Goal: Contribute content: Contribute content

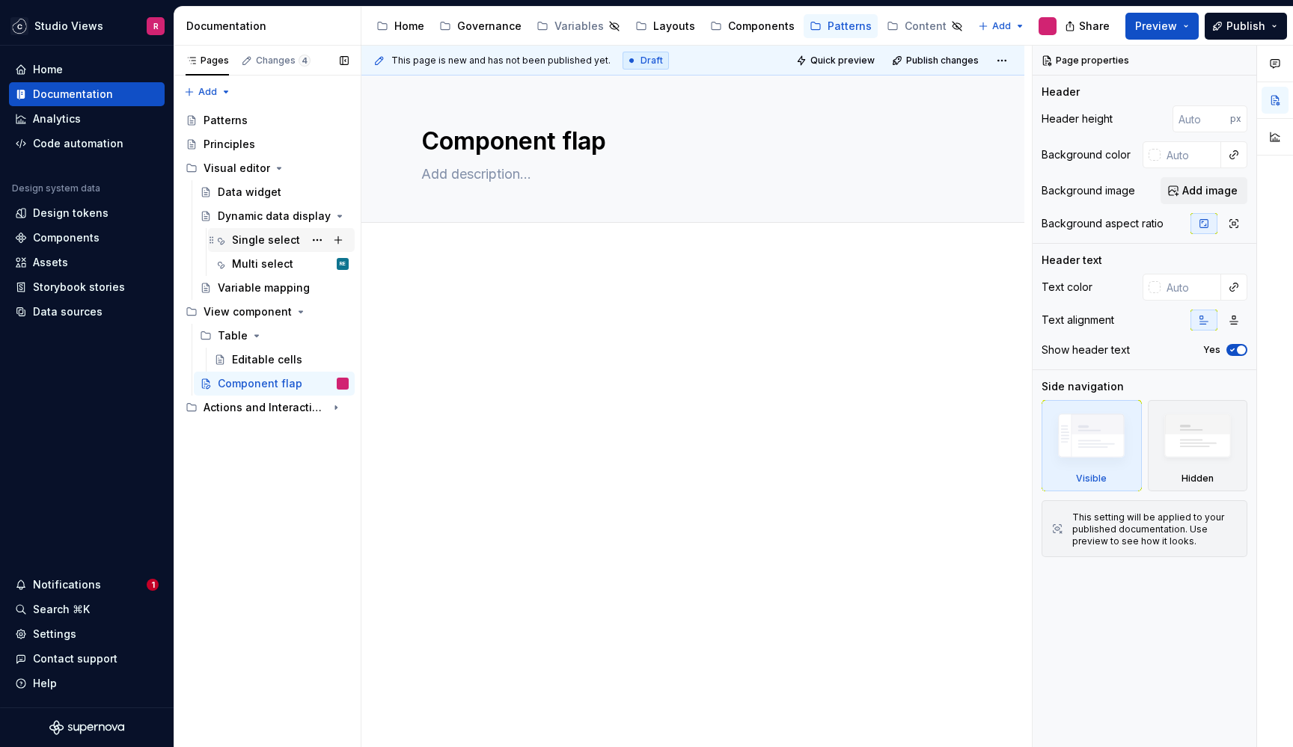
click at [272, 239] on div "Single select" at bounding box center [266, 240] width 68 height 15
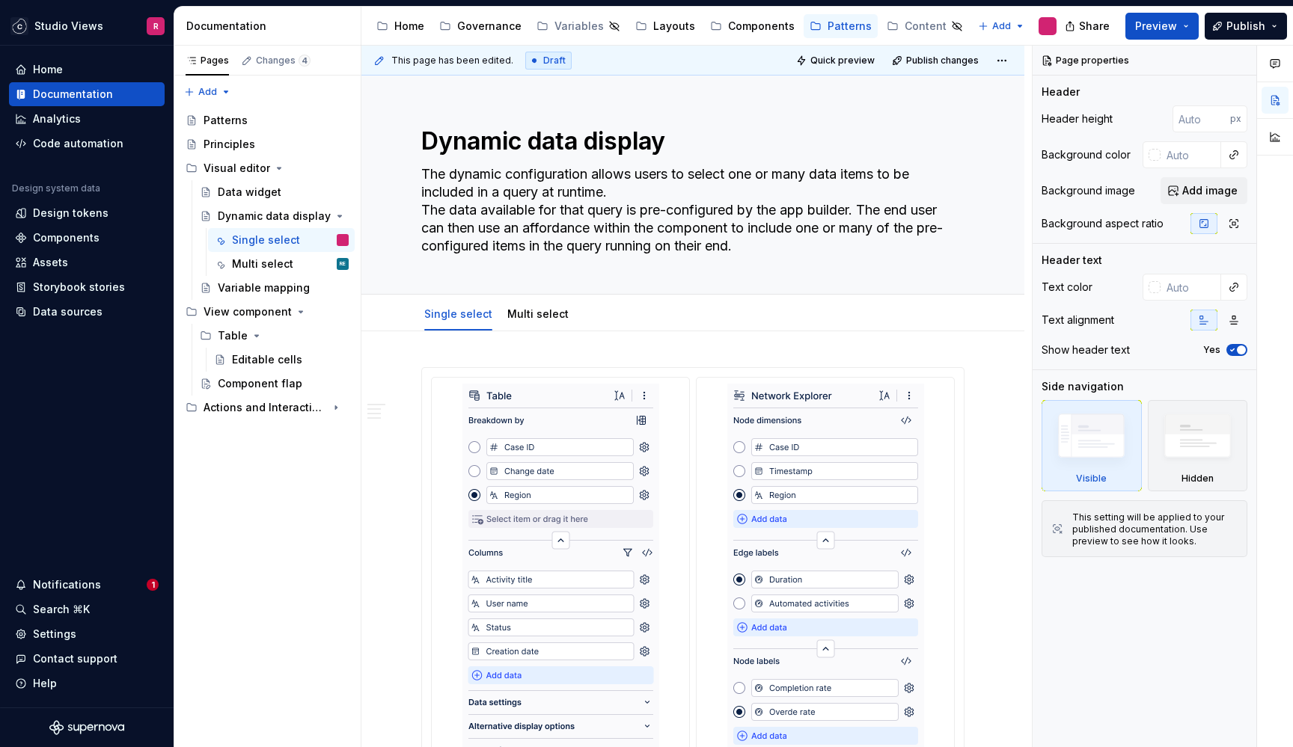
click at [547, 426] on img at bounding box center [560, 595] width 197 height 422
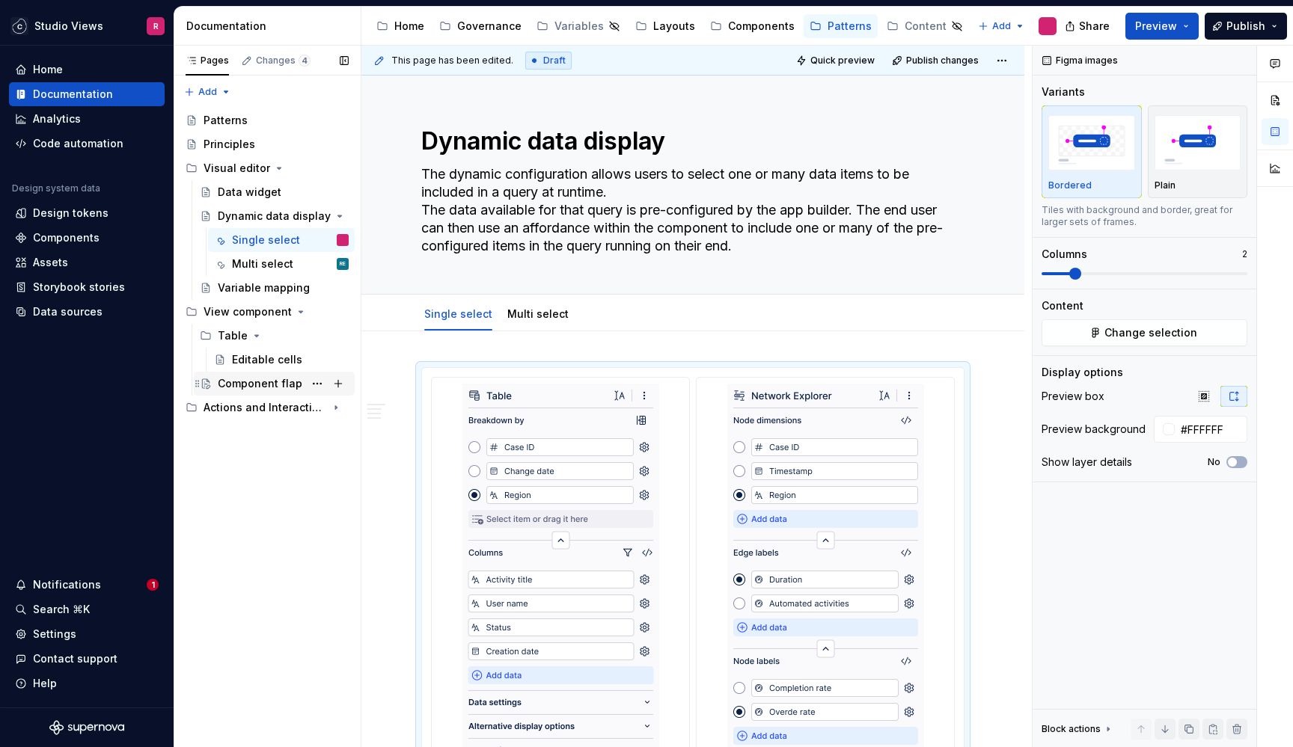
click at [275, 384] on div "Component flap" at bounding box center [260, 383] width 85 height 15
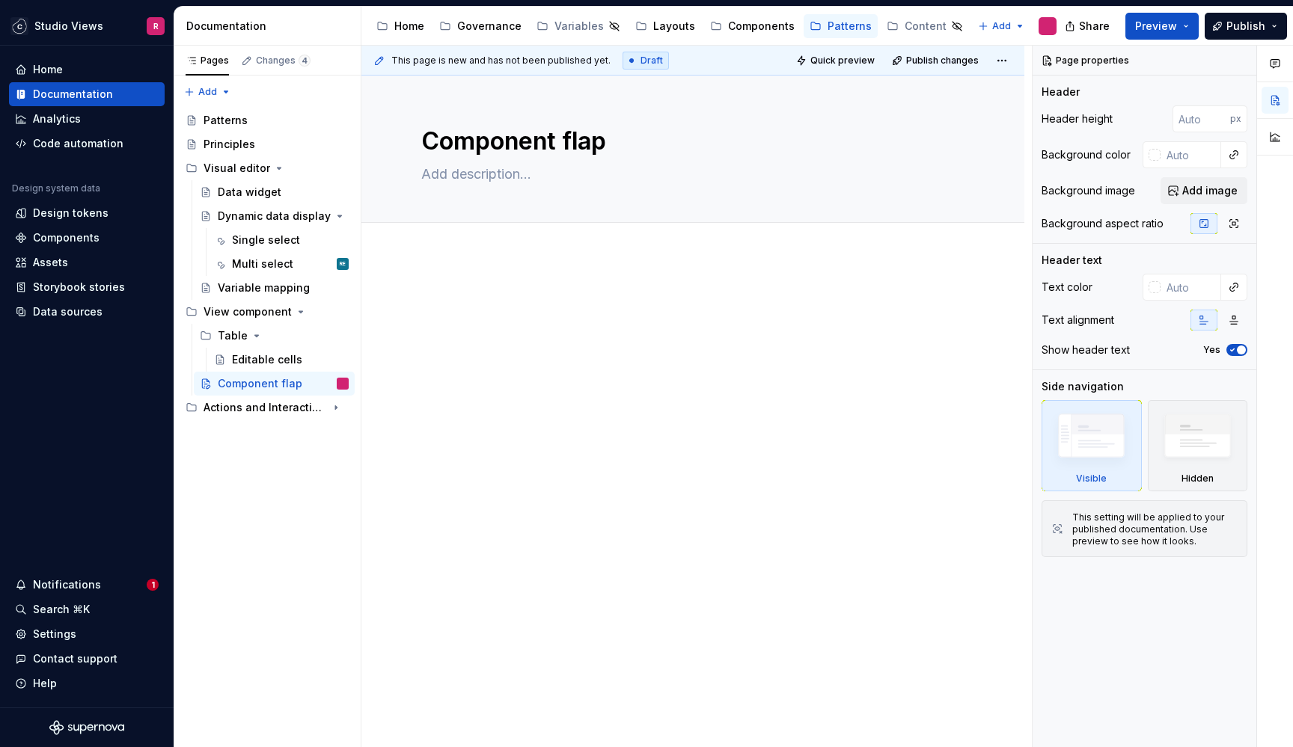
click at [637, 354] on div at bounding box center [692, 329] width 543 height 75
click at [396, 297] on button "button" at bounding box center [389, 300] width 21 height 21
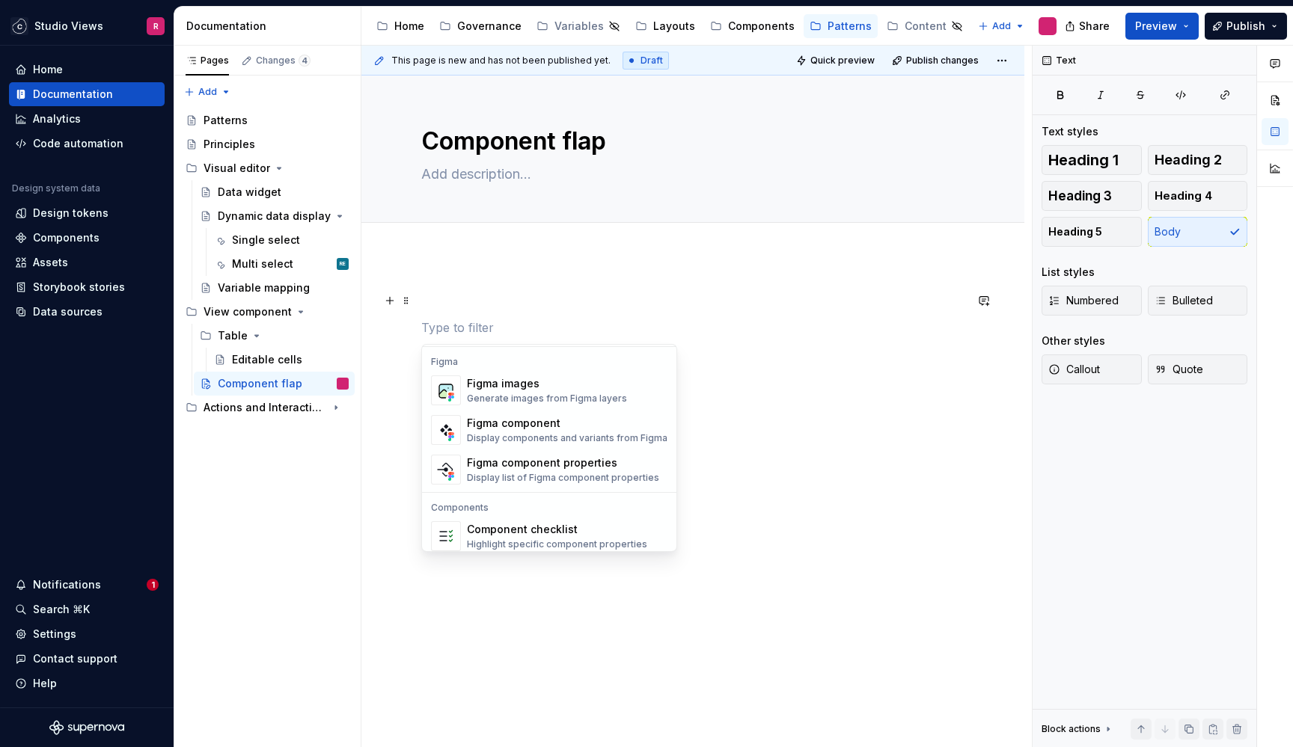
scroll to position [1395, 0]
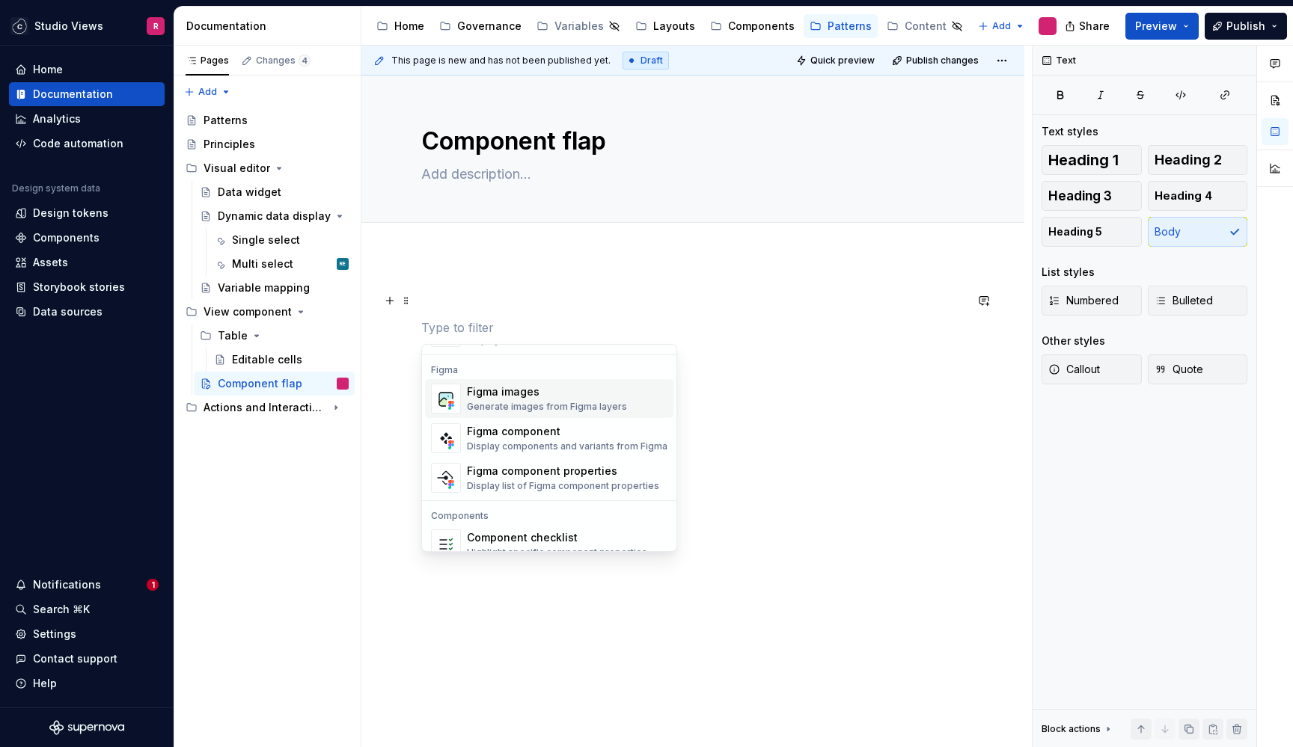
click at [605, 397] on div "Figma images" at bounding box center [547, 392] width 160 height 15
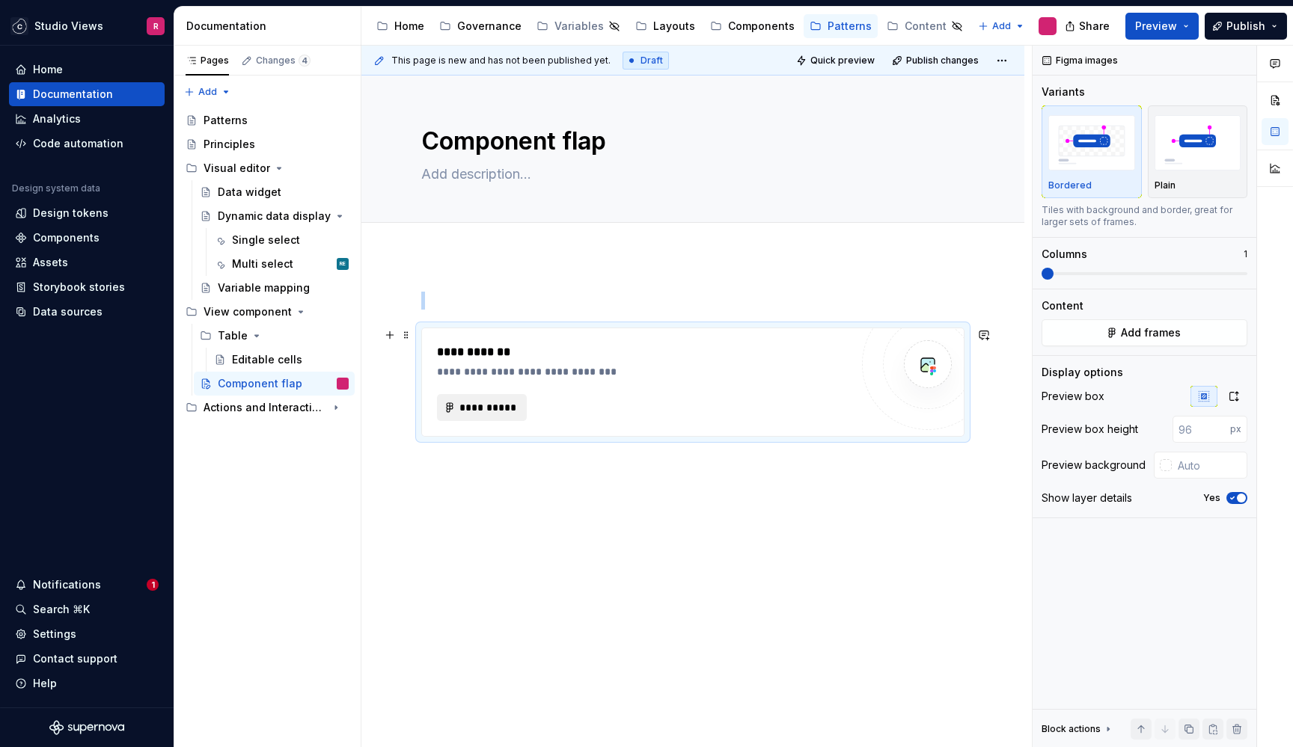
click at [488, 404] on span "**********" at bounding box center [488, 407] width 58 height 15
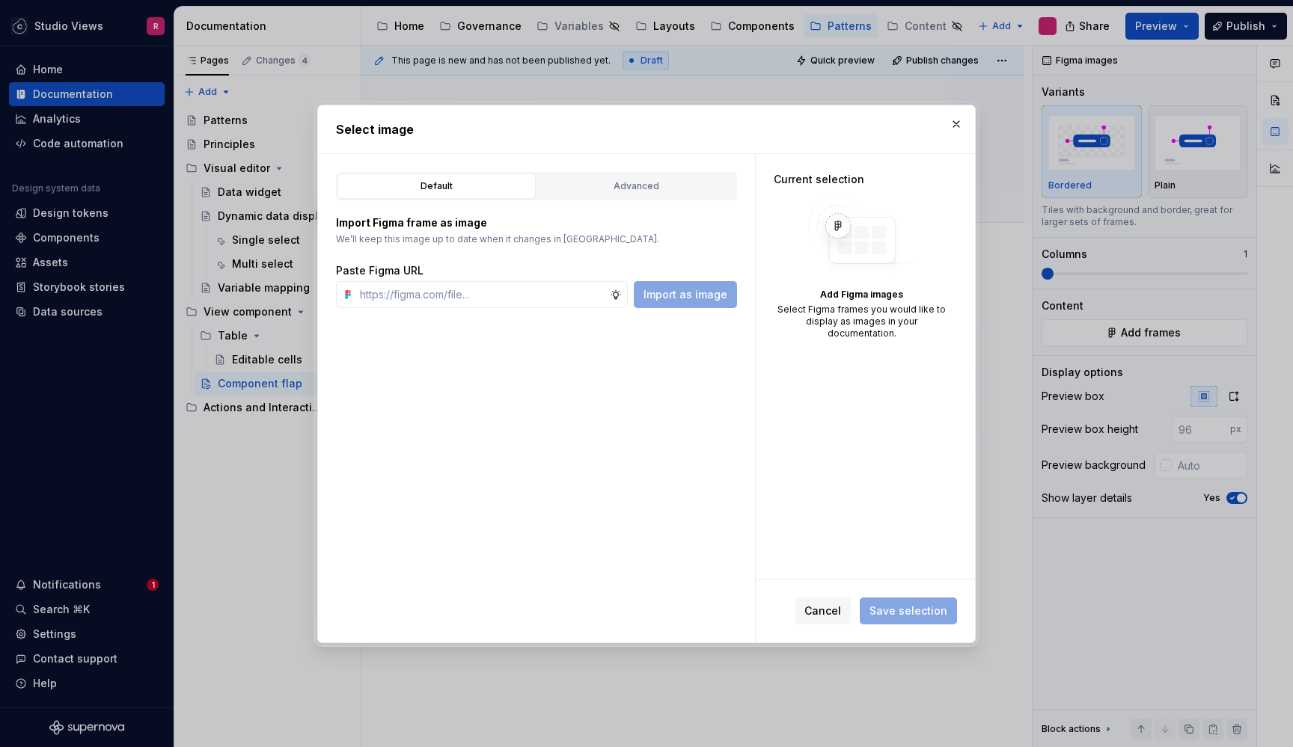
click at [673, 168] on div "Default Advanced Import Figma frame as image We’ll keep this image up to date w…" at bounding box center [536, 398] width 437 height 489
click at [670, 176] on button "Advanced" at bounding box center [636, 186] width 198 height 25
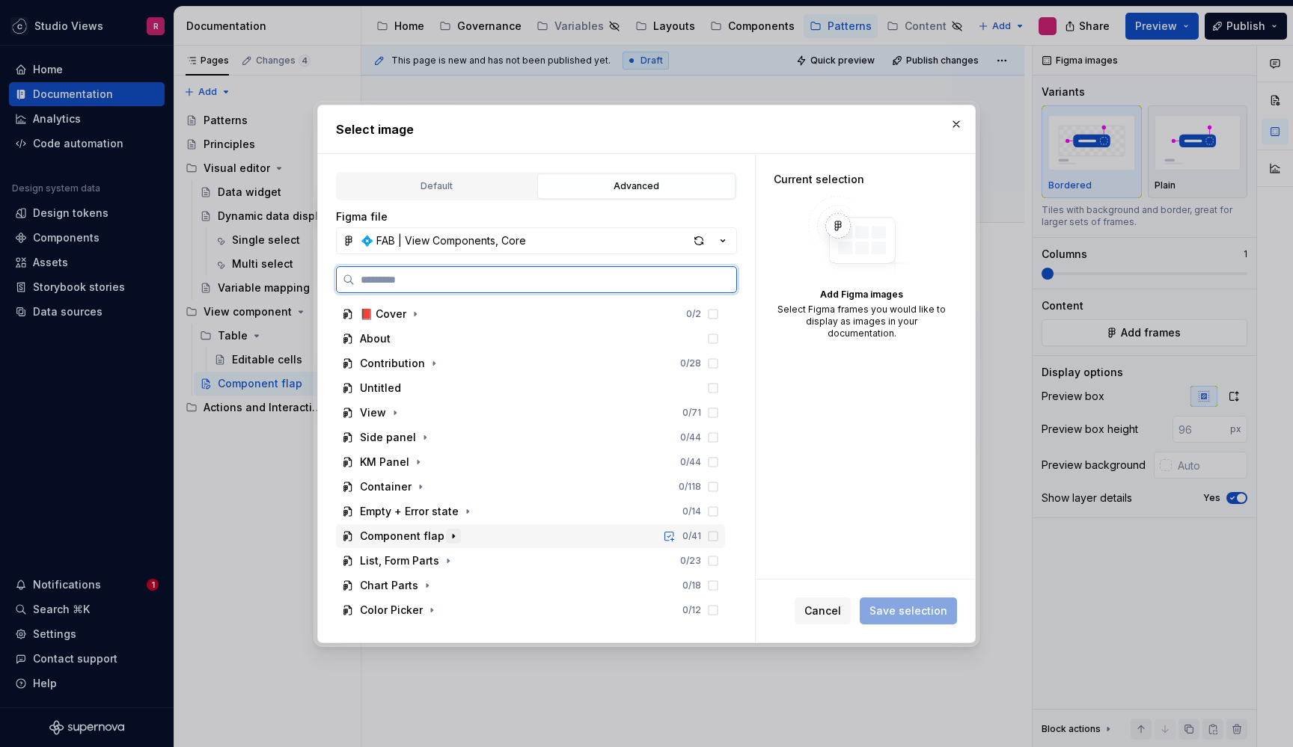
click at [447, 535] on icon "button" at bounding box center [453, 536] width 12 height 12
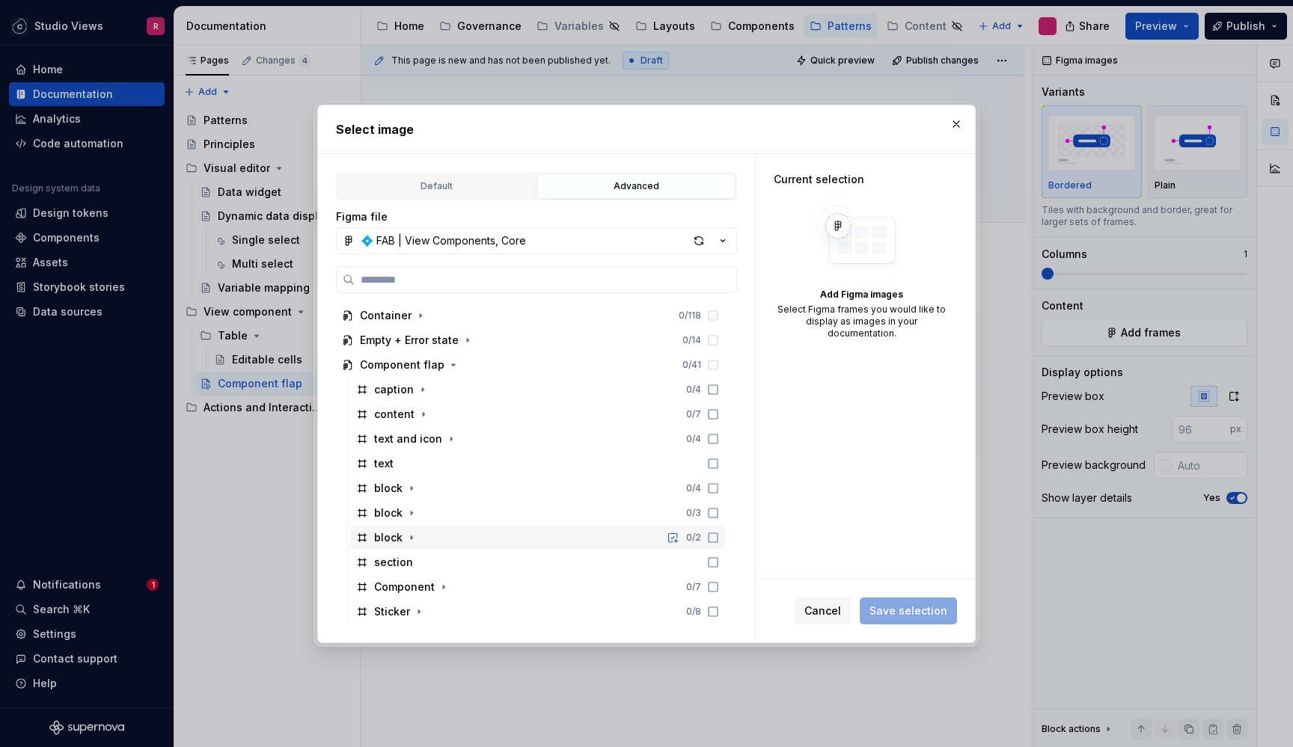
scroll to position [168, 0]
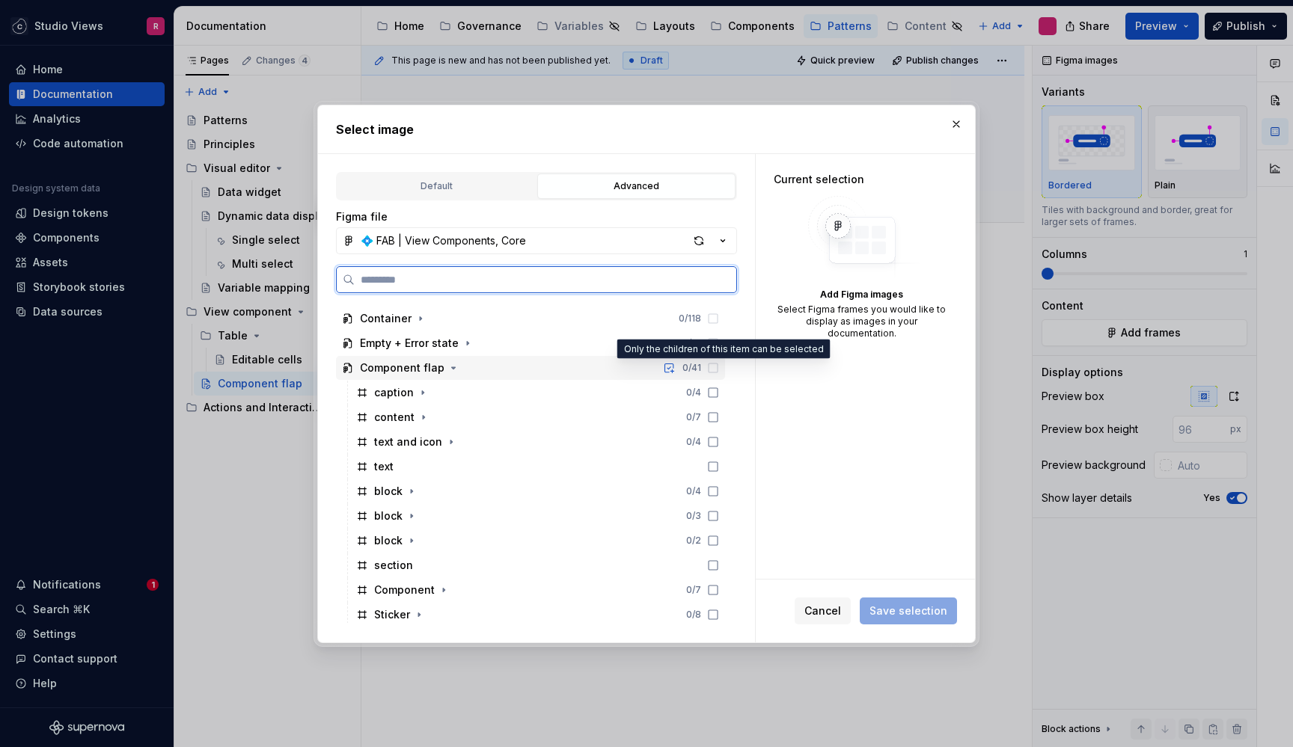
click at [719, 367] on icon at bounding box center [713, 368] width 12 height 12
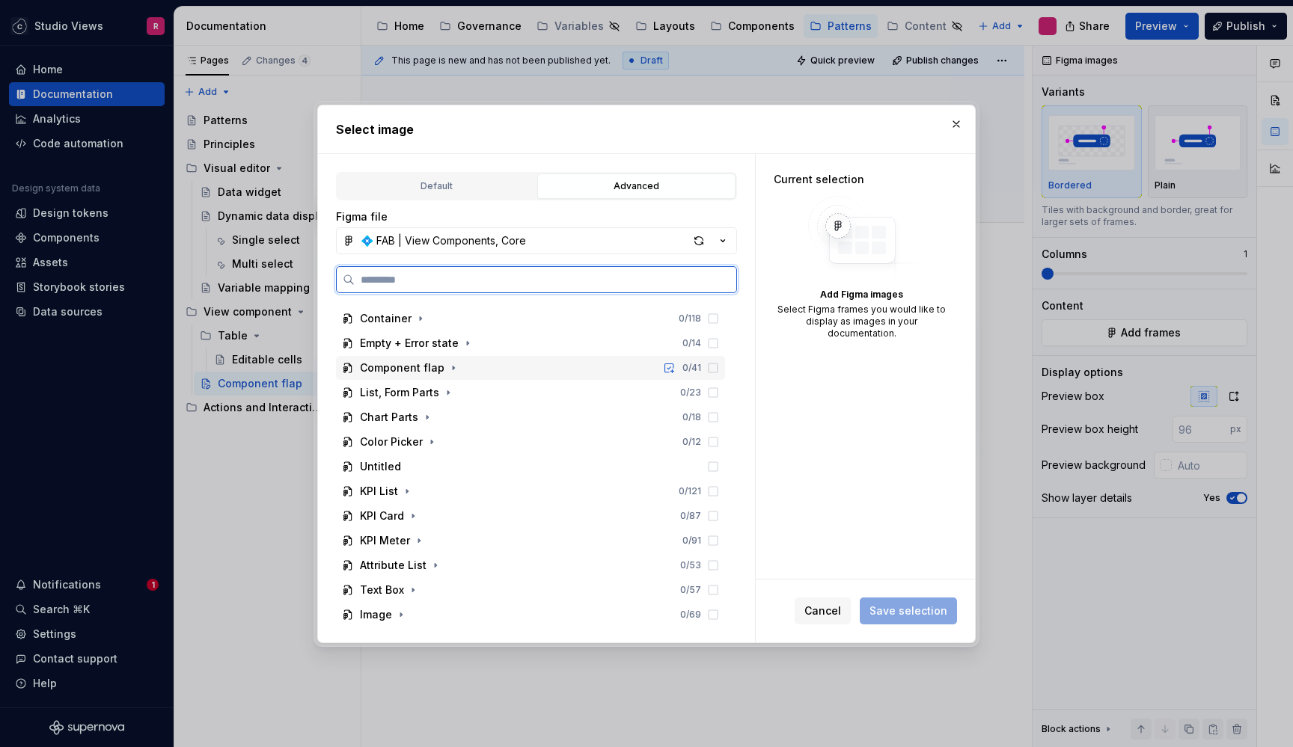
click at [715, 365] on icon at bounding box center [713, 368] width 9 height 9
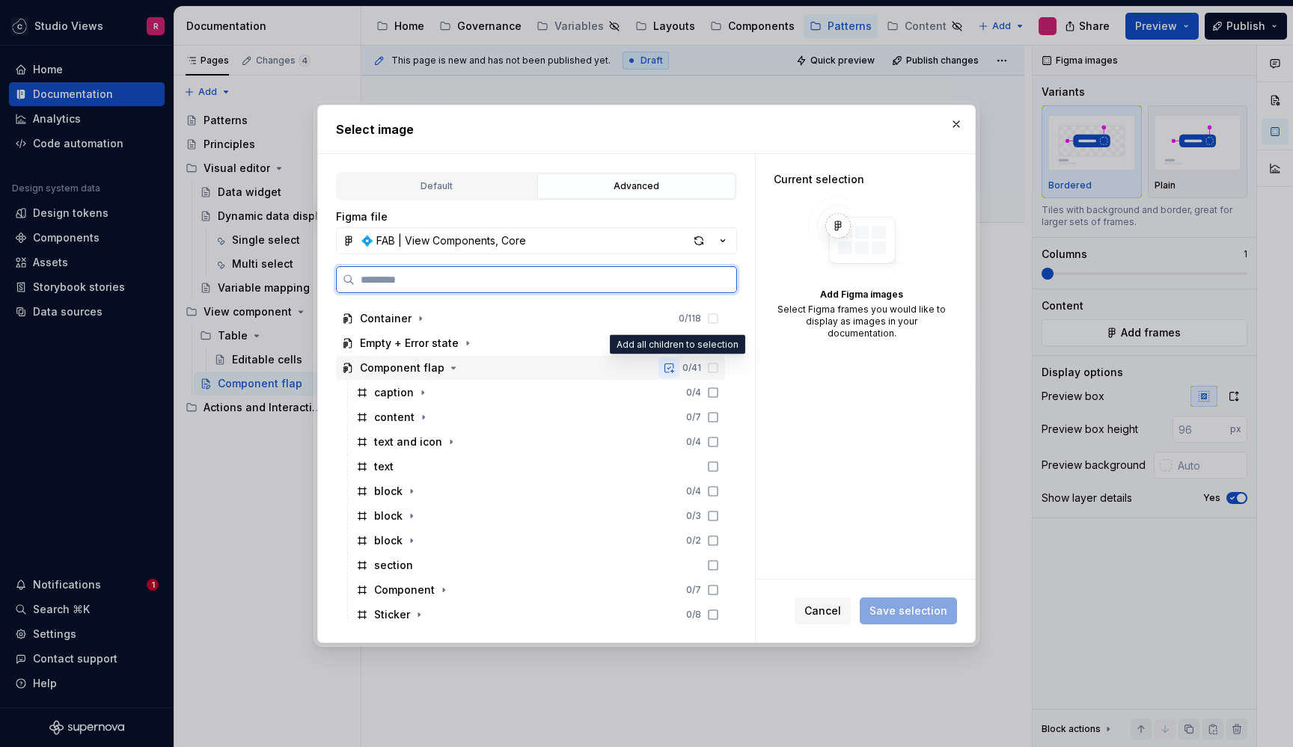
click at [678, 367] on button "button" at bounding box center [668, 368] width 21 height 21
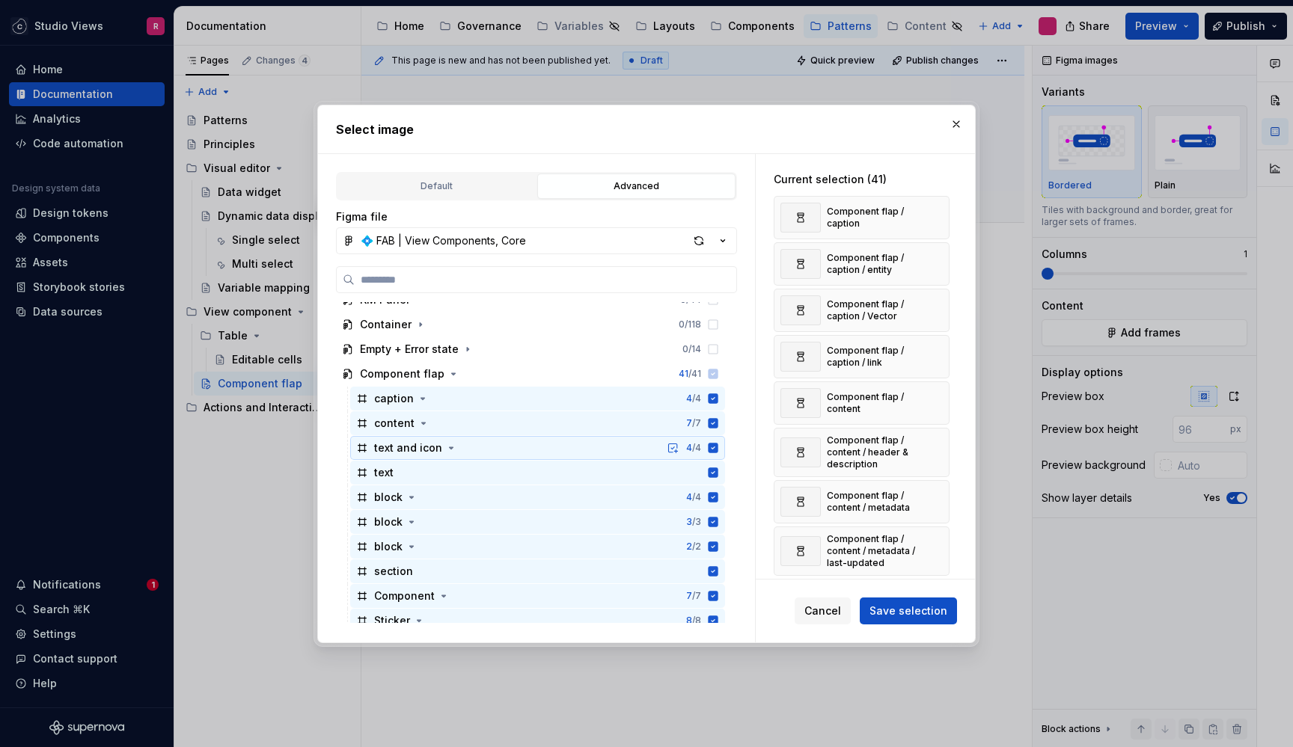
scroll to position [164, 0]
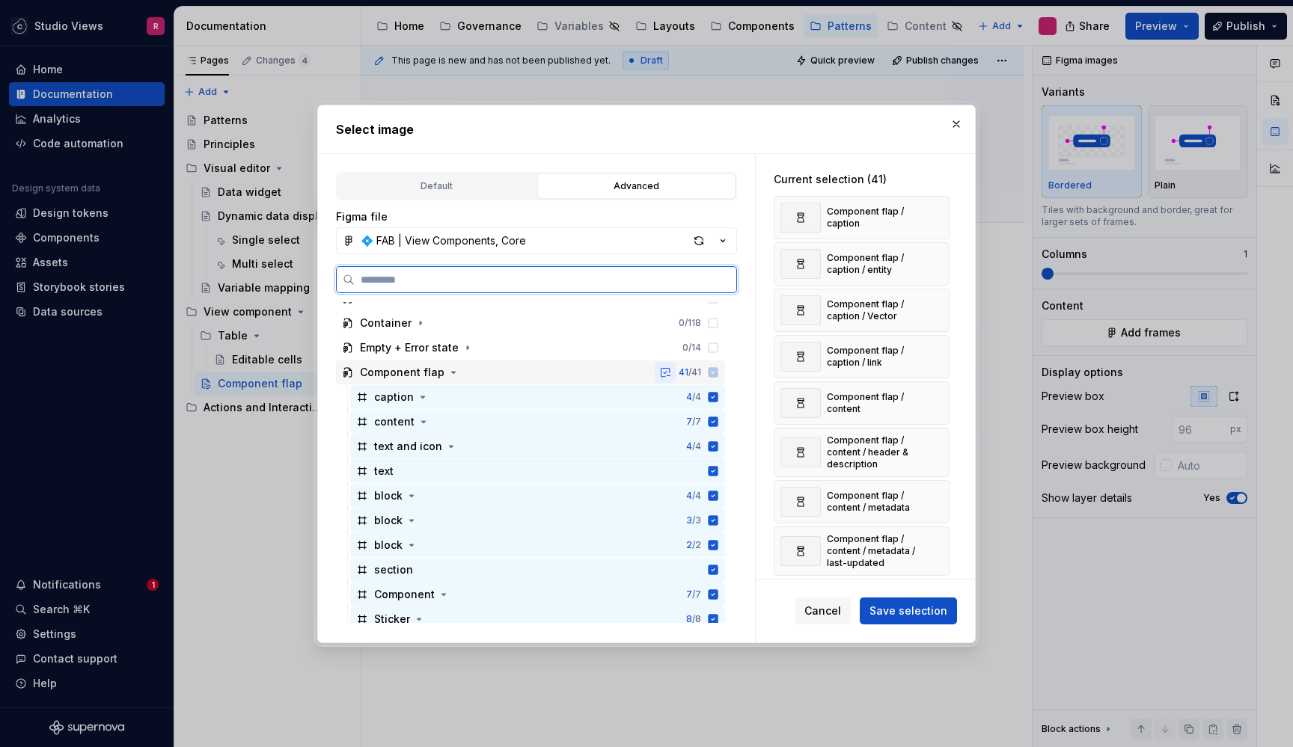
click at [675, 370] on button "button" at bounding box center [665, 372] width 21 height 21
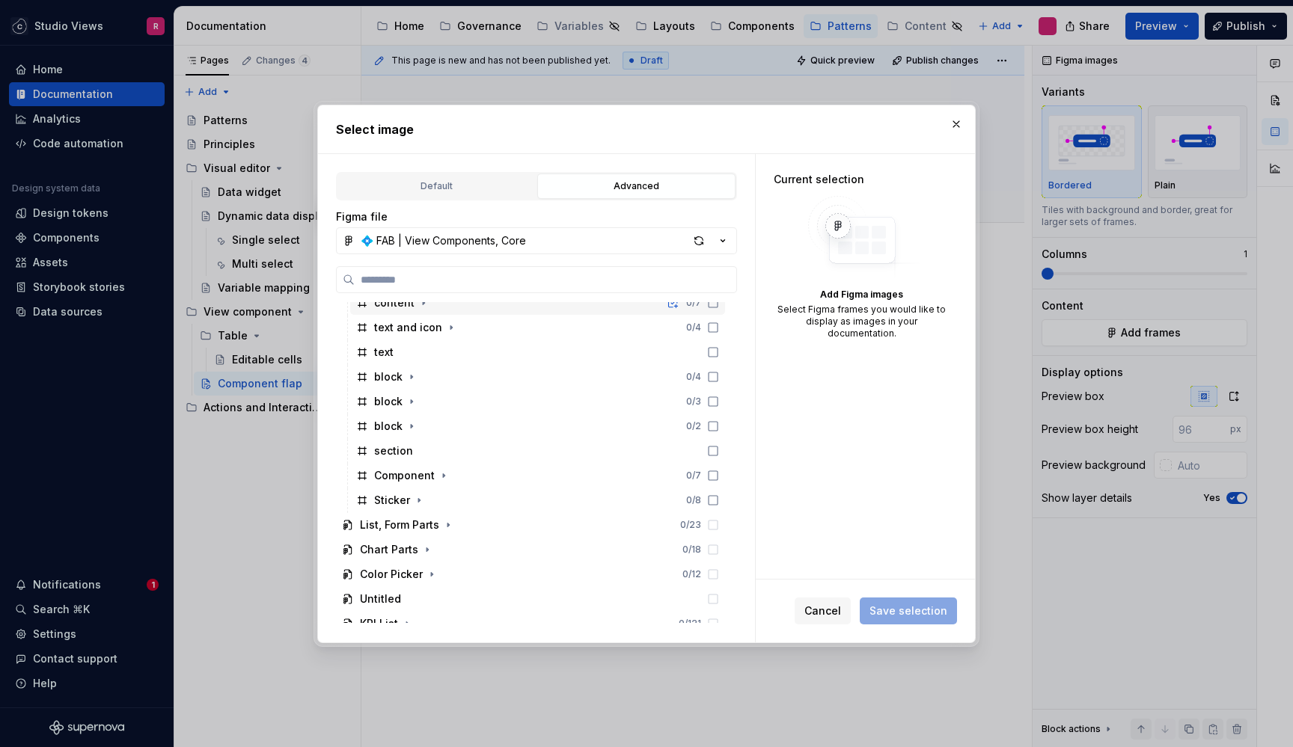
scroll to position [286, 0]
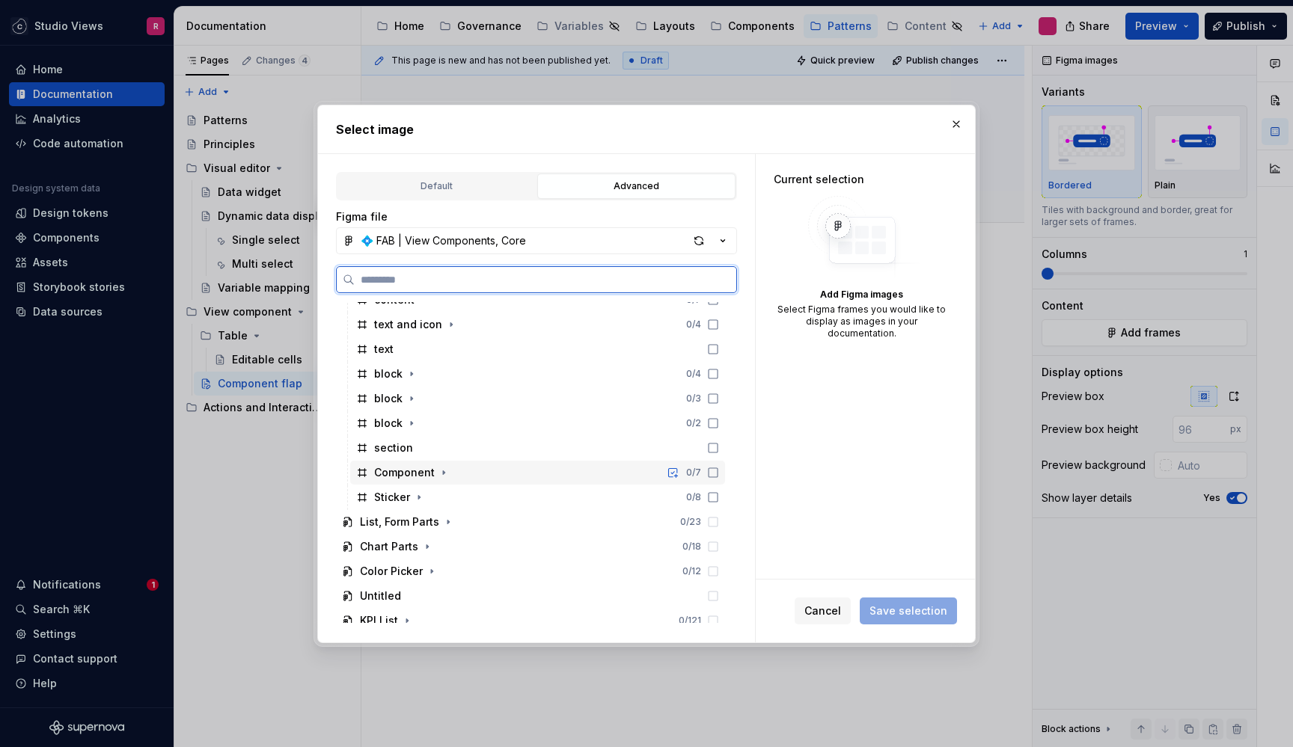
click at [718, 470] on icon at bounding box center [713, 473] width 12 height 12
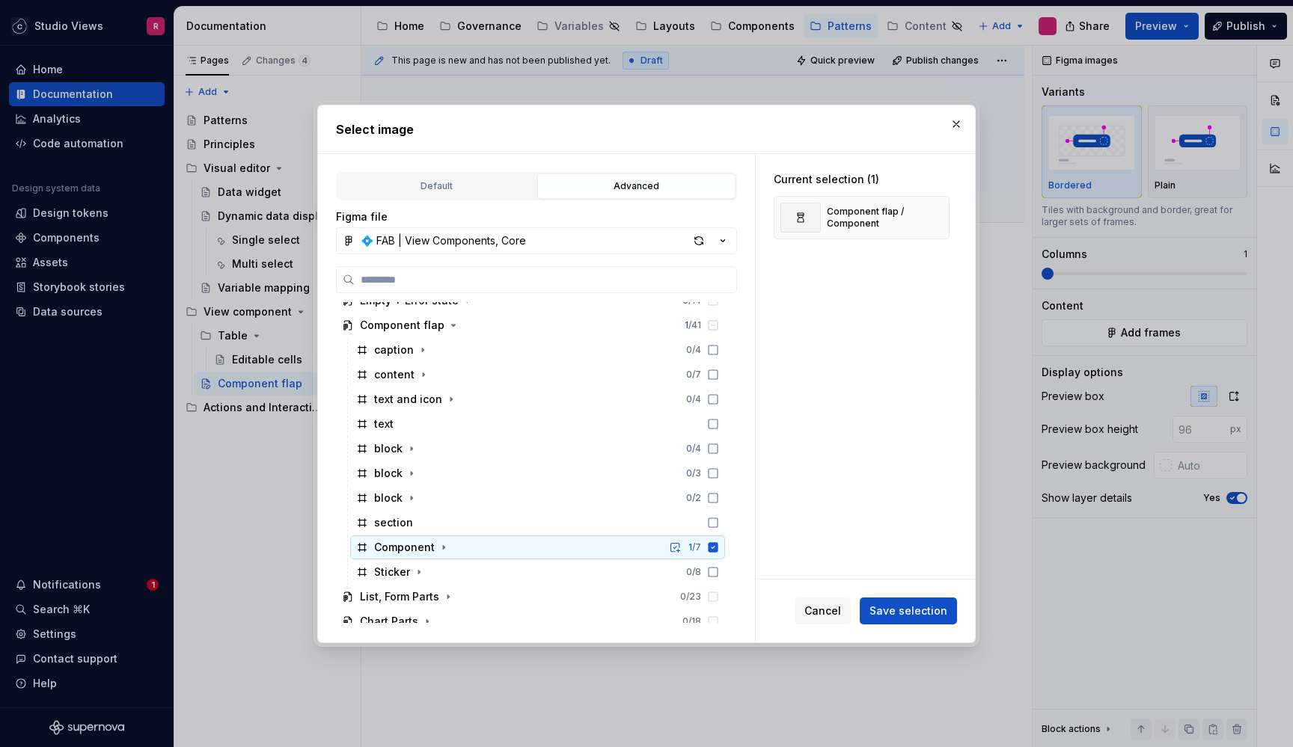
scroll to position [212, 0]
click at [916, 614] on span "Save selection" at bounding box center [908, 611] width 78 height 15
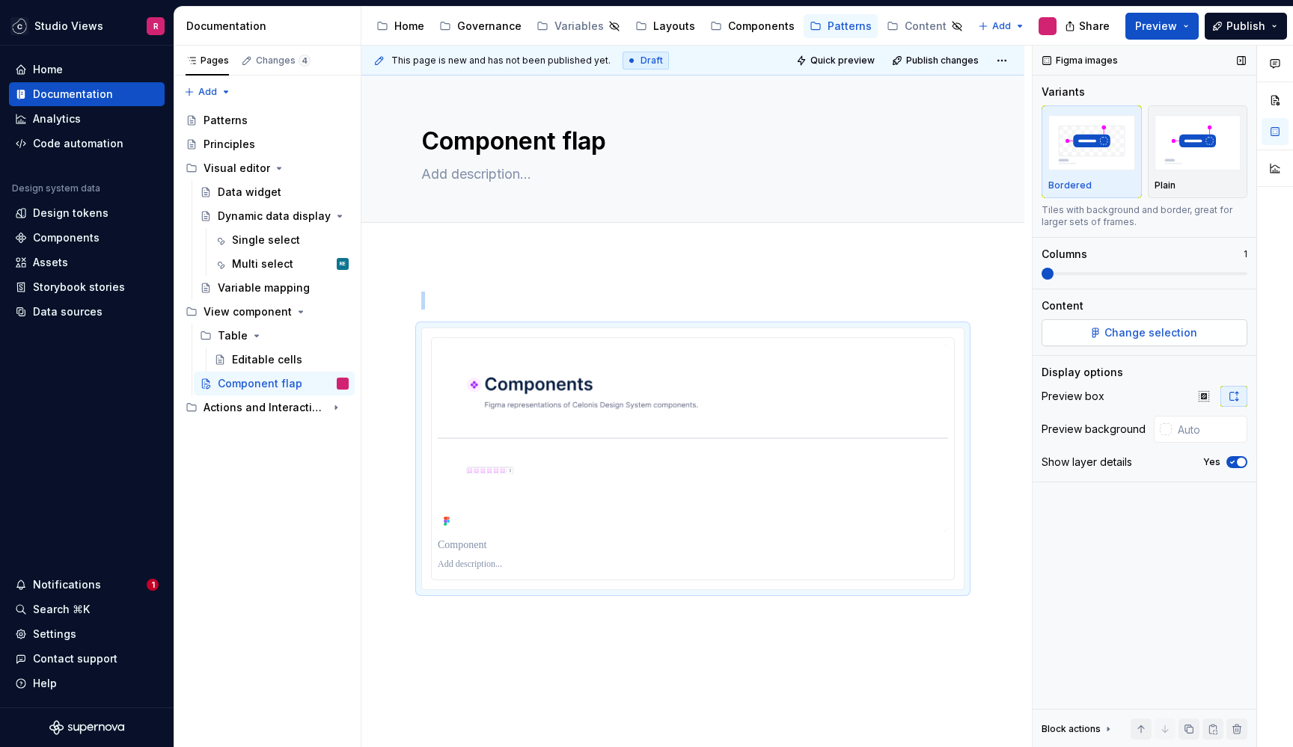
click at [1136, 331] on span "Change selection" at bounding box center [1150, 332] width 93 height 15
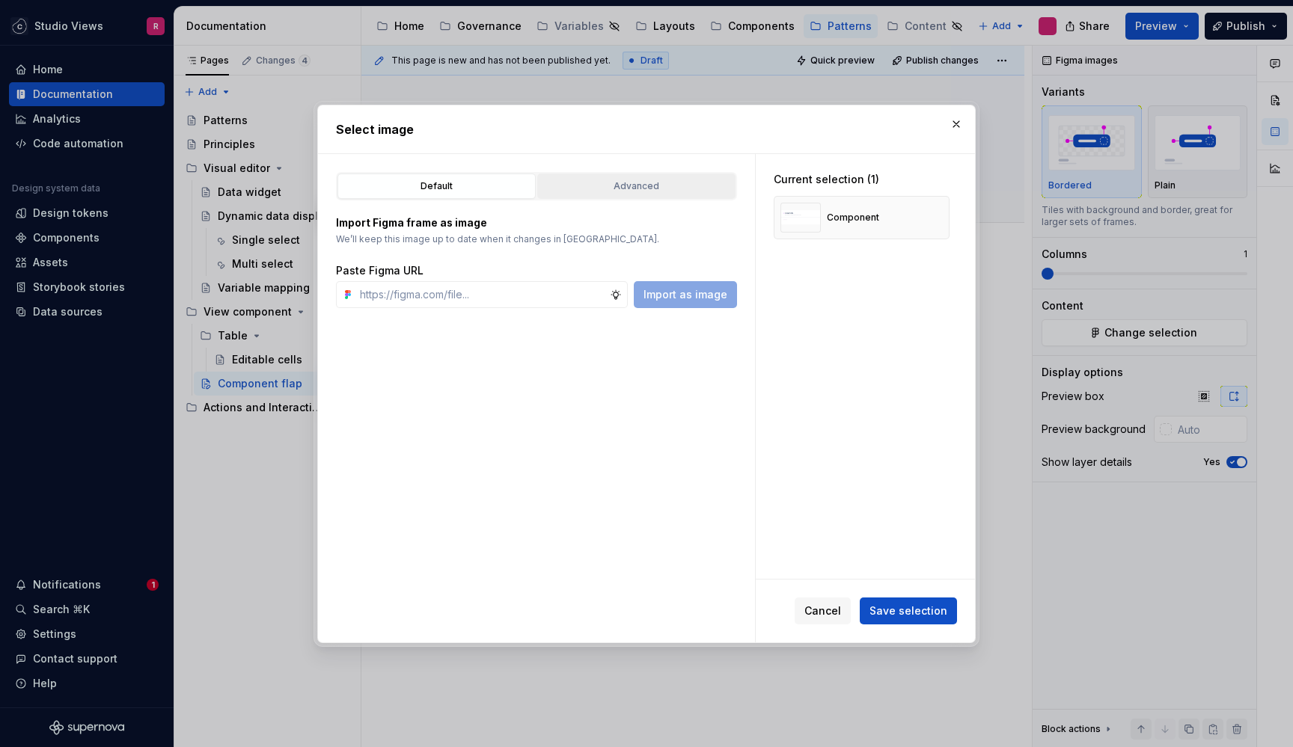
click at [630, 188] on div "Advanced" at bounding box center [636, 186] width 188 height 15
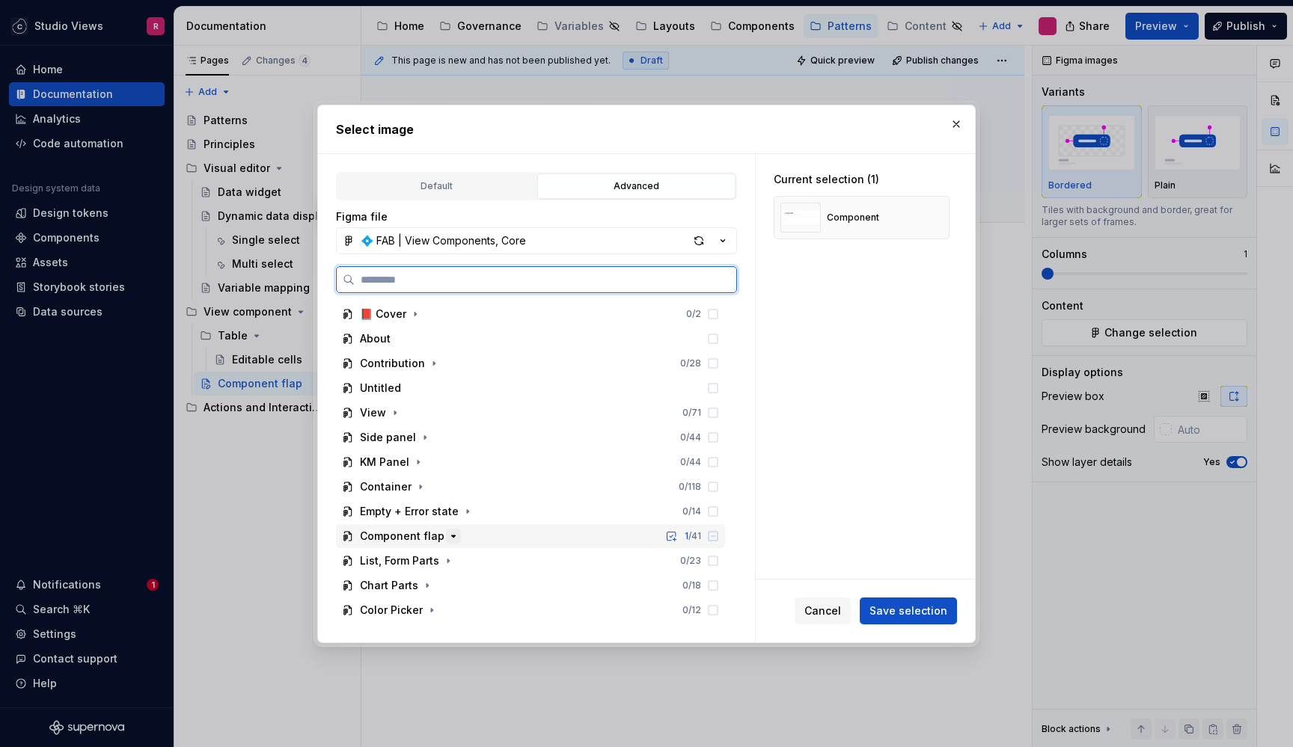
click at [452, 536] on icon "button" at bounding box center [454, 536] width 4 height 1
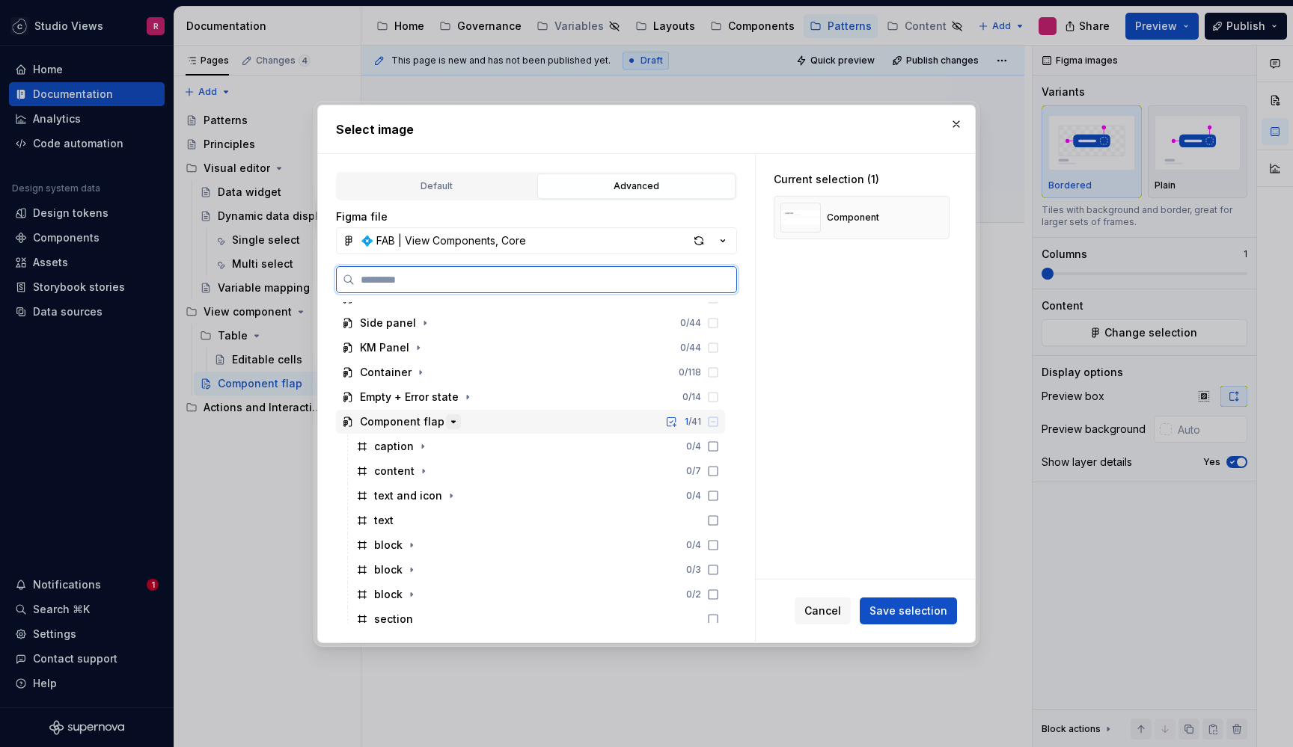
scroll to position [221, 0]
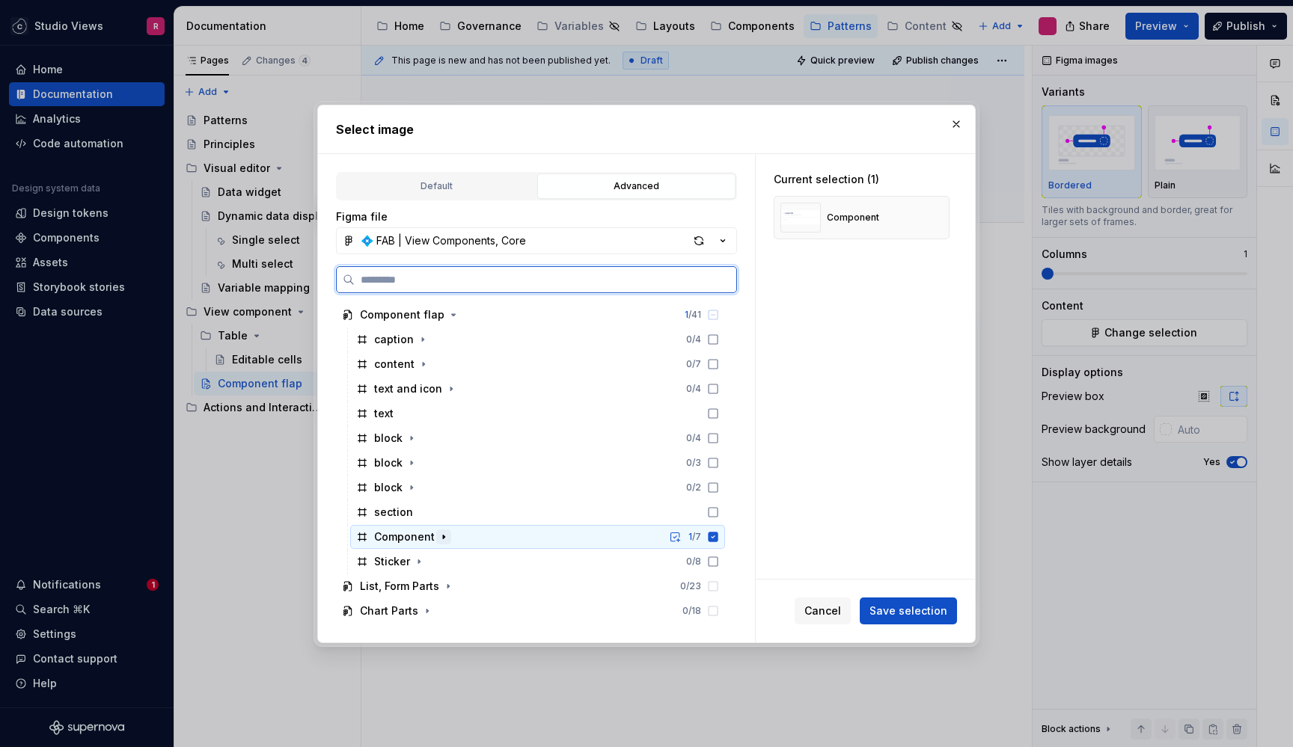
click at [440, 536] on icon "button" at bounding box center [444, 537] width 12 height 12
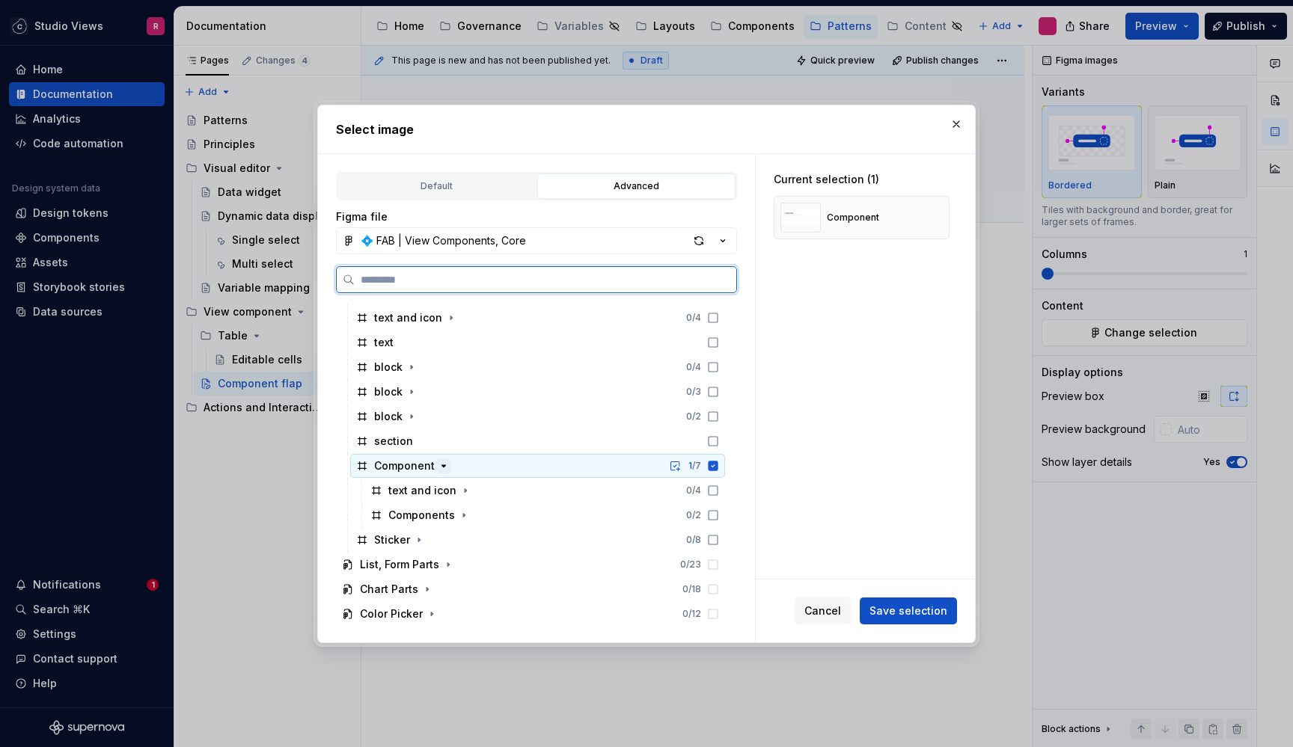
scroll to position [306, 0]
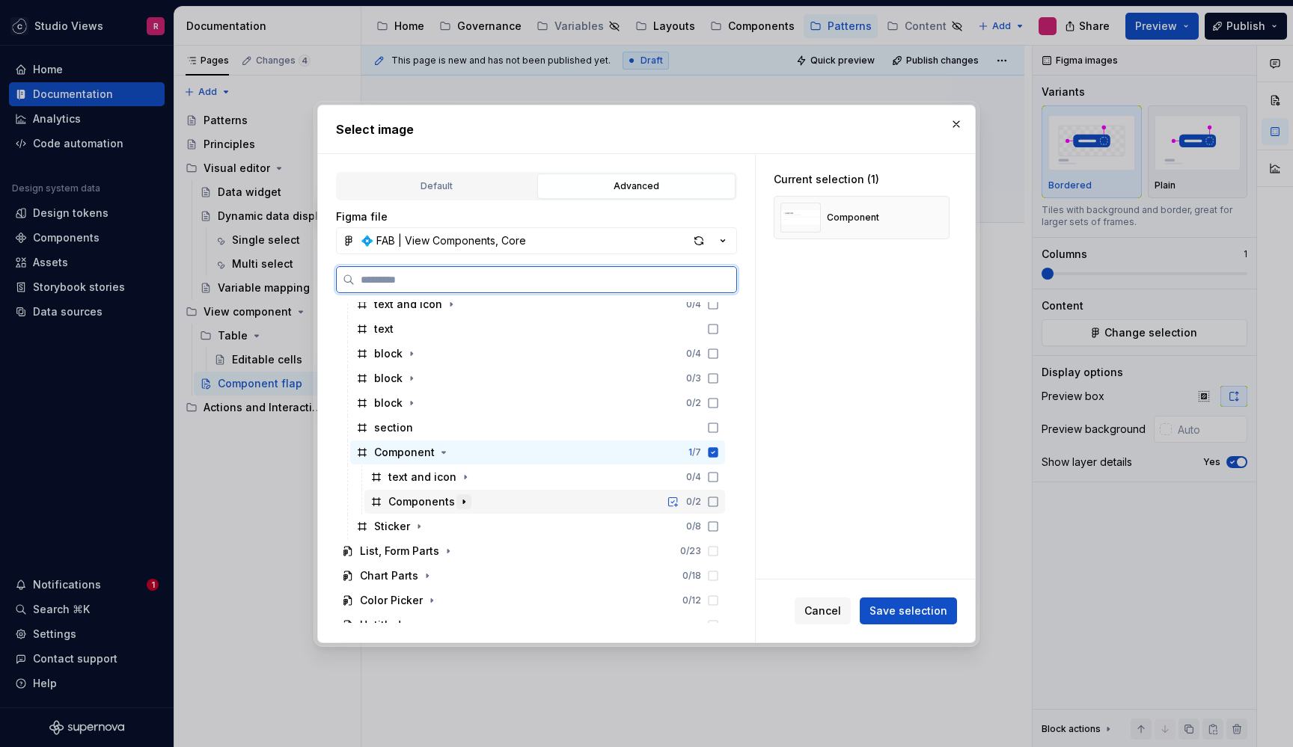
click at [464, 500] on icon "button" at bounding box center [464, 502] width 12 height 12
click at [716, 526] on icon at bounding box center [713, 527] width 12 height 12
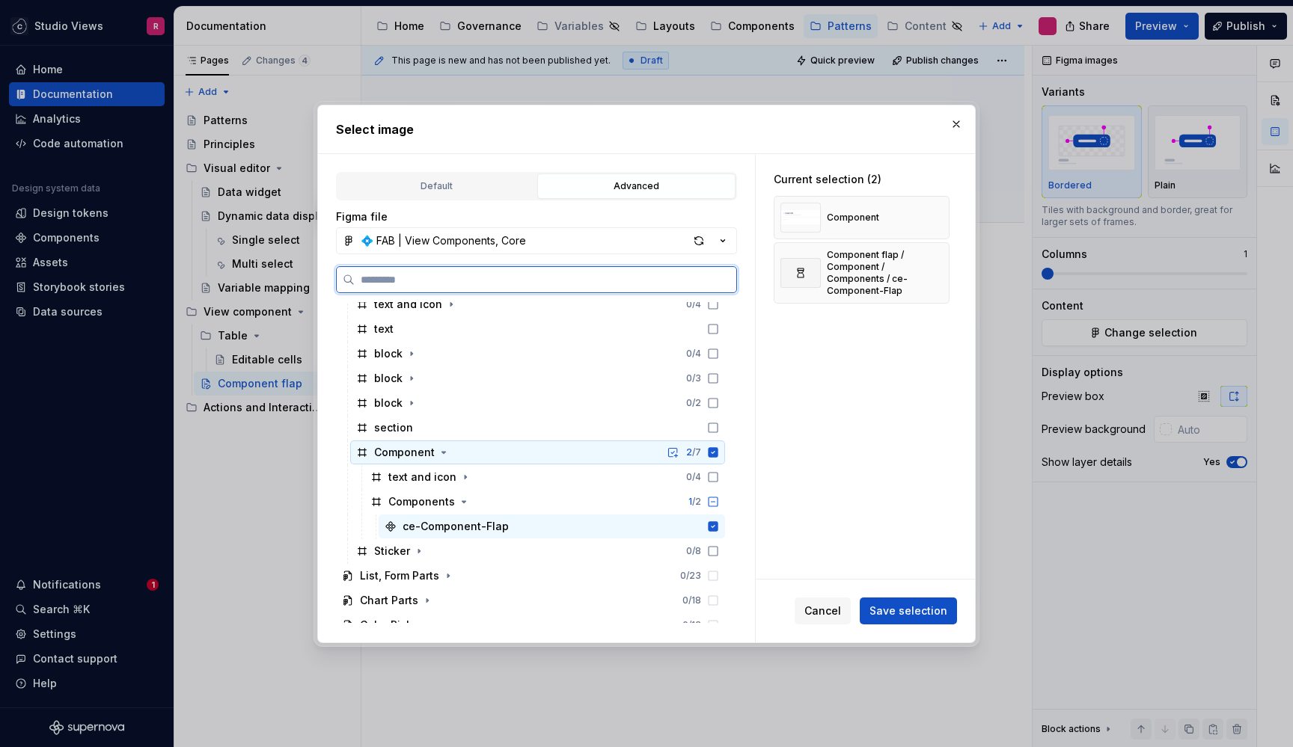
click at [718, 451] on icon at bounding box center [714, 452] width 10 height 10
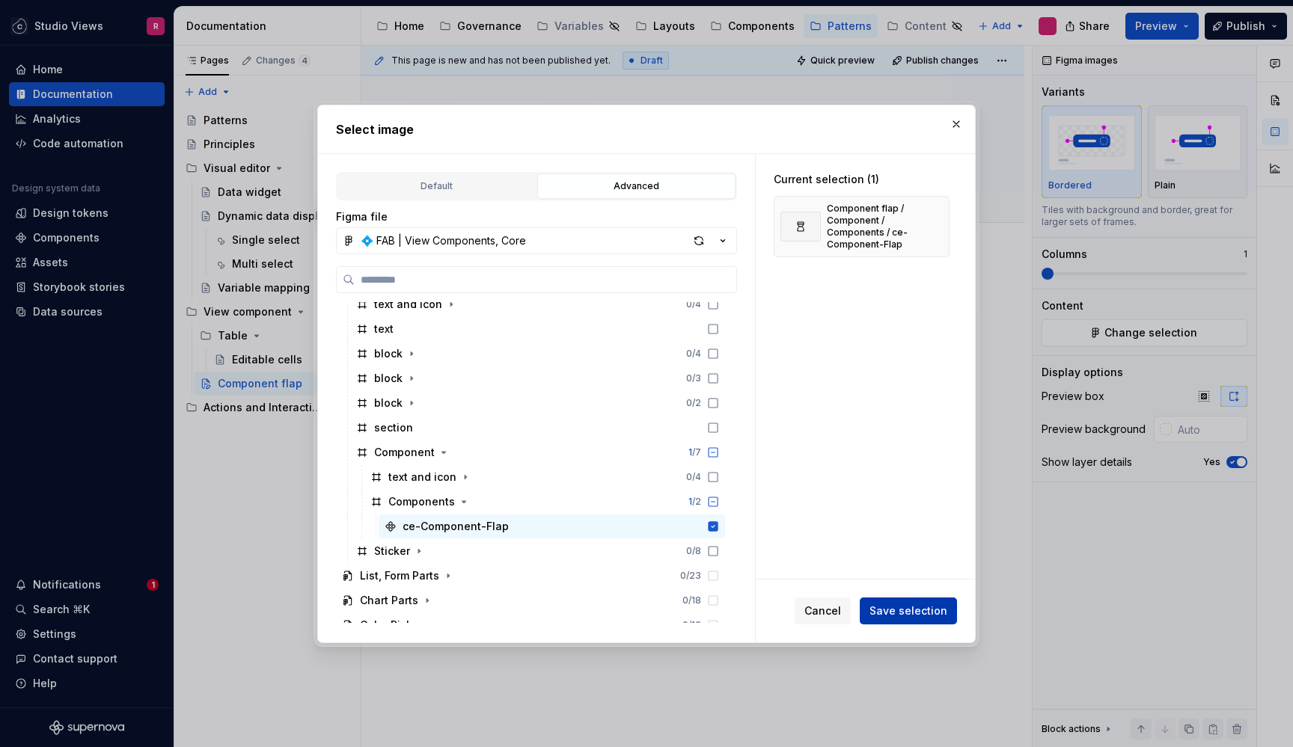
click at [907, 603] on button "Save selection" at bounding box center [908, 611] width 97 height 27
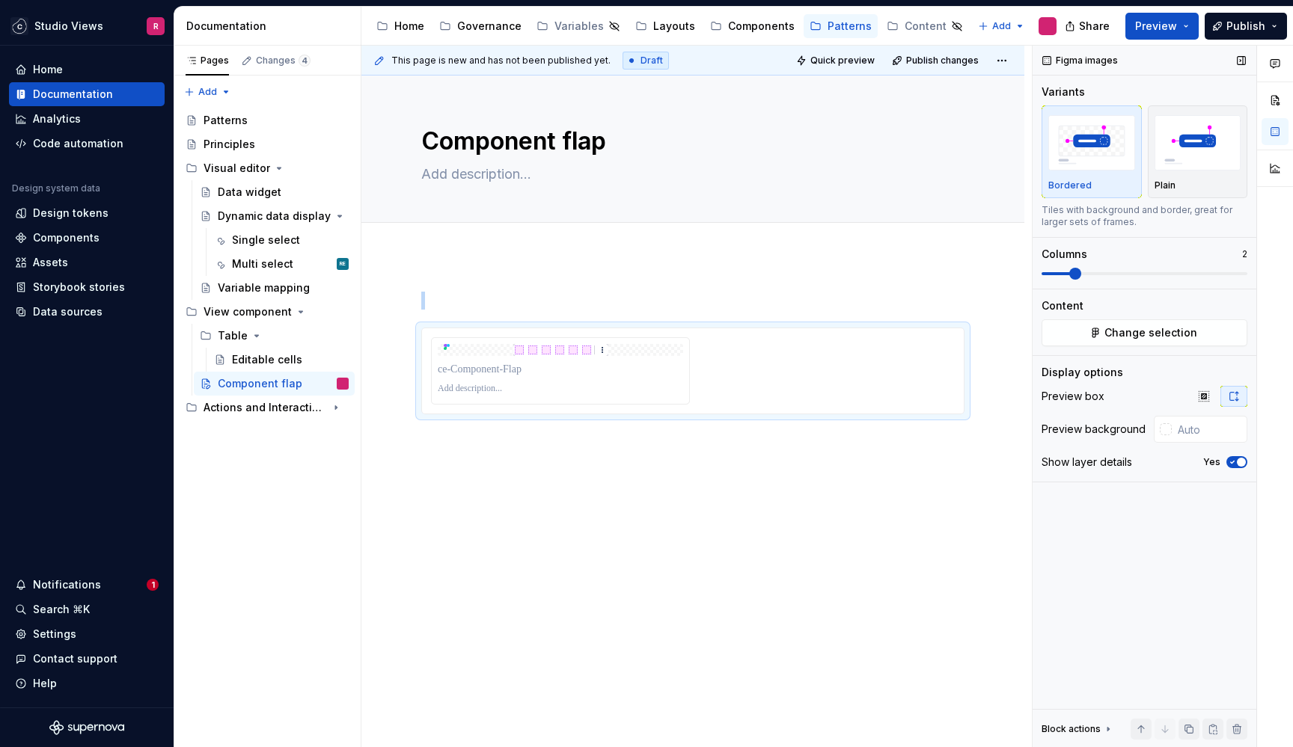
click at [1075, 275] on span at bounding box center [1075, 274] width 12 height 12
click at [817, 367] on div at bounding box center [693, 370] width 524 height 67
click at [773, 376] on div at bounding box center [693, 370] width 524 height 67
click at [1116, 332] on span "Change selection" at bounding box center [1150, 332] width 93 height 15
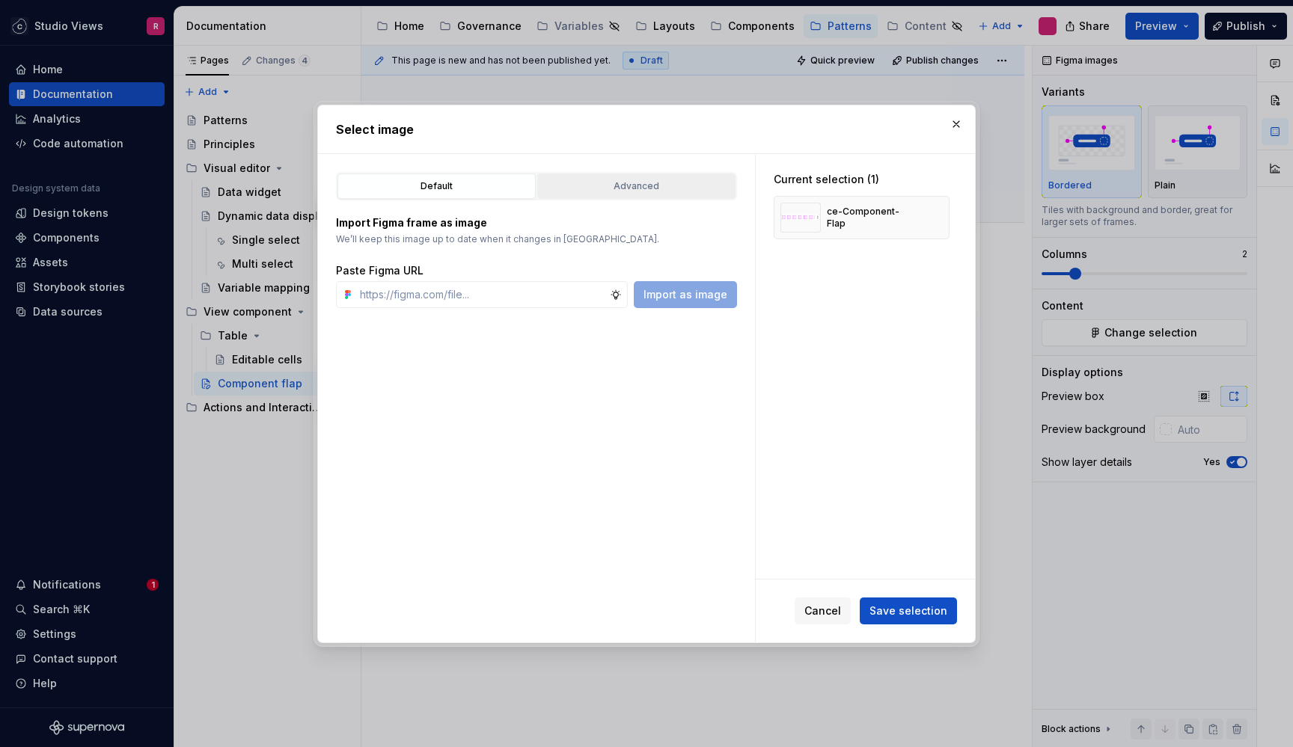
click at [626, 177] on button "Advanced" at bounding box center [636, 186] width 198 height 25
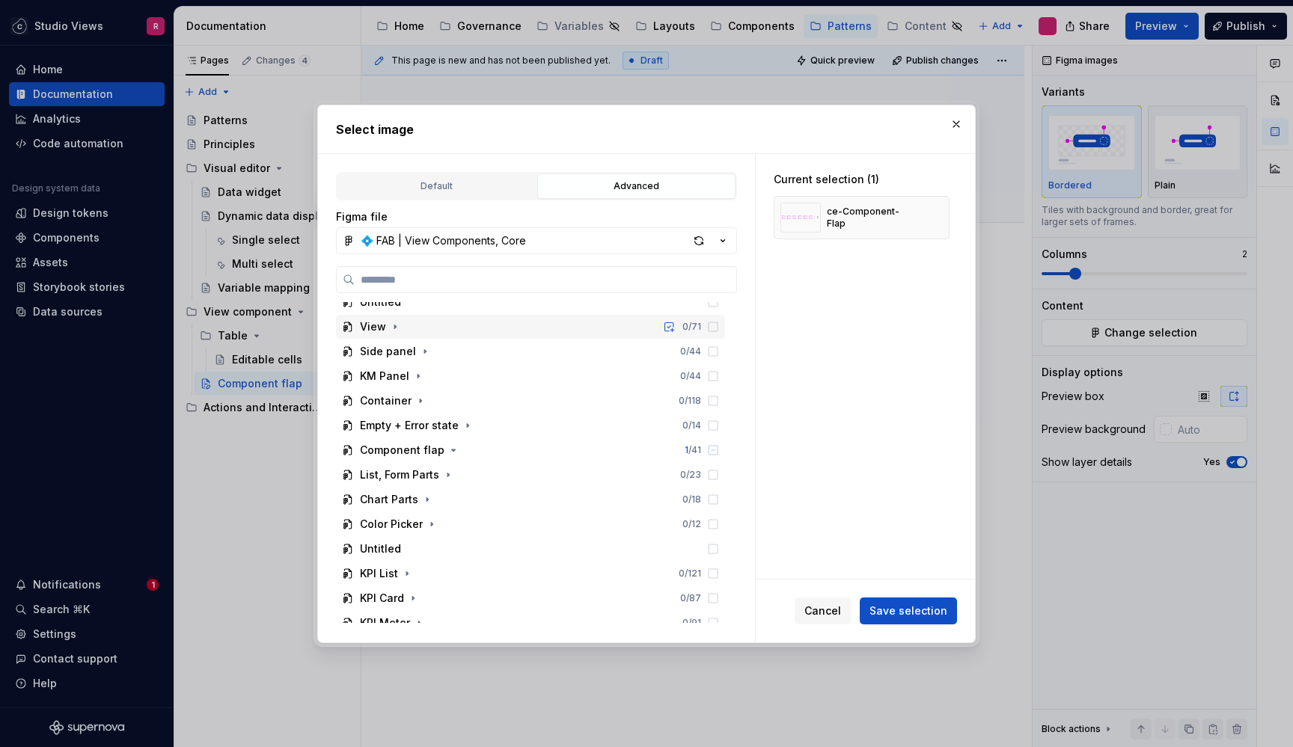
scroll to position [104, 0]
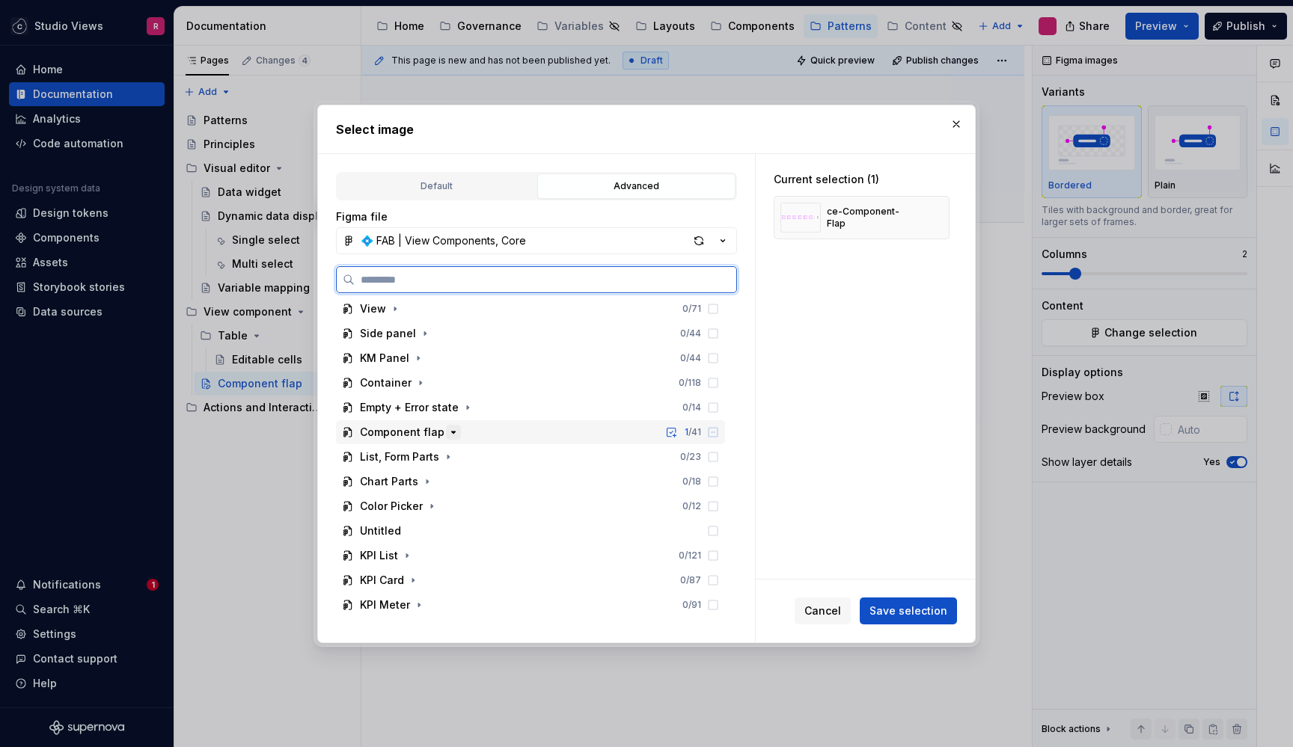
click at [447, 433] on icon "button" at bounding box center [453, 432] width 12 height 12
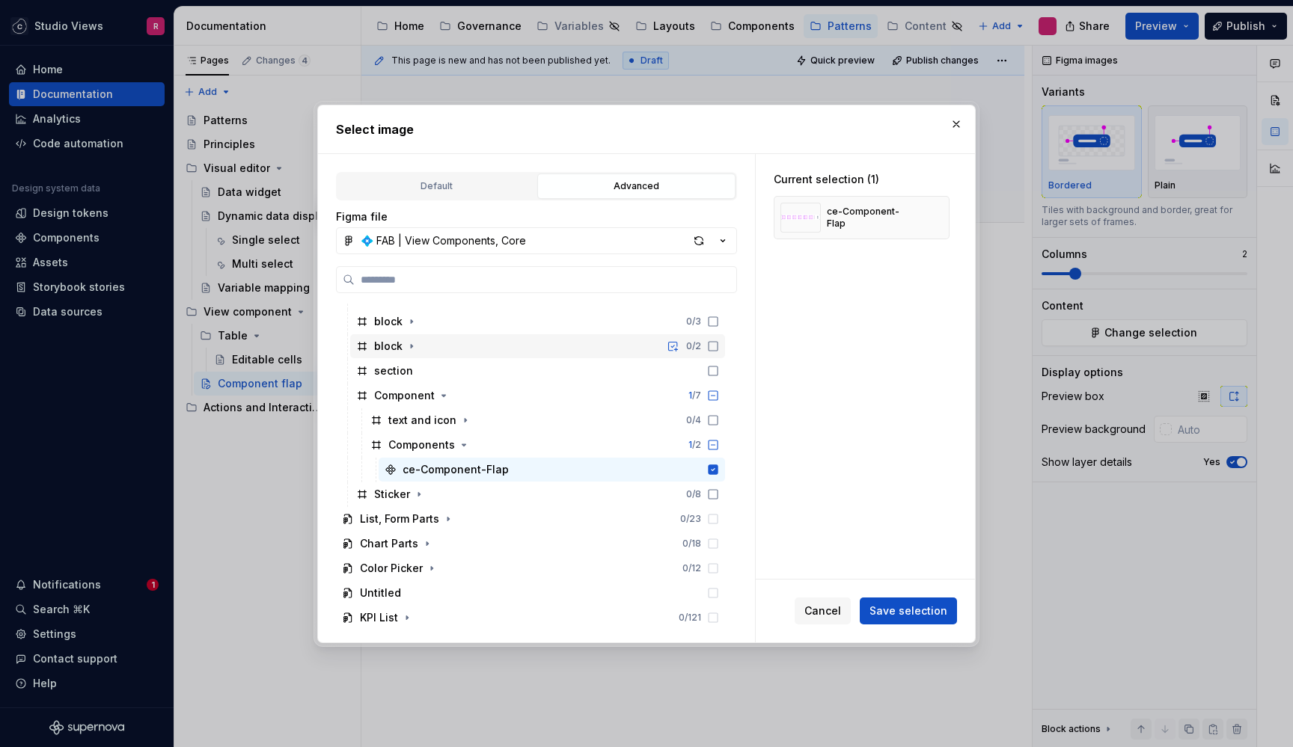
scroll to position [339, 0]
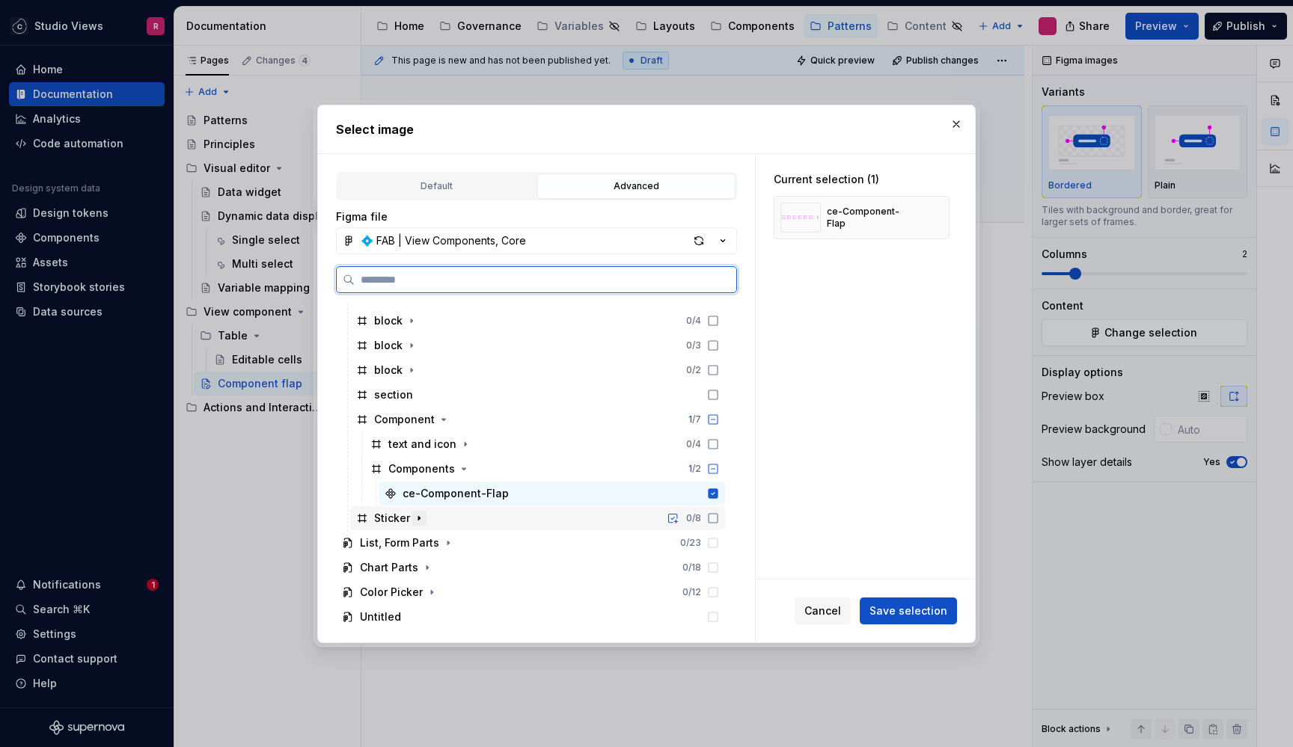
click at [419, 518] on icon "button" at bounding box center [418, 518] width 1 height 4
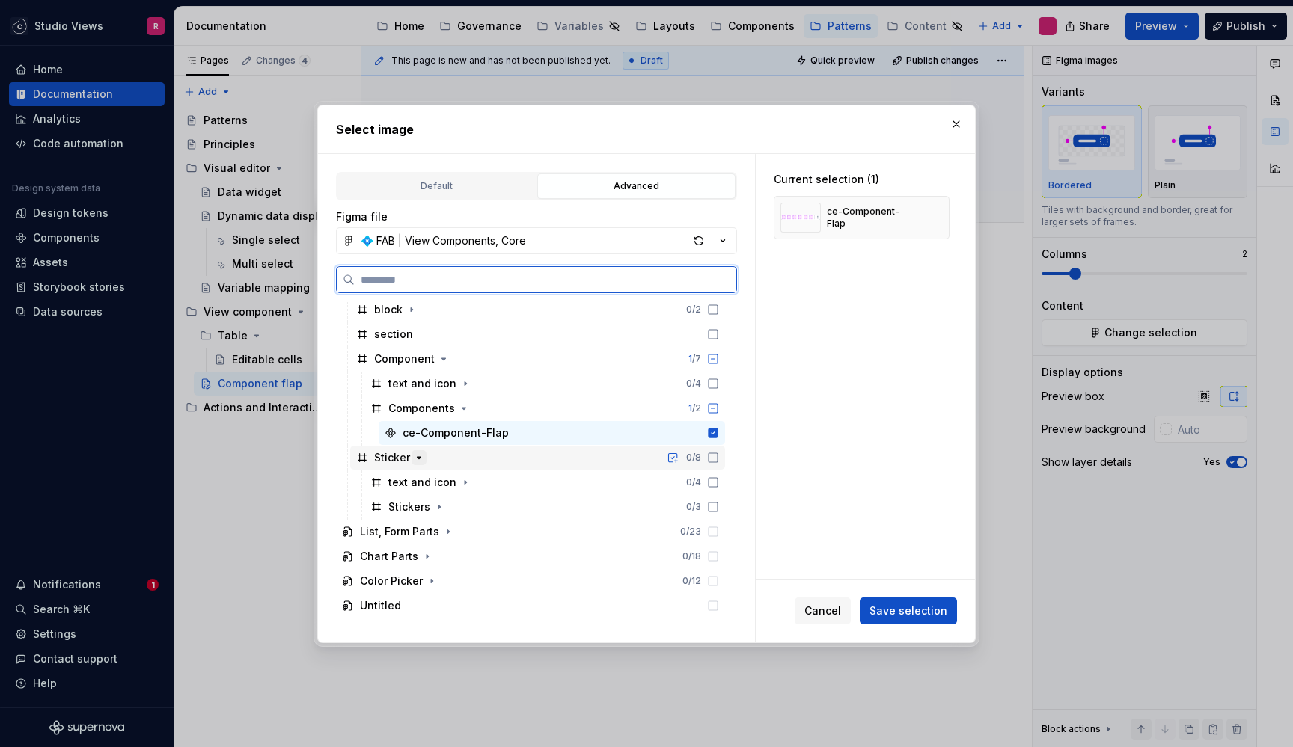
scroll to position [404, 0]
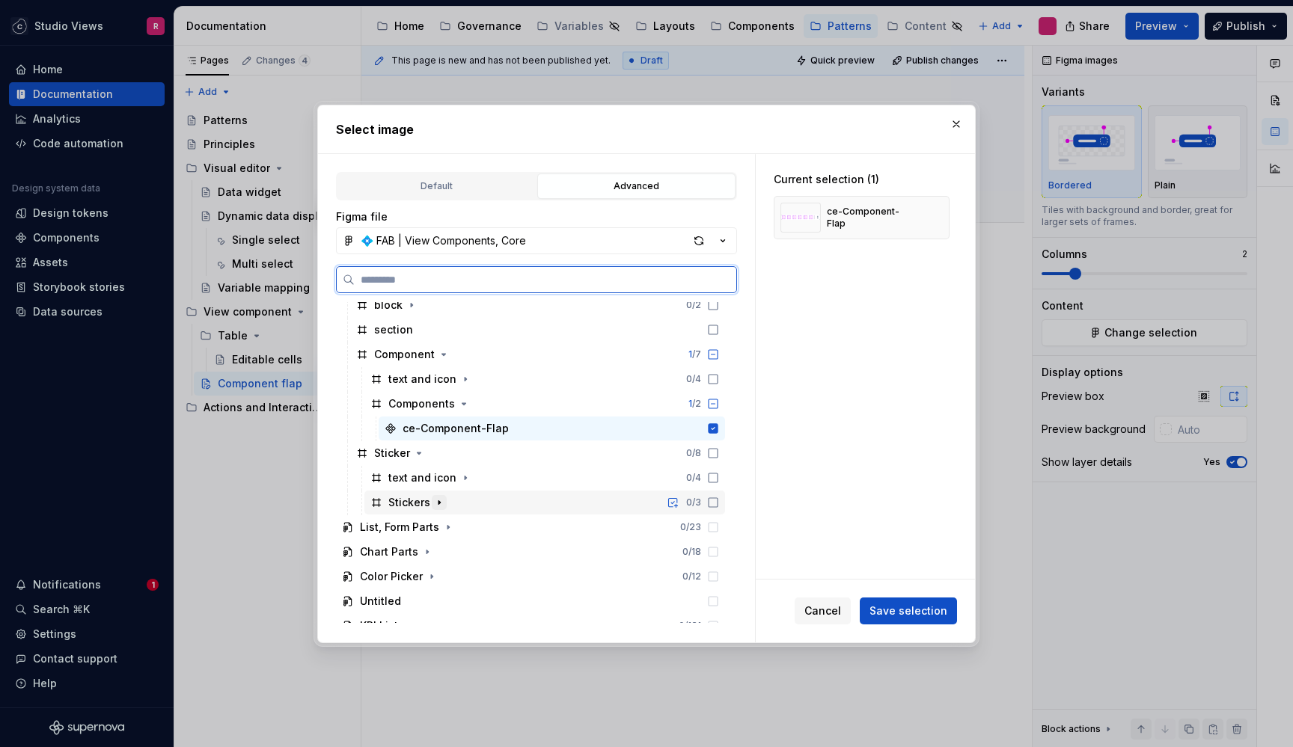
click at [439, 502] on icon "button" at bounding box center [438, 503] width 1 height 4
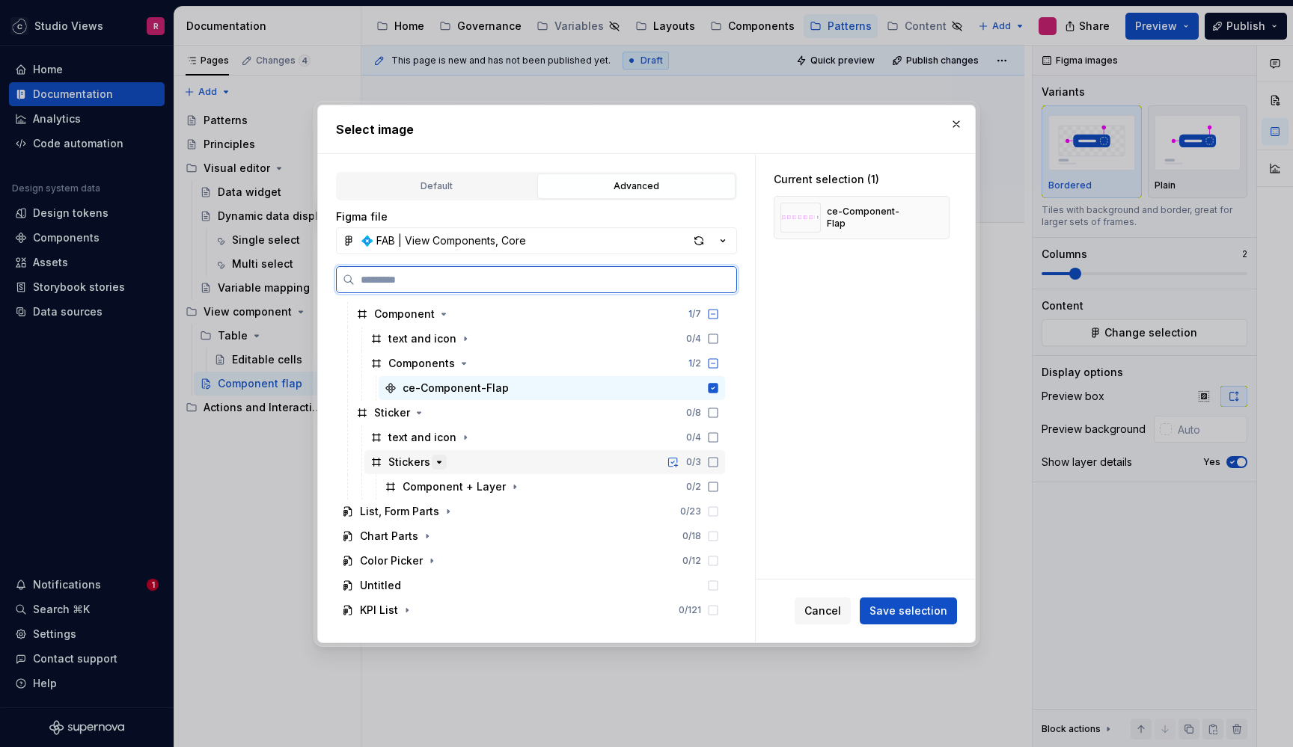
scroll to position [471, 0]
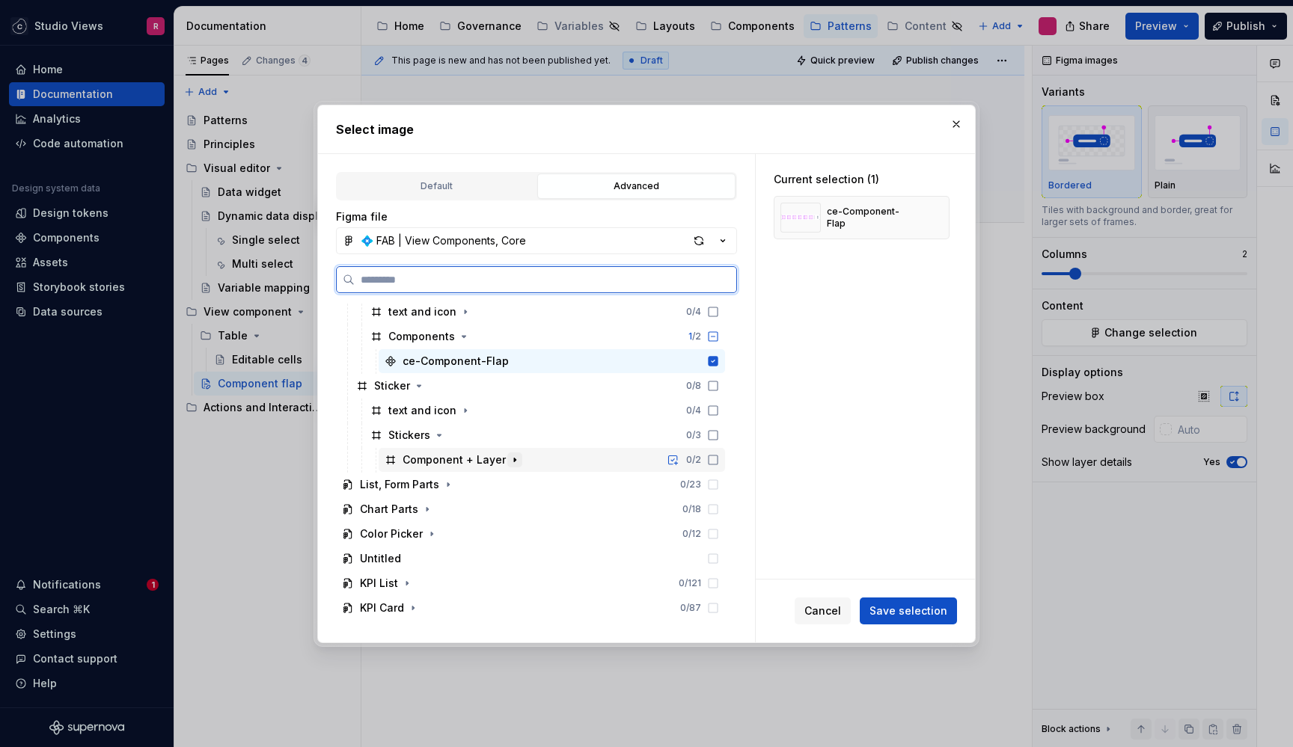
click at [514, 460] on icon "button" at bounding box center [514, 460] width 1 height 4
click at [485, 486] on div "Components" at bounding box center [559, 485] width 332 height 24
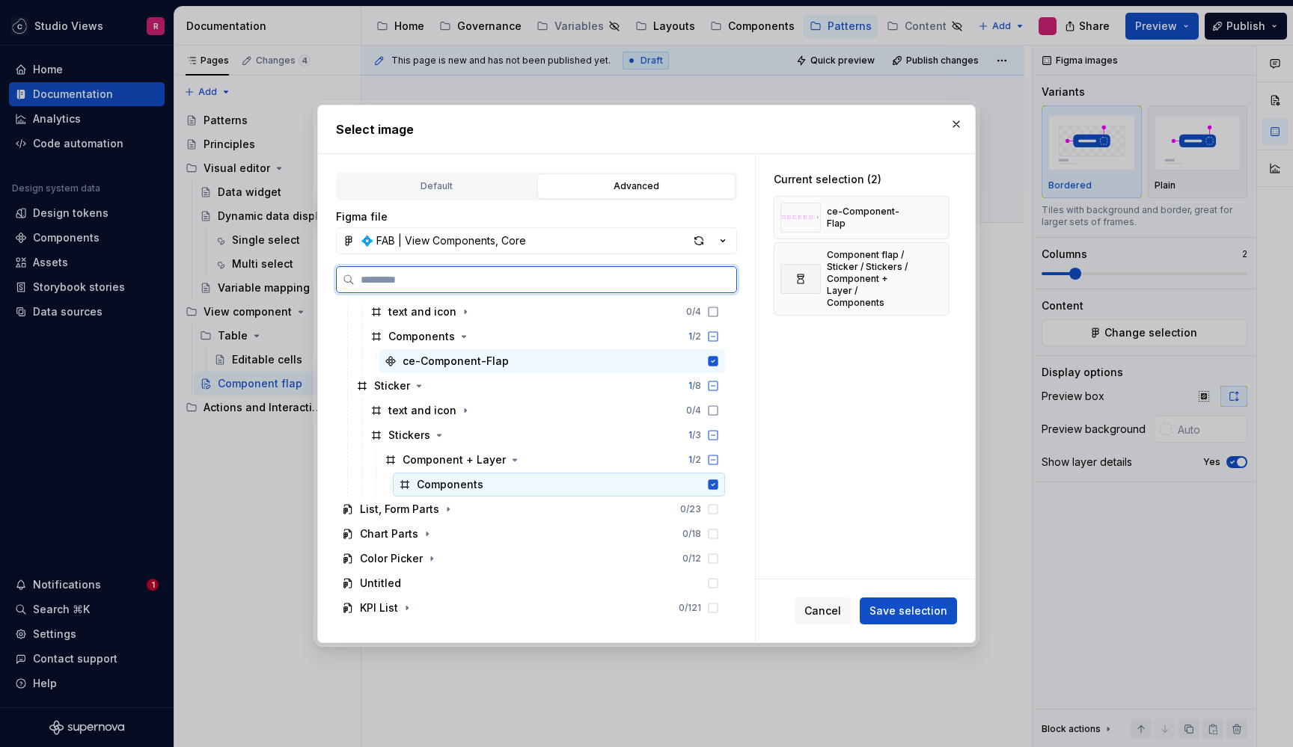
click at [718, 486] on icon at bounding box center [714, 485] width 10 height 10
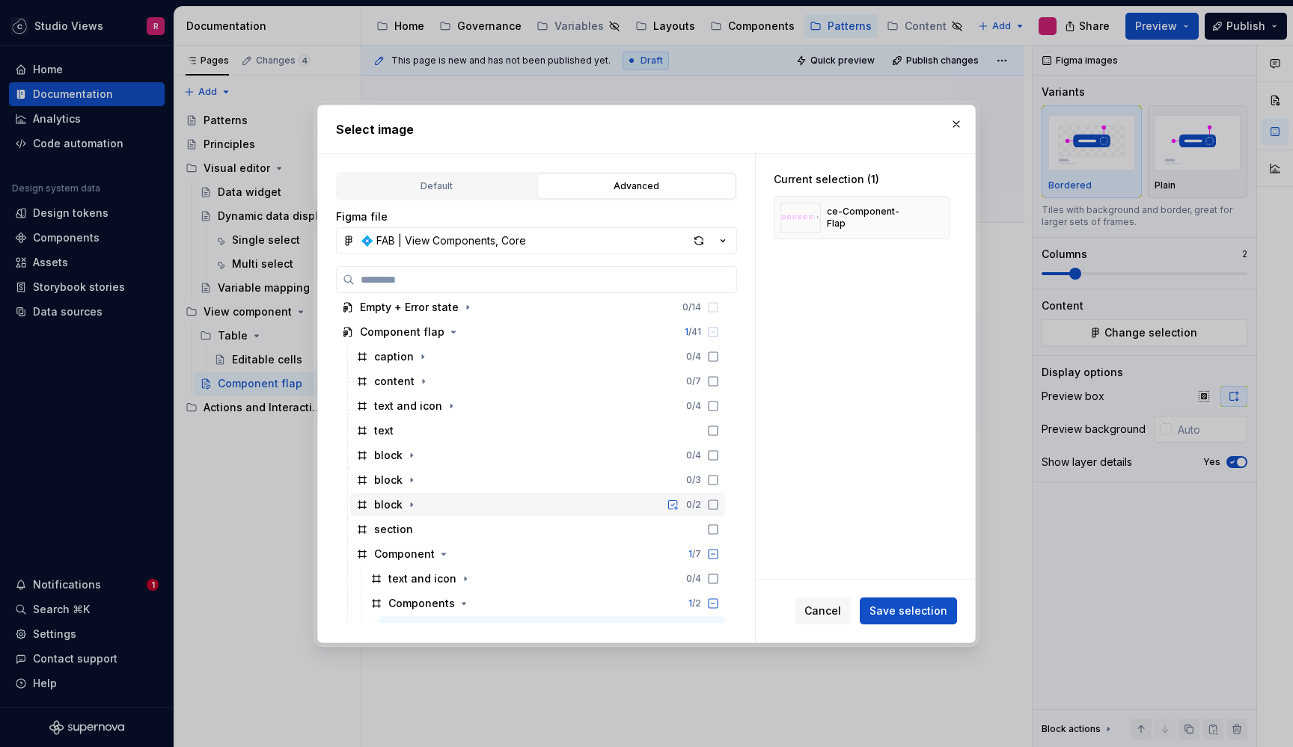
scroll to position [201, 0]
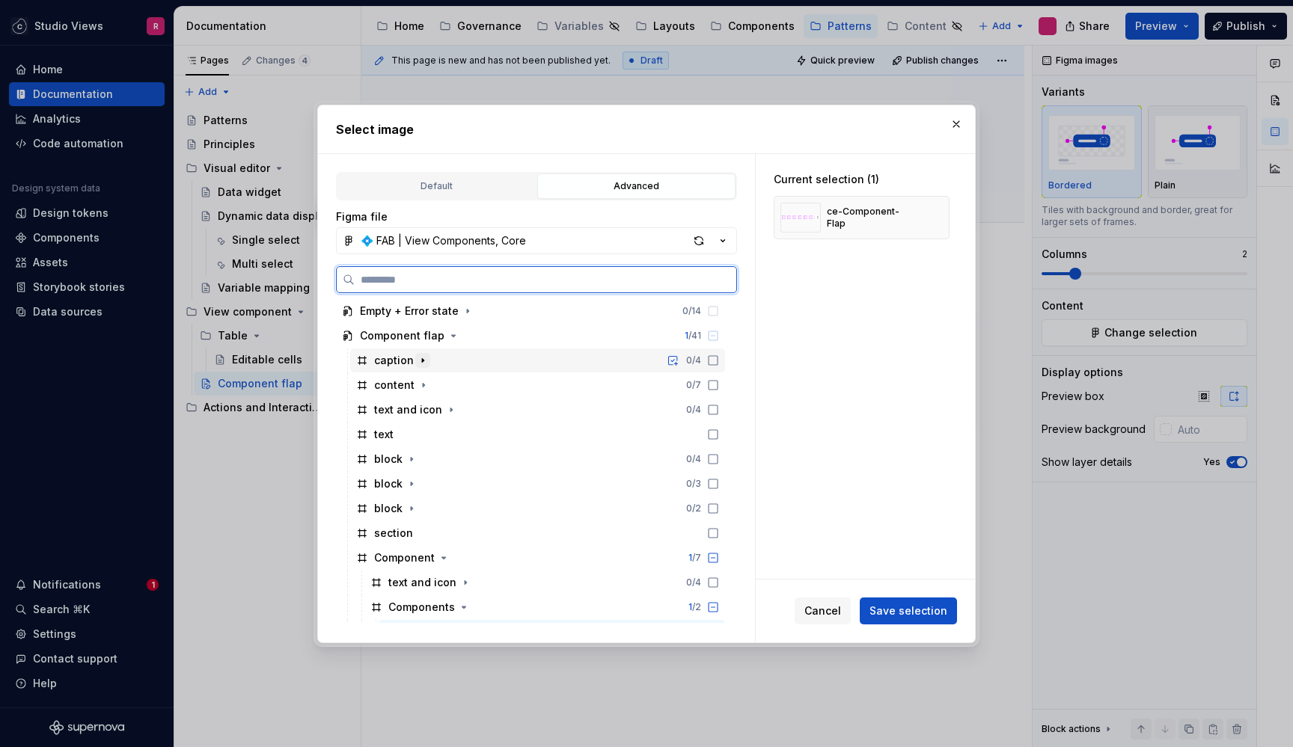
click at [422, 360] on icon "button" at bounding box center [422, 360] width 1 height 4
click at [422, 360] on icon "button" at bounding box center [423, 360] width 4 height 1
click at [422, 378] on button "button" at bounding box center [423, 385] width 15 height 15
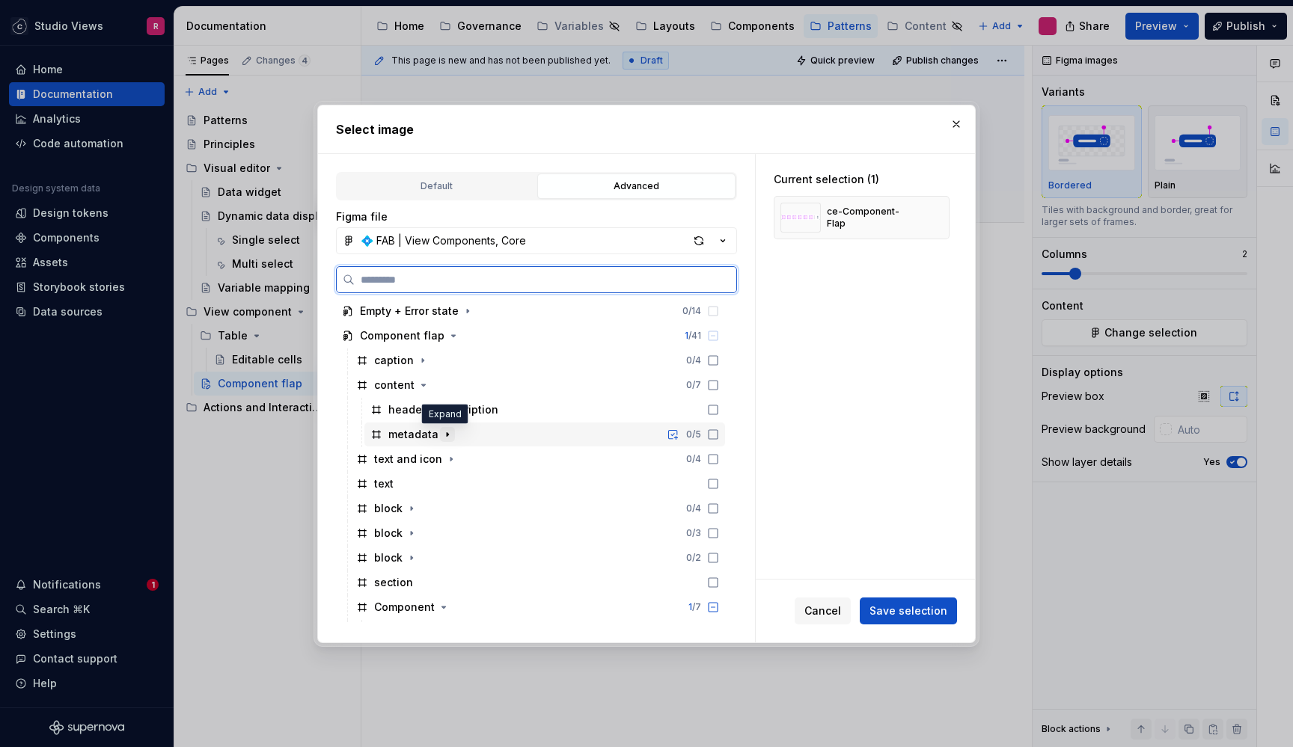
click at [451, 437] on button "button" at bounding box center [447, 434] width 15 height 15
click at [425, 379] on icon "button" at bounding box center [424, 385] width 12 height 12
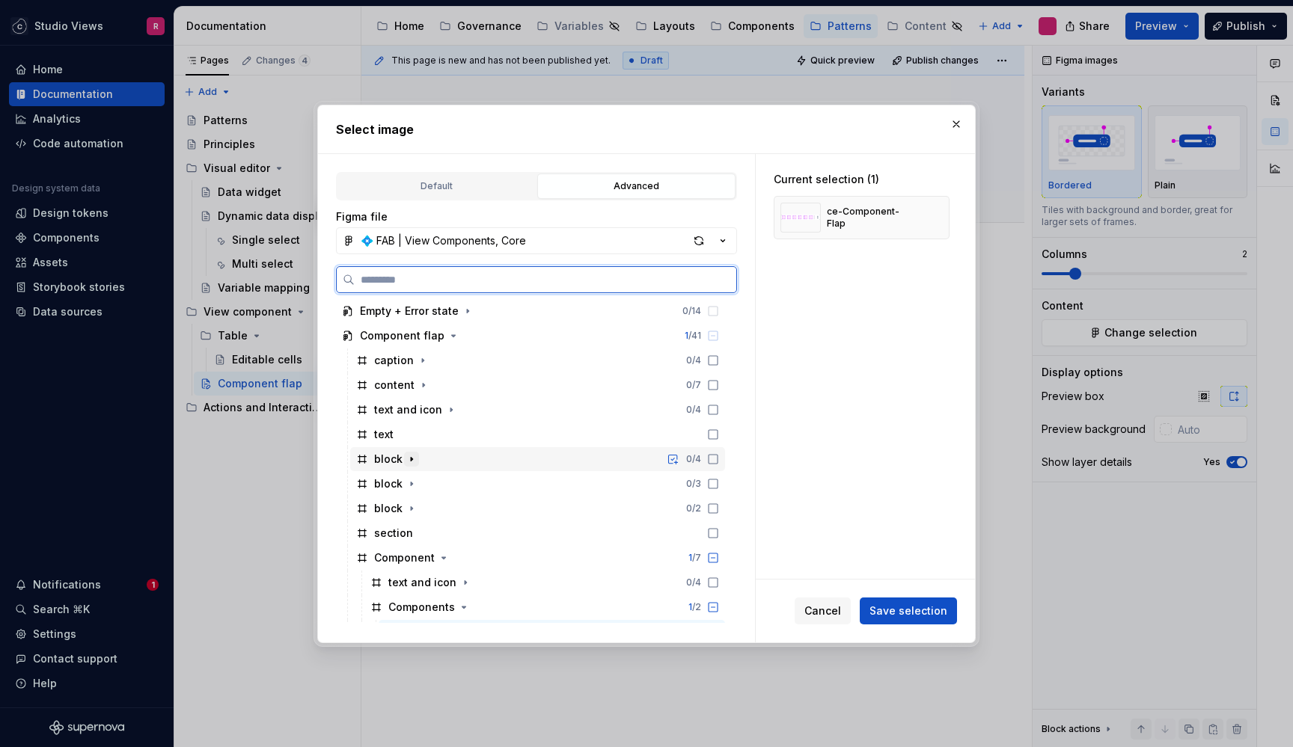
click at [412, 456] on icon "button" at bounding box center [412, 459] width 12 height 12
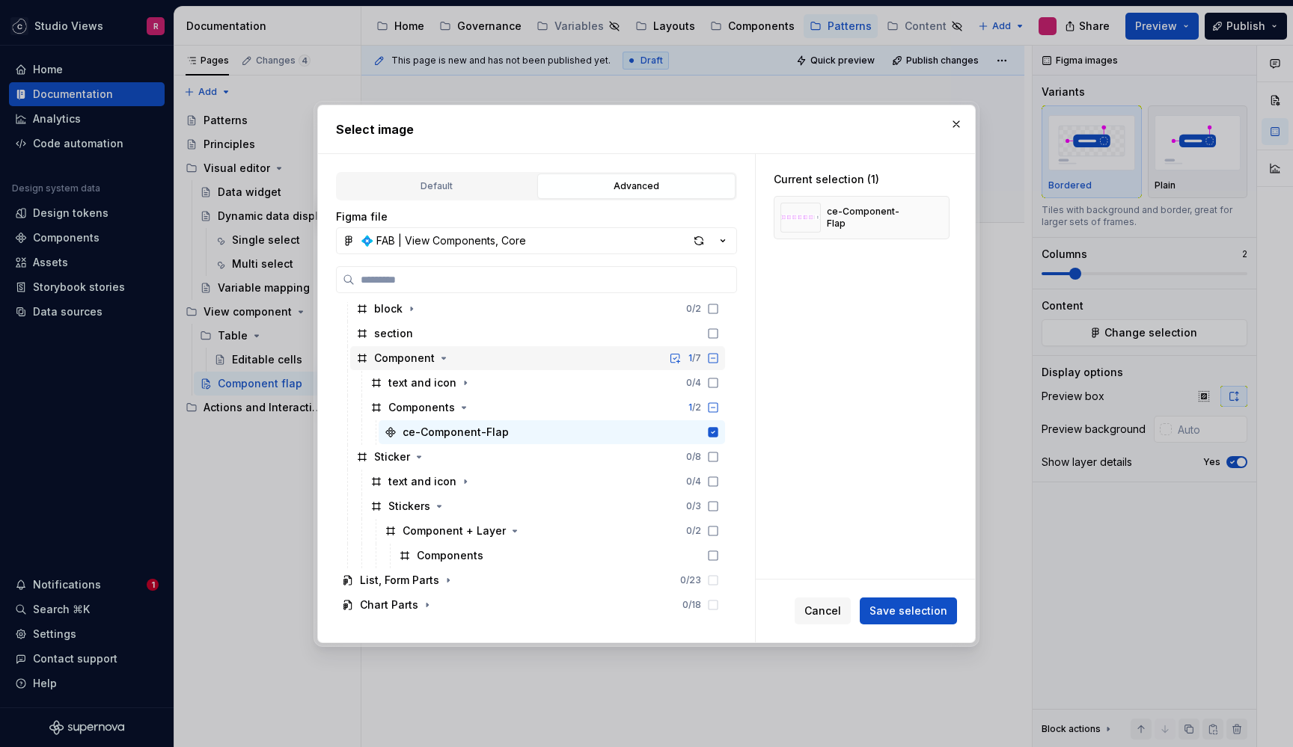
scroll to position [414, 0]
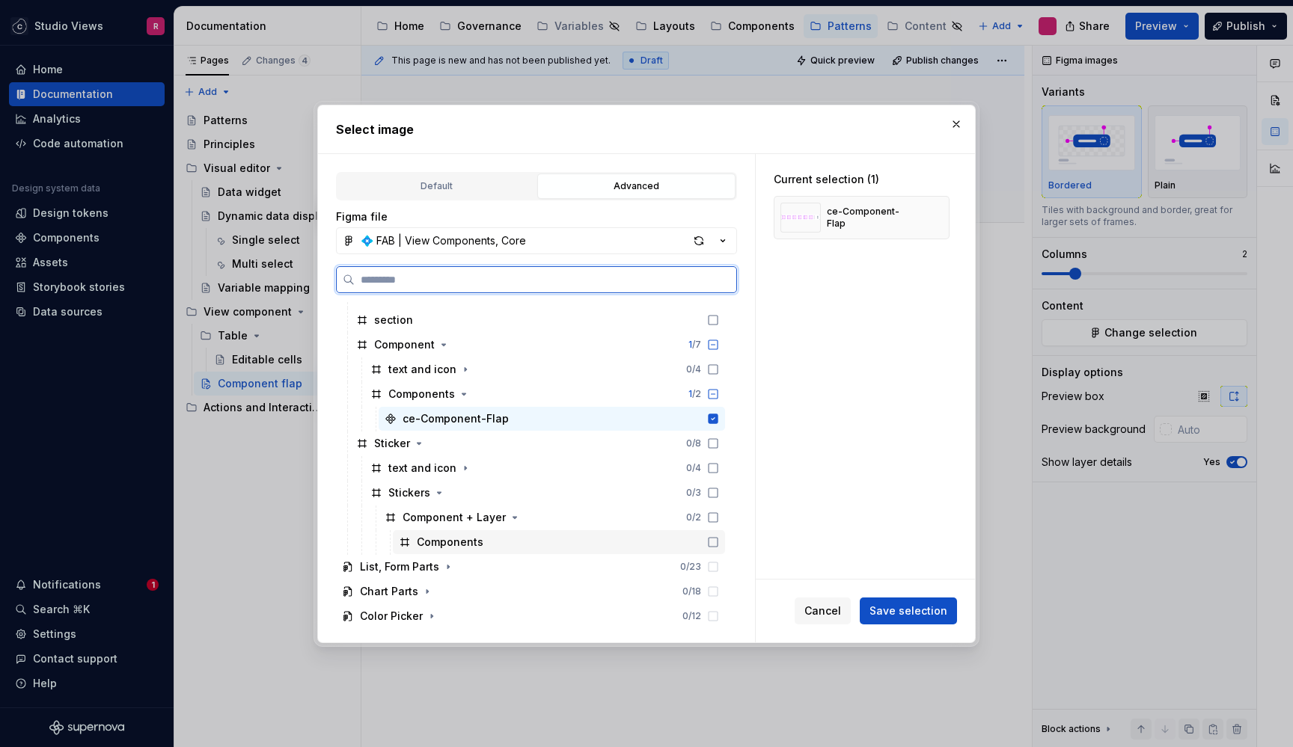
click at [718, 548] on icon at bounding box center [713, 542] width 12 height 12
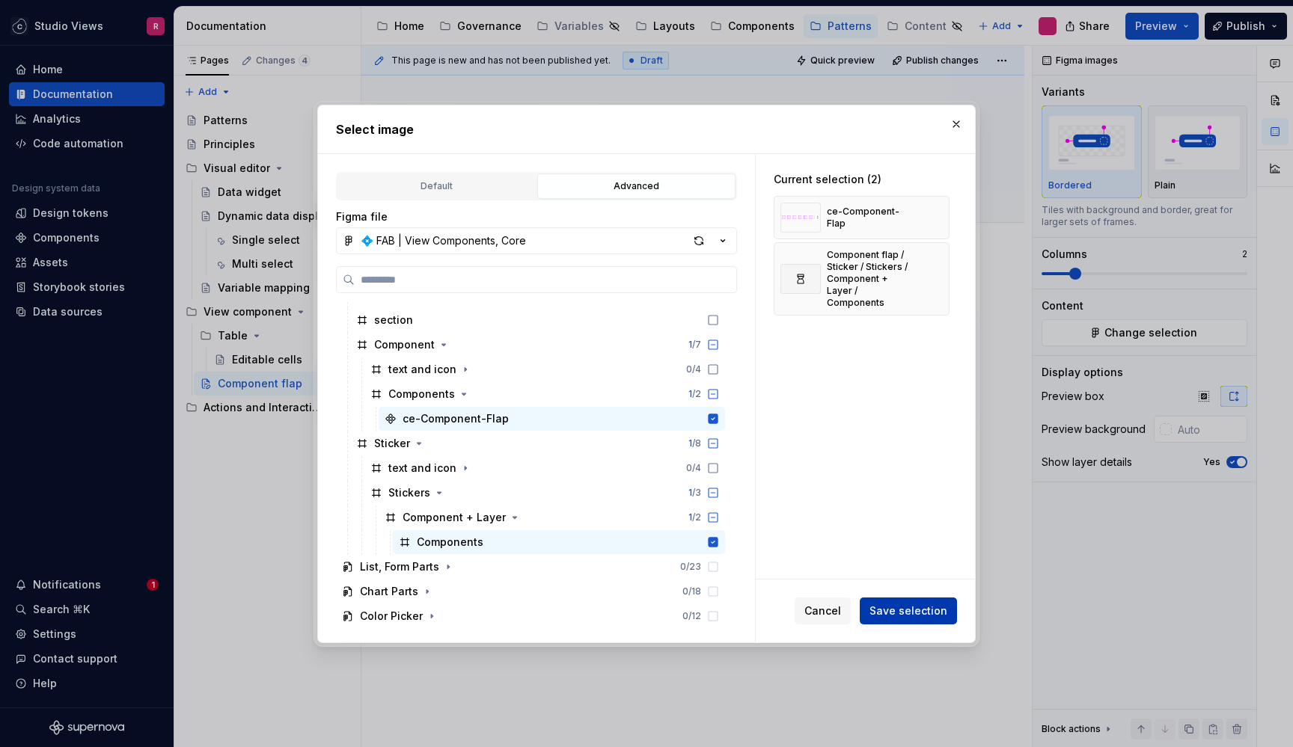
click at [902, 602] on button "Save selection" at bounding box center [908, 611] width 97 height 27
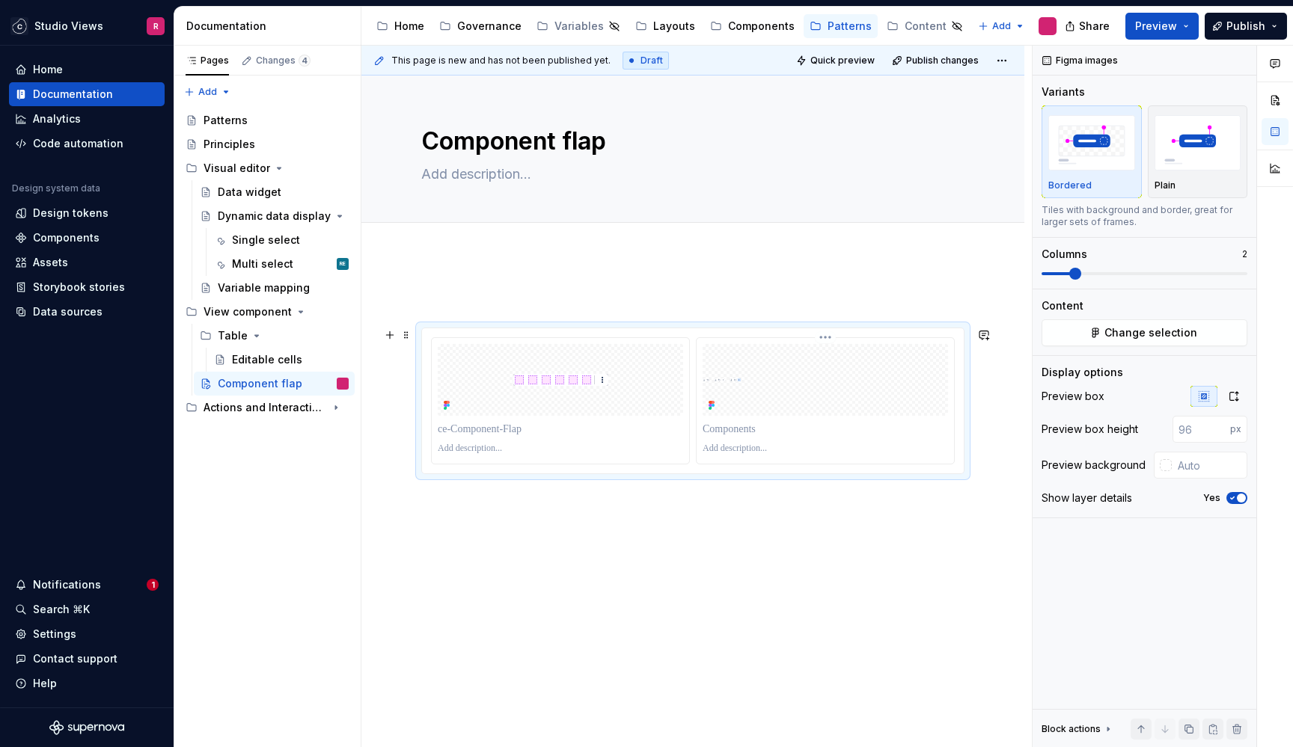
click at [800, 412] on div at bounding box center [825, 380] width 245 height 72
click at [521, 290] on div at bounding box center [692, 486] width 663 height 461
click at [534, 171] on textarea at bounding box center [689, 174] width 543 height 24
click at [266, 239] on div "Single select" at bounding box center [266, 240] width 68 height 15
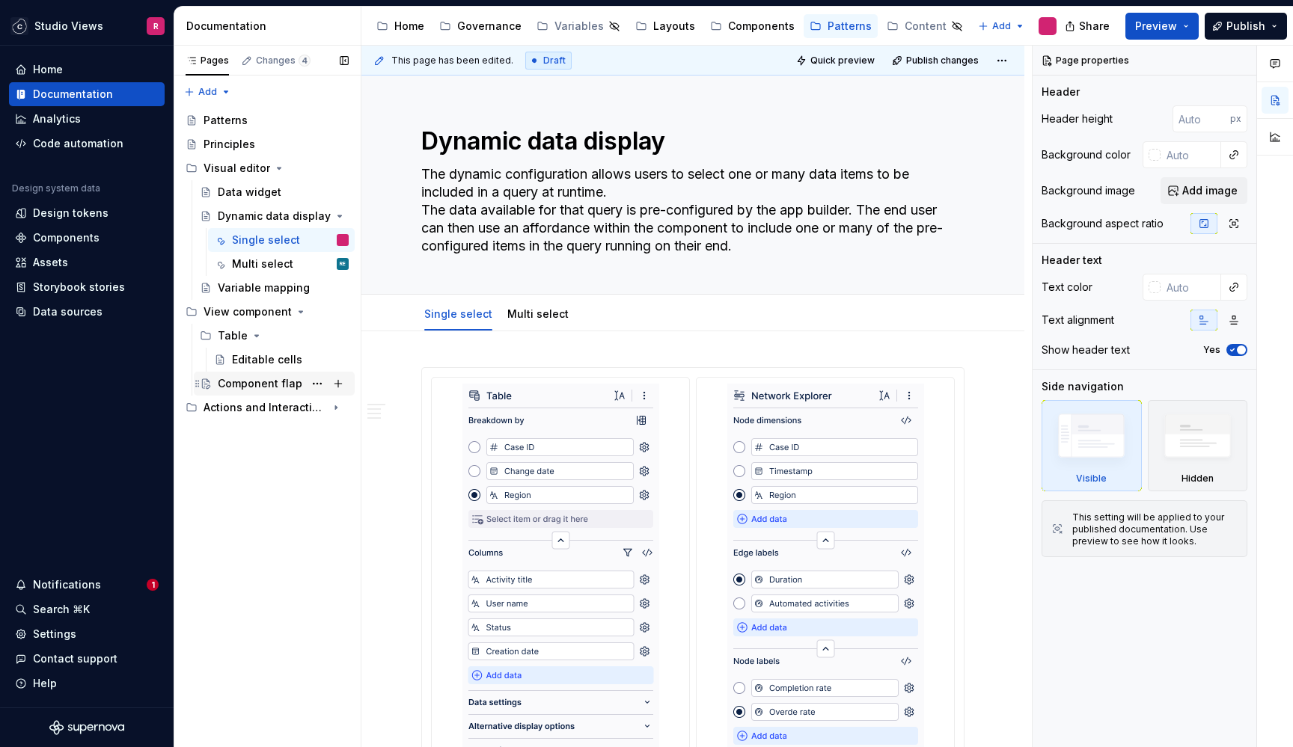
click at [258, 382] on div "Component flap" at bounding box center [260, 383] width 85 height 15
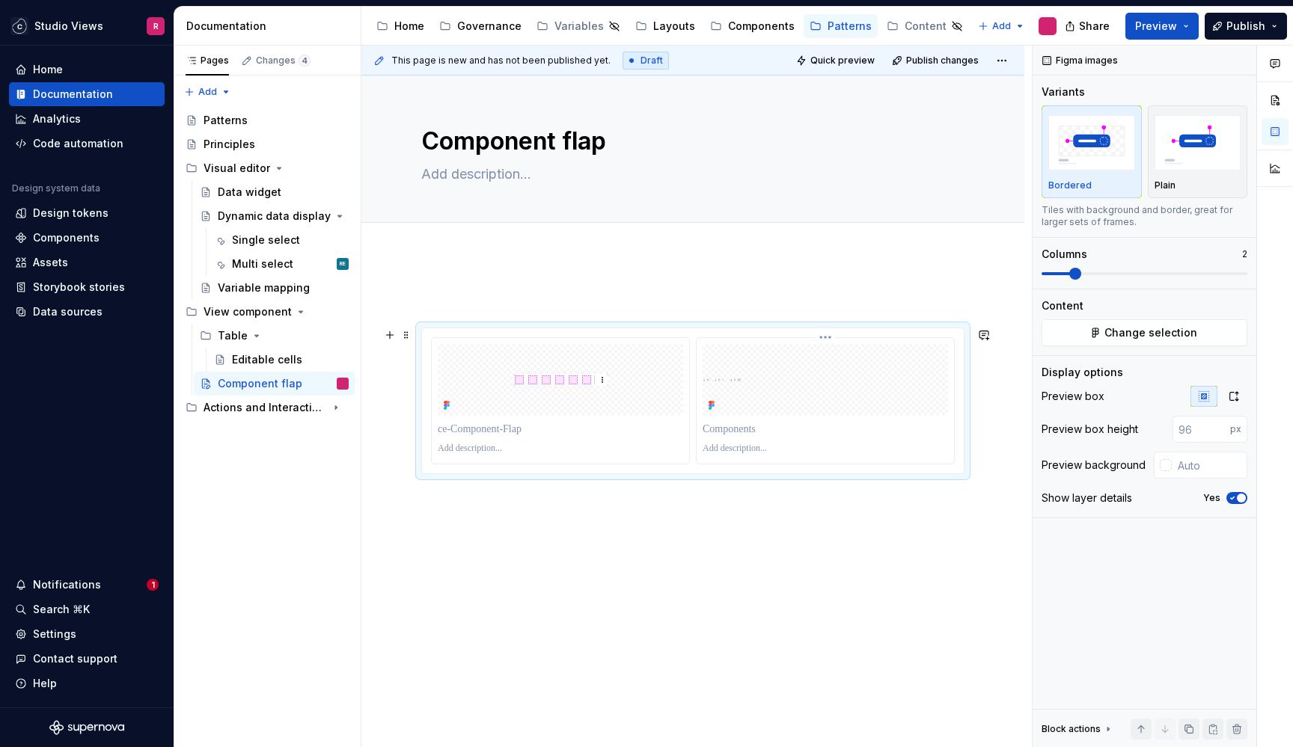
click at [834, 399] on div at bounding box center [825, 380] width 245 height 72
click at [1152, 343] on button "Change selection" at bounding box center [1145, 332] width 206 height 27
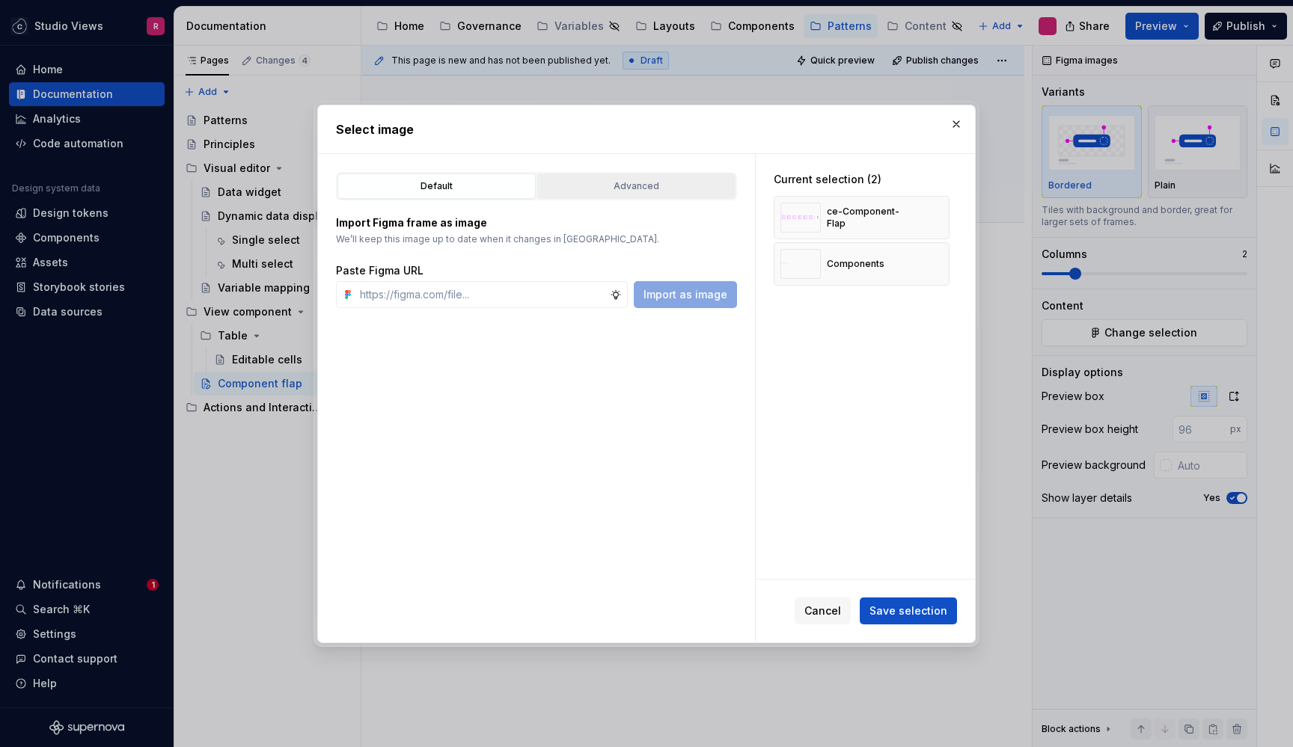
click at [590, 186] on div "Advanced" at bounding box center [636, 186] width 188 height 15
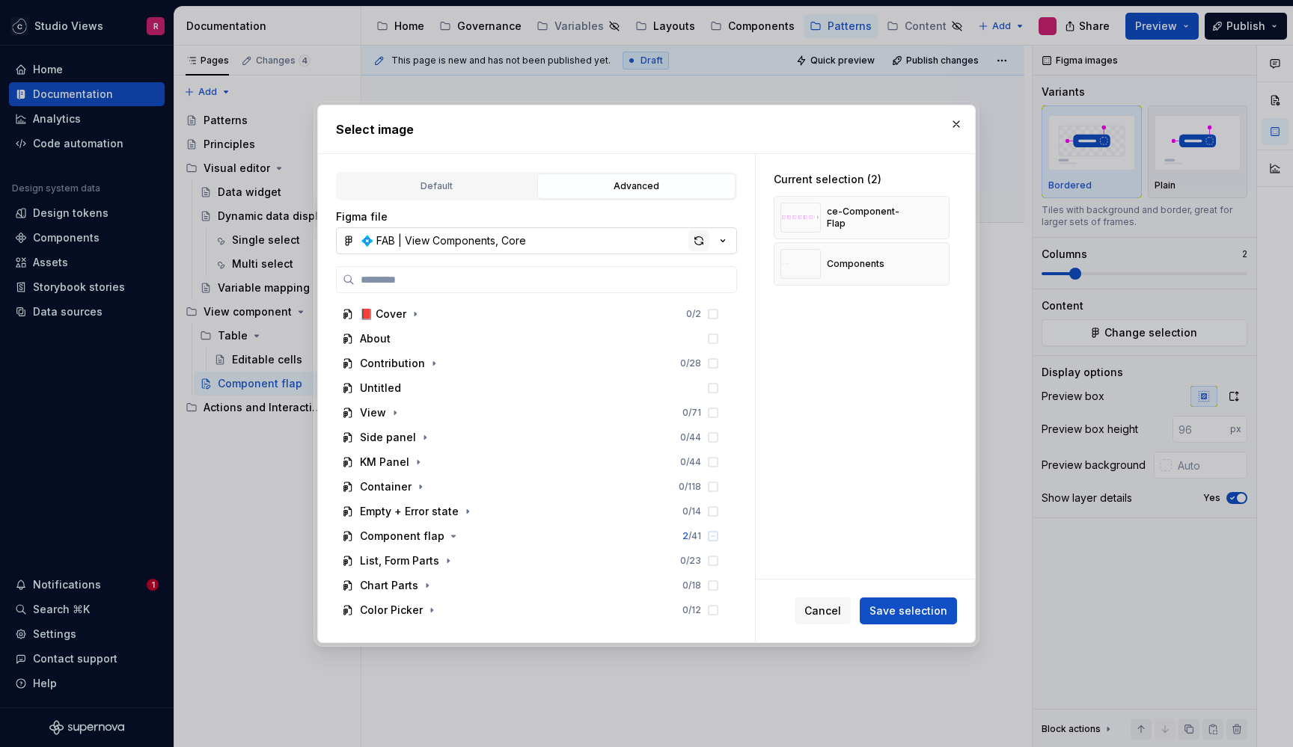
click at [700, 240] on div "button" at bounding box center [698, 240] width 21 height 21
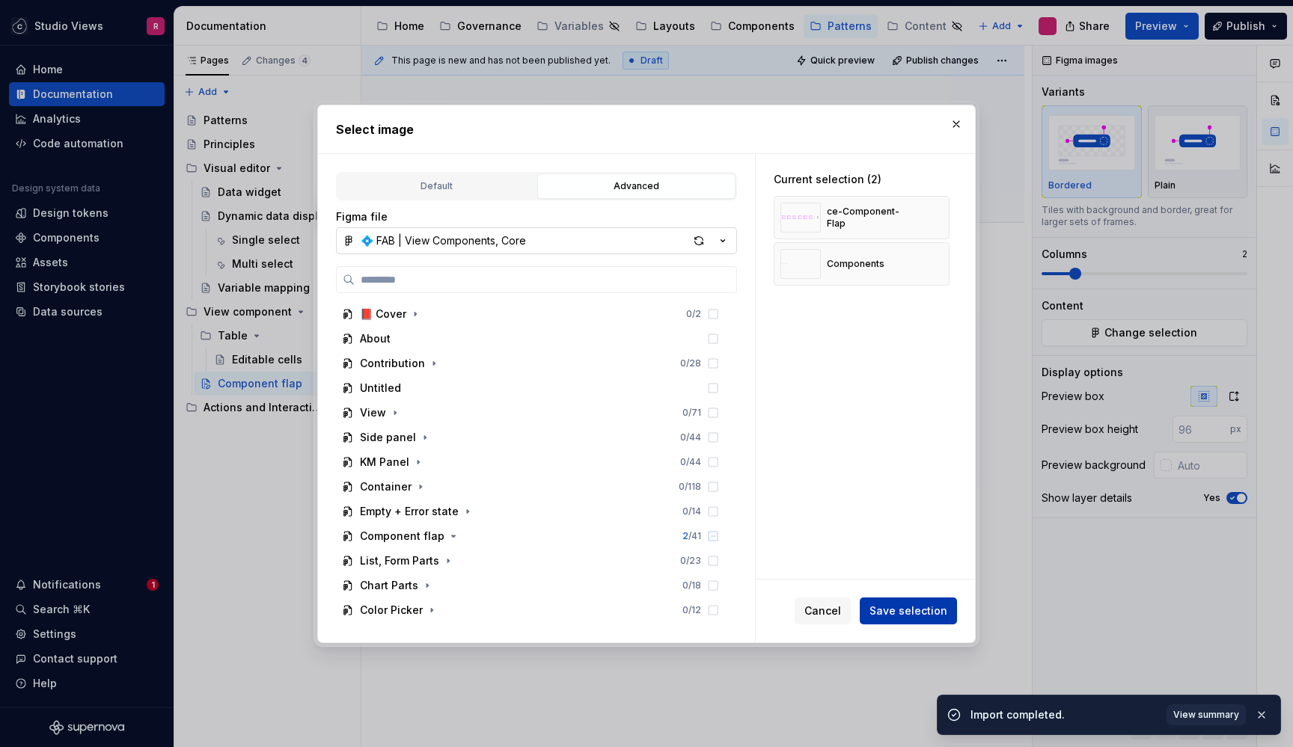
click at [894, 621] on button "Save selection" at bounding box center [908, 611] width 97 height 27
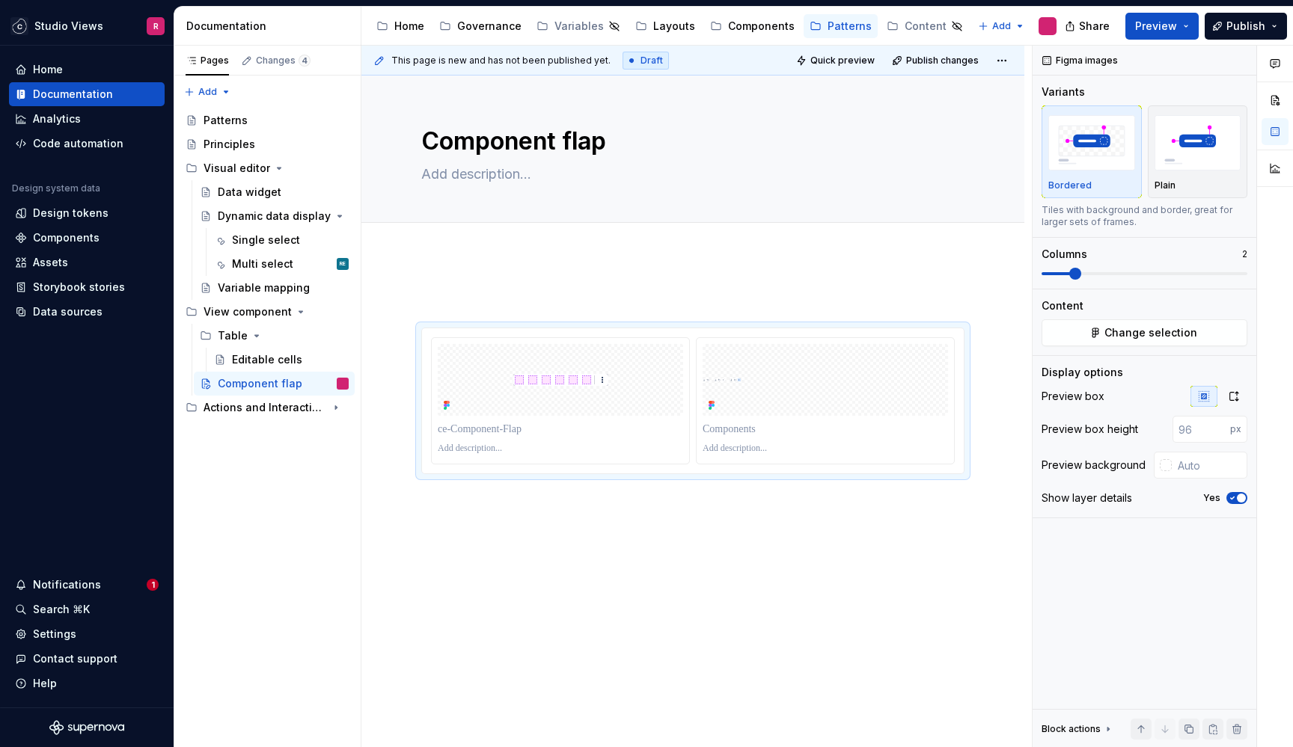
click at [727, 537] on div at bounding box center [692, 486] width 663 height 461
click at [732, 351] on div at bounding box center [825, 380] width 245 height 72
click at [700, 277] on div at bounding box center [692, 486] width 663 height 461
click at [539, 276] on div at bounding box center [692, 486] width 663 height 461
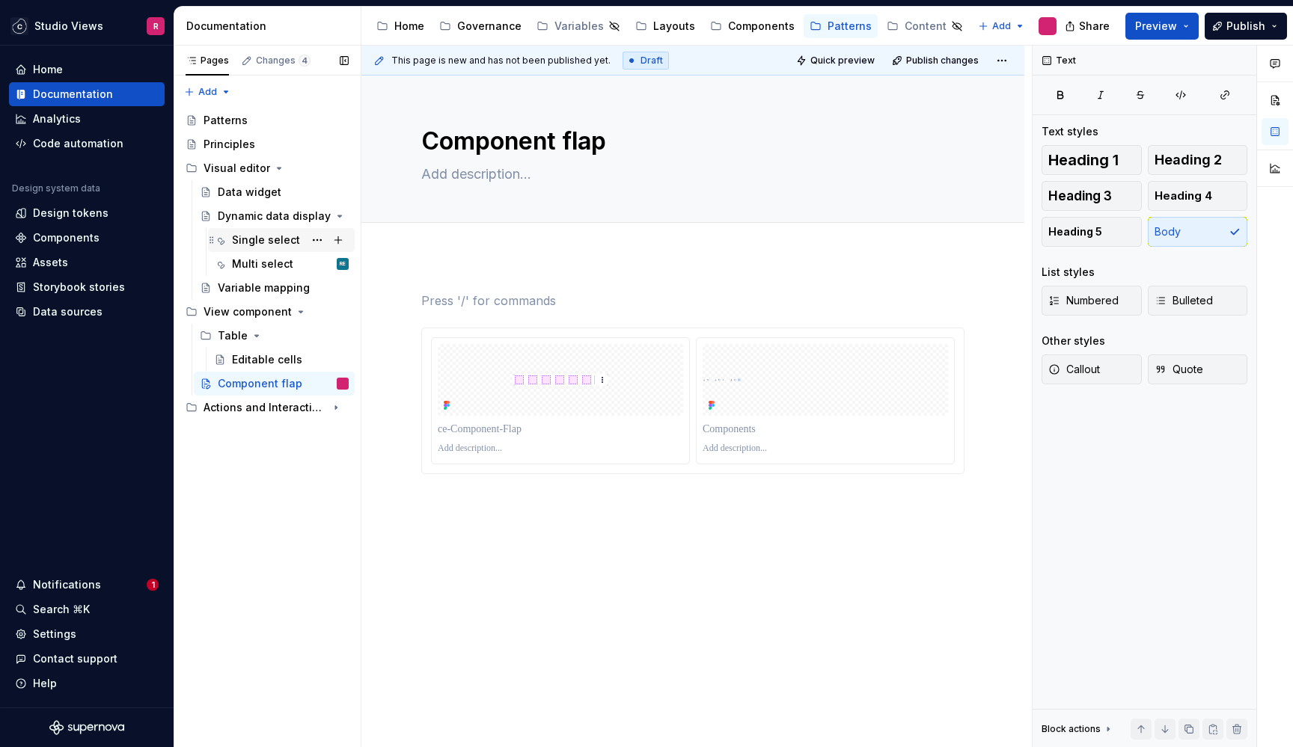
click at [267, 233] on div "Single select" at bounding box center [266, 240] width 68 height 15
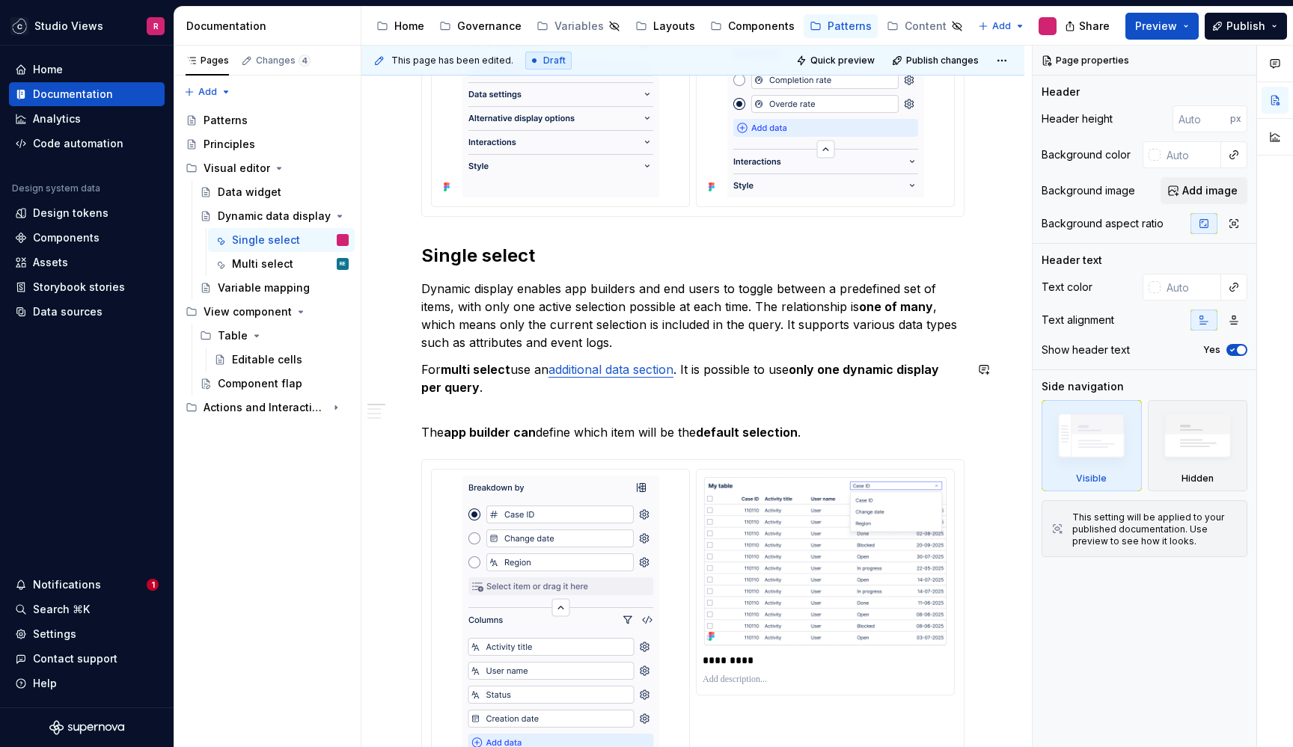
scroll to position [612, 0]
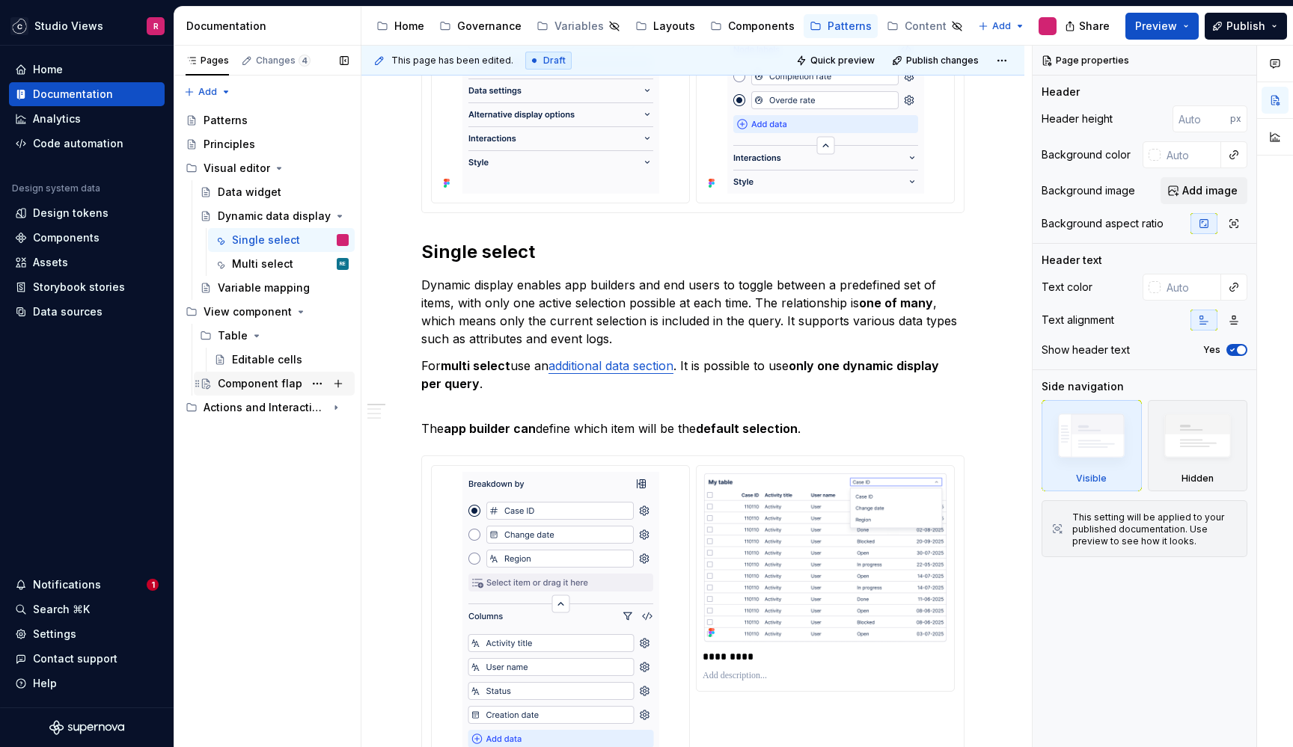
click at [276, 382] on div "Component flap" at bounding box center [260, 383] width 85 height 15
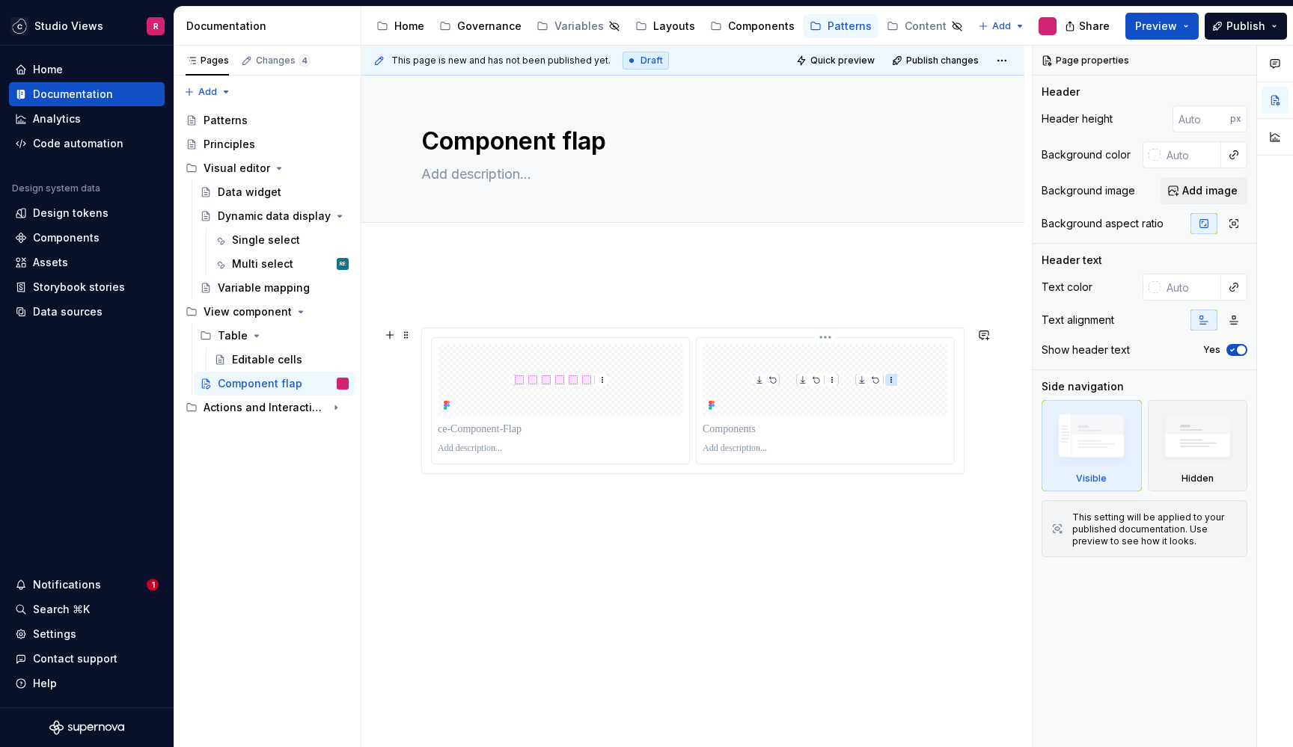
click at [884, 382] on img at bounding box center [825, 380] width 144 height 12
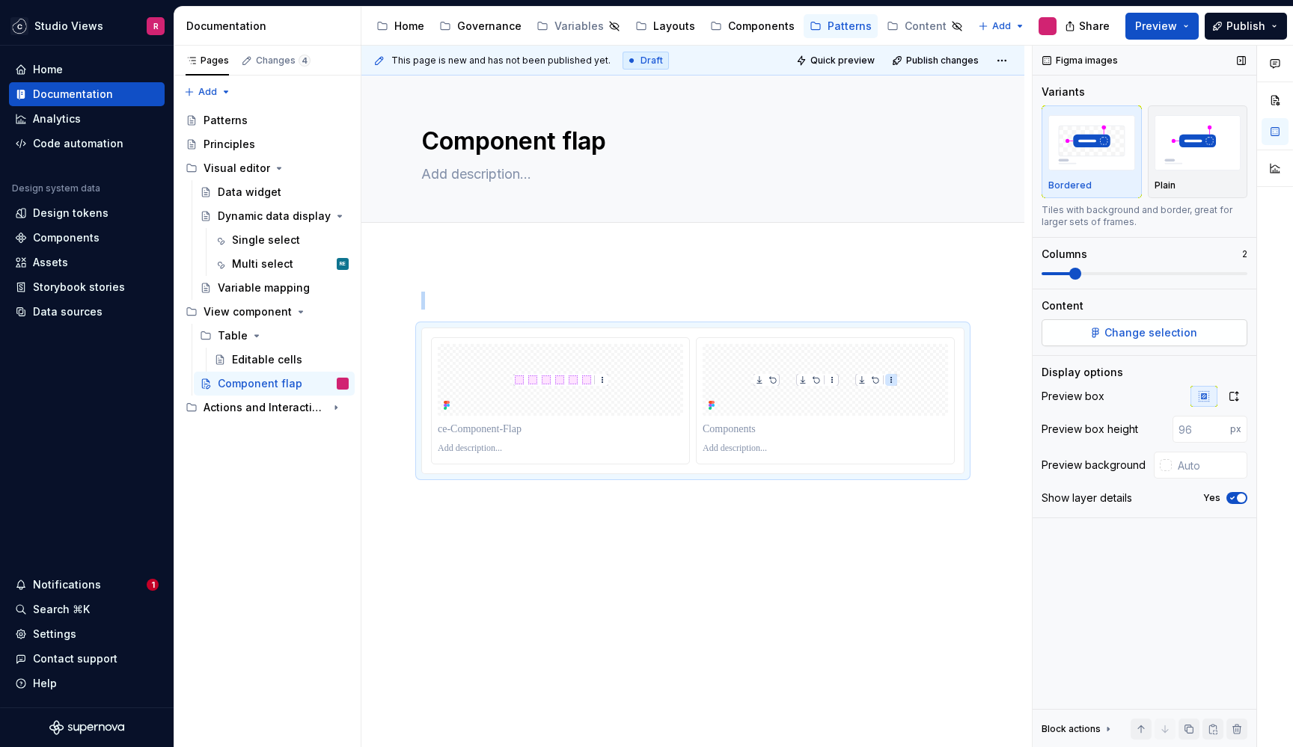
click at [1116, 324] on button "Change selection" at bounding box center [1145, 332] width 206 height 27
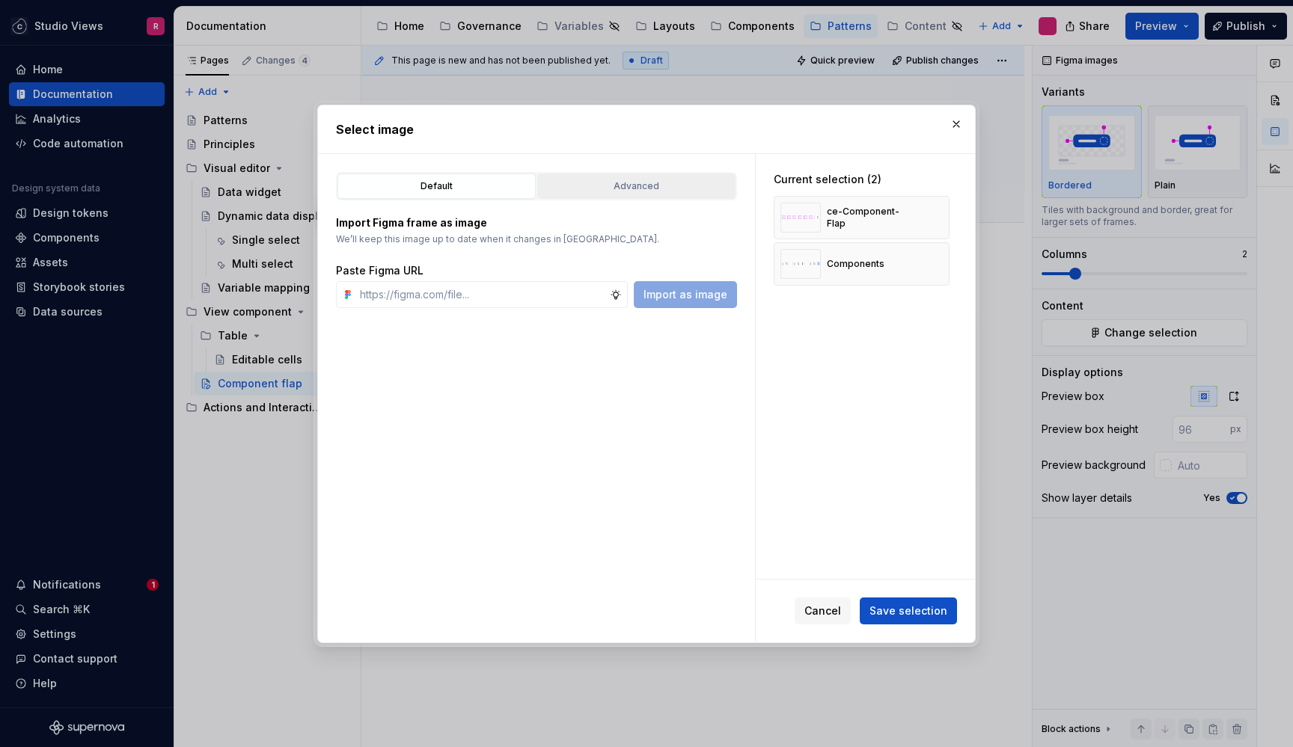
click at [673, 191] on div "Advanced" at bounding box center [636, 186] width 188 height 15
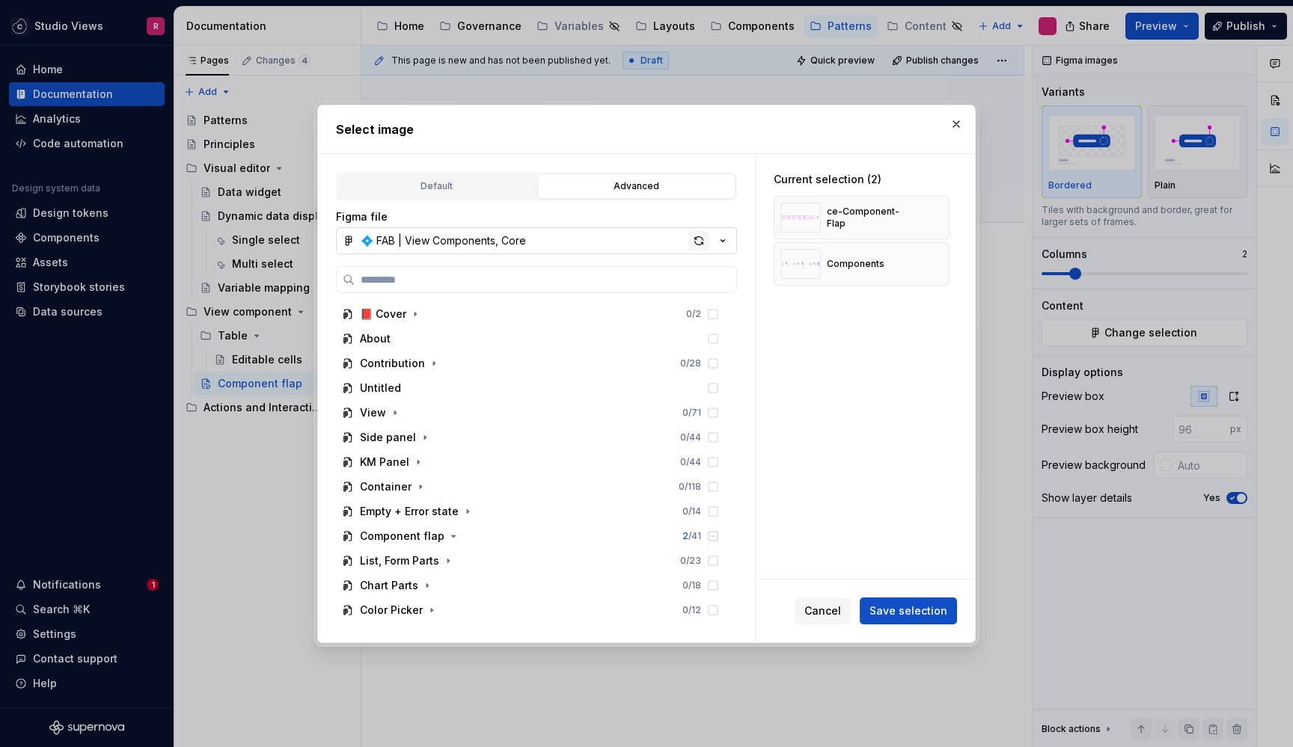
click at [692, 230] on div "button" at bounding box center [698, 240] width 21 height 21
click at [902, 626] on div "Cancel Save selection" at bounding box center [865, 611] width 219 height 63
click at [902, 619] on button "Save selection" at bounding box center [908, 611] width 97 height 27
click at [920, 602] on div "Cancel Save selection" at bounding box center [876, 611] width 162 height 27
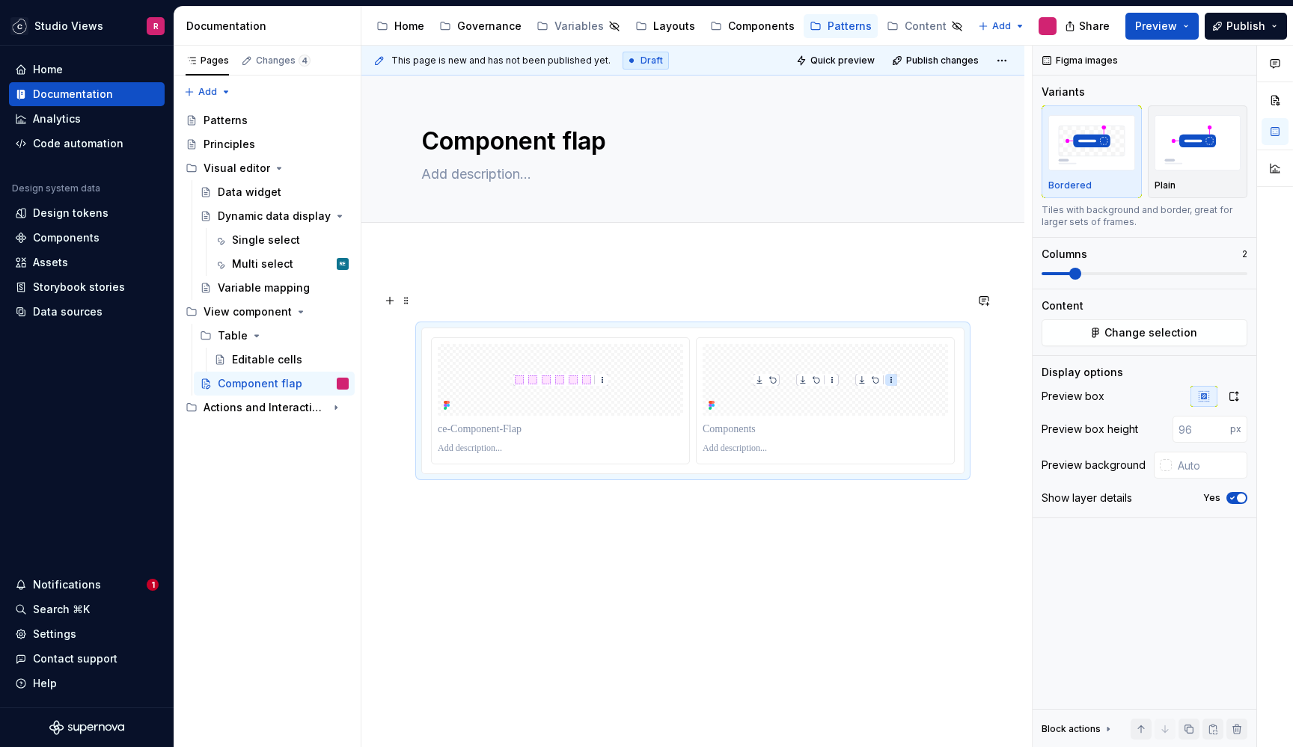
click at [602, 302] on p at bounding box center [692, 301] width 543 height 18
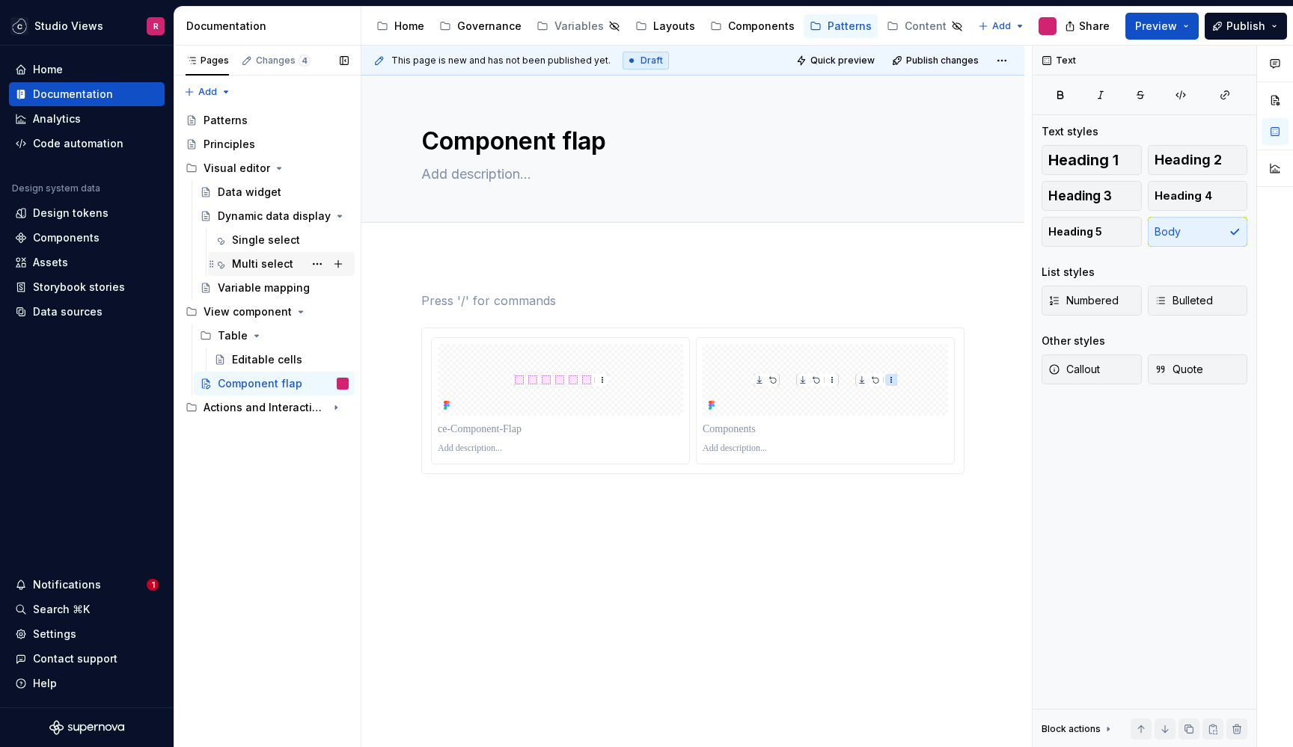
click at [254, 264] on div "Multi select" at bounding box center [262, 264] width 61 height 15
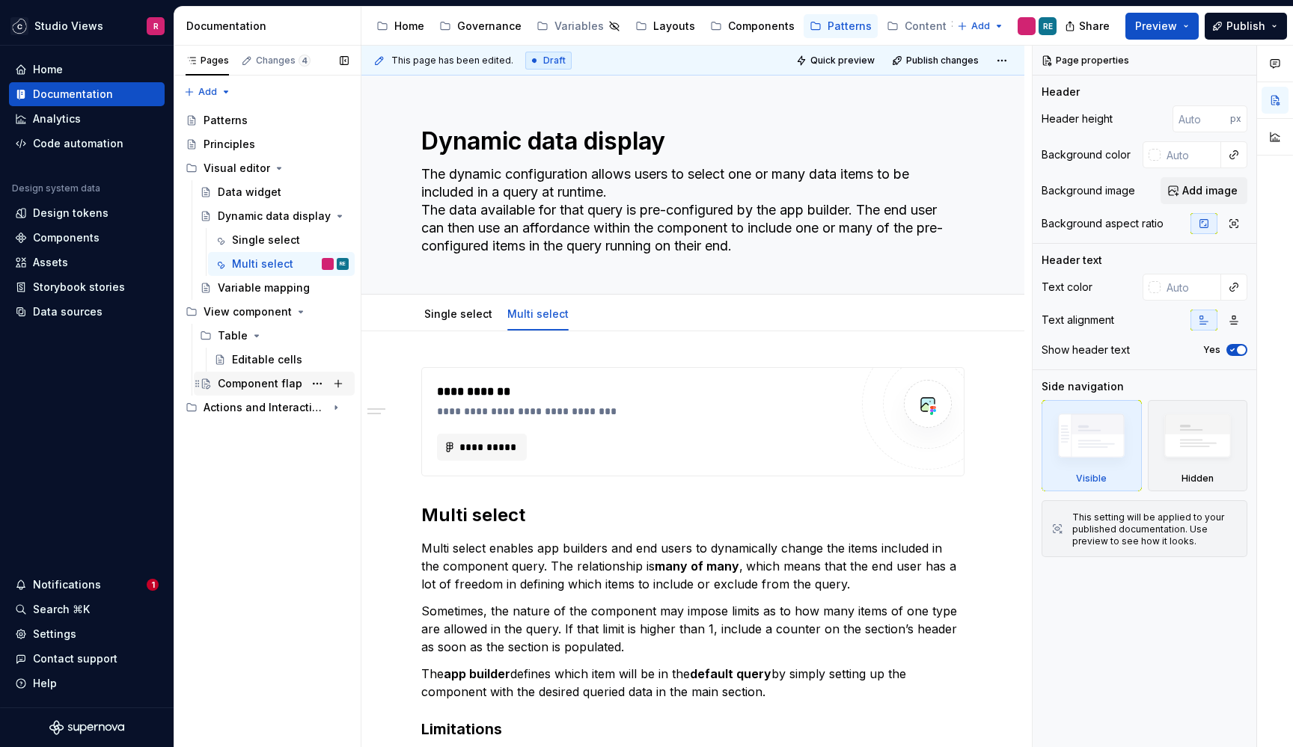
click at [244, 382] on div "Component flap" at bounding box center [260, 383] width 85 height 15
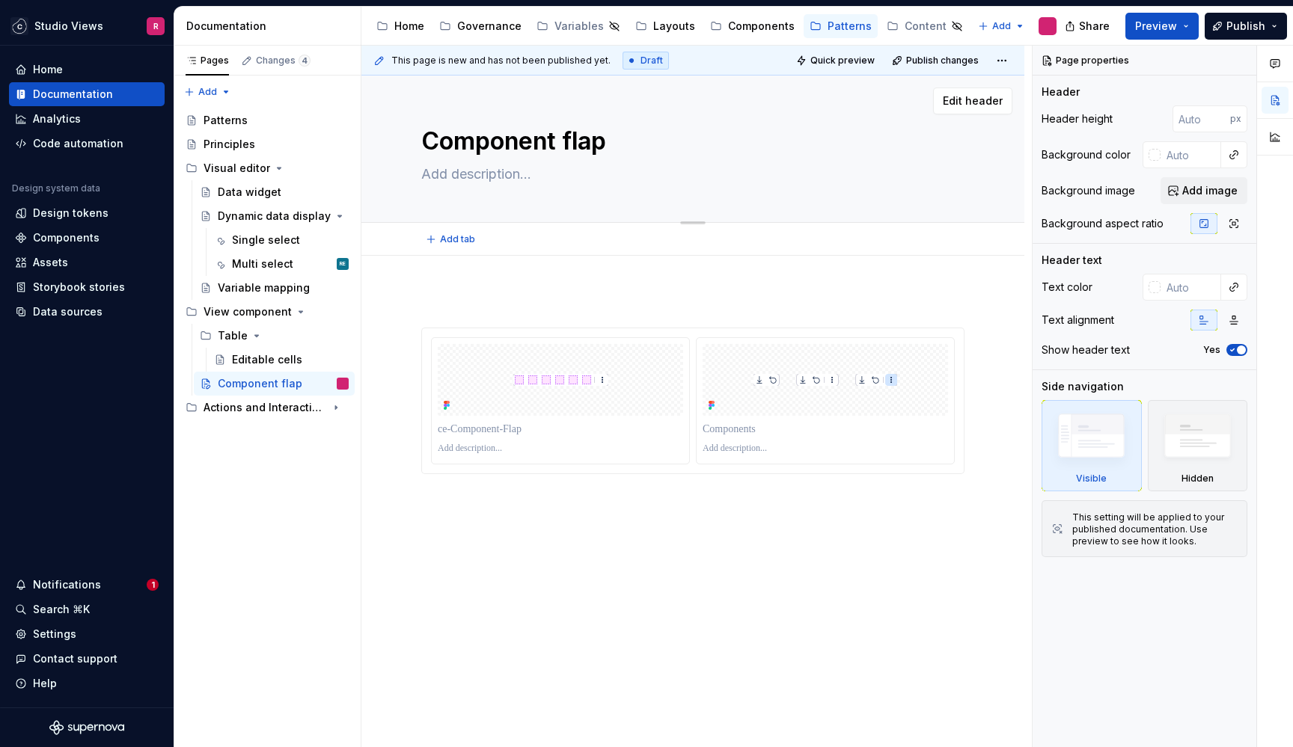
click at [470, 175] on textarea at bounding box center [689, 174] width 543 height 24
paste textarea "This end user interaction element will be used by end-users to apply actions on…"
type textarea "*"
type textarea "This end user interaction element will be used by end-users to apply actions on…"
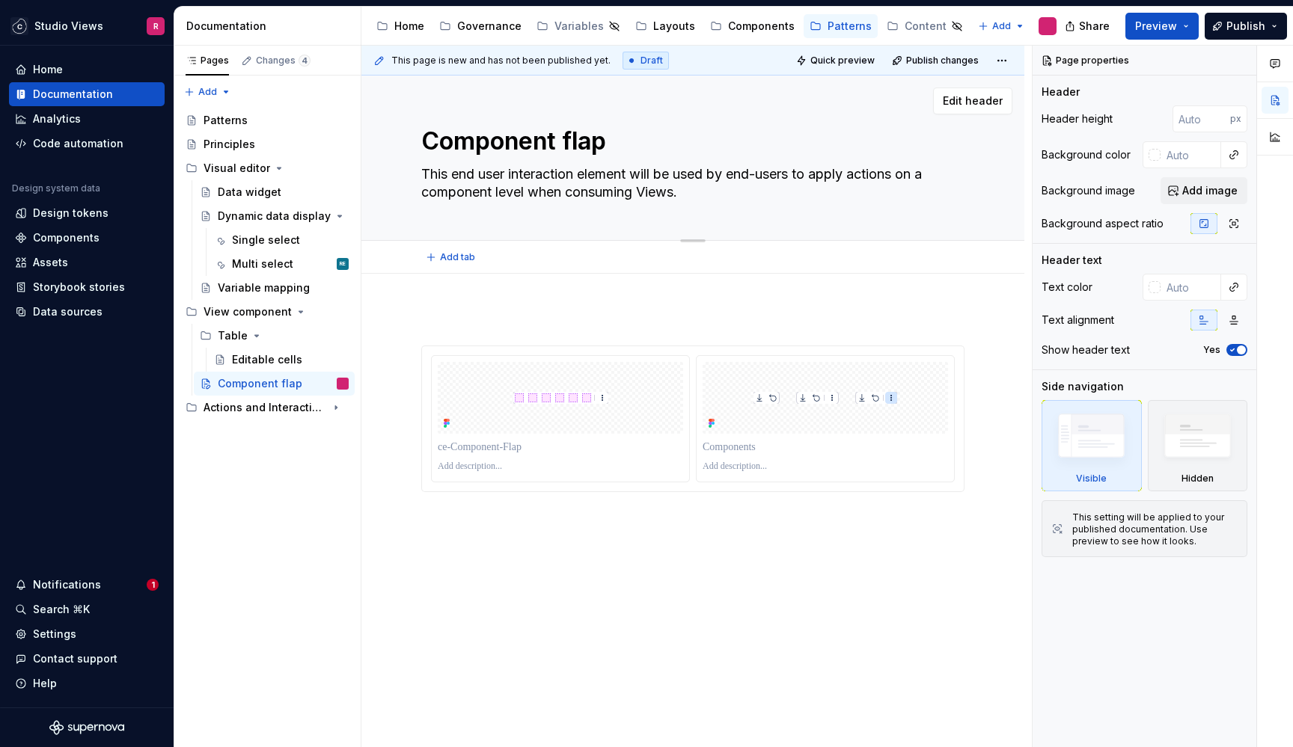
click at [612, 172] on textarea "This end user interaction element will be used by end-users to apply actions on…" at bounding box center [689, 183] width 543 height 42
type textarea "*"
type textarea "This end user interaction U will be used by end-users to apply actions on a com…"
type textarea "*"
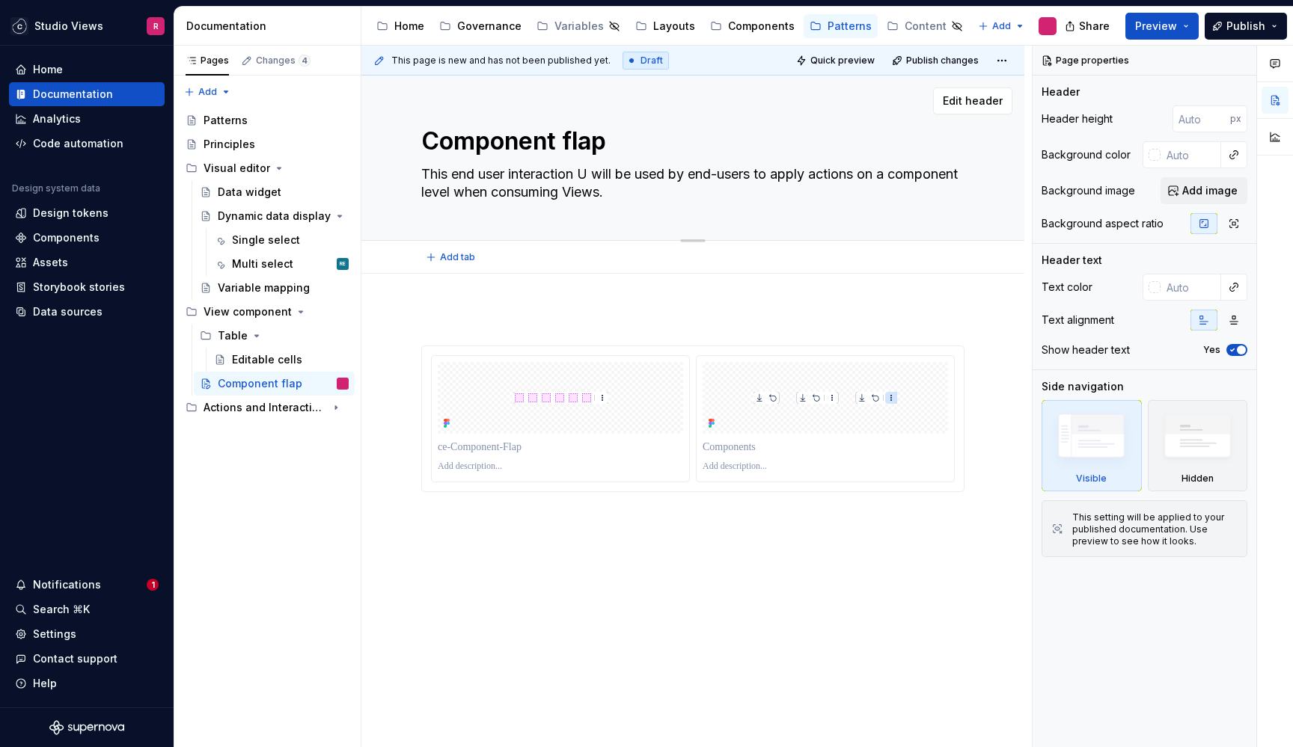
type textarea "This end user interaction UI will be used by end-users to apply actions on a co…"
type textarea "*"
type textarea "This end user interaction UI will be used by end-users to apply actions on a co…"
type textarea "*"
type textarea "This end user interaction UI e will be used by end-users to apply actions on a …"
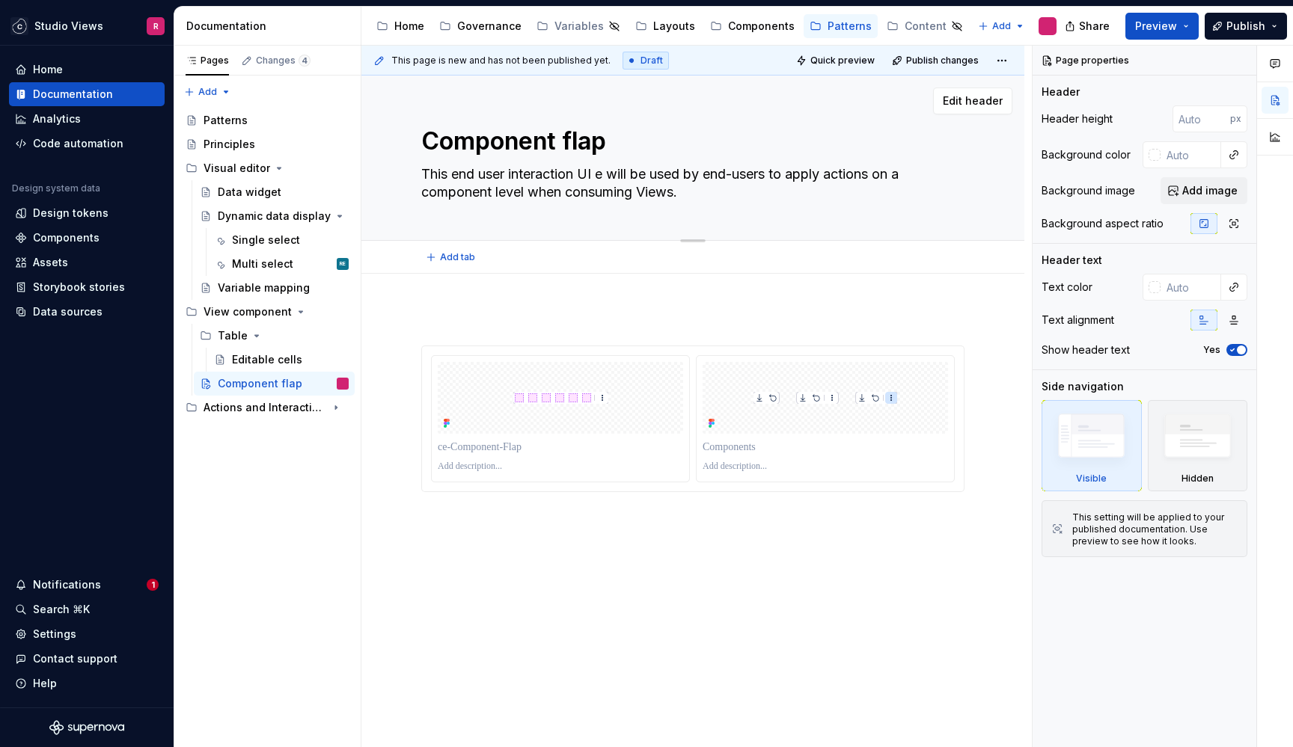
type textarea "*"
type textarea "This end user interaction UI el will be used by end-users to apply actions on a…"
type textarea "*"
type textarea "This end user interaction UI ele will be used by end-users to apply actions on …"
type textarea "*"
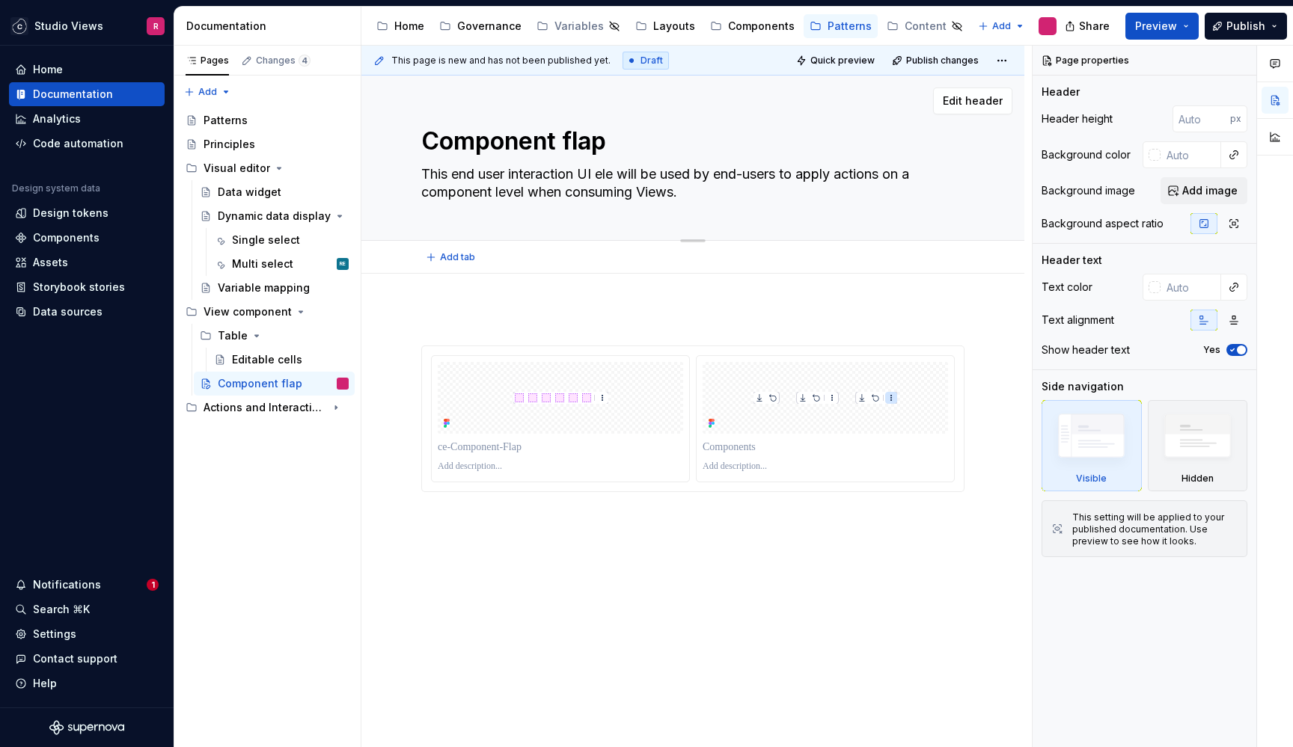
type textarea "This end user interaction UI elem will be used by end-users to apply actions on…"
type textarea "*"
type textarea "This end user interaction UI eleme will be used by end-users to apply actions o…"
type textarea "*"
type textarea "This end user interaction UI elemen will be used by end-users to apply actions …"
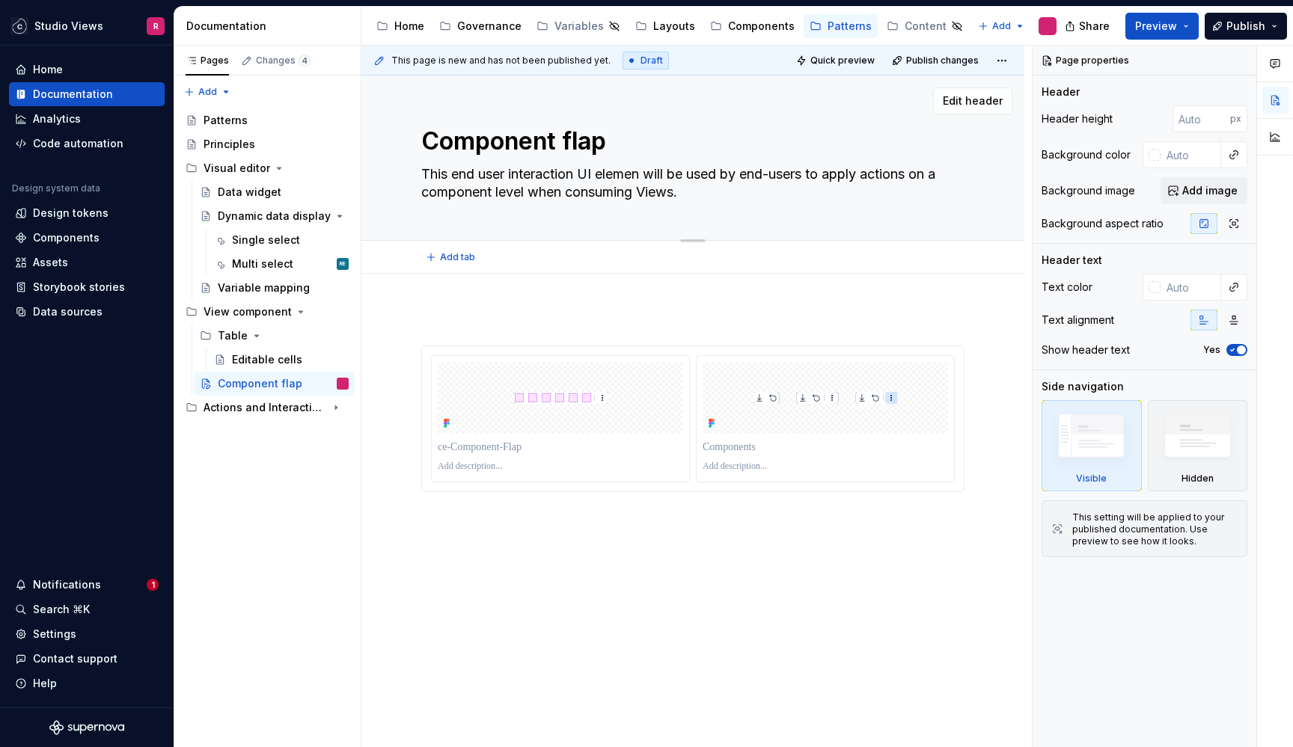
type textarea "*"
type textarea "This end user interaction UI element will be used by end-users to apply actions…"
drag, startPoint x: 753, startPoint y: 175, endPoint x: 819, endPoint y: 177, distance: 65.9
click at [819, 177] on textarea "This end user interaction UI element will be used by end-users to apply actions…" at bounding box center [689, 183] width 543 height 42
type textarea "*"
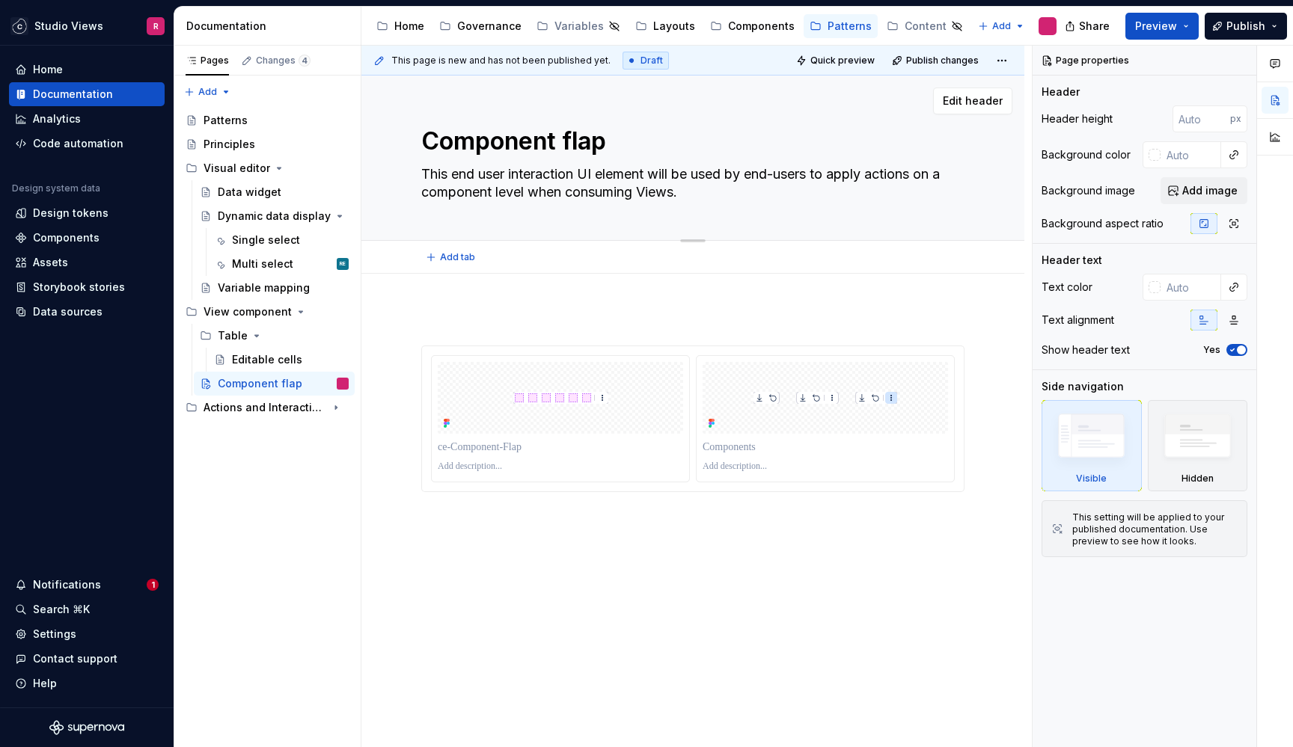
type textarea "This end user interaction UI element will be used by a to apply actions on a co…"
type textarea "*"
type textarea "This end user interaction UI element will be used by an to apply actions on a c…"
type textarea "*"
type textarea "This end user interaction UI element will be used by [PERSON_NAME] to apply act…"
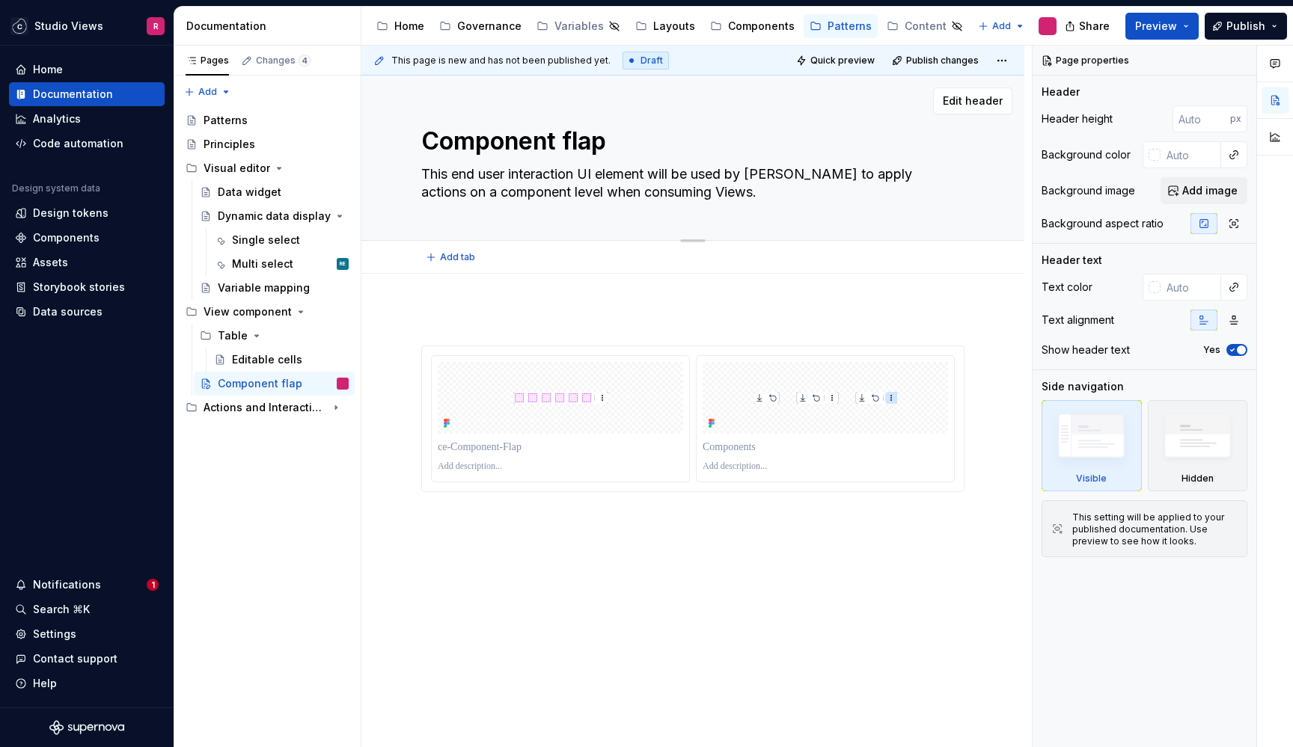
type textarea "*"
type textarea "This end user interaction UI element will be used by [PERSON_NAME] to apply act…"
type textarea "*"
type textarea "This end user interaction UI element will be used by [PERSON_NAME] to apply act…"
type textarea "*"
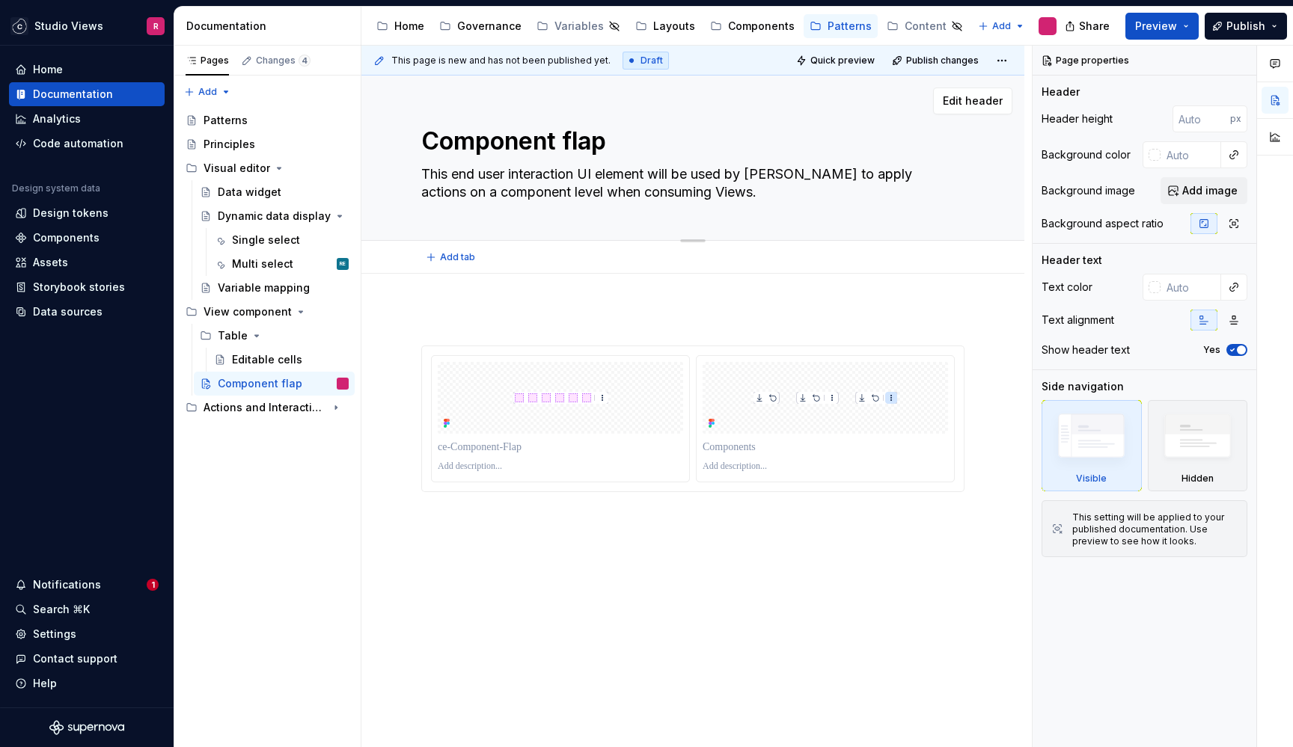
type textarea "This end user interaction UI element will be used by an to apply actions on a c…"
type textarea "*"
type textarea "This end user interaction UI element will be used by a to apply actions on a co…"
type textarea "*"
type textarea "This end user interaction UI element will be used by an to apply actions on a c…"
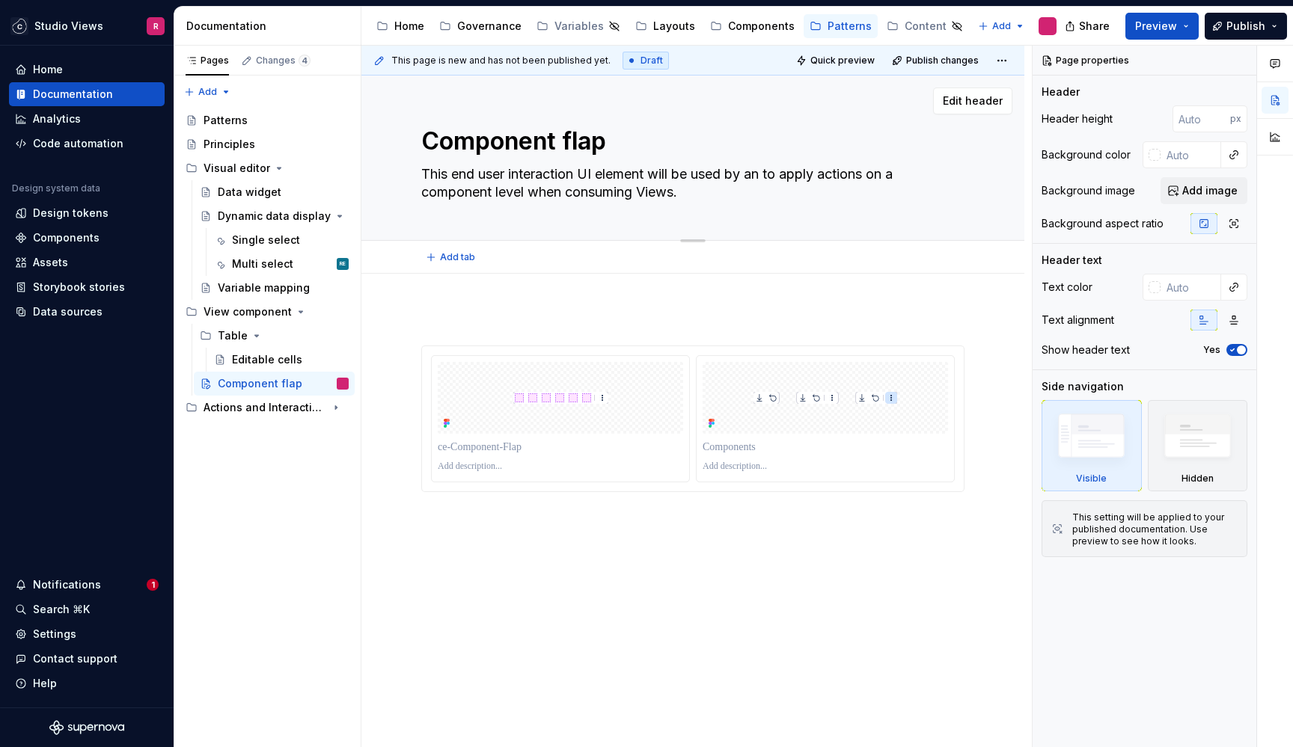
type textarea "*"
type textarea "This end user interaction UI element will be used by [PERSON_NAME] to apply act…"
type textarea "*"
type textarea "This end user interaction UI element will be used by anal to apply actions on a…"
type textarea "*"
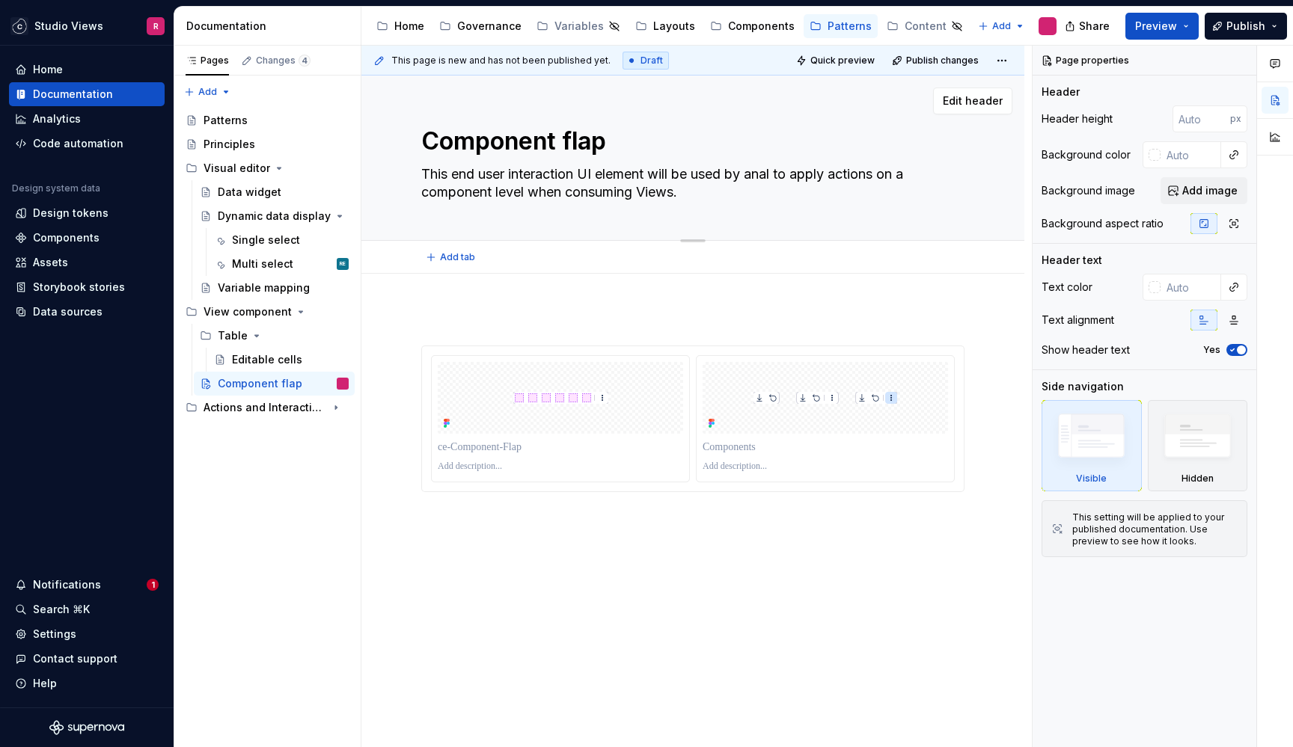
type textarea "This end user interaction UI element will be used by analy to apply actions on …"
type textarea "*"
type textarea "This end user interaction UI element will be used by analys to apply actions on…"
type textarea "*"
type textarea "This end user interaction UI element will be used by analyst to apply actions o…"
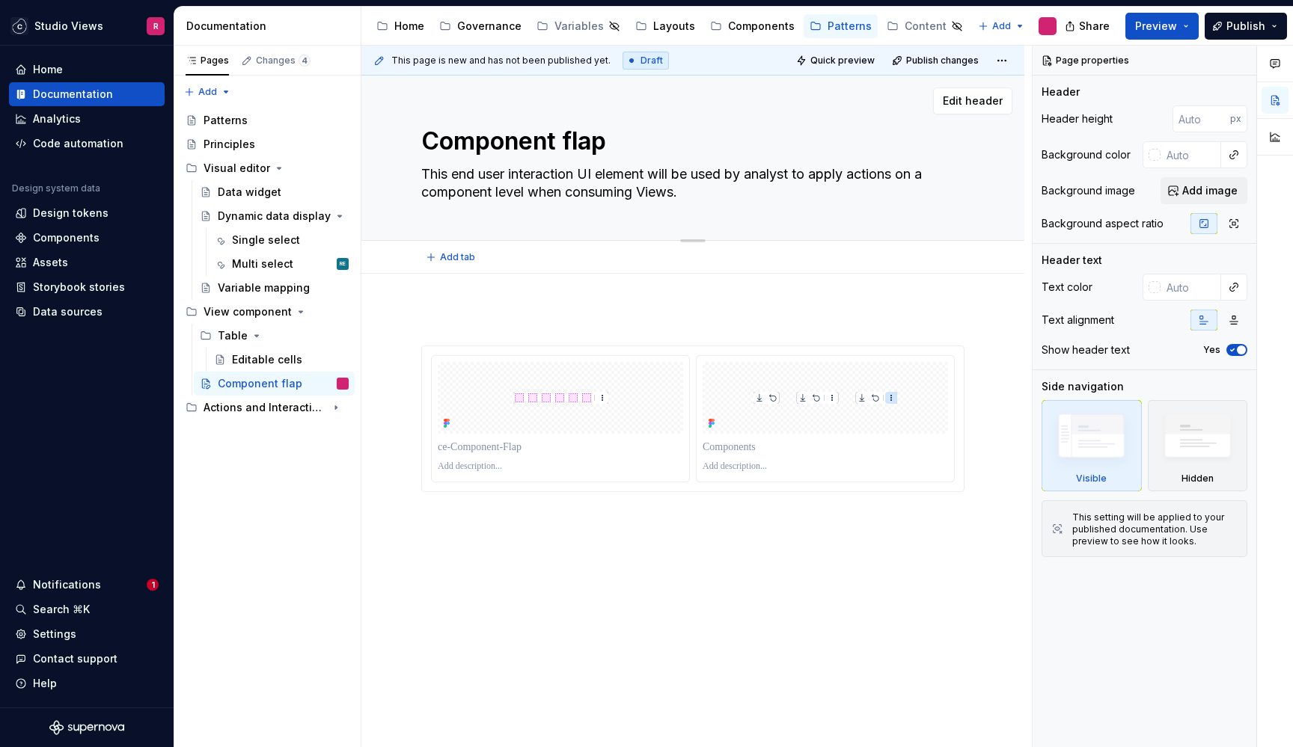
type textarea "*"
type textarea "This end user interaction UI element will be used by analysts to apply actions …"
click at [700, 192] on textarea "This end user interaction UI element will be used by analysts to apply actions …" at bounding box center [689, 183] width 543 height 42
type textarea "*"
type textarea "This end user interaction UI element will be used by analysts to apply actions …"
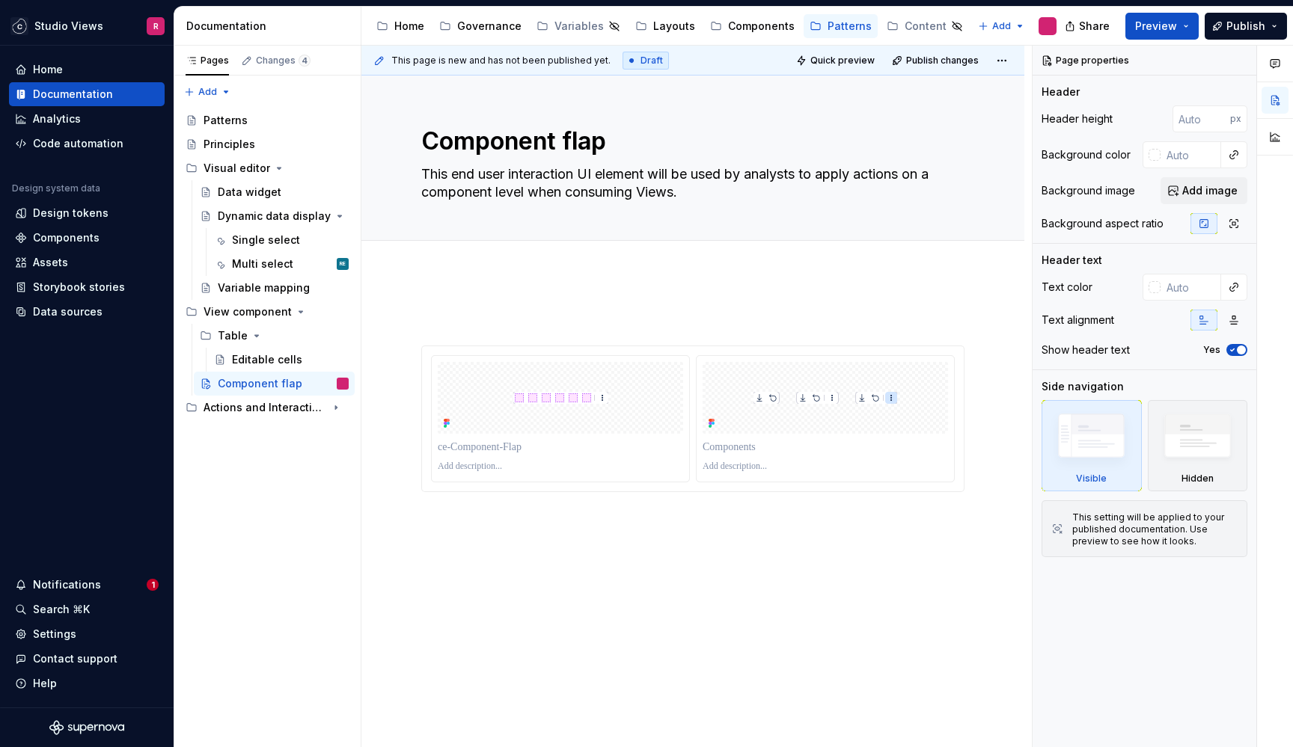
click at [585, 309] on div at bounding box center [692, 504] width 663 height 461
click at [269, 253] on div "Multi select RE" at bounding box center [281, 264] width 147 height 24
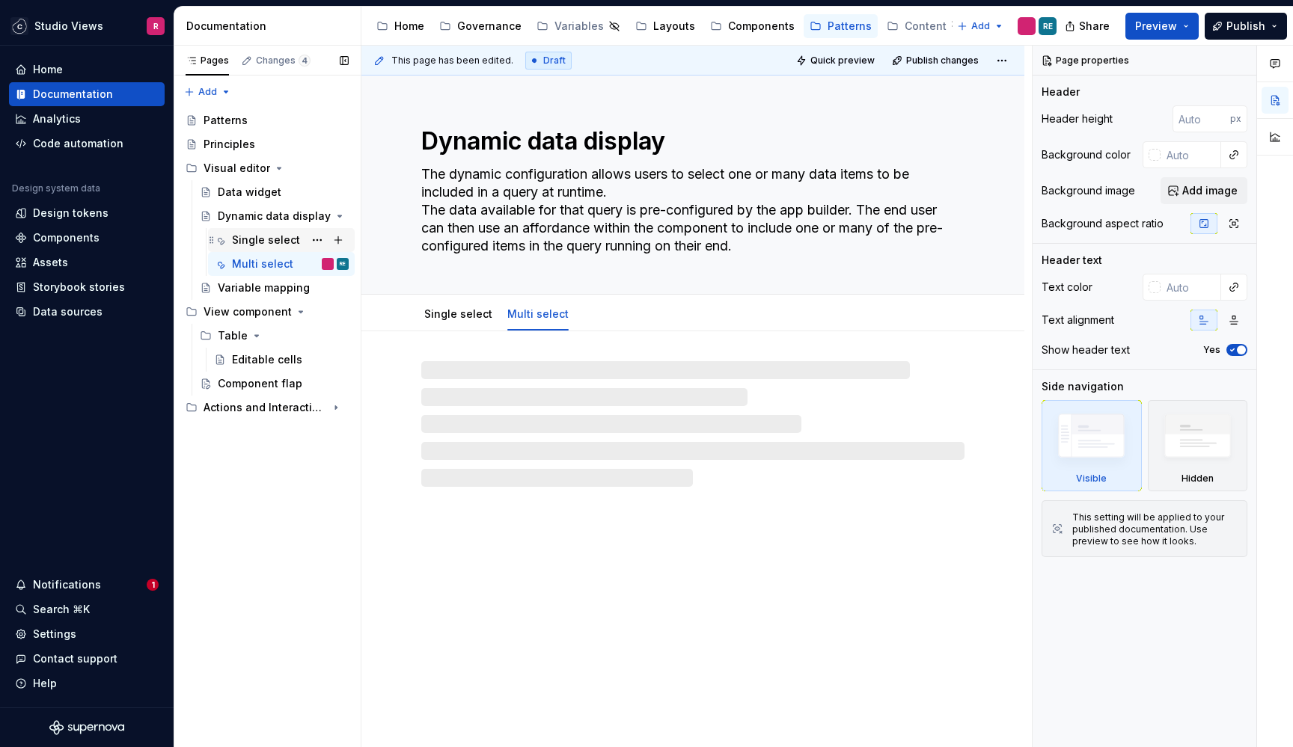
click at [266, 241] on div "Single select" at bounding box center [266, 240] width 68 height 15
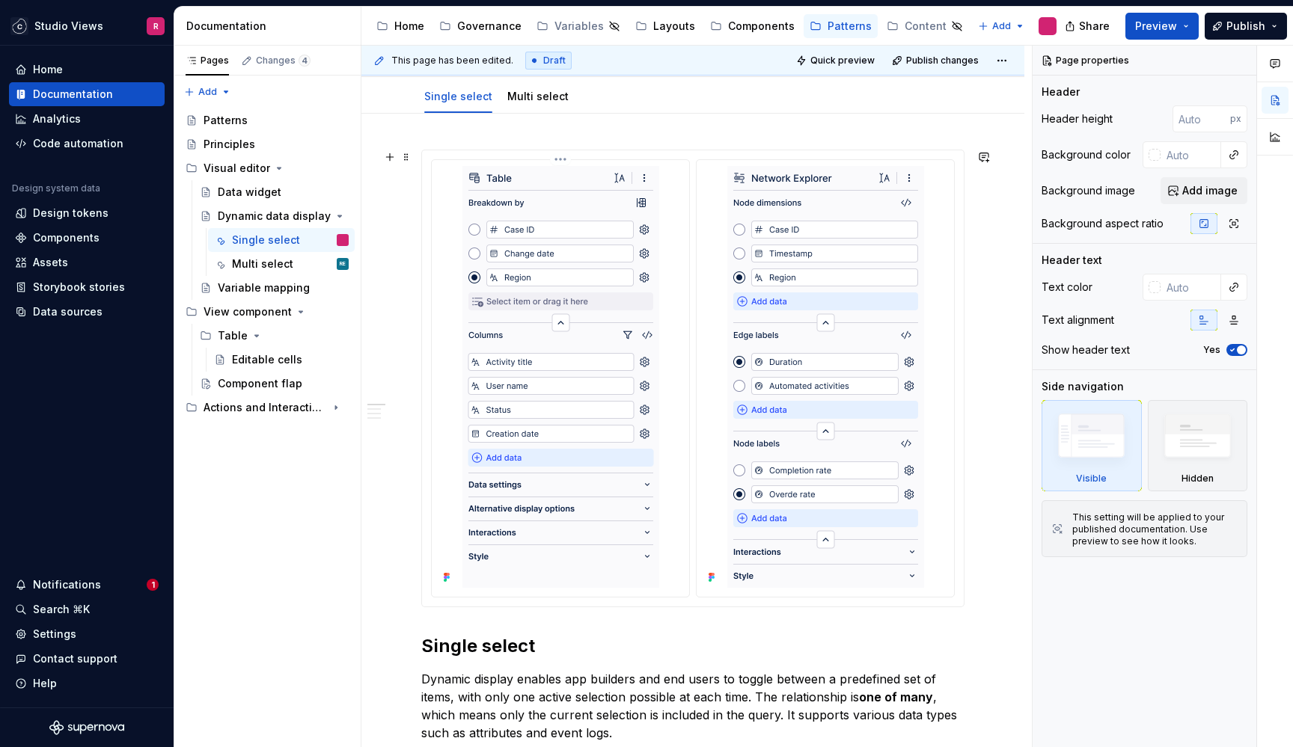
scroll to position [421, 0]
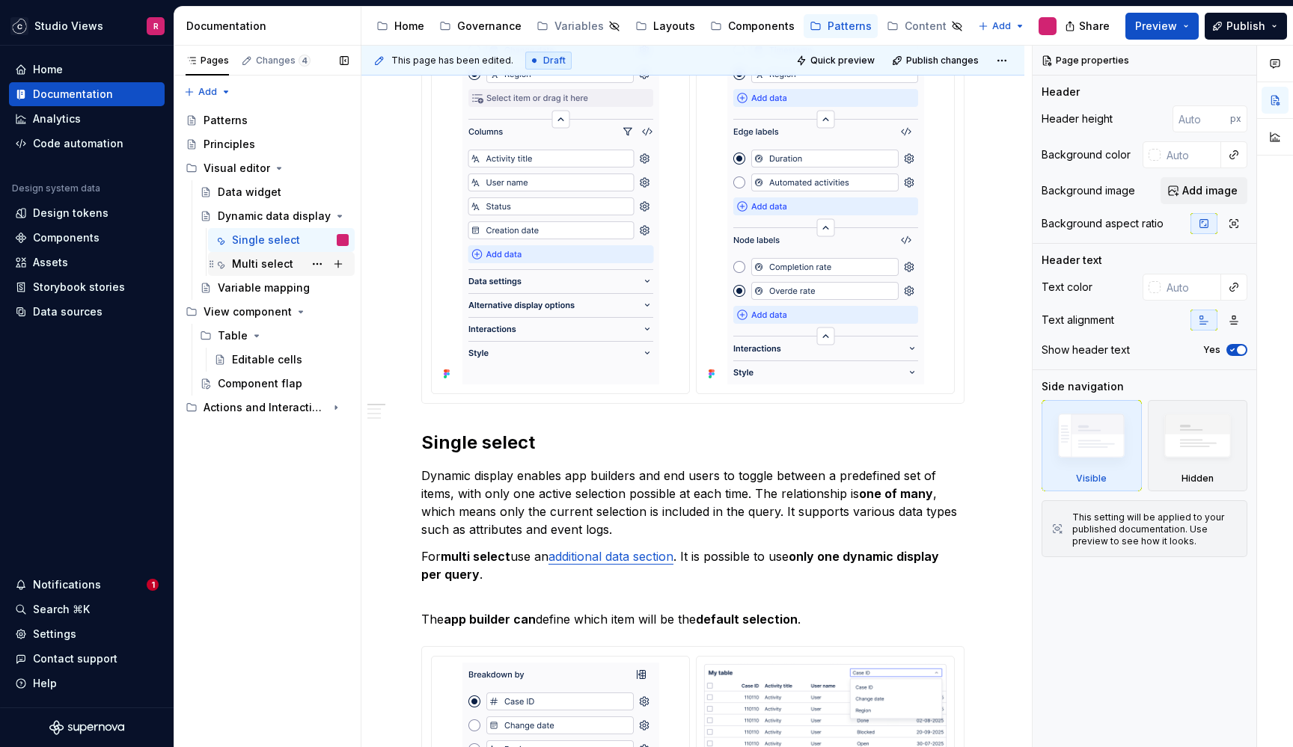
click at [268, 261] on div "Multi select" at bounding box center [262, 264] width 61 height 15
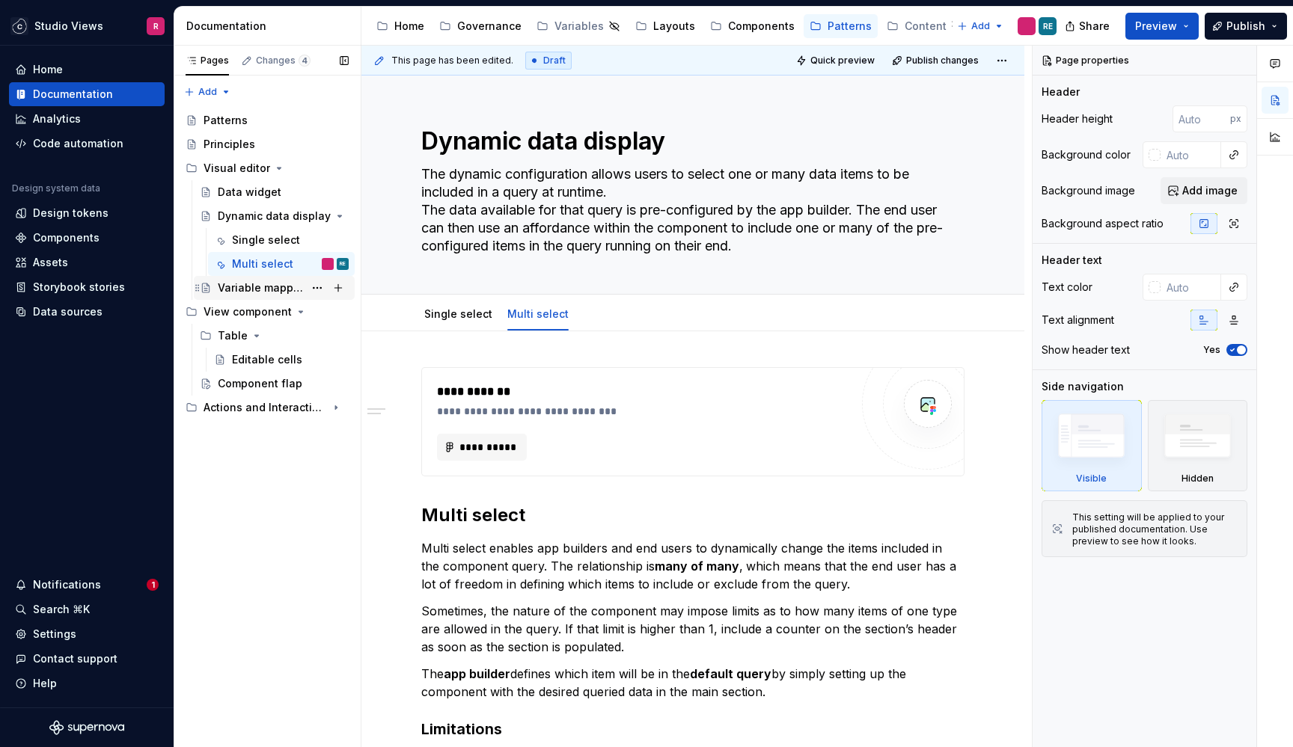
click at [268, 281] on div "Variable mapping" at bounding box center [261, 288] width 86 height 15
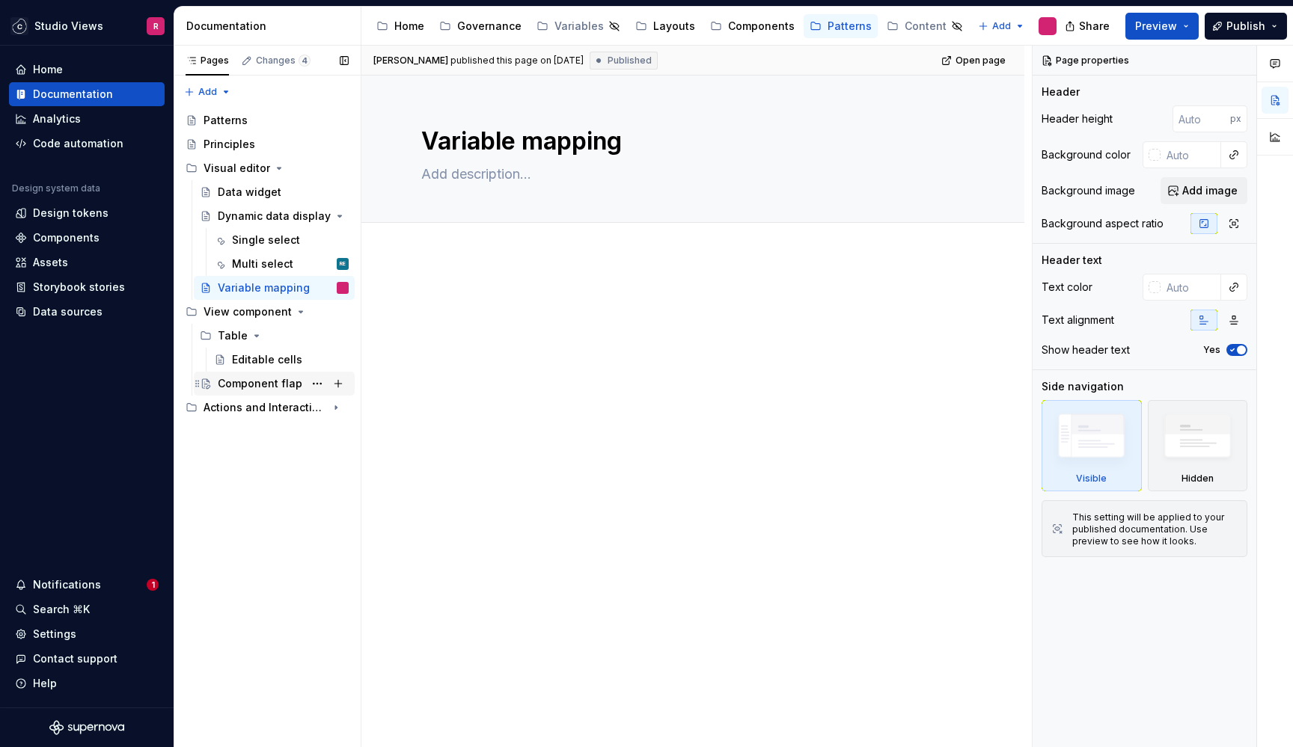
click at [273, 379] on div "Component flap" at bounding box center [260, 383] width 85 height 15
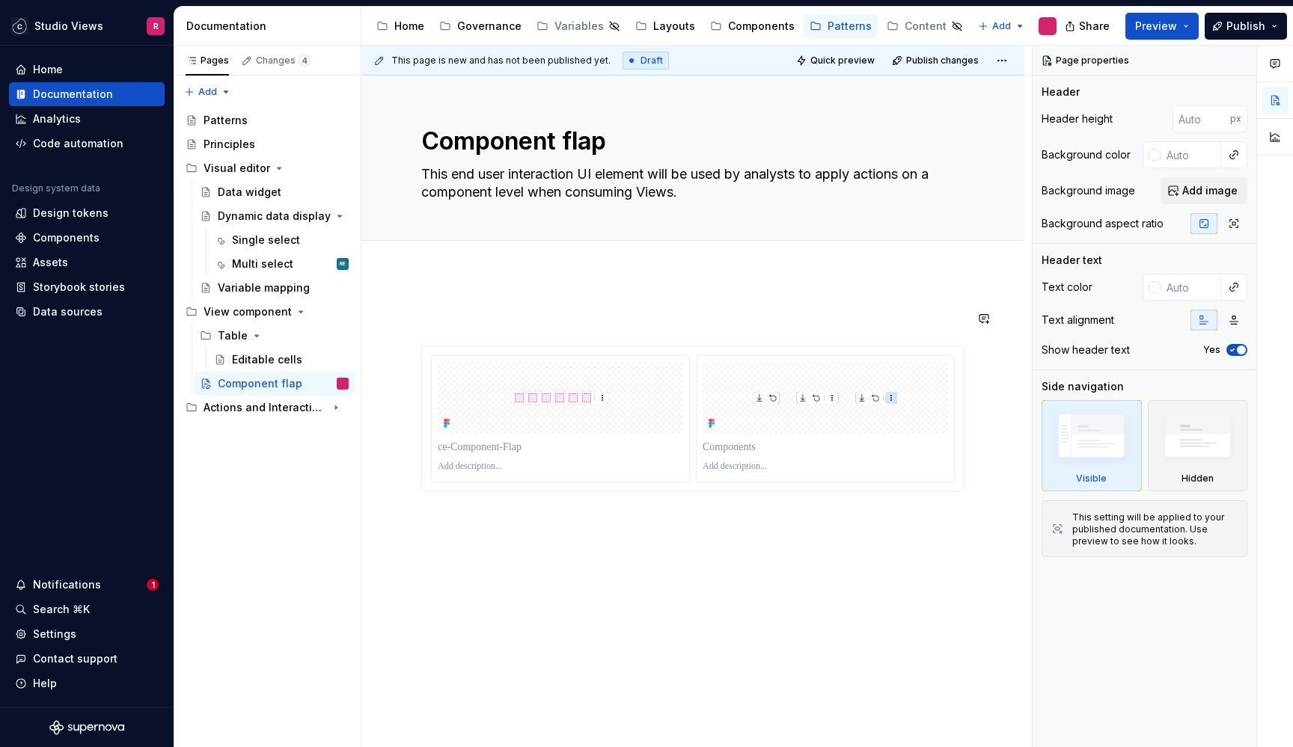
click at [545, 301] on div at bounding box center [692, 504] width 663 height 461
click at [584, 172] on textarea "This end user interaction UI element will be used by analysts to apply actions …" at bounding box center [689, 183] width 543 height 42
type textarea "*"
type textarea "This end user interactionUI element will be used by analysts to apply actions o…"
type textarea "*"
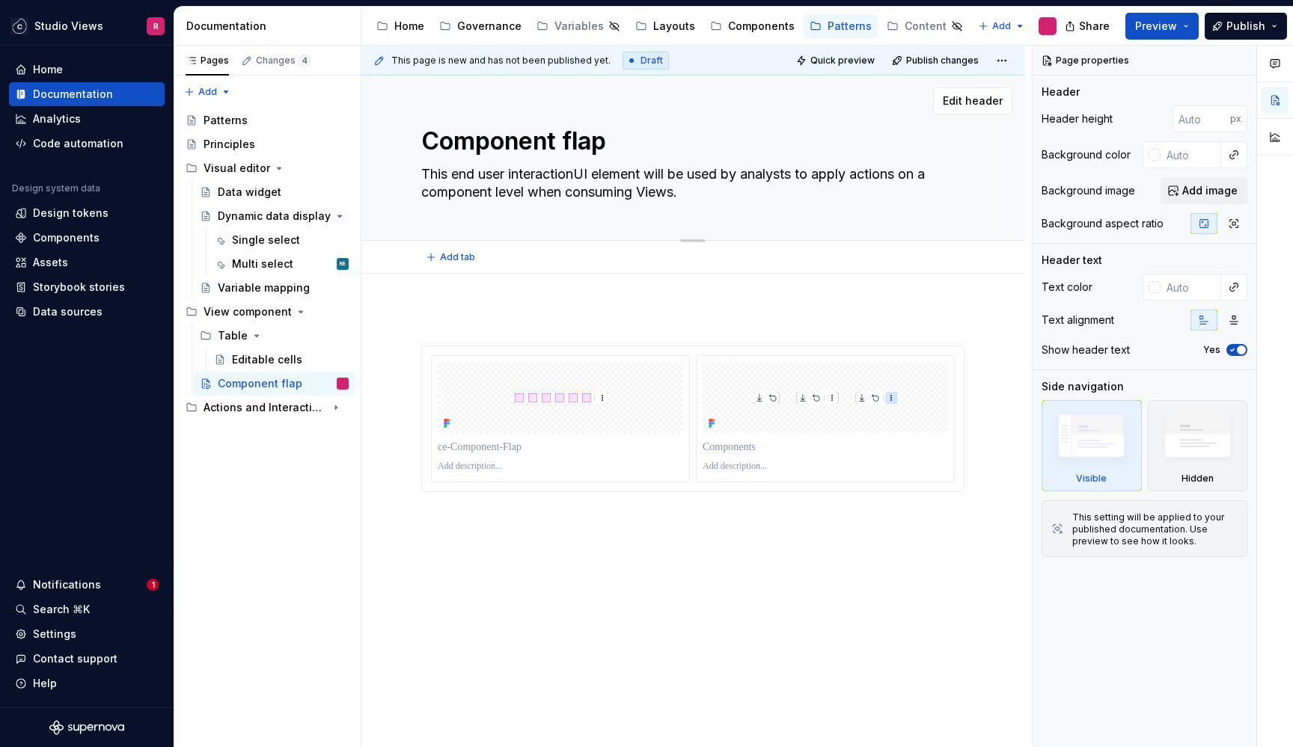
type textarea "This end user interaction/UI element will be used by analysts to apply actions …"
click at [537, 179] on textarea "This end user interaction/UI element will be used by analysts to apply actions …" at bounding box center [689, 183] width 543 height 42
drag, startPoint x: 585, startPoint y: 175, endPoint x: 512, endPoint y: 176, distance: 73.3
click at [512, 176] on textarea "This end user interaction/UI element will be used by analysts to apply actions …" at bounding box center [689, 183] width 543 height 42
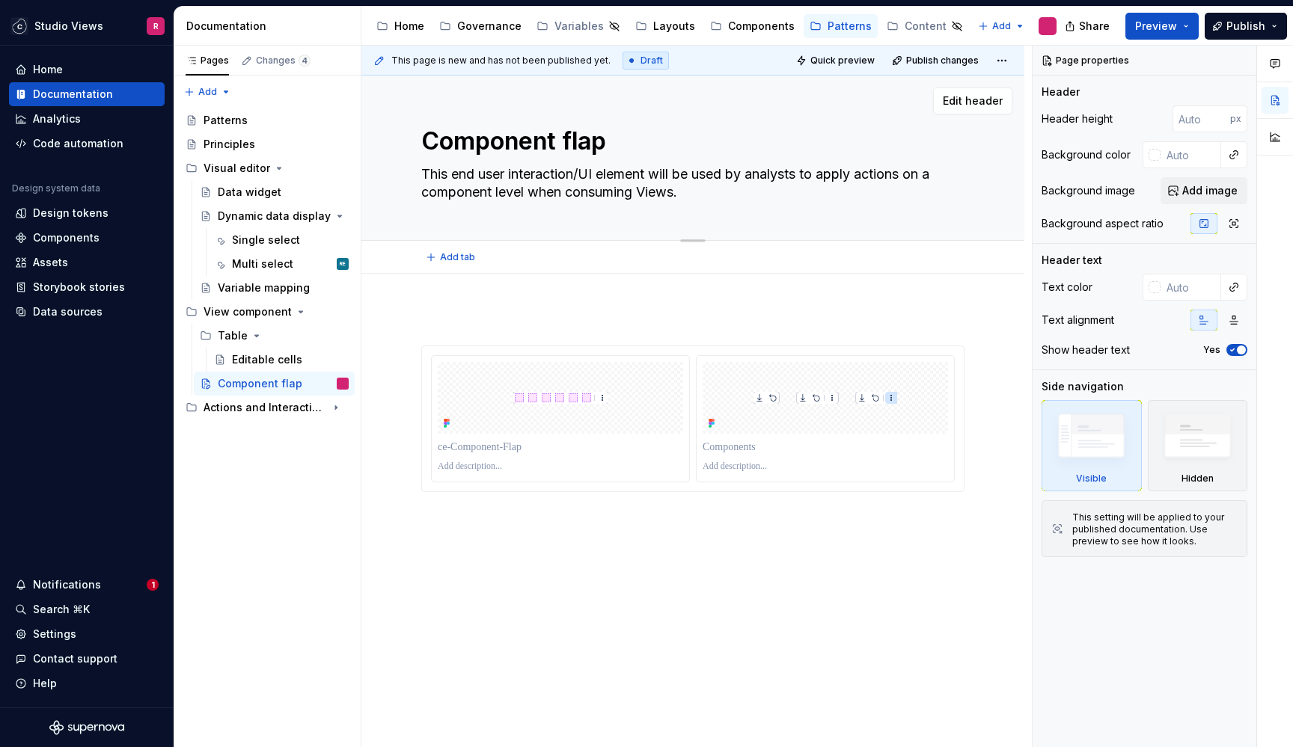
type textarea "*"
type textarea "This end user UI element will be used by analysts to apply actions on a compone…"
type textarea "*"
type textarea "This end user UI element will be used by analysts to apply actions on a compone…"
click at [617, 306] on div at bounding box center [692, 504] width 663 height 461
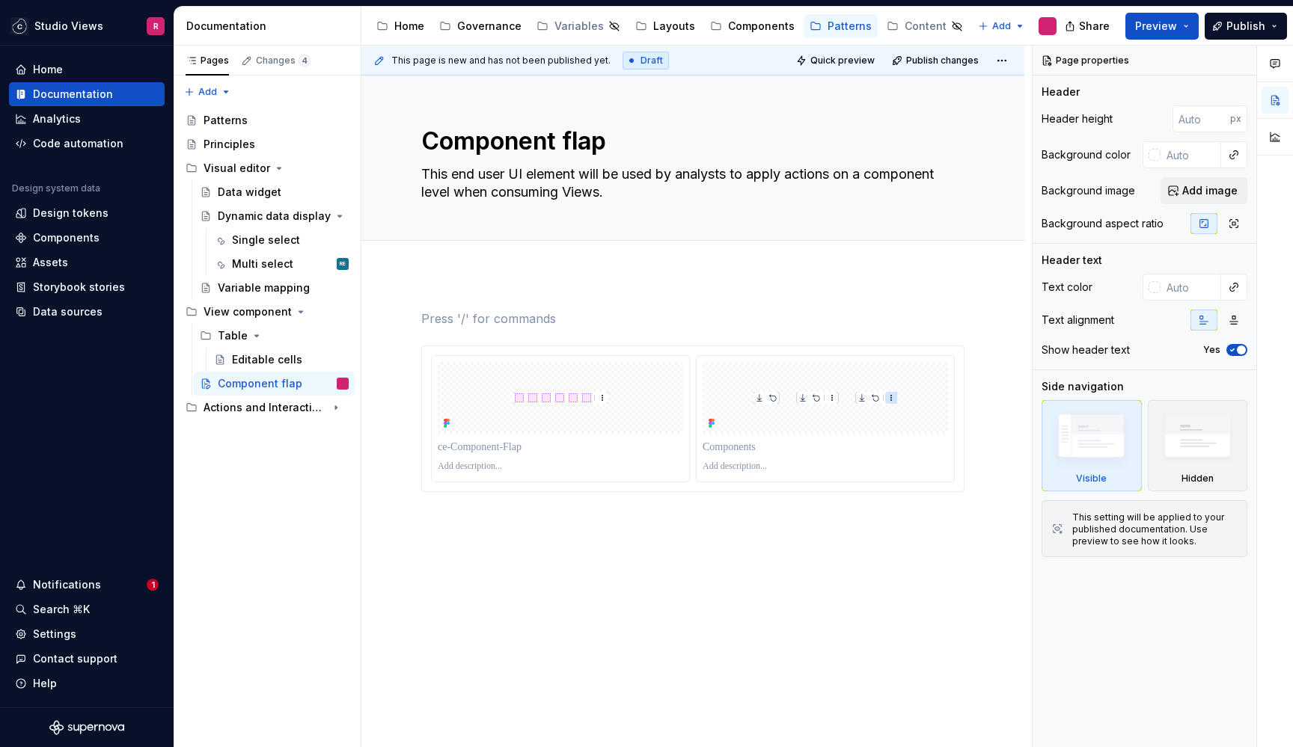
type textarea "*"
click at [521, 591] on div at bounding box center [692, 504] width 663 height 461
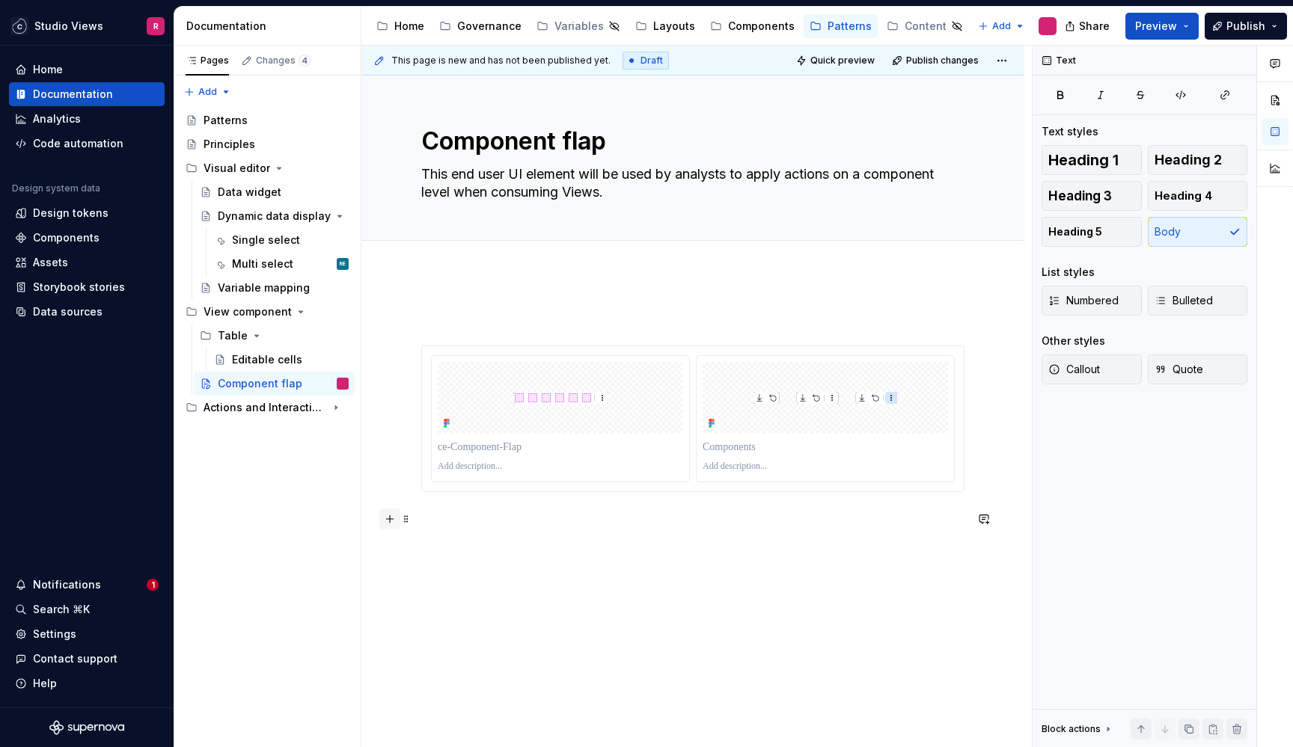
click at [389, 525] on button "button" at bounding box center [389, 519] width 21 height 21
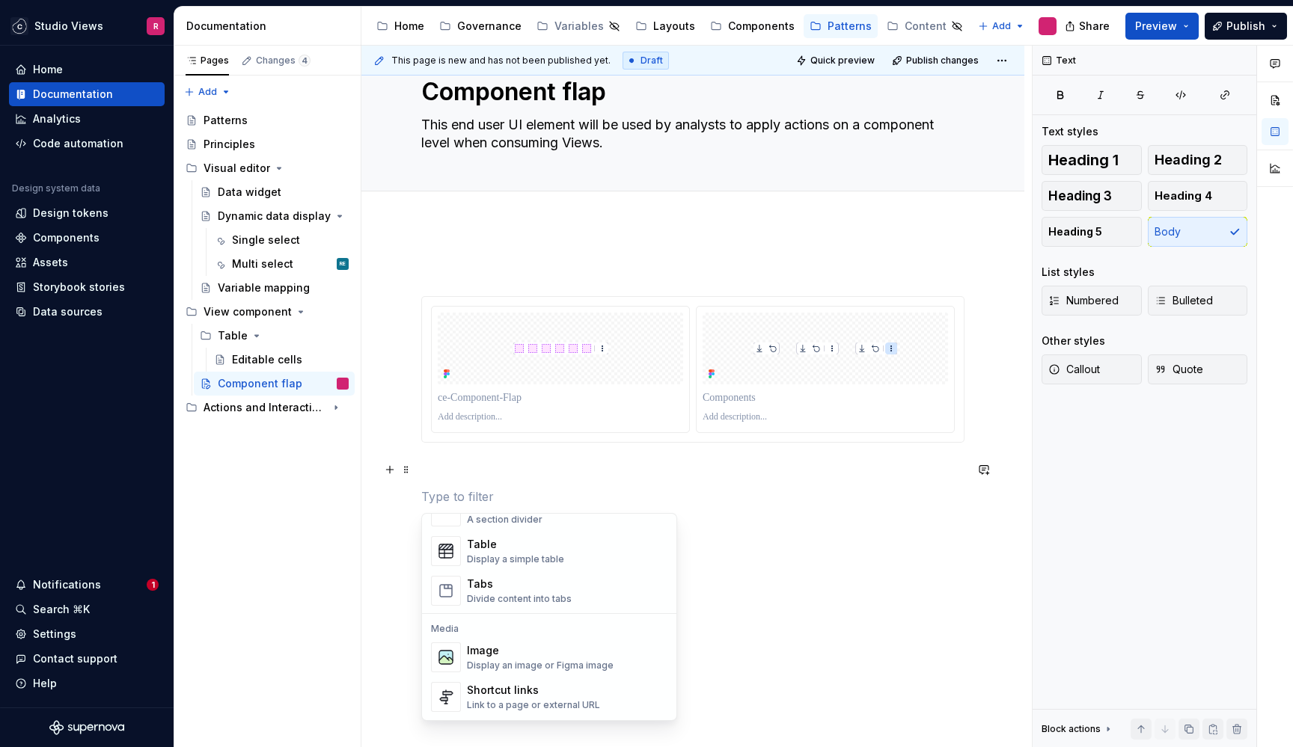
scroll to position [541, 0]
click at [534, 559] on div "Display a simple table" at bounding box center [515, 554] width 97 height 12
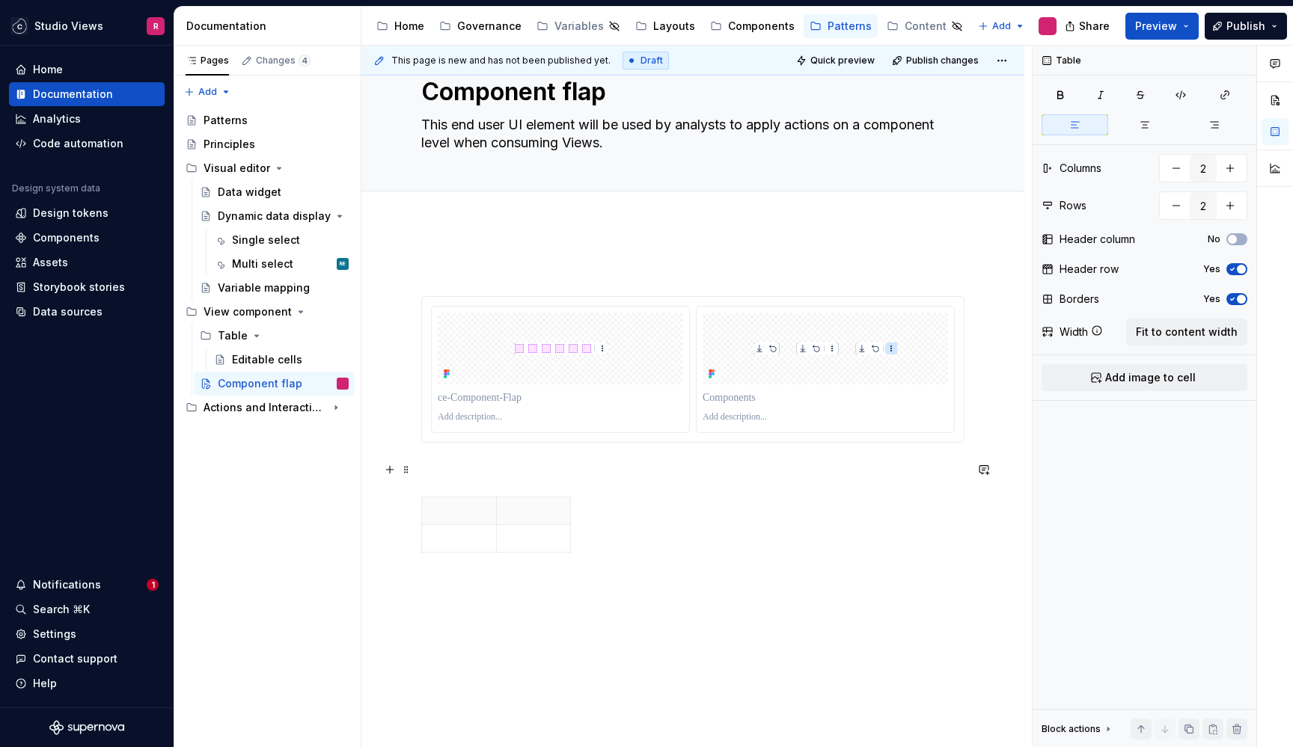
scroll to position [1, 0]
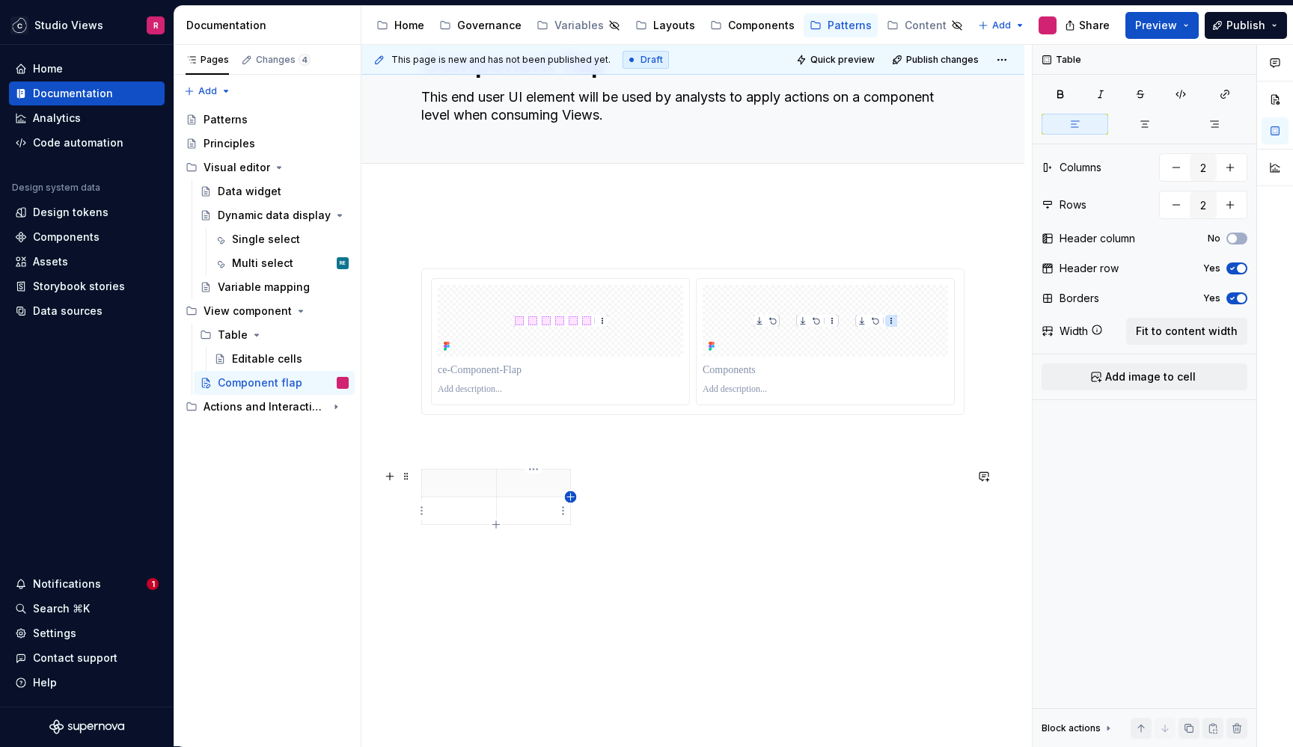
click at [568, 496] on icon "button" at bounding box center [571, 498] width 12 height 12
type input "3"
click at [487, 453] on div at bounding box center [692, 382] width 543 height 299
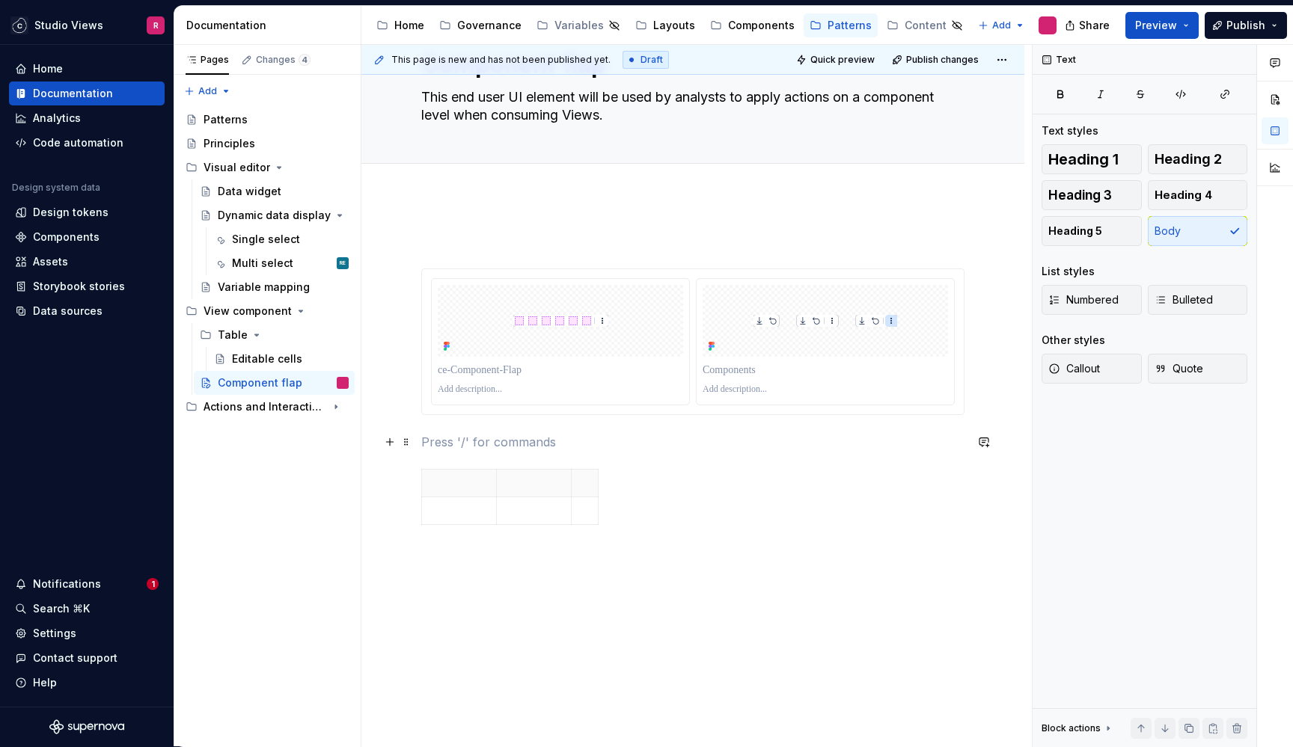
click at [432, 444] on p at bounding box center [692, 442] width 543 height 18
click at [385, 438] on button "button" at bounding box center [389, 442] width 21 height 21
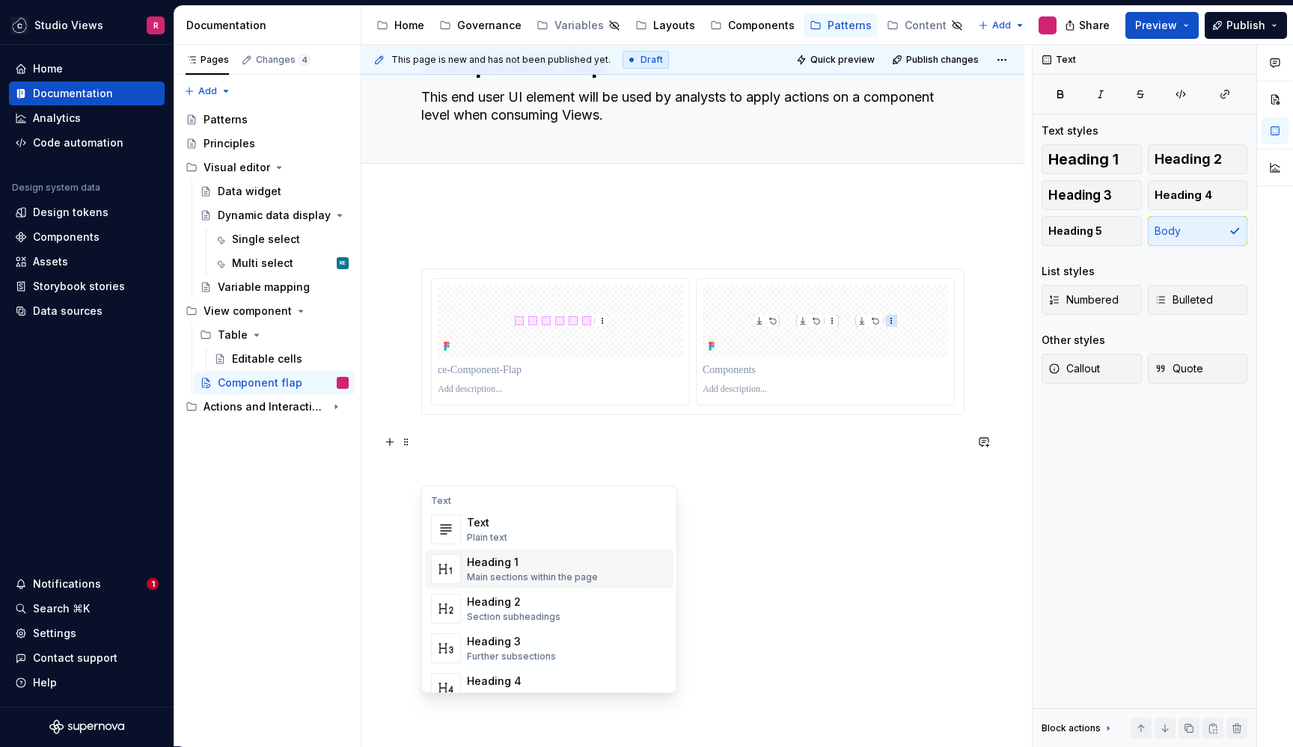
click at [560, 575] on div "Main sections within the page" at bounding box center [532, 578] width 131 height 12
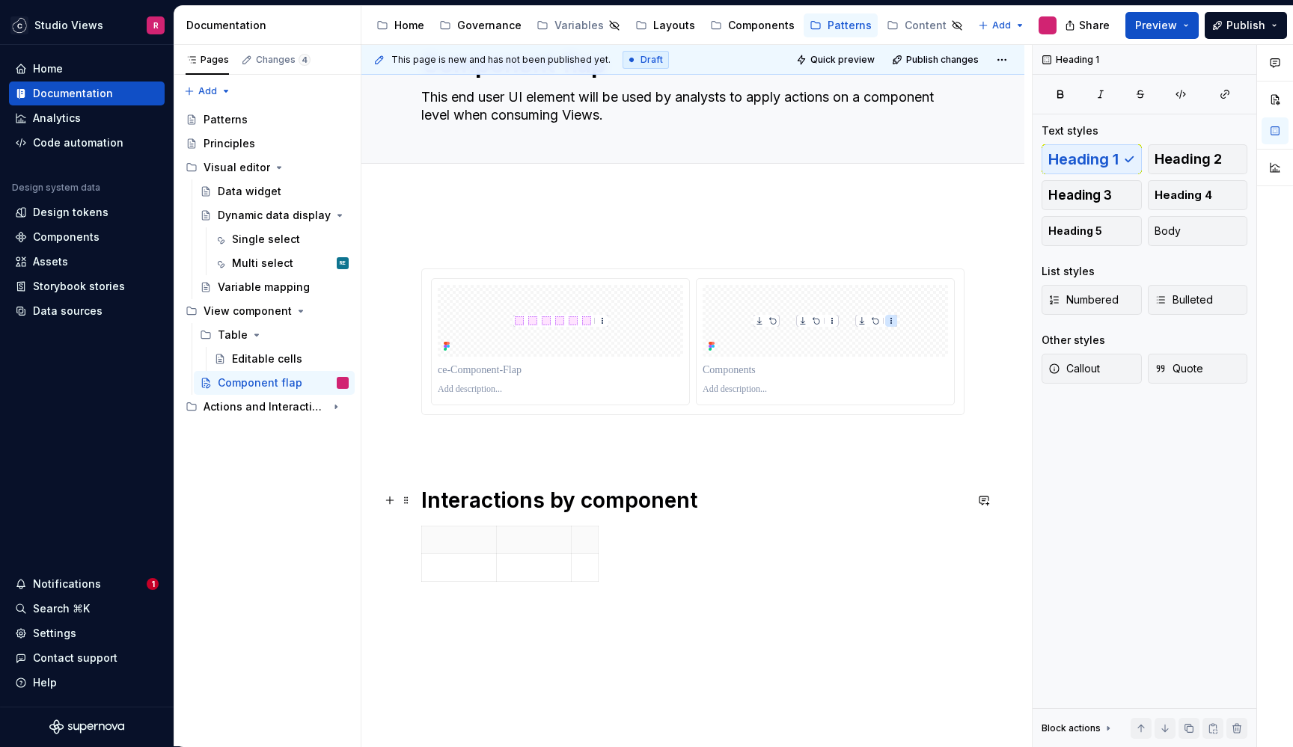
click at [579, 503] on h1 "Interactions by component" at bounding box center [692, 500] width 543 height 27
click at [582, 500] on h1 "Interactions by Views component" at bounding box center [692, 500] width 543 height 27
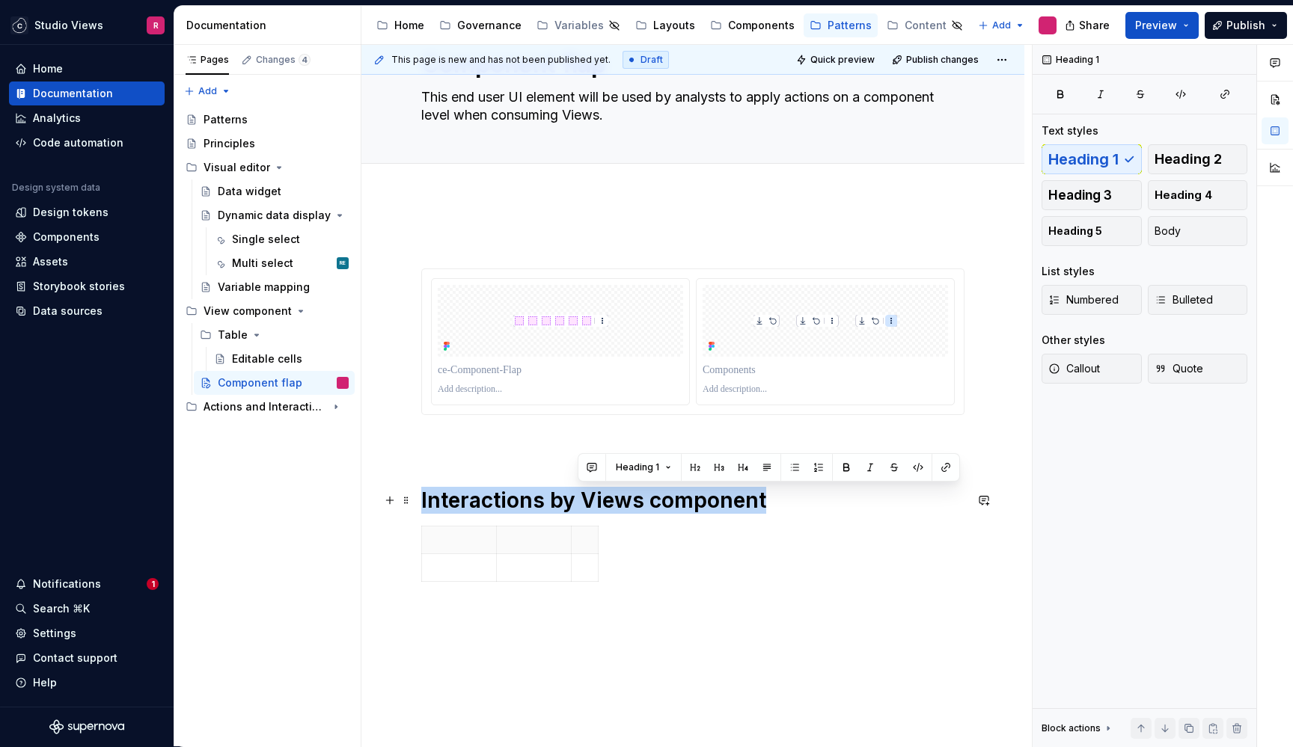
click at [582, 500] on h1 "Interactions by Views component" at bounding box center [692, 500] width 543 height 27
click at [495, 466] on span "Heading 1" at bounding box center [480, 468] width 43 height 12
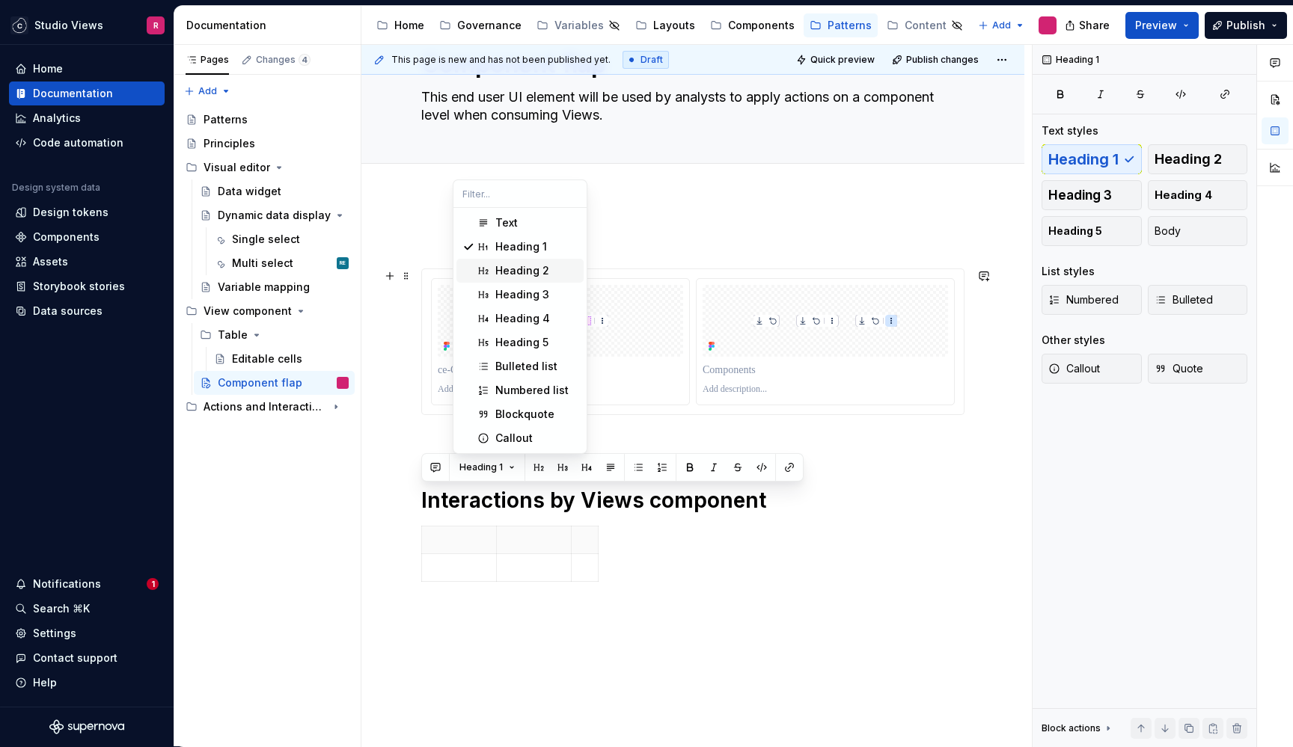
click at [546, 266] on div "Heading 2" at bounding box center [522, 270] width 54 height 15
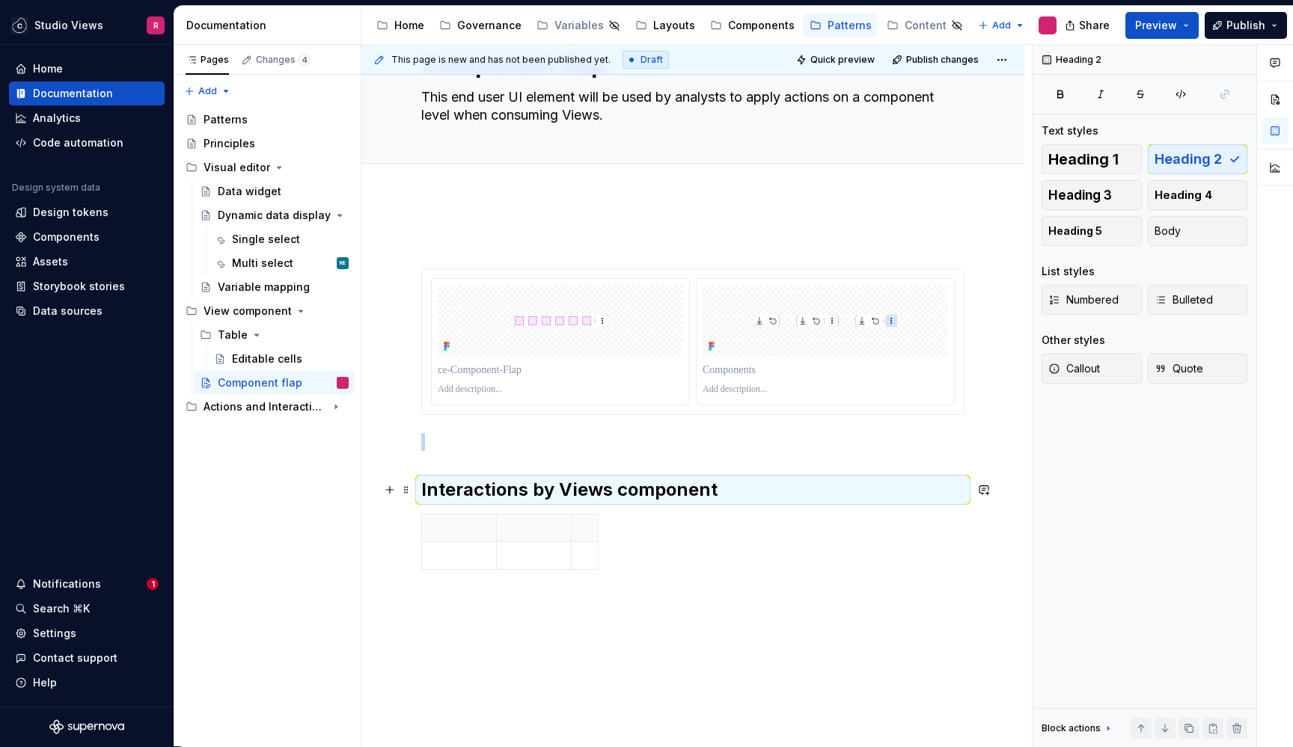
click at [593, 484] on h2 "Interactions by Views component" at bounding box center [692, 490] width 543 height 24
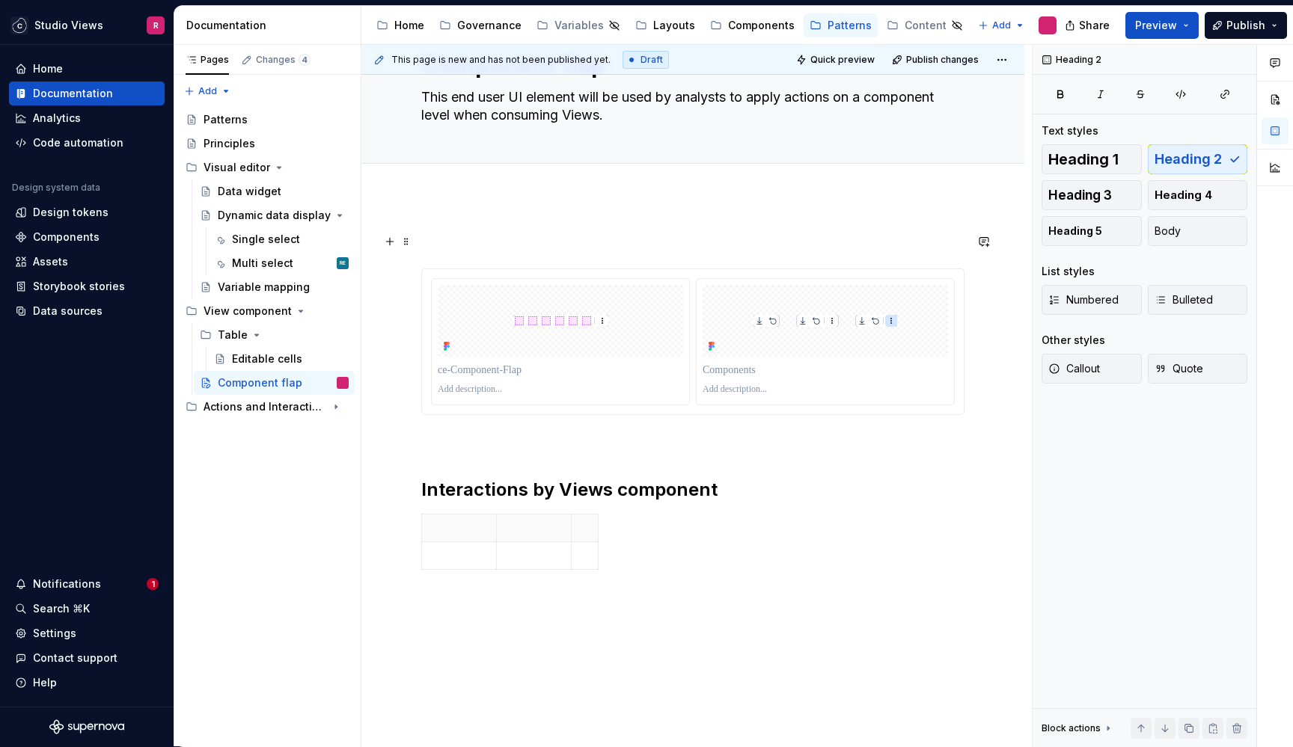
click at [515, 241] on p at bounding box center [692, 242] width 543 height 18
click at [393, 242] on button "button" at bounding box center [389, 241] width 21 height 21
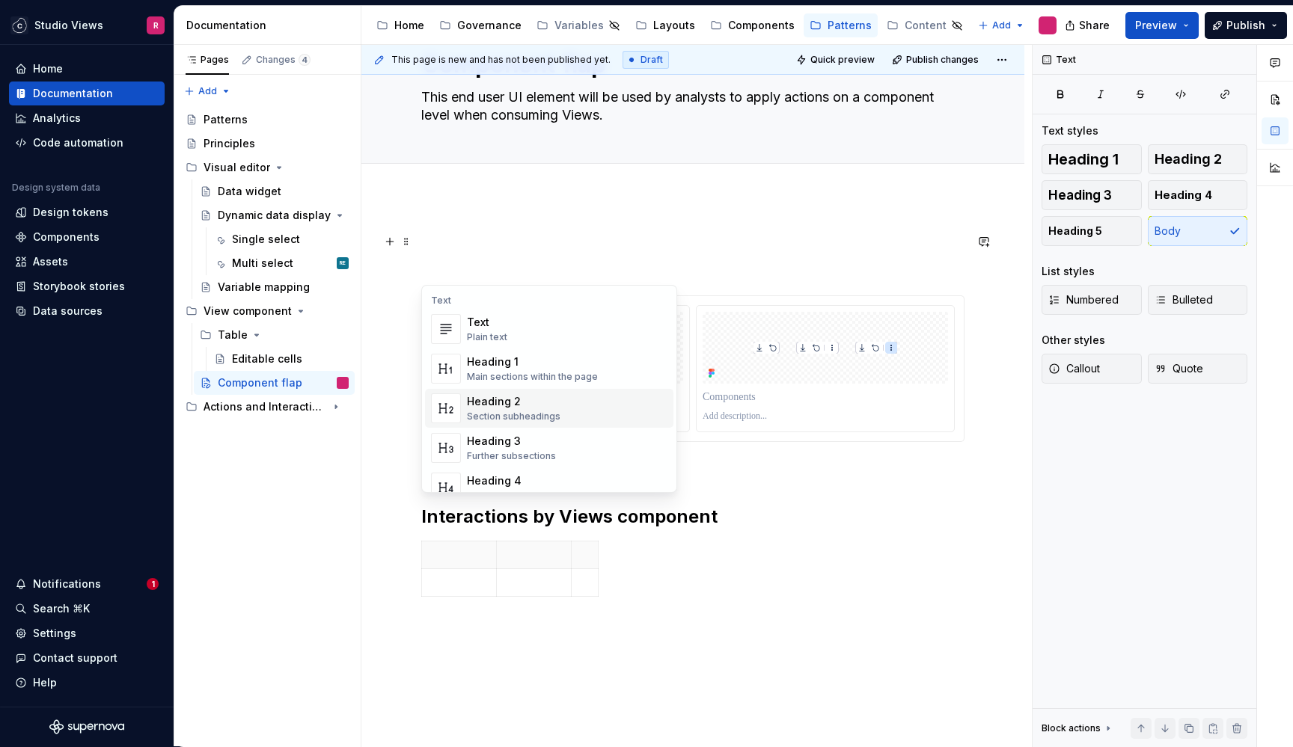
click at [523, 406] on div "Heading 2" at bounding box center [514, 401] width 94 height 15
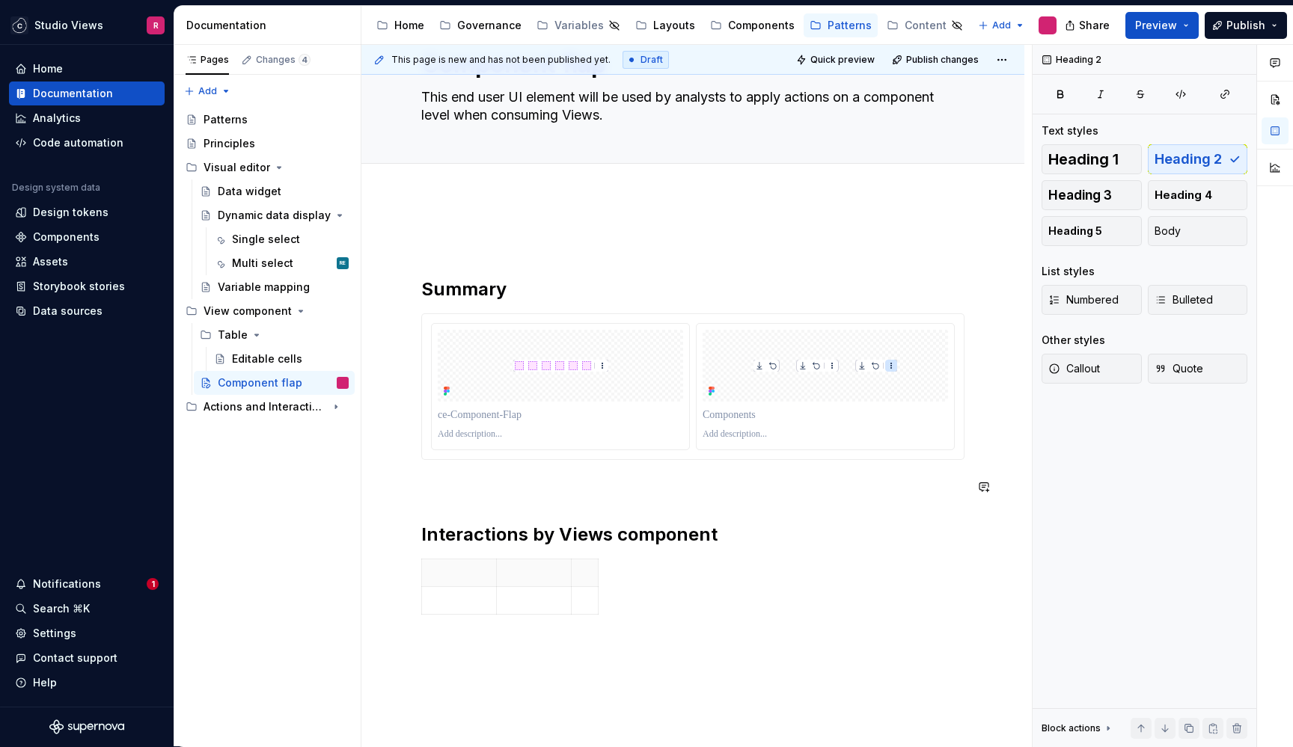
click at [561, 537] on h2 "Interactions by Views component" at bounding box center [692, 535] width 543 height 24
click at [552, 514] on div "Summary Interactions by Views component" at bounding box center [692, 427] width 543 height 388
click at [523, 486] on p at bounding box center [692, 487] width 543 height 18
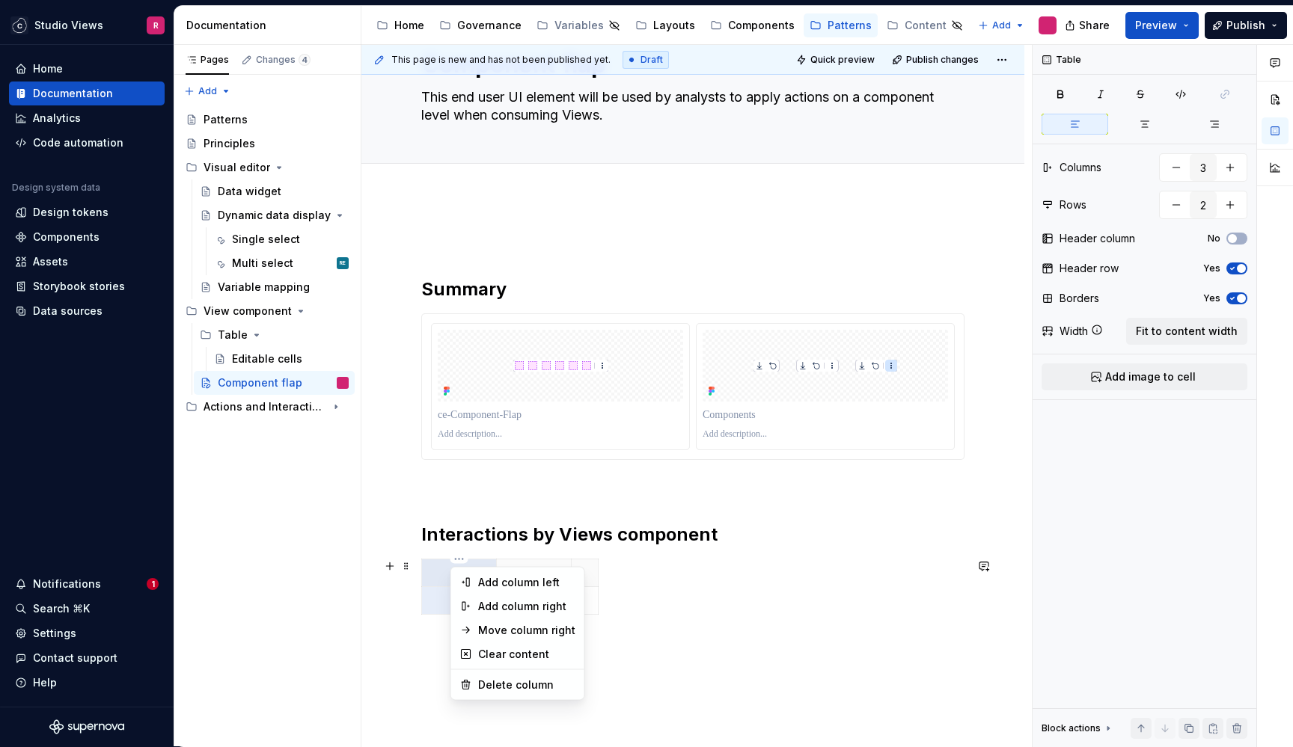
click at [463, 565] on html "Studio Views R Home Documentation Analytics Code automation Design system data …" at bounding box center [646, 373] width 1293 height 747
click at [431, 566] on html "Studio Views R Home Documentation Analytics Code automation Design system data …" at bounding box center [646, 373] width 1293 height 747
click at [451, 575] on p at bounding box center [459, 573] width 56 height 15
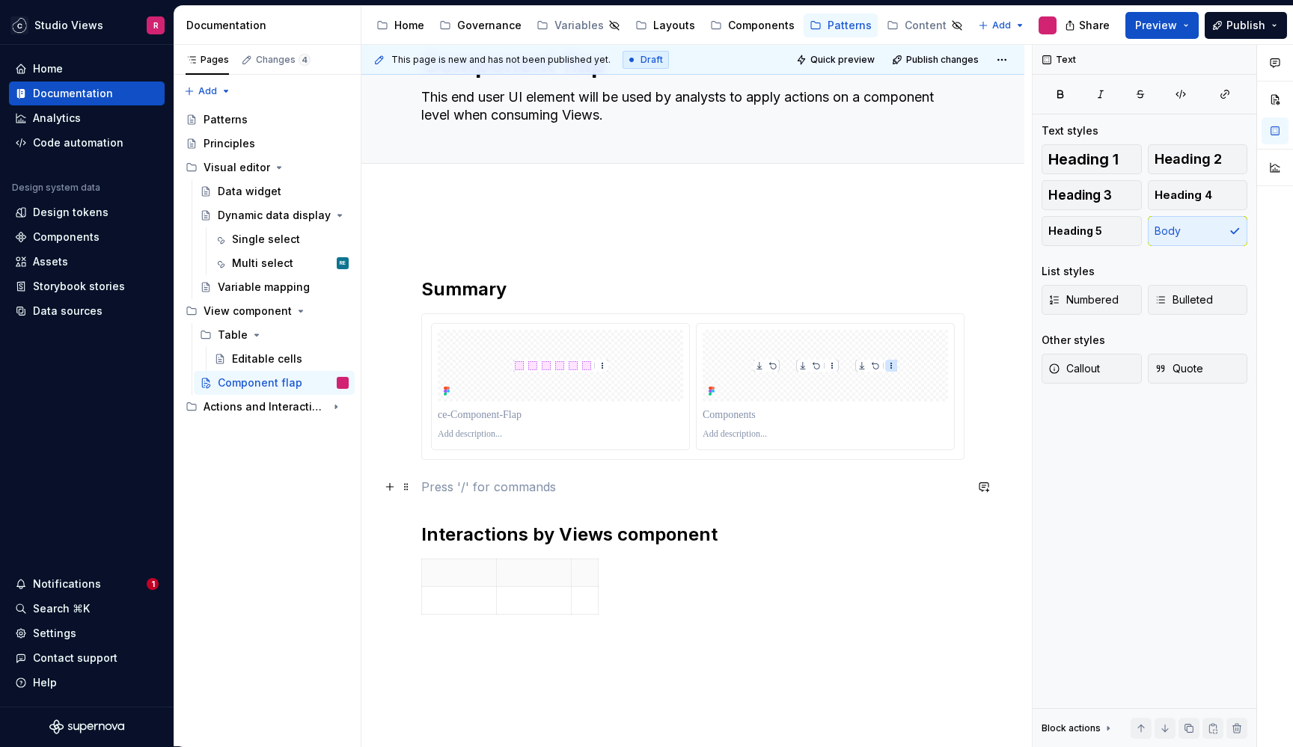
click at [520, 491] on p at bounding box center [692, 487] width 543 height 18
click at [451, 574] on p at bounding box center [459, 573] width 56 height 15
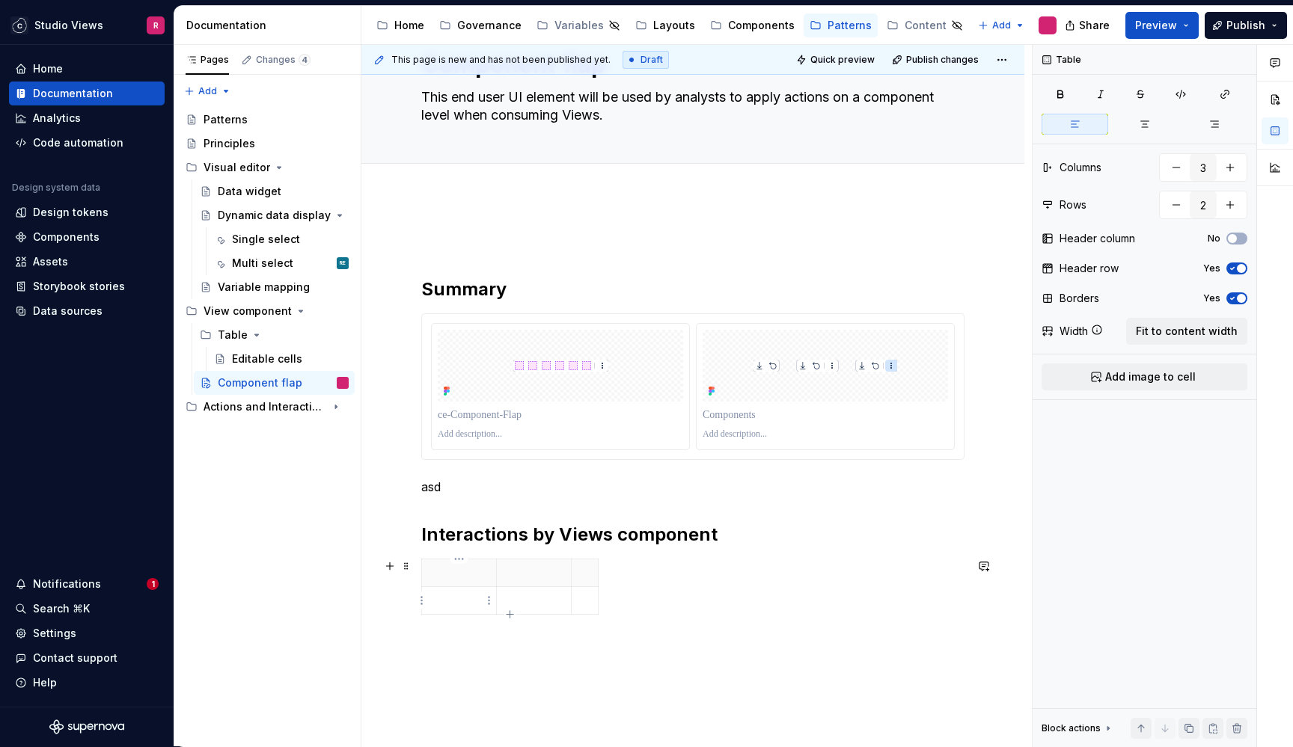
click at [441, 605] on p at bounding box center [459, 600] width 56 height 15
click at [1229, 239] on span "button" at bounding box center [1232, 238] width 9 height 9
click at [510, 614] on icon "button" at bounding box center [510, 614] width 7 height 7
click at [507, 643] on icon "button" at bounding box center [510, 643] width 12 height 12
type input "4"
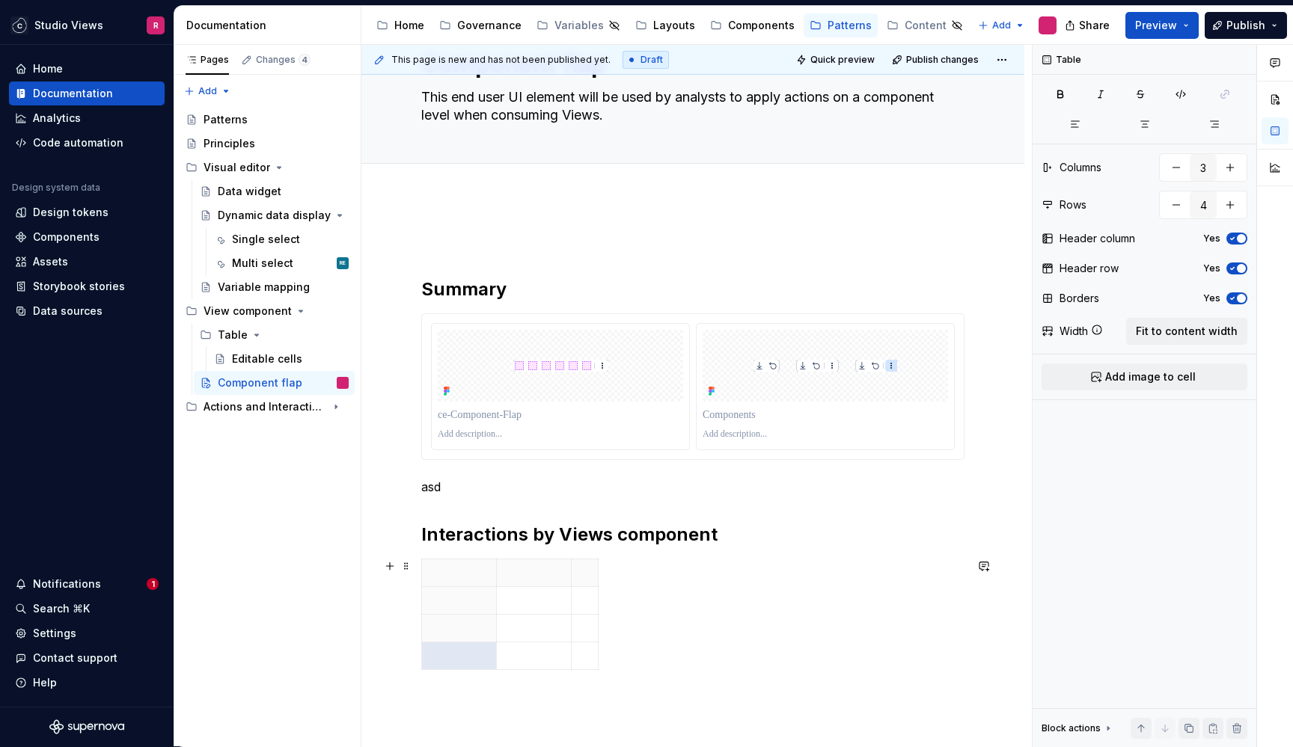
click at [605, 650] on div at bounding box center [692, 617] width 543 height 117
click at [595, 617] on icon "button" at bounding box center [599, 615] width 12 height 12
type input "4"
click at [569, 587] on td at bounding box center [534, 601] width 75 height 28
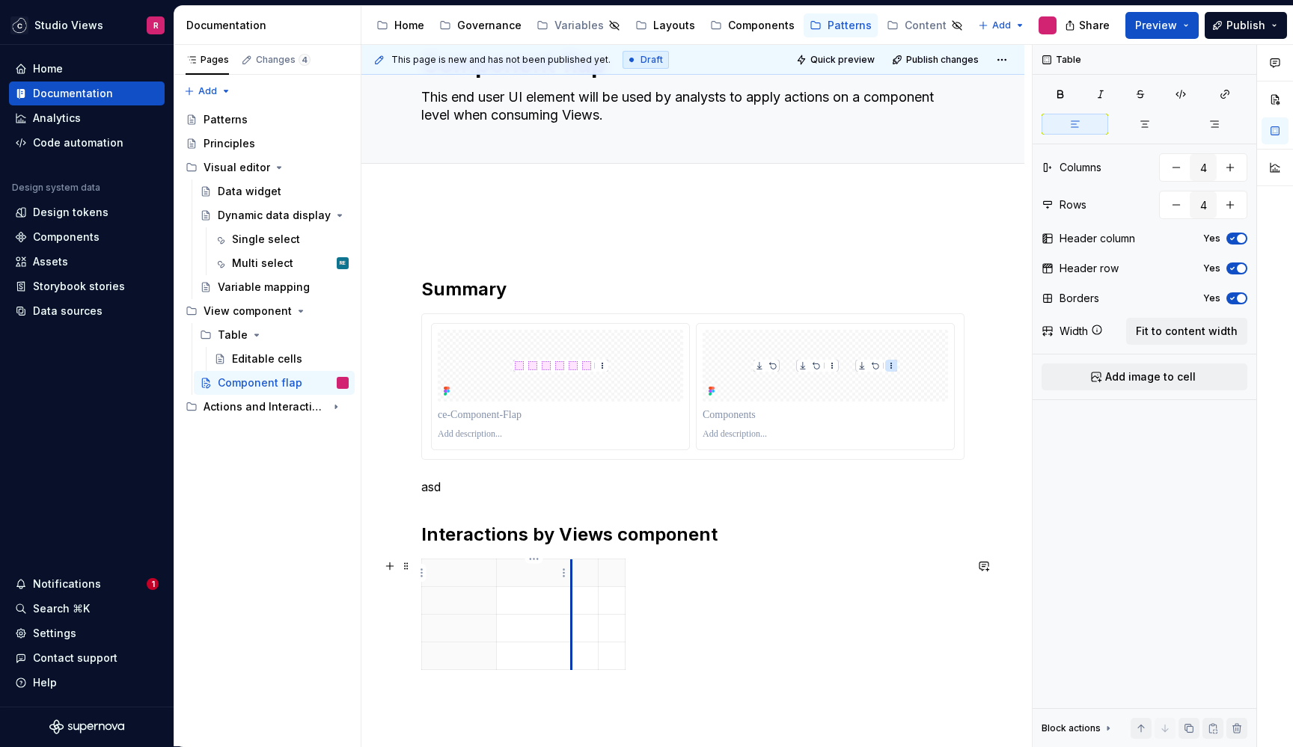
click at [569, 584] on th at bounding box center [534, 574] width 75 height 28
click at [599, 578] on th at bounding box center [612, 574] width 27 height 28
click at [473, 575] on p at bounding box center [459, 573] width 56 height 15
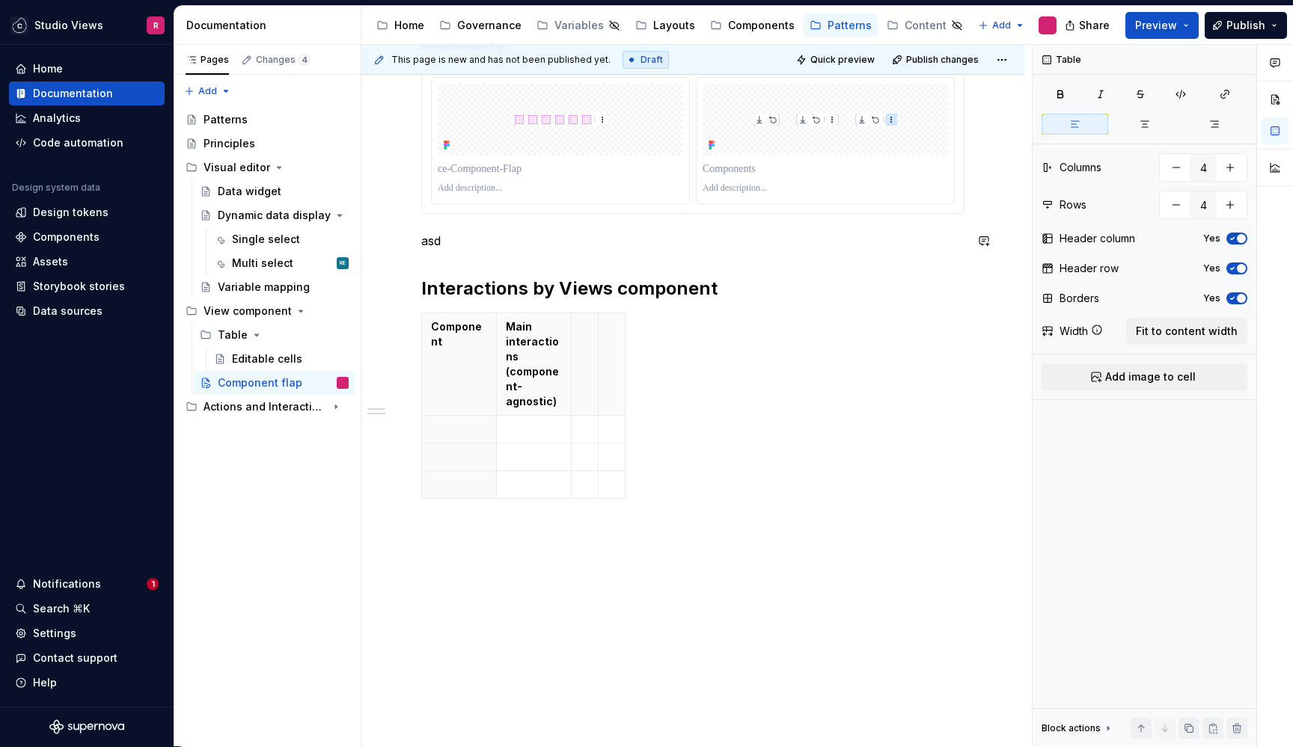
scroll to position [322, 0]
drag, startPoint x: 623, startPoint y: 334, endPoint x: 960, endPoint y: 513, distance: 380.9
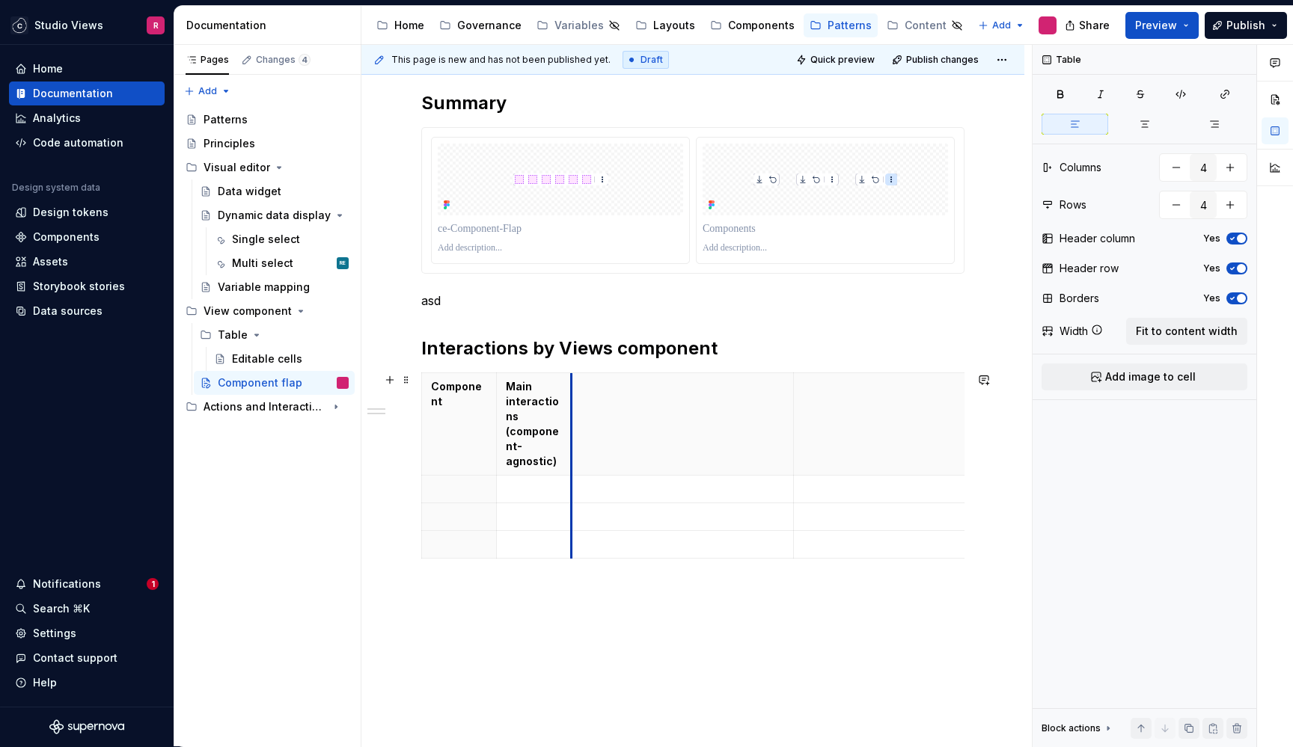
drag, startPoint x: 570, startPoint y: 351, endPoint x: 698, endPoint y: 412, distance: 141.9
drag, startPoint x: 699, startPoint y: 408, endPoint x: 721, endPoint y: 421, distance: 25.2
click at [721, 422] on tbody "Component Main interactions (component-agnostic)" at bounding box center [864, 436] width 884 height 126
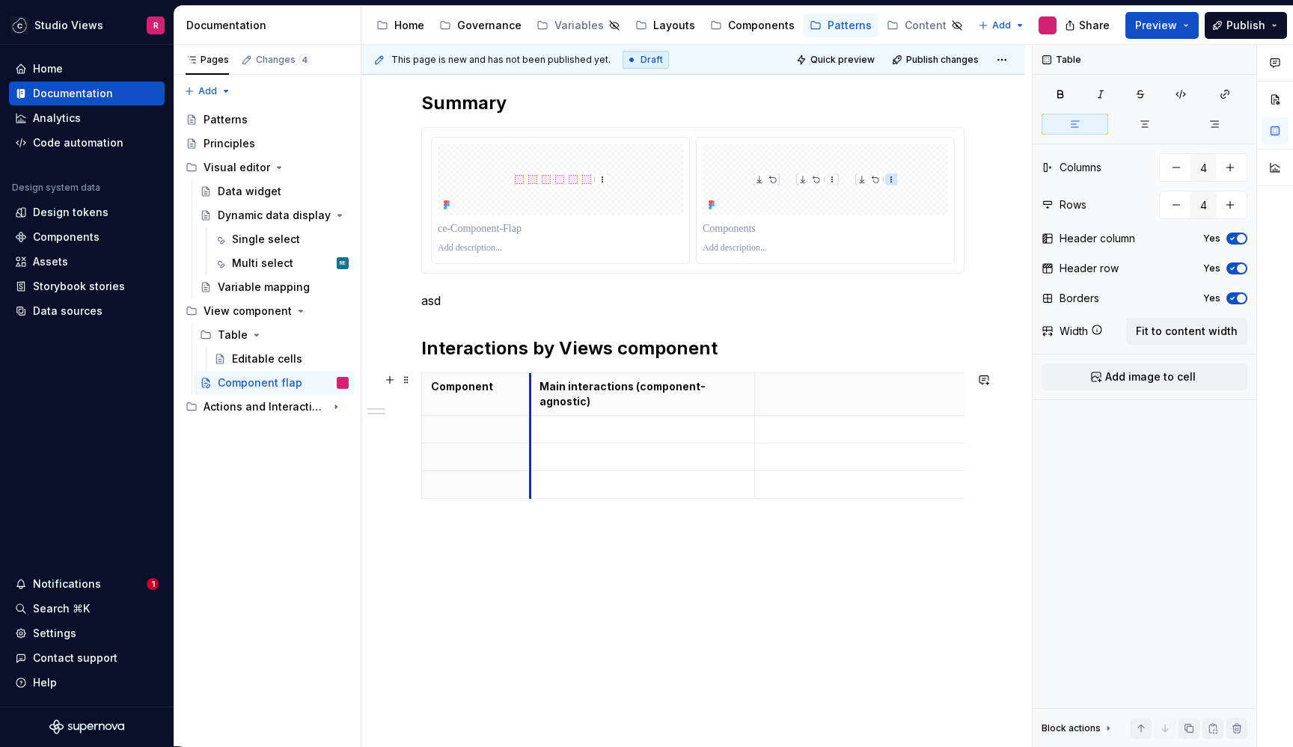
drag, startPoint x: 496, startPoint y: 403, endPoint x: 530, endPoint y: 407, distance: 33.9
click at [528, 407] on tr "Component Main interactions (component-agnostic)" at bounding box center [881, 394] width 918 height 43
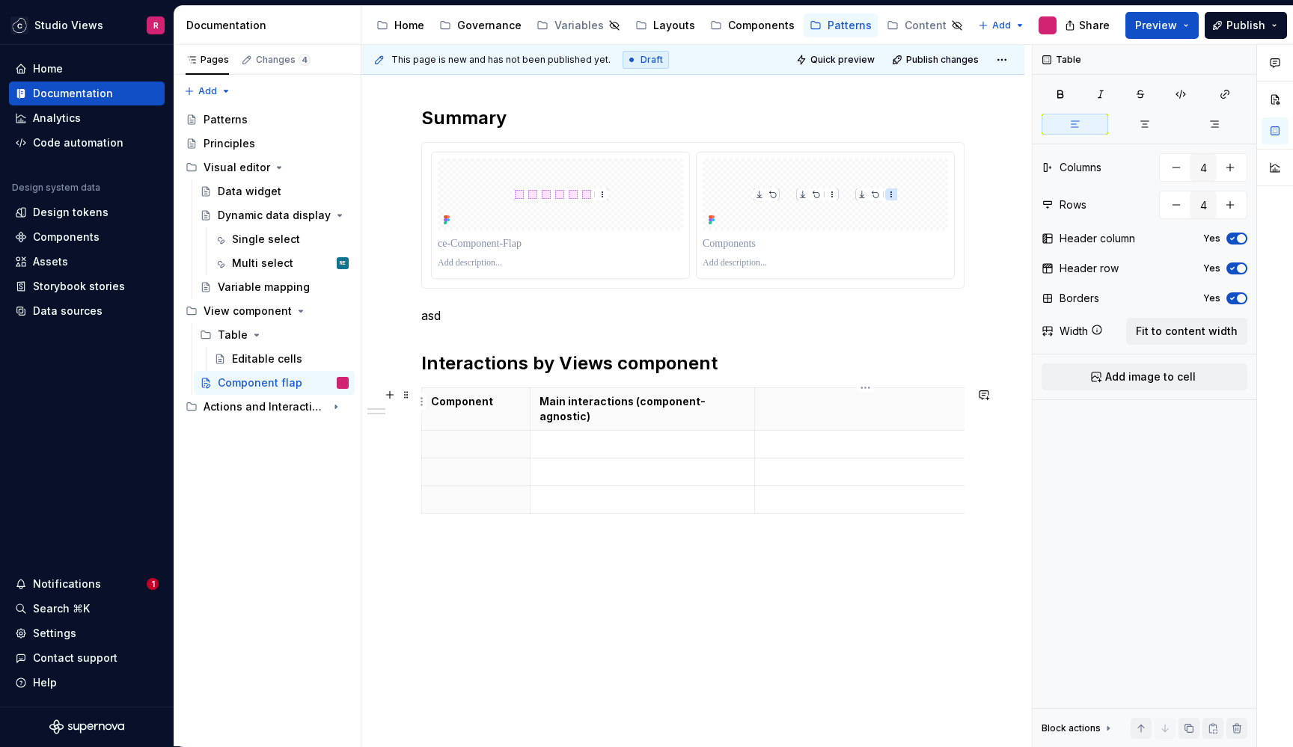
click at [809, 403] on p at bounding box center [866, 401] width 204 height 15
drag, startPoint x: 626, startPoint y: 403, endPoint x: 731, endPoint y: 409, distance: 105.7
click at [731, 411] on th "Main interactions (component-agnostic)" at bounding box center [637, 409] width 224 height 43
click at [611, 426] on th "Main interactions (component-agnostic)" at bounding box center [637, 409] width 224 height 43
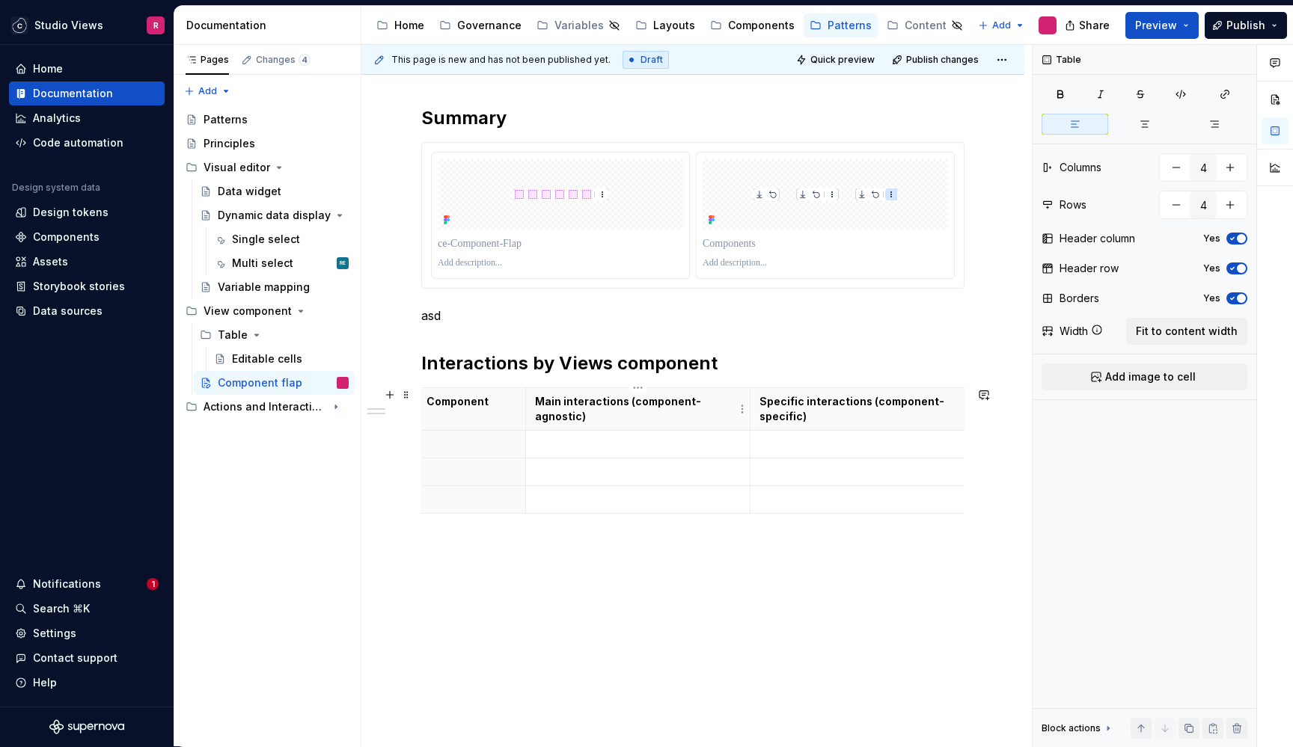
click at [624, 403] on p "Main interactions (component-agnostic)" at bounding box center [638, 409] width 206 height 30
click at [906, 408] on p at bounding box center [1044, 401] width 345 height 15
click at [959, 417] on html "Studio Views R Home Documentation Analytics Code automation Design system data …" at bounding box center [646, 373] width 1293 height 747
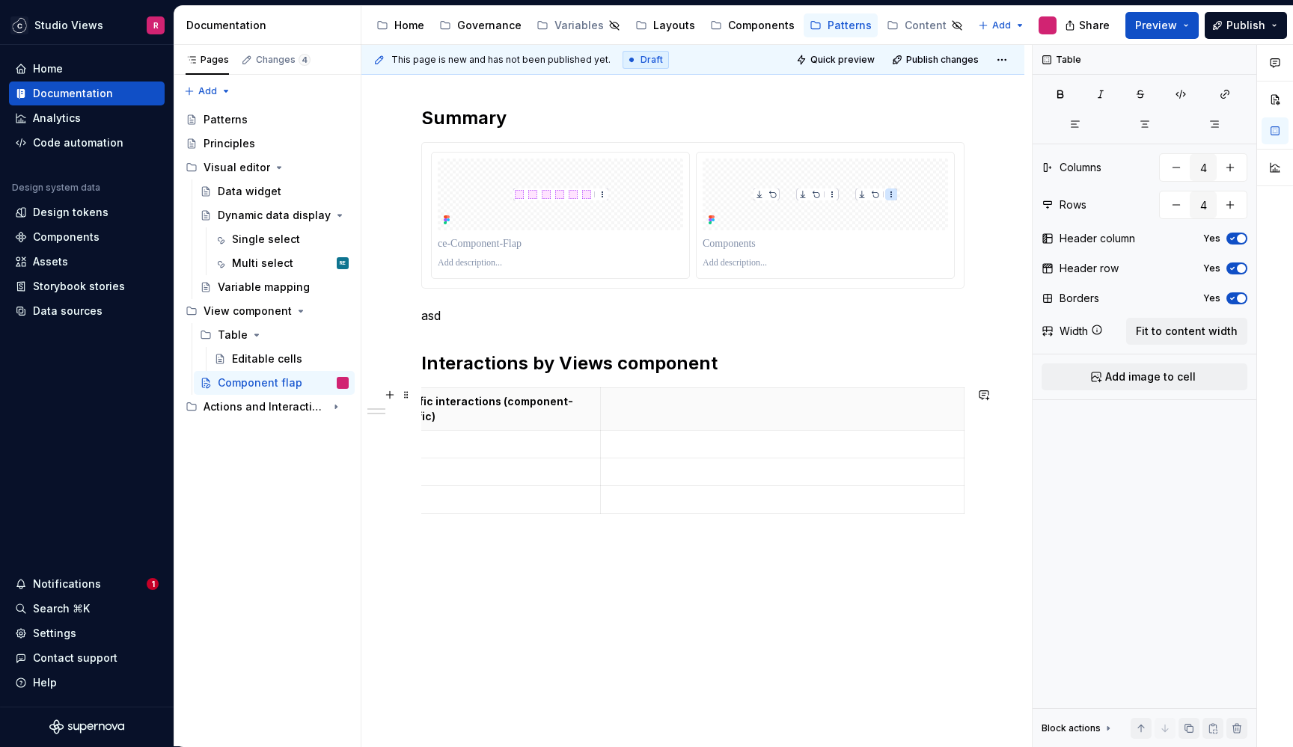
click at [959, 412] on html "Studio Views R Home Documentation Analytics Code automation Design system data …" at bounding box center [646, 373] width 1293 height 747
click at [956, 412] on html "Studio Views R Home Documentation Analytics Code automation Design system data …" at bounding box center [646, 373] width 1293 height 747
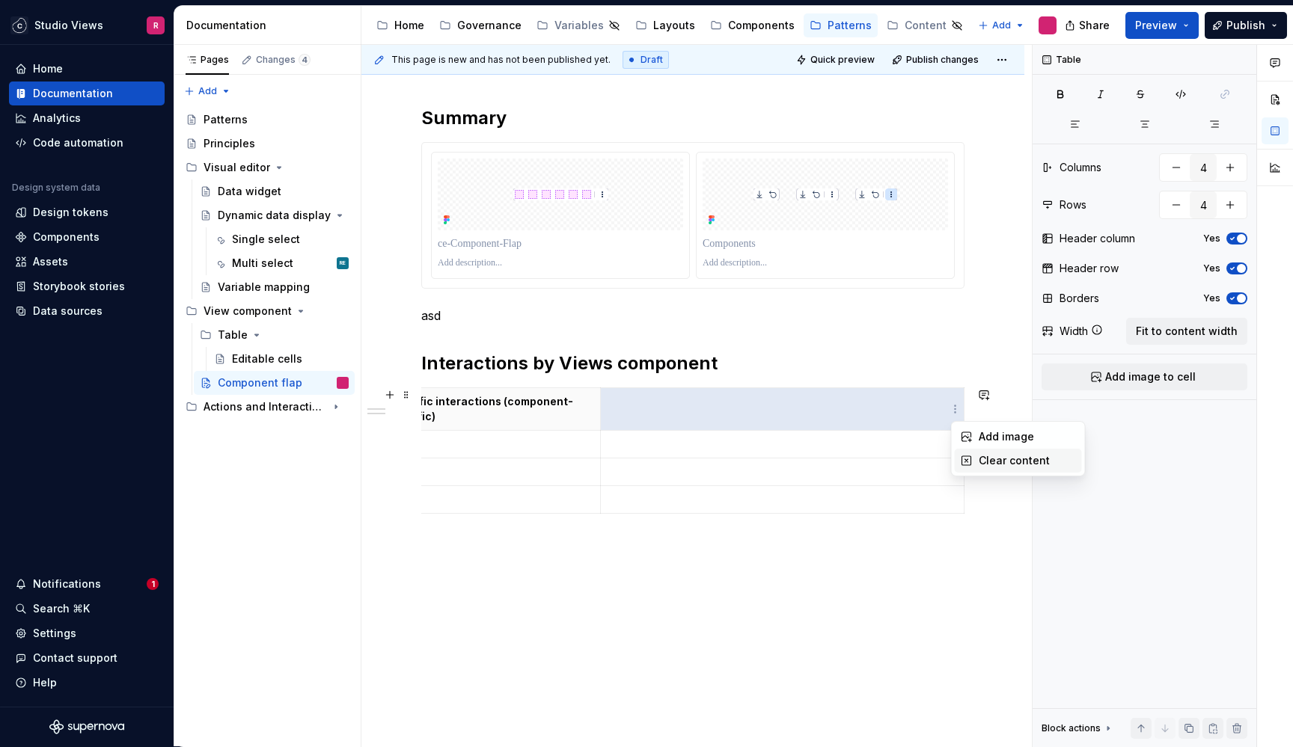
click at [979, 459] on div "Clear content" at bounding box center [1027, 460] width 97 height 15
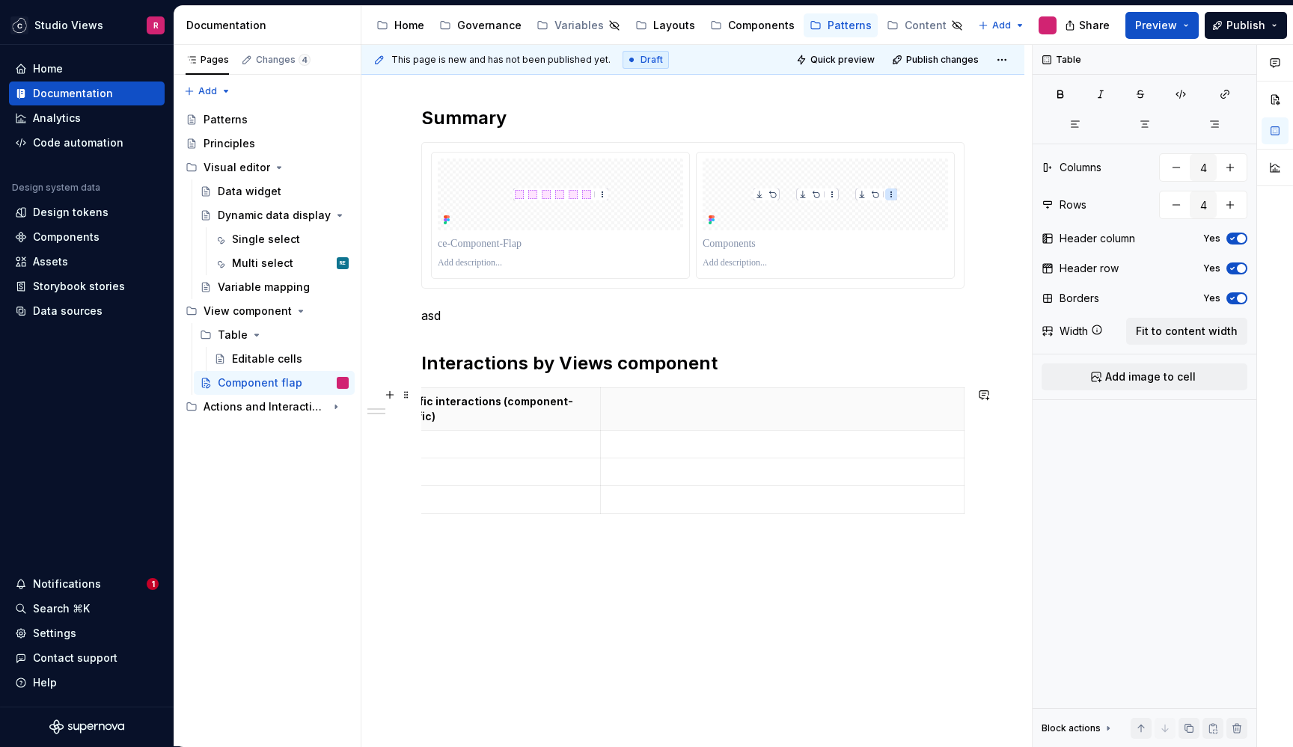
scroll to position [0, 195]
click at [920, 422] on th at bounding box center [964, 409] width 364 height 43
click at [895, 538] on div "Summary asd Interactions by Views component Component Main interactions (compon…" at bounding box center [692, 393] width 663 height 737
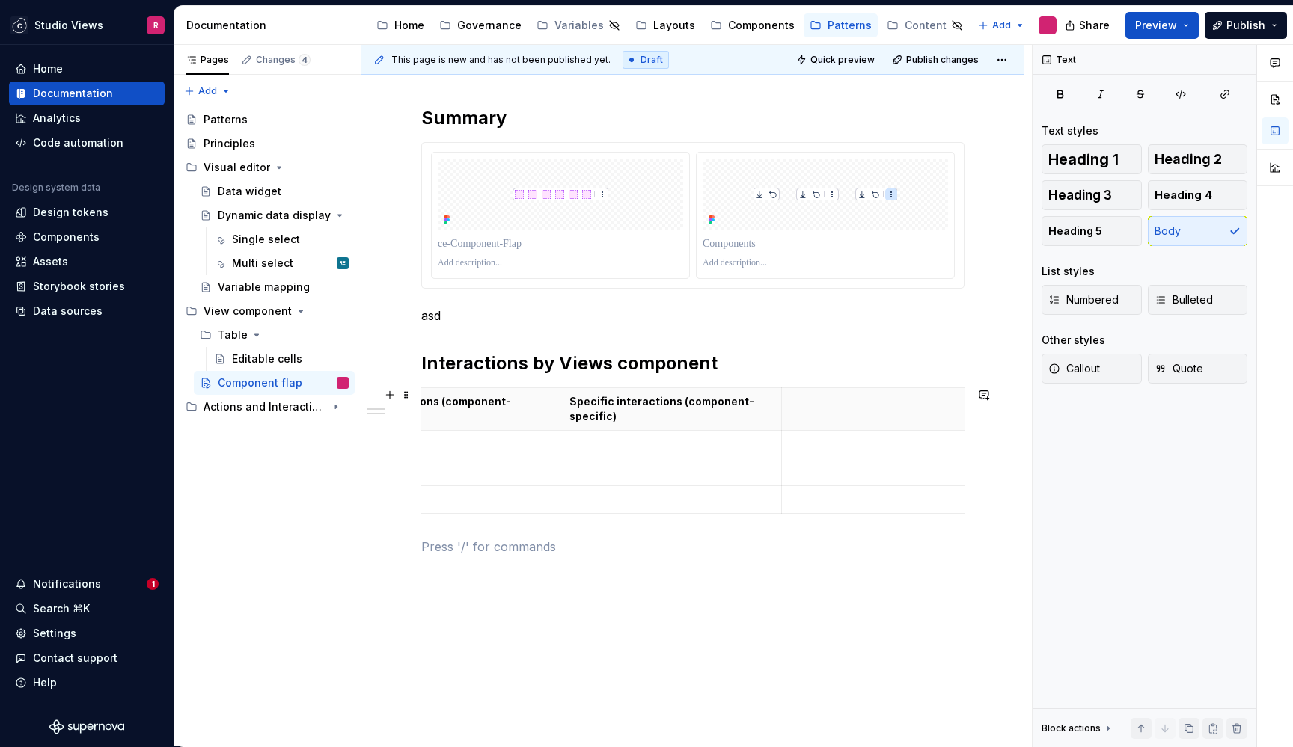
click at [825, 438] on p at bounding box center [963, 444] width 345 height 15
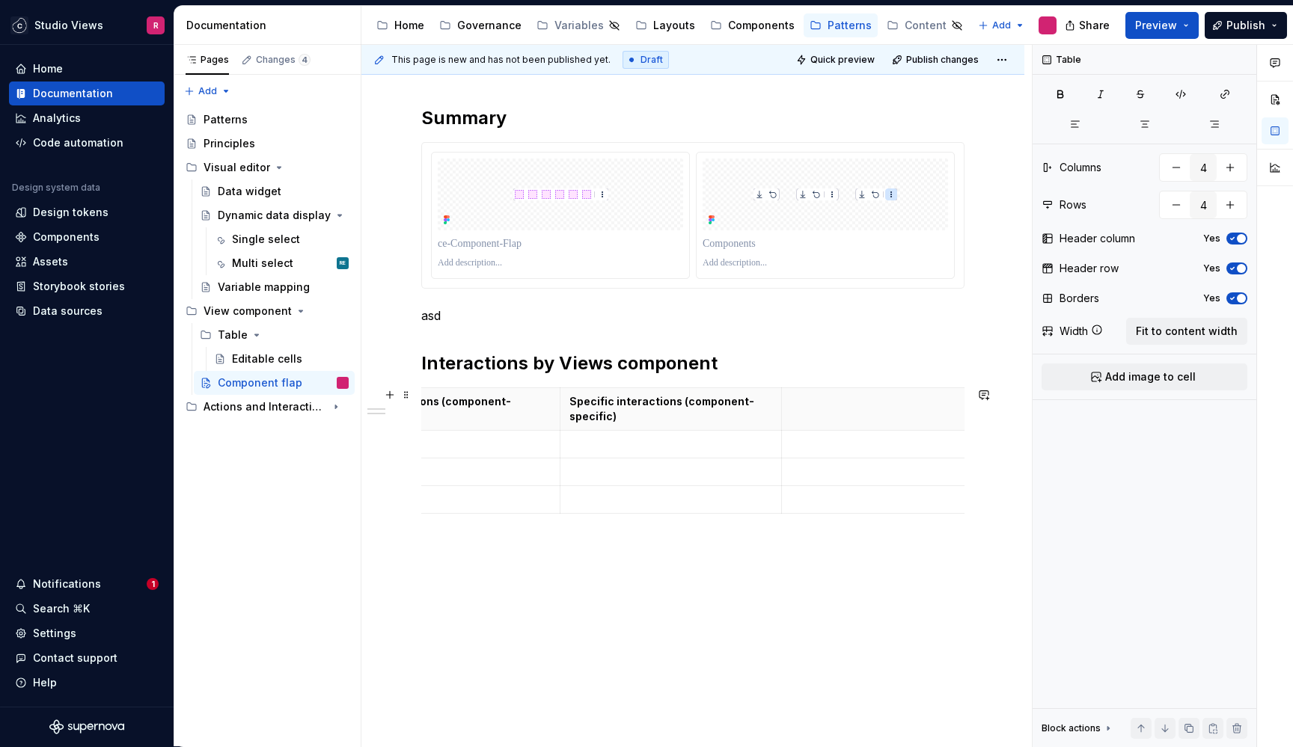
click at [822, 392] on th at bounding box center [964, 409] width 364 height 43
type textarea "*"
click at [757, 408] on p "Specific interactions (component-specific)" at bounding box center [671, 409] width 204 height 30
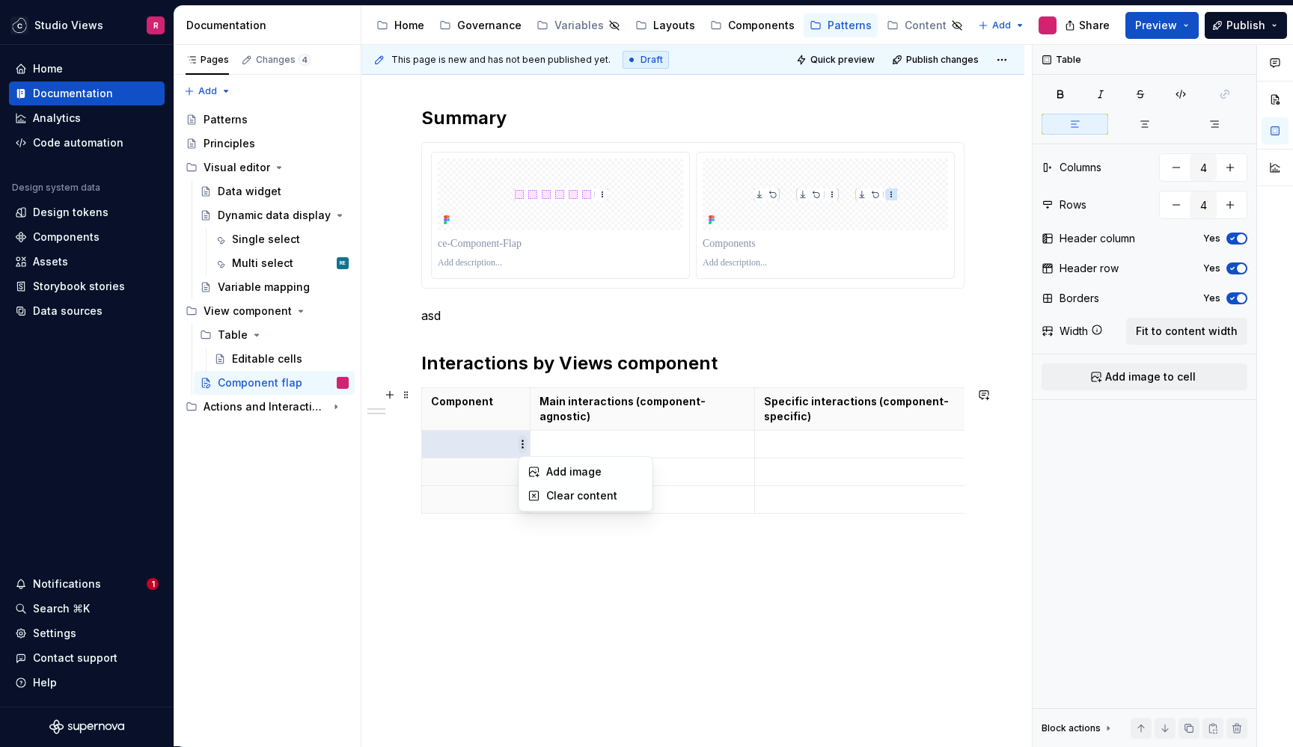
click at [522, 442] on html "Studio Views R Home Documentation Analytics Code automation Design system data …" at bounding box center [646, 373] width 1293 height 747
click at [596, 439] on html "Studio Views R Home Documentation Analytics Code automation Design system data …" at bounding box center [646, 373] width 1293 height 747
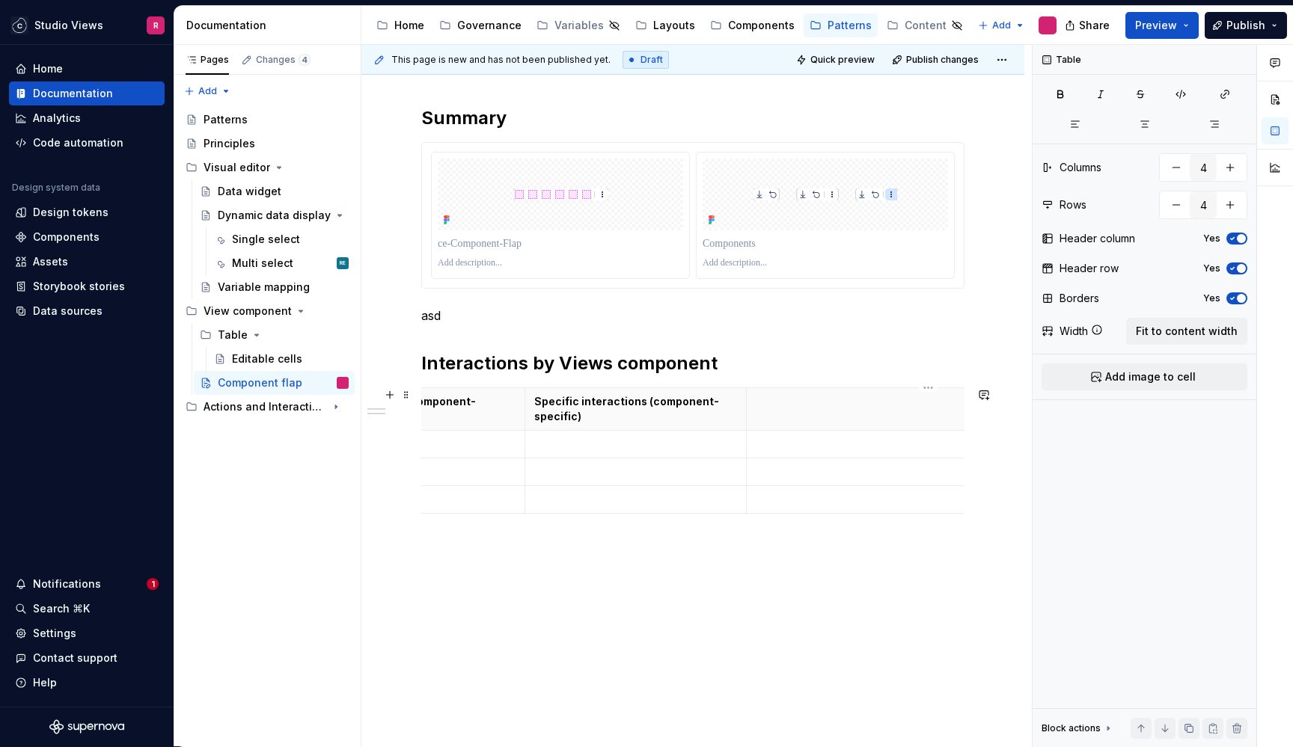
click at [825, 416] on th at bounding box center [929, 409] width 364 height 43
click at [910, 417] on th at bounding box center [929, 409] width 364 height 43
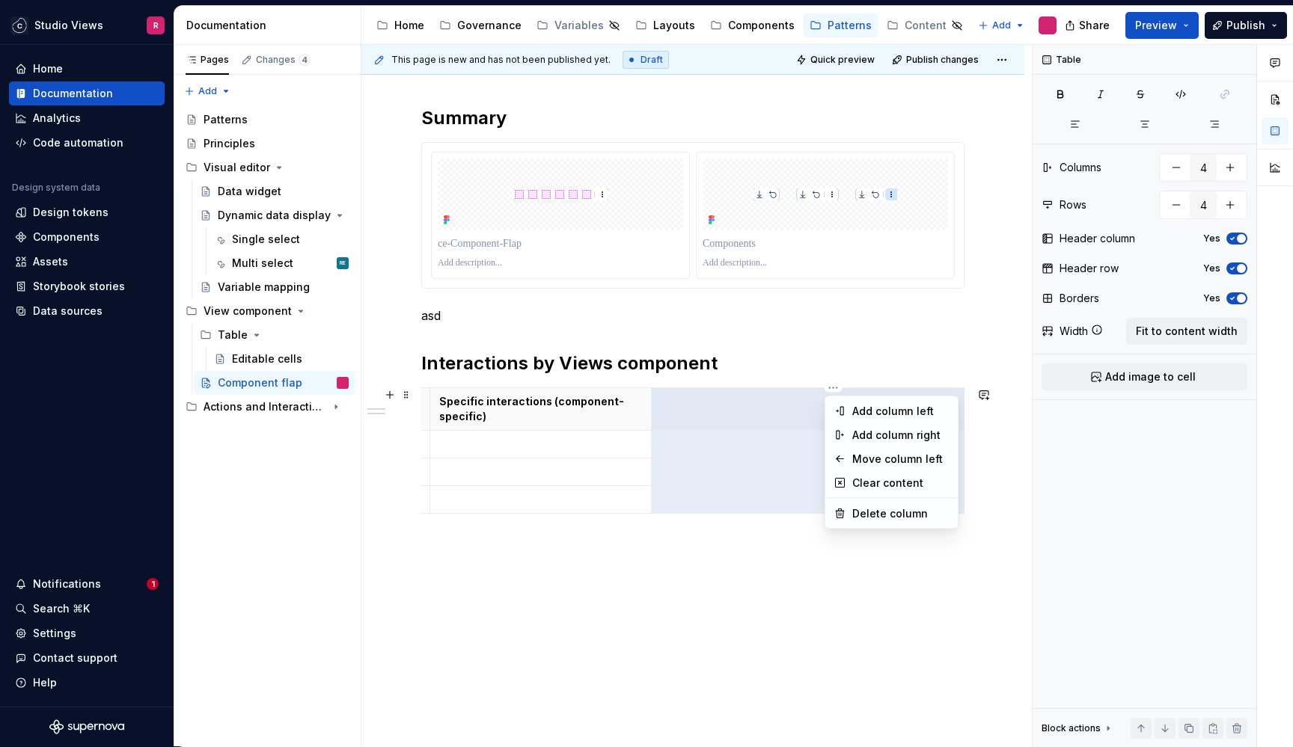
click at [834, 388] on html "Studio Views R Home Documentation Analytics Code automation Design system data …" at bounding box center [646, 373] width 1293 height 747
click at [862, 513] on div "Delete column" at bounding box center [900, 514] width 97 height 15
type input "3"
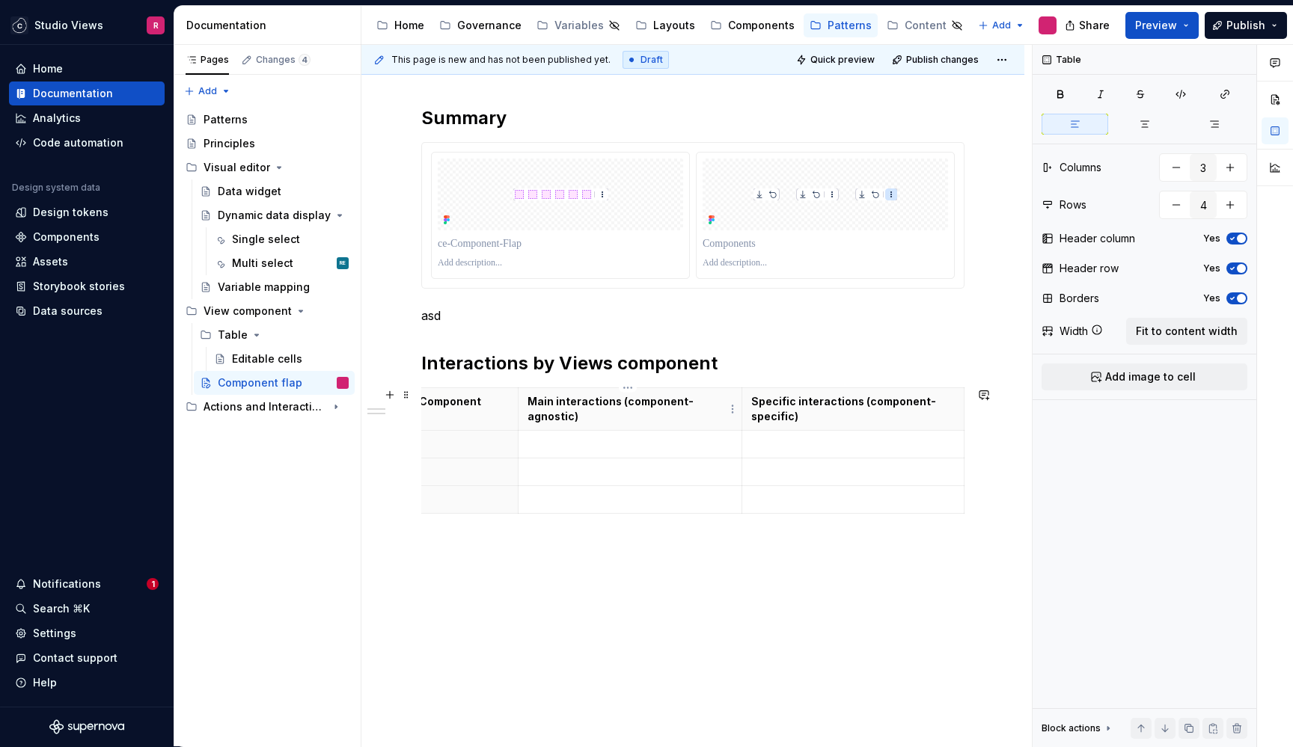
scroll to position [0, 13]
drag, startPoint x: 961, startPoint y: 408, endPoint x: 990, endPoint y: 415, distance: 30.1
click at [484, 465] on p at bounding box center [474, 472] width 90 height 15
click at [476, 492] on th at bounding box center [475, 500] width 108 height 28
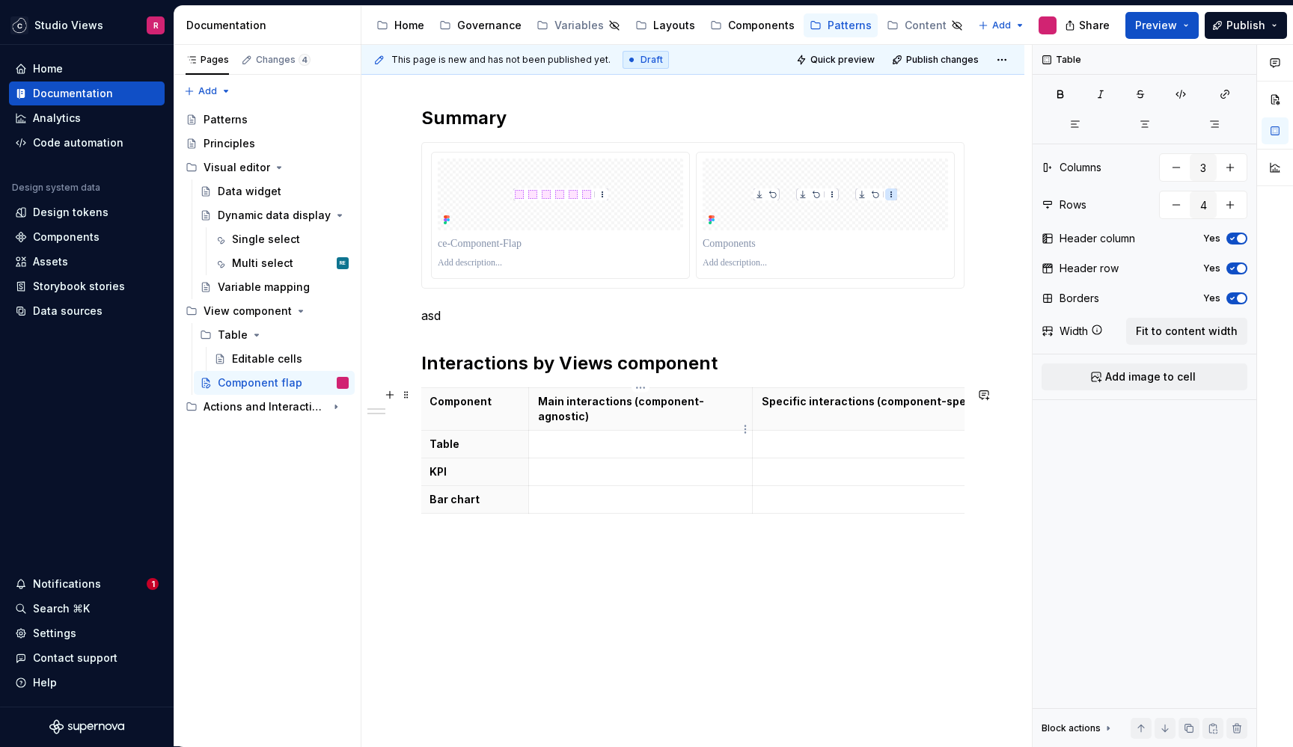
click at [596, 437] on p at bounding box center [641, 444] width 206 height 15
click at [583, 437] on p "Export, Revert to default" at bounding box center [641, 444] width 206 height 15
click at [574, 465] on p at bounding box center [641, 472] width 206 height 15
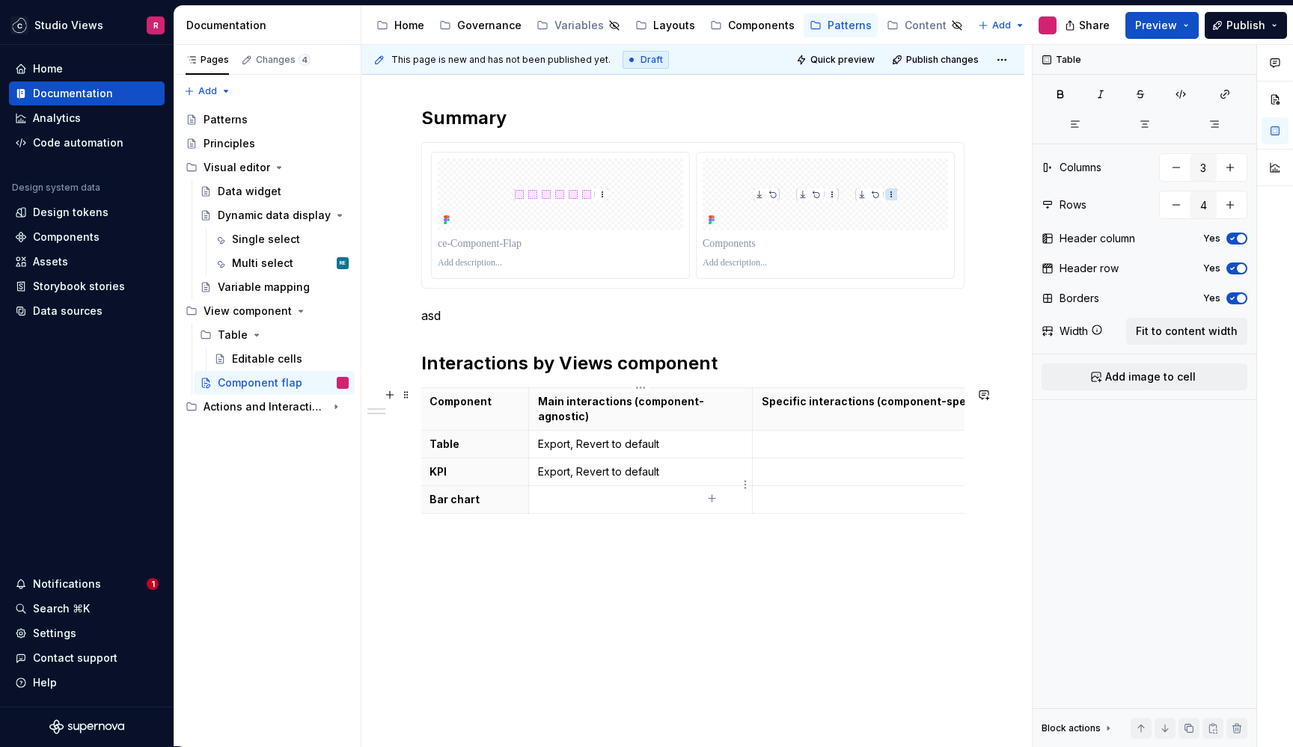
click at [572, 492] on p at bounding box center [641, 499] width 206 height 15
click at [802, 437] on p at bounding box center [878, 444] width 233 height 15
click at [795, 468] on td at bounding box center [878, 473] width 251 height 28
click at [787, 437] on p "-" at bounding box center [878, 444] width 233 height 15
click at [780, 437] on p "n/a P0" at bounding box center [878, 444] width 233 height 15
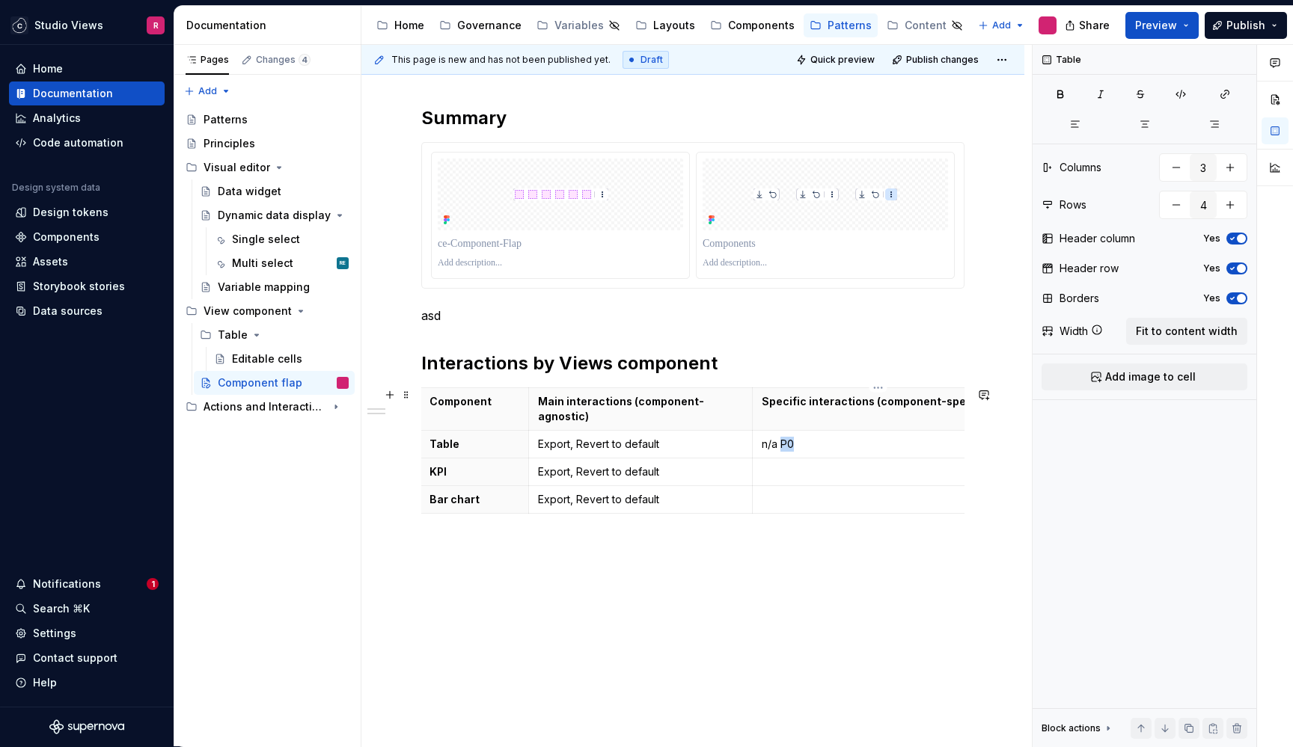
click at [780, 437] on p "n/a P0" at bounding box center [878, 444] width 233 height 15
click at [783, 465] on p at bounding box center [878, 472] width 233 height 15
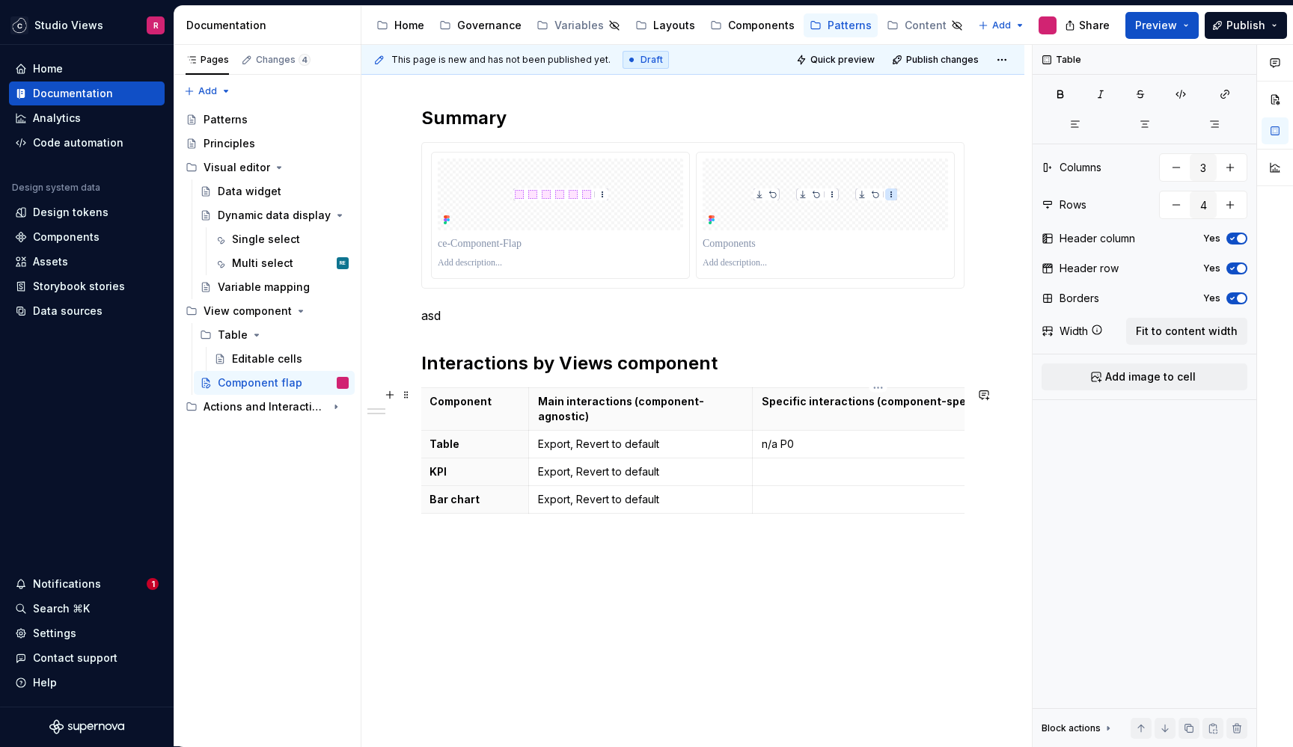
click at [783, 465] on p at bounding box center [878, 472] width 233 height 15
click at [783, 495] on td at bounding box center [878, 500] width 251 height 28
click at [742, 368] on h2 "Interactions by Views component" at bounding box center [692, 364] width 543 height 24
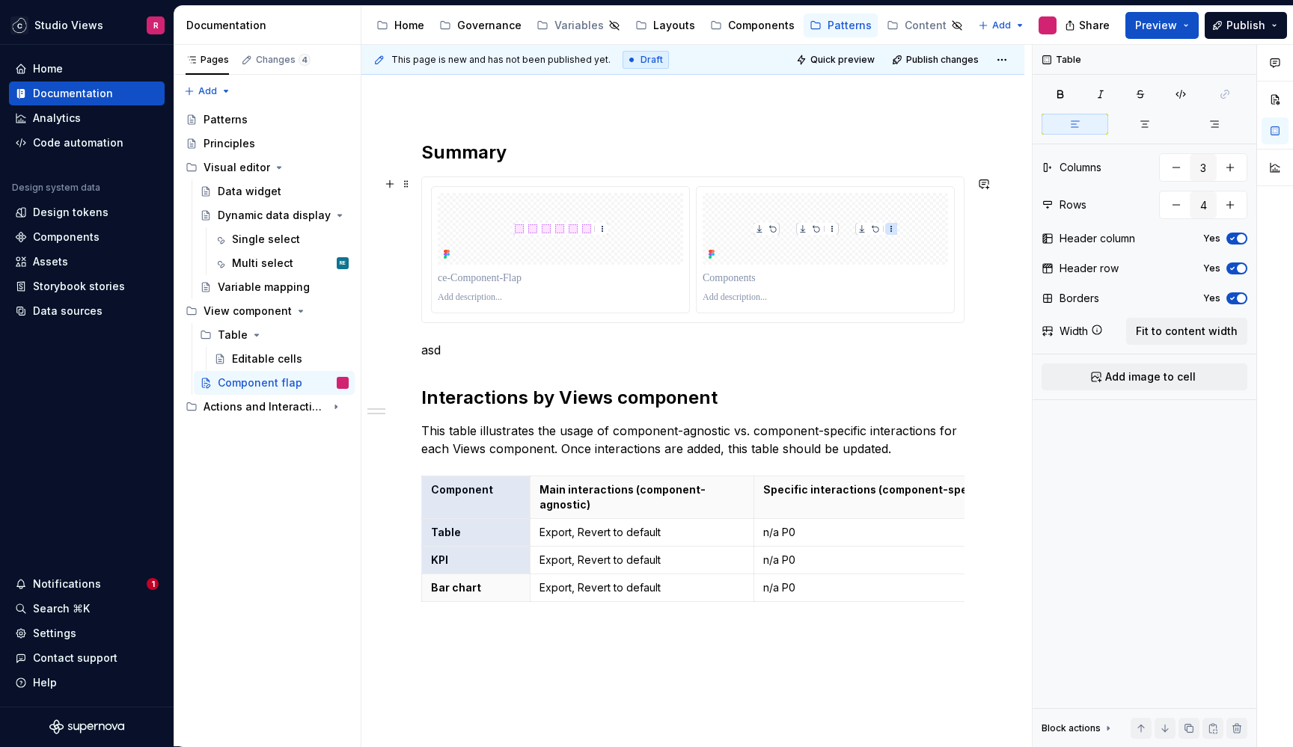
scroll to position [133, 0]
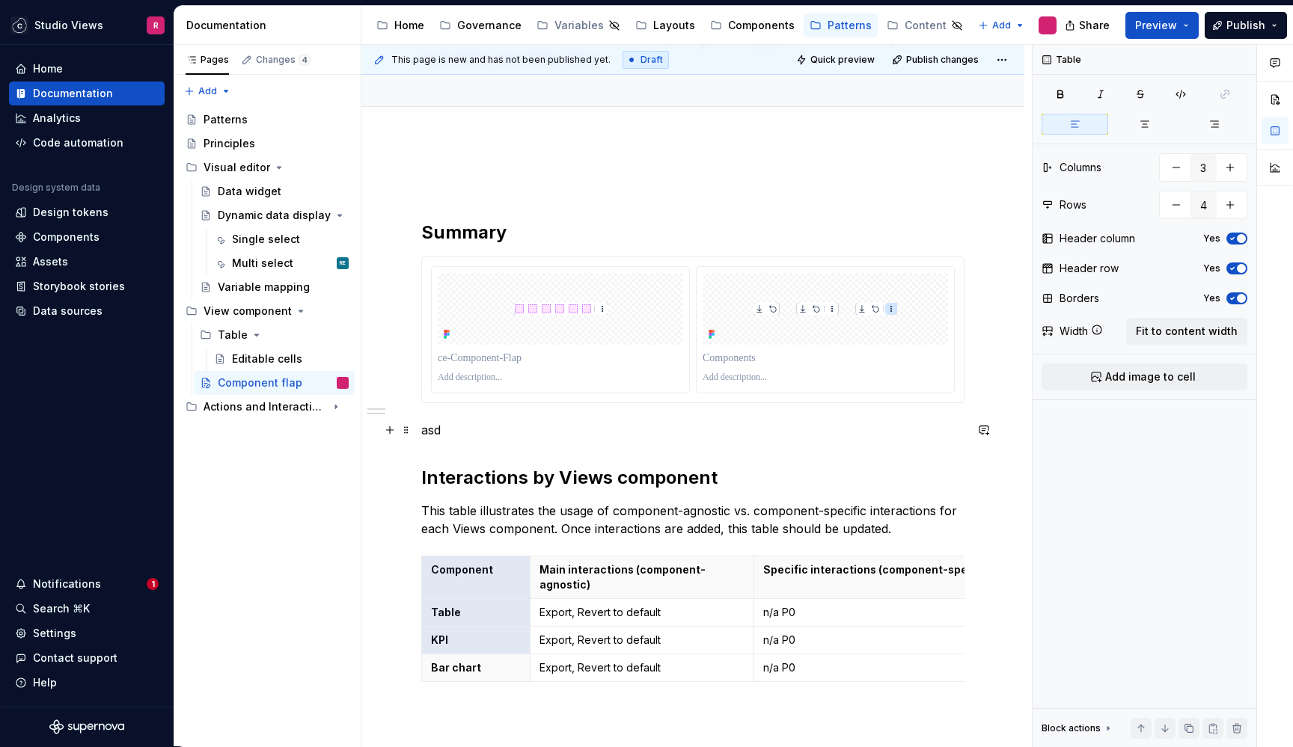
click at [480, 421] on p "asd" at bounding box center [692, 430] width 543 height 18
click at [474, 429] on p "asd" at bounding box center [692, 430] width 543 height 18
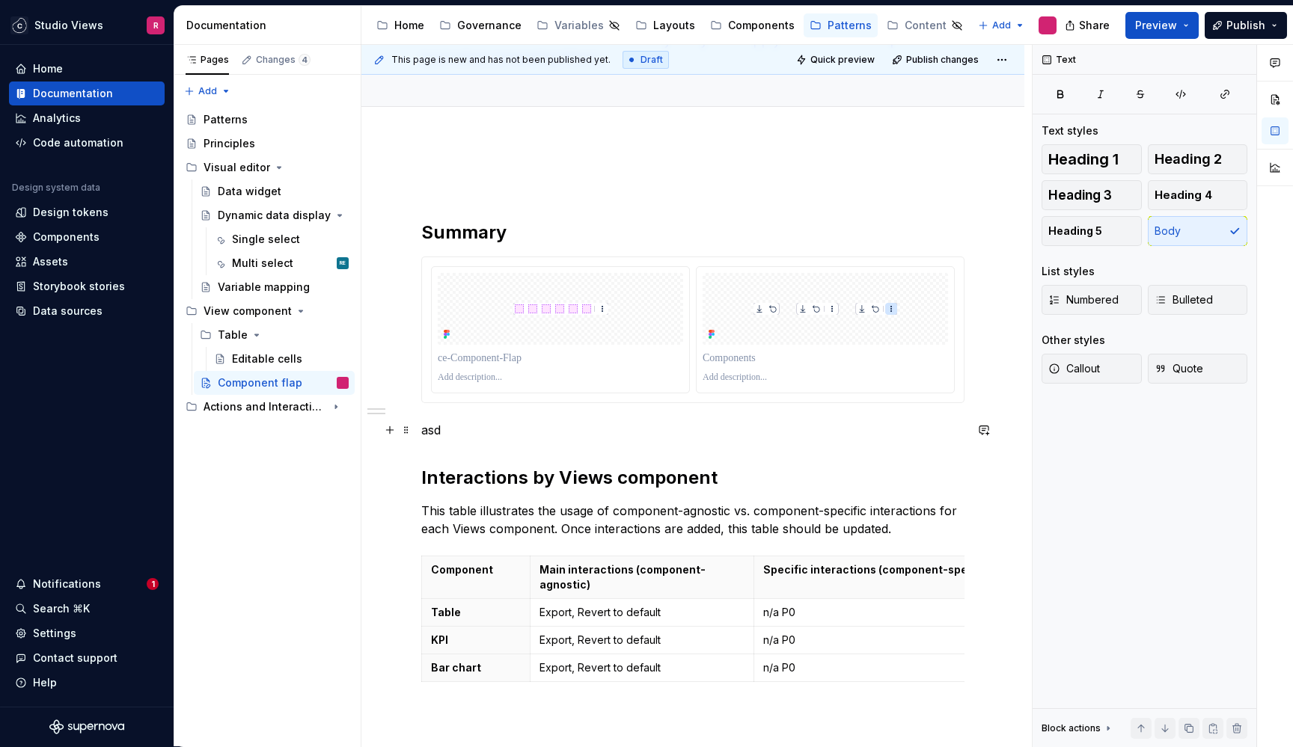
click at [474, 429] on p "asd" at bounding box center [692, 430] width 543 height 18
click at [461, 429] on p "asd" at bounding box center [692, 430] width 543 height 18
click at [518, 374] on p at bounding box center [560, 378] width 245 height 12
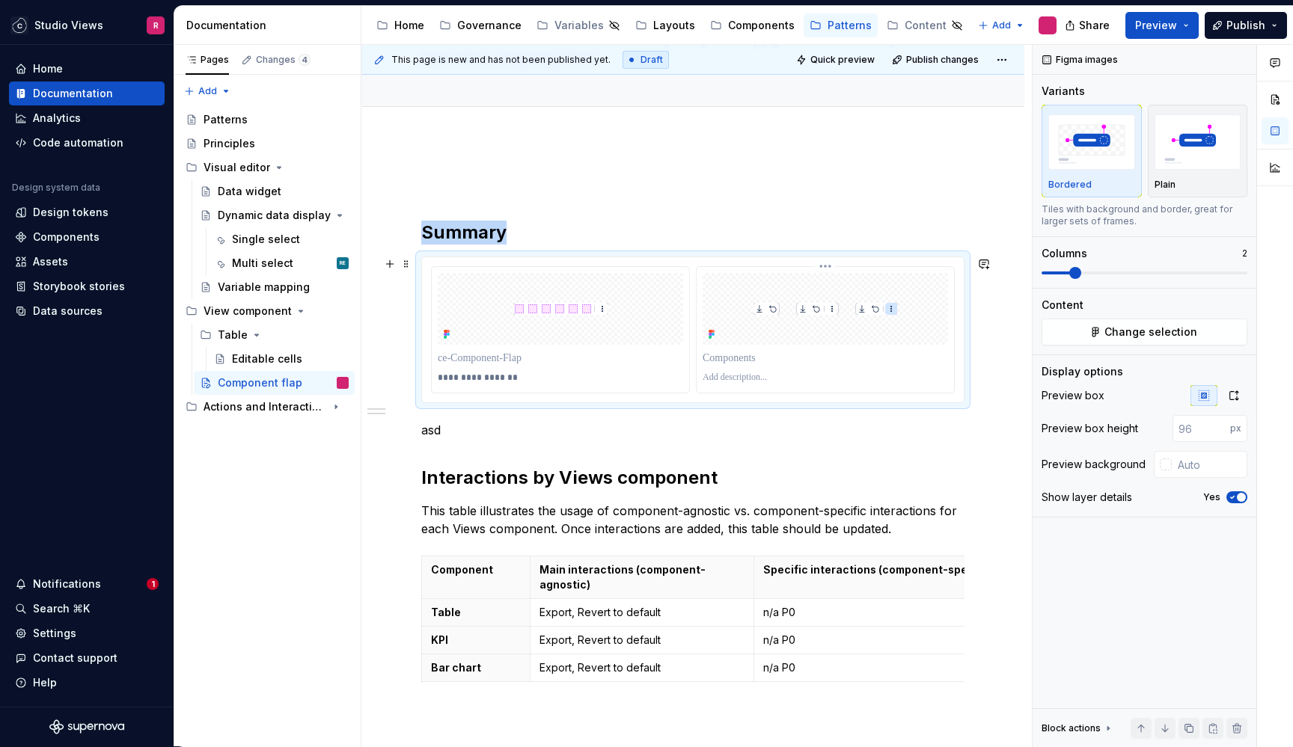
click at [819, 369] on div at bounding box center [825, 378] width 245 height 18
click at [819, 370] on div at bounding box center [825, 378] width 245 height 18
click at [818, 374] on p at bounding box center [825, 378] width 245 height 12
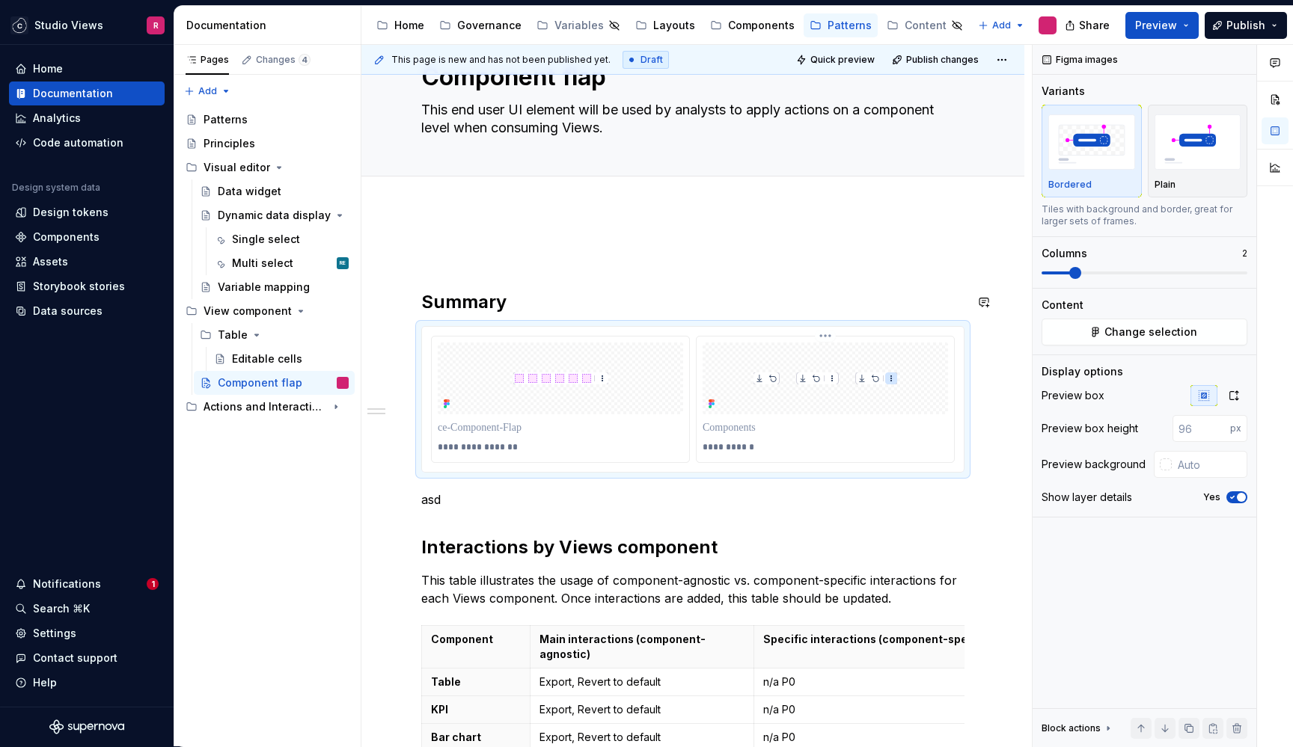
scroll to position [17, 0]
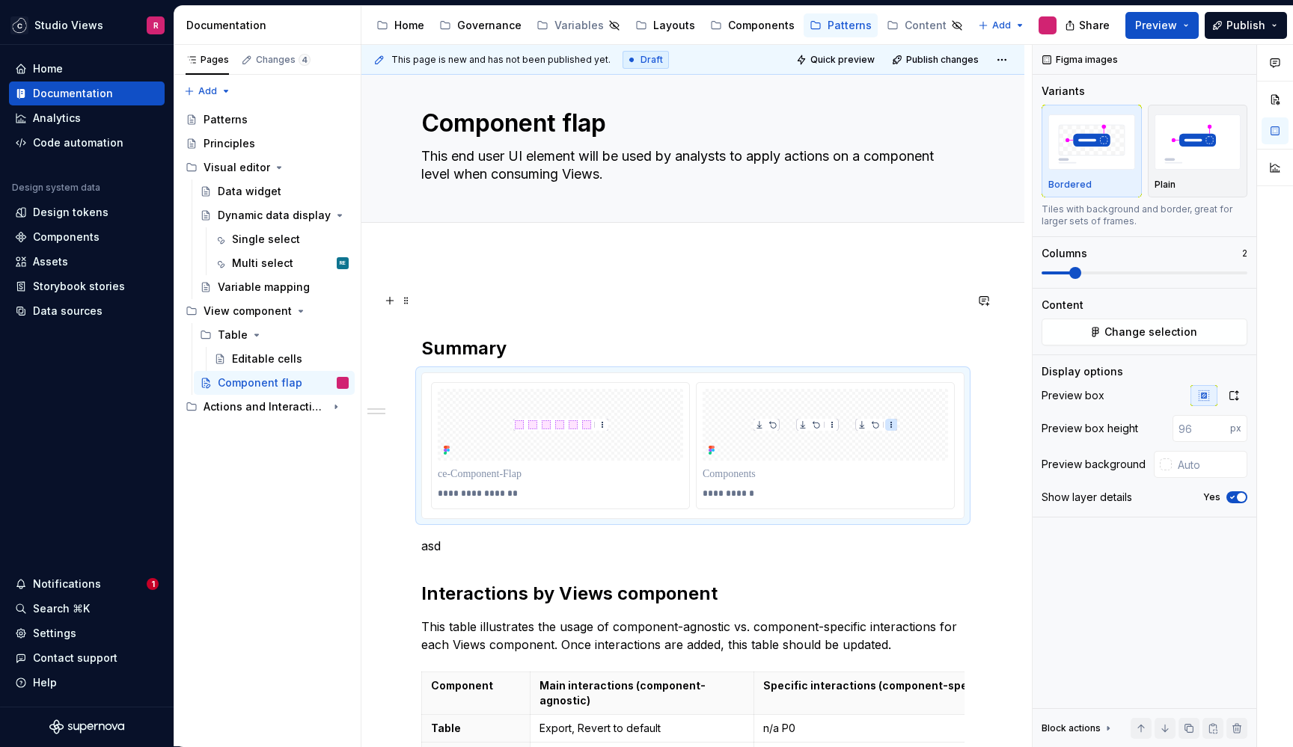
click at [635, 306] on p at bounding box center [692, 301] width 543 height 18
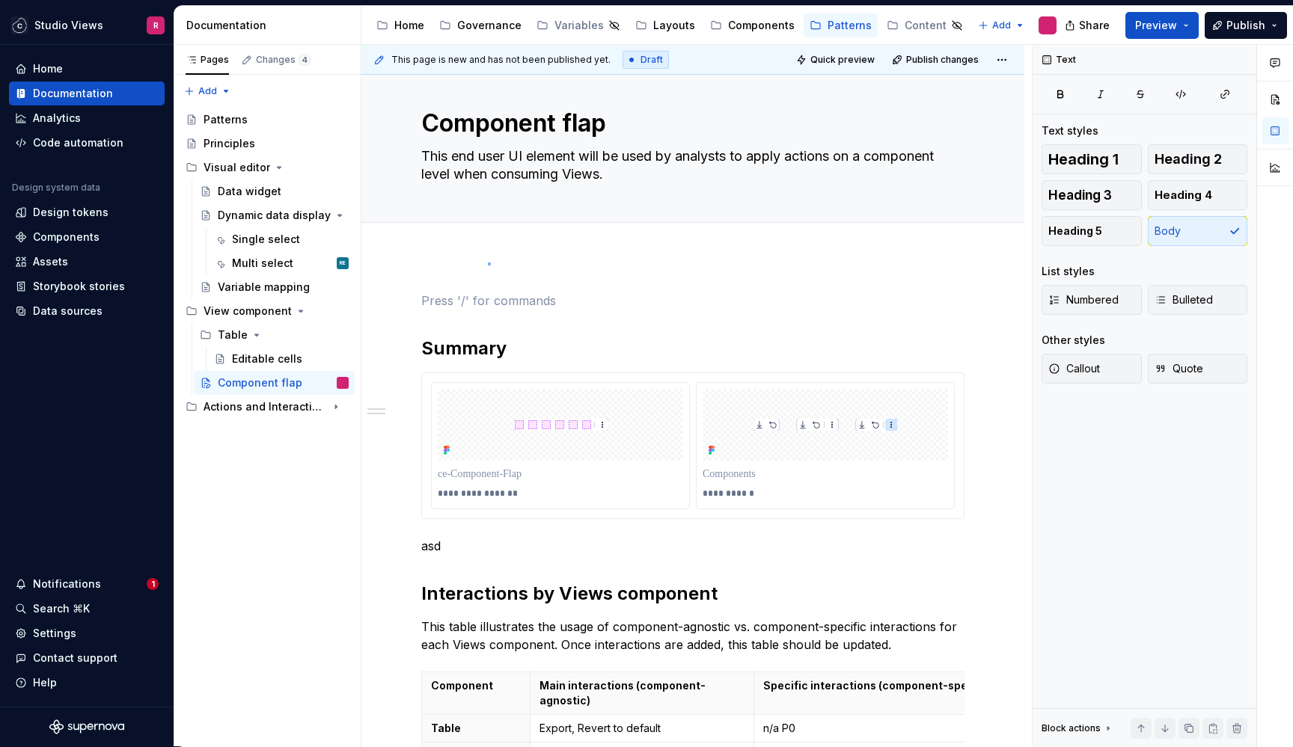
click at [488, 263] on div "**********" at bounding box center [696, 396] width 670 height 703
click at [462, 322] on div "**********" at bounding box center [692, 566] width 543 height 548
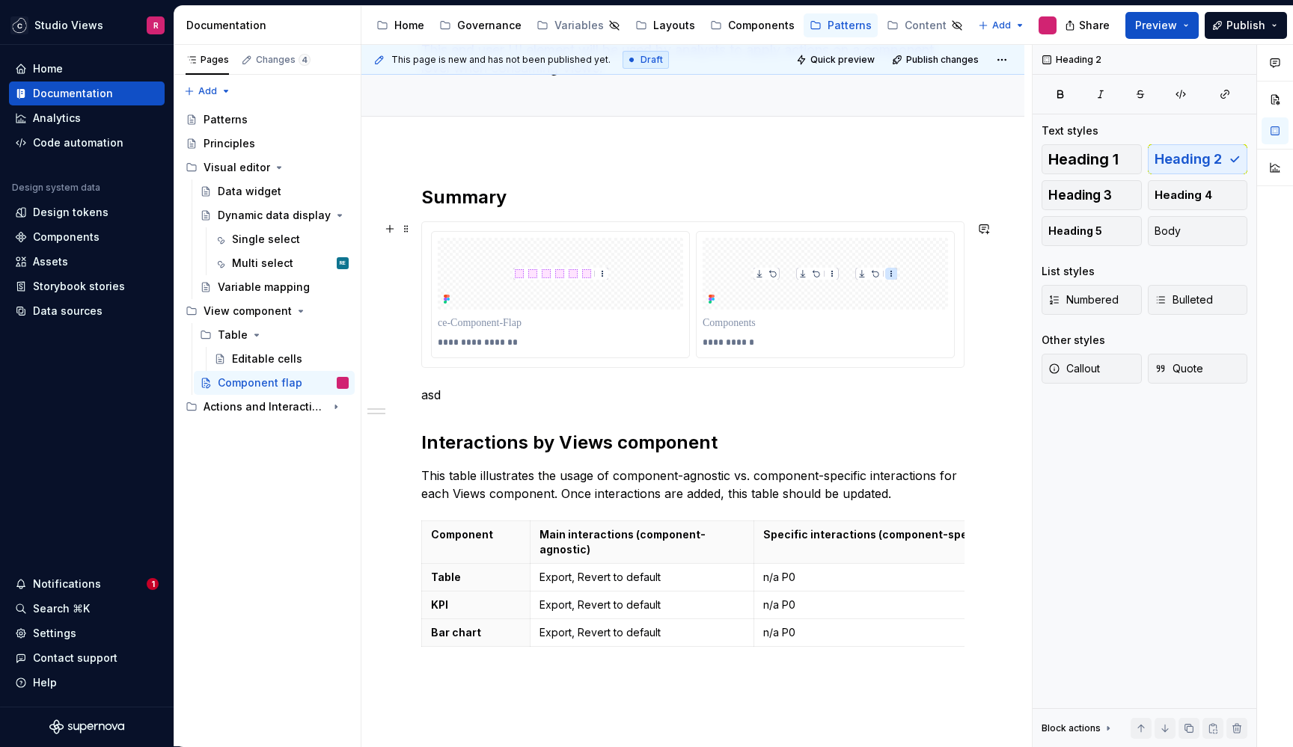
scroll to position [156, 0]
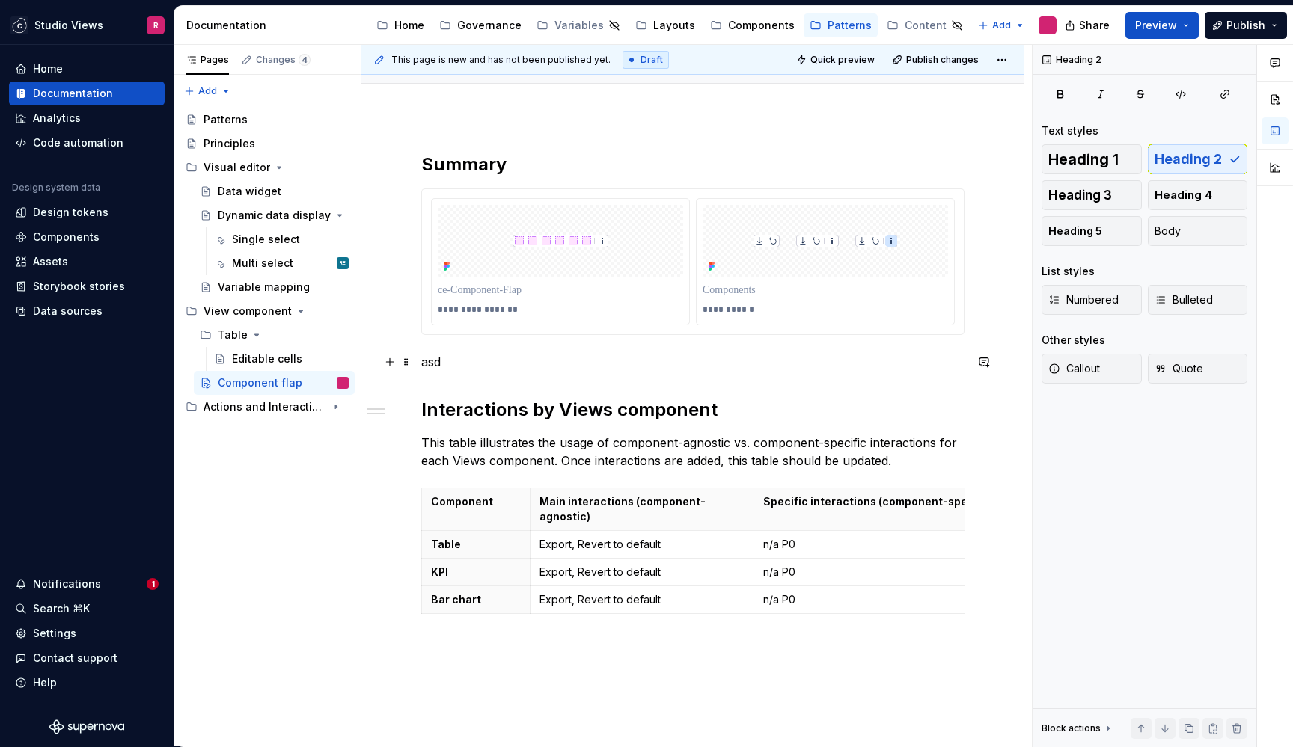
click at [495, 360] on p "asd" at bounding box center [692, 362] width 543 height 18
click at [986, 313] on div "**********" at bounding box center [692, 508] width 663 height 782
click at [414, 371] on div "**********" at bounding box center [692, 508] width 663 height 782
click at [385, 370] on button "button" at bounding box center [389, 362] width 21 height 21
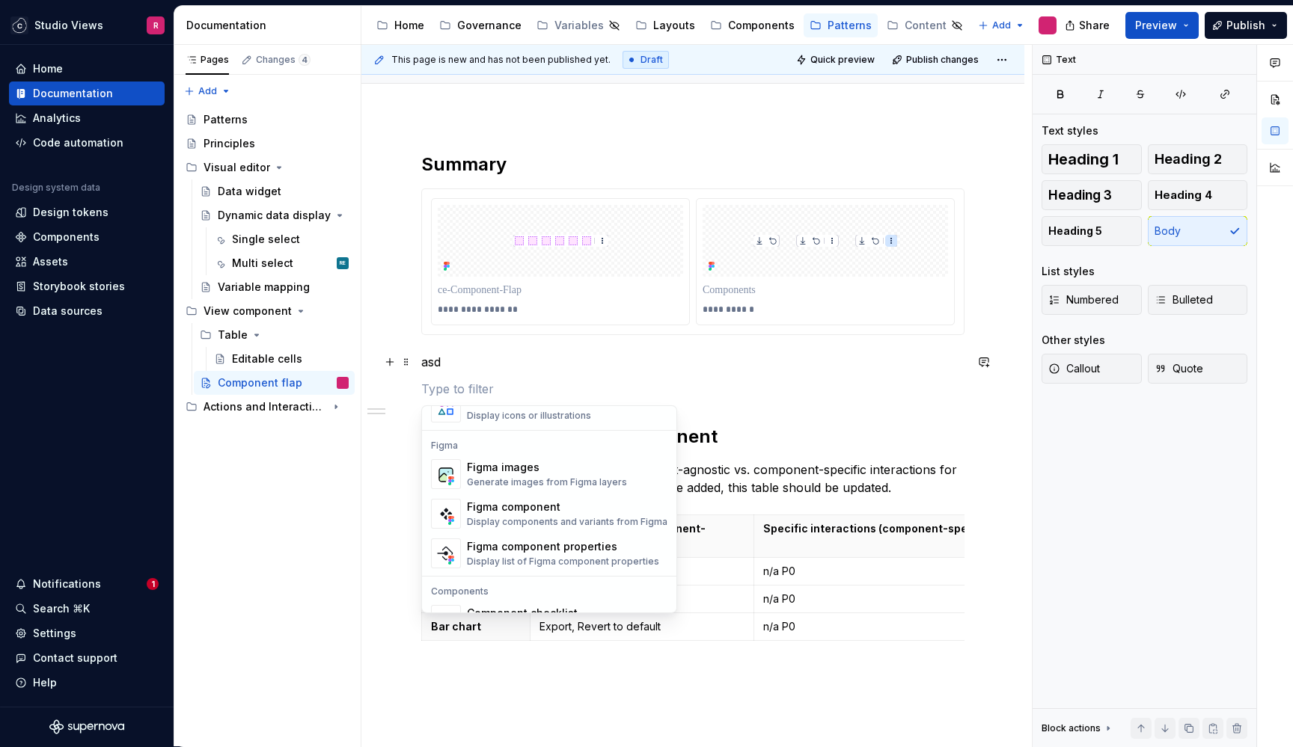
scroll to position [1356, 0]
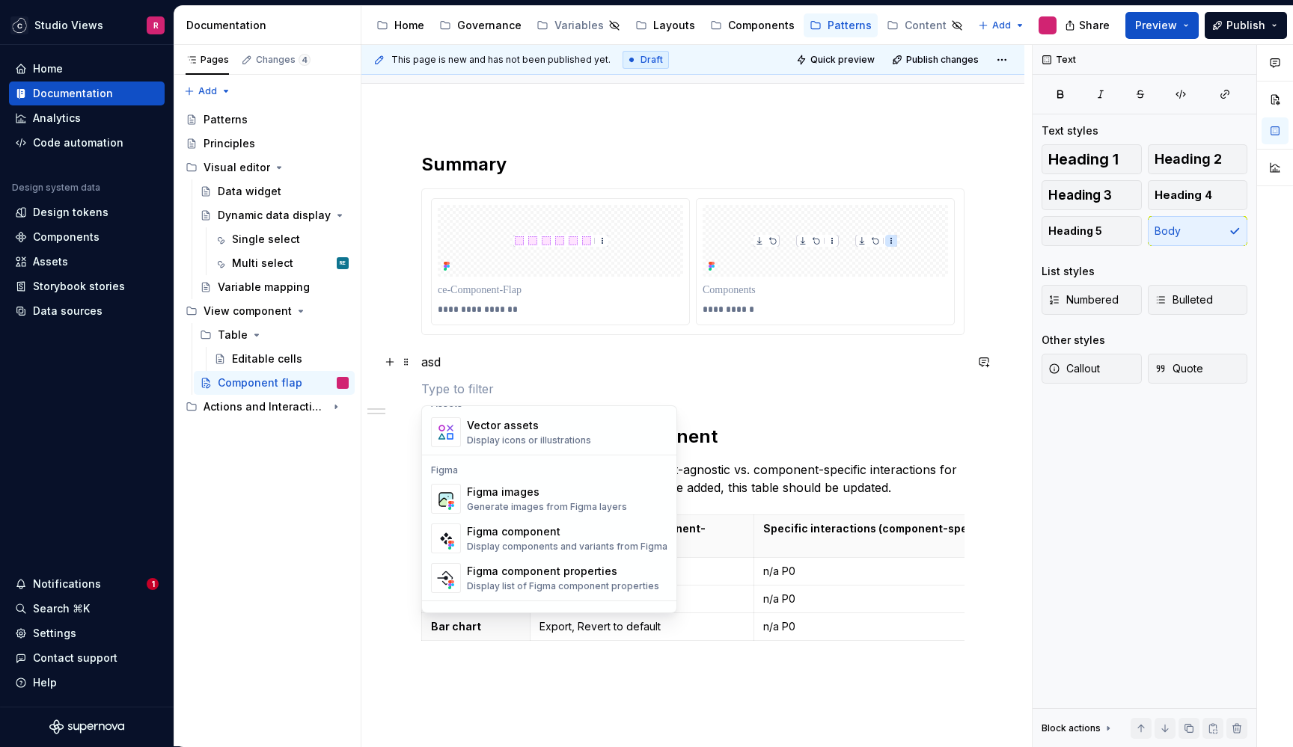
click at [522, 492] on div "Figma images" at bounding box center [547, 492] width 160 height 15
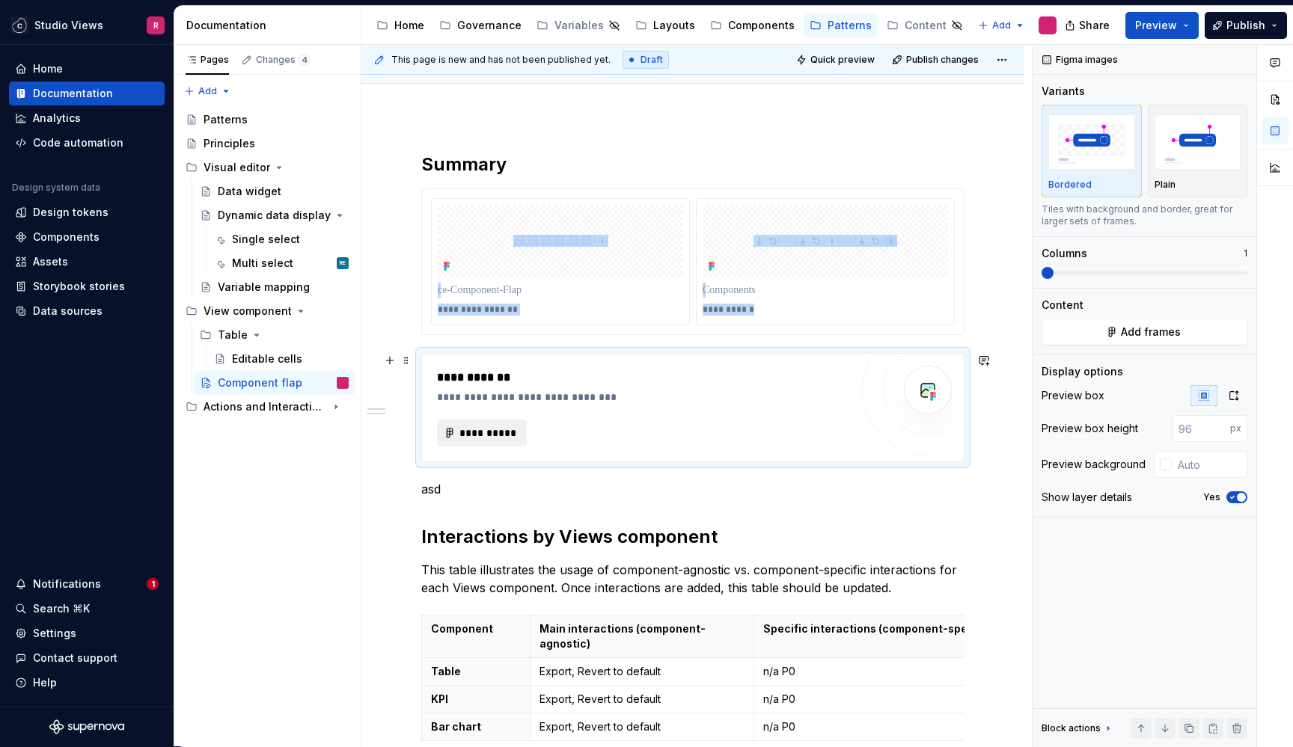
click at [474, 430] on span "**********" at bounding box center [488, 433] width 58 height 15
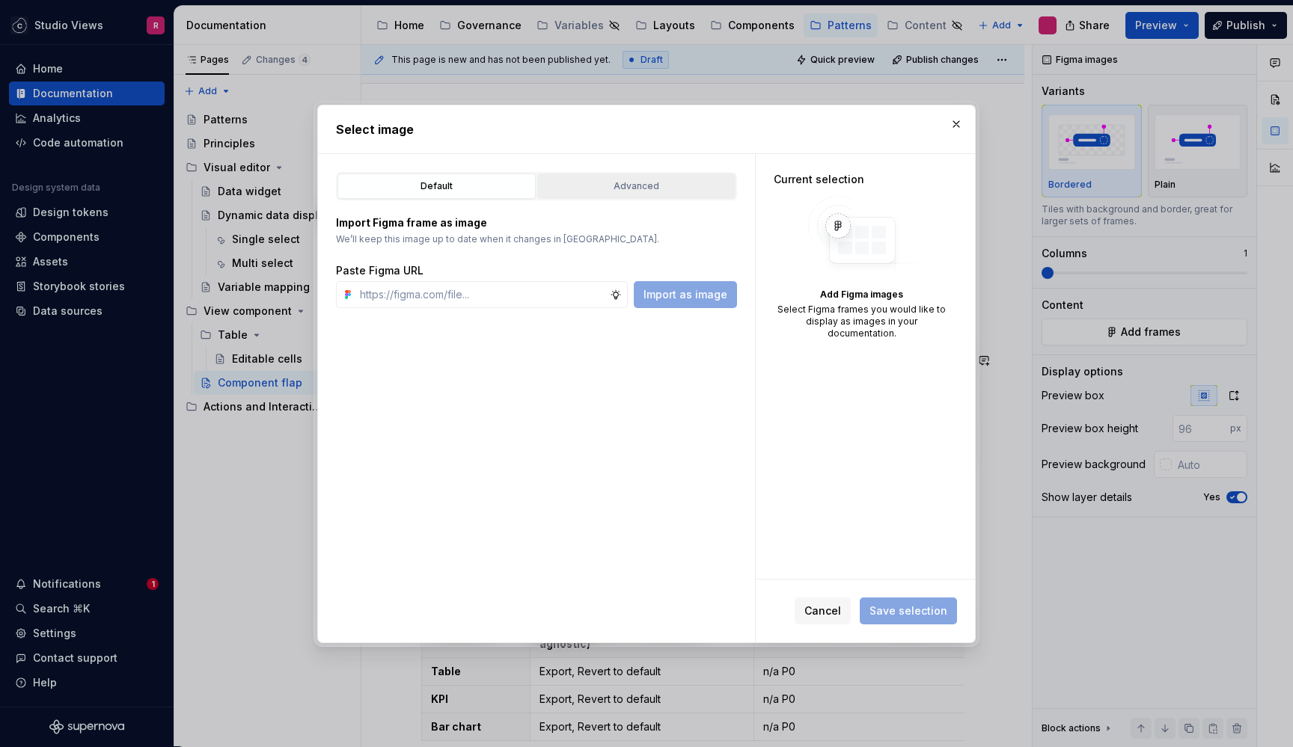
click at [674, 180] on div "Advanced" at bounding box center [636, 186] width 188 height 15
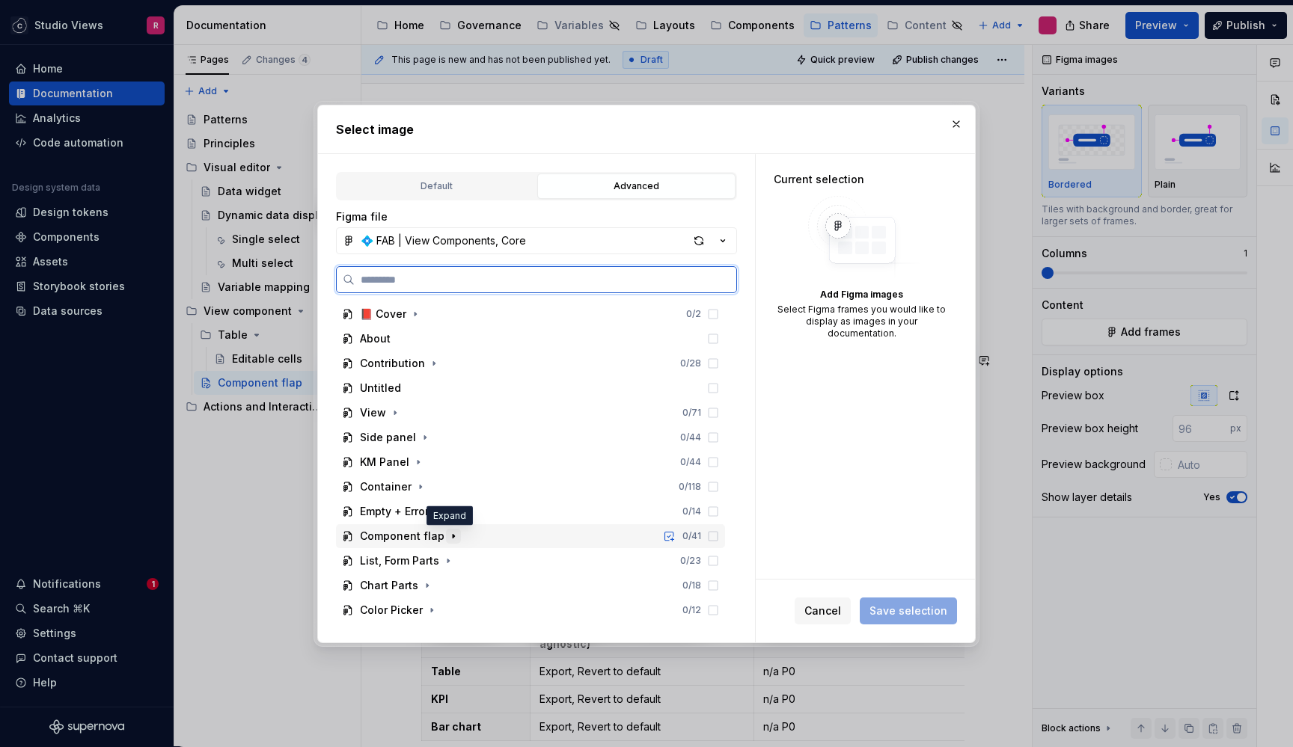
click at [448, 531] on icon "button" at bounding box center [453, 536] width 12 height 12
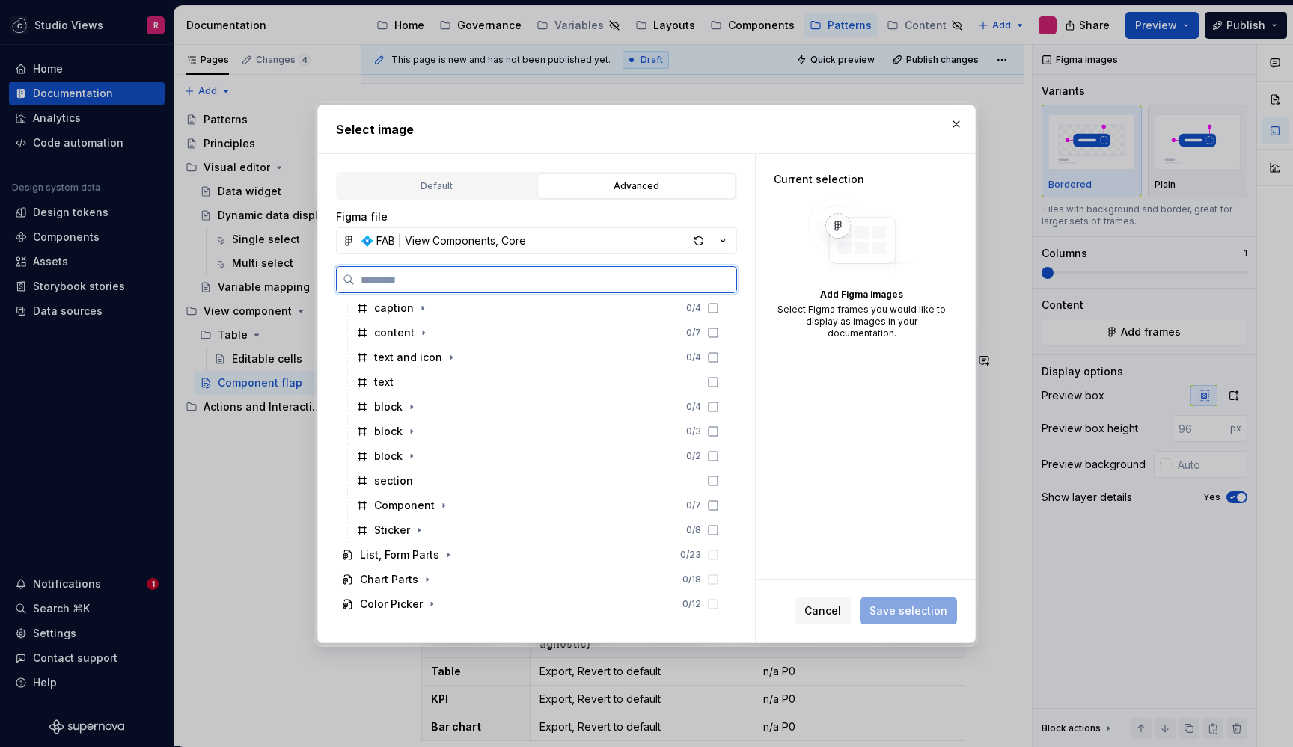
scroll to position [259, 0]
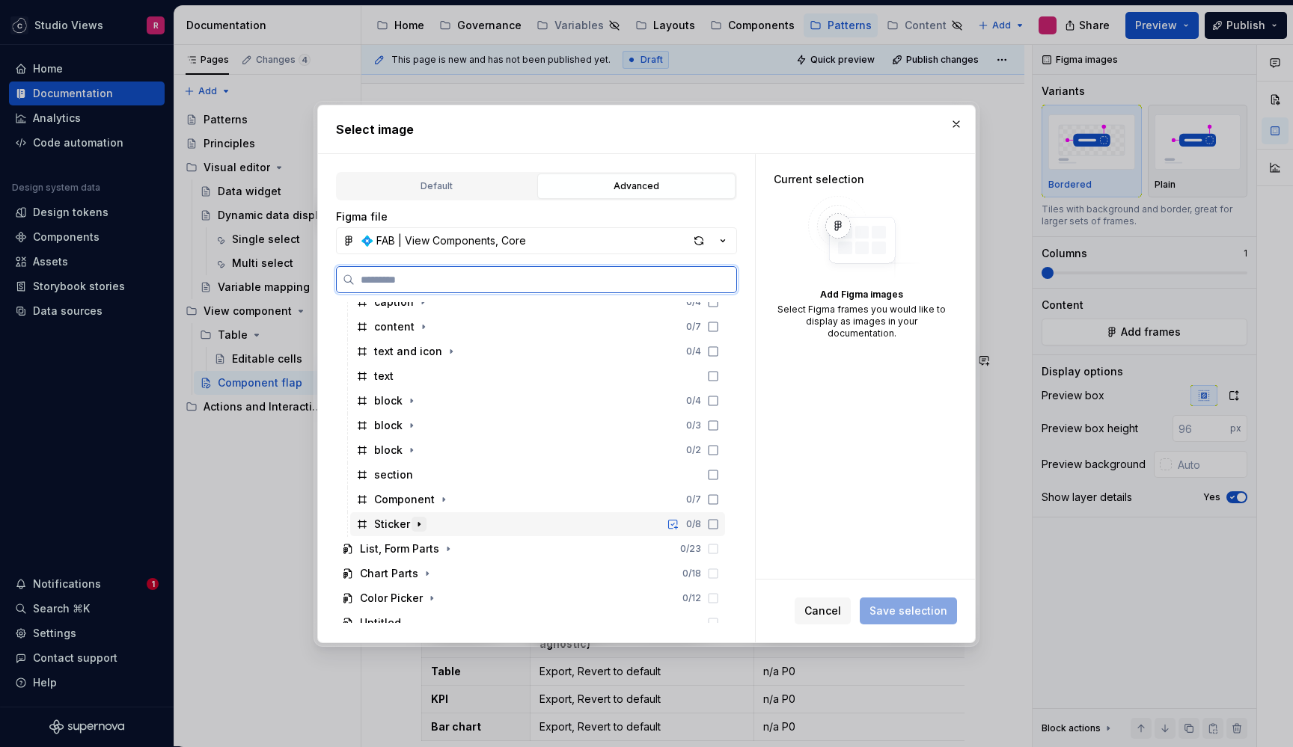
click at [417, 523] on icon "button" at bounding box center [419, 525] width 12 height 12
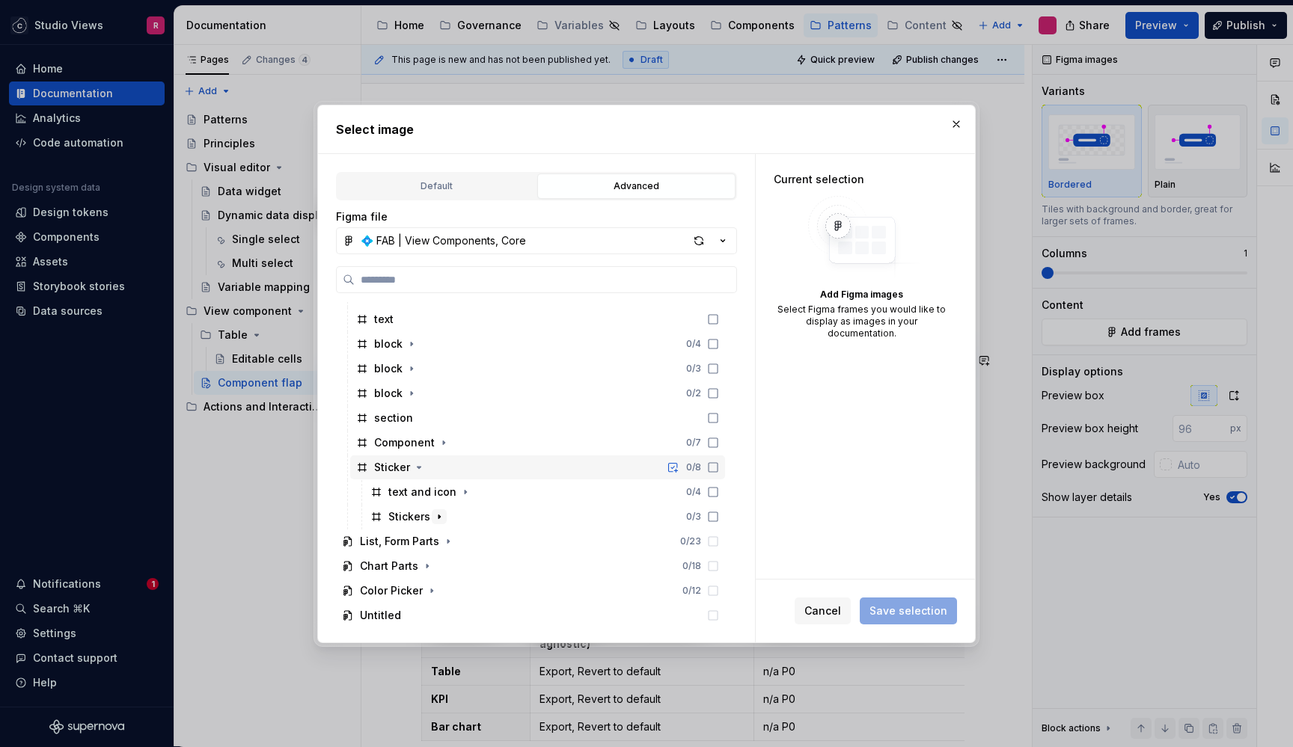
scroll to position [319, 0]
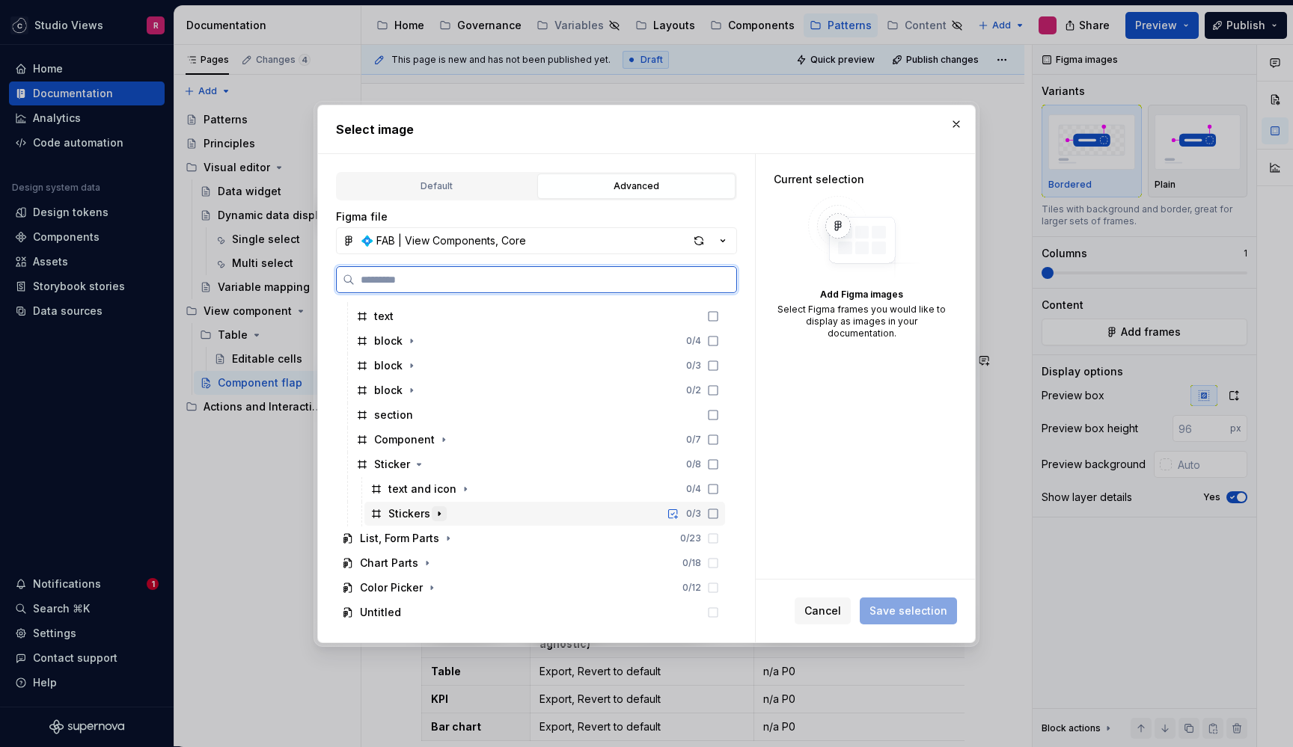
click at [438, 513] on icon "button" at bounding box center [438, 514] width 1 height 4
click at [703, 236] on div "button" at bounding box center [698, 240] width 21 height 21
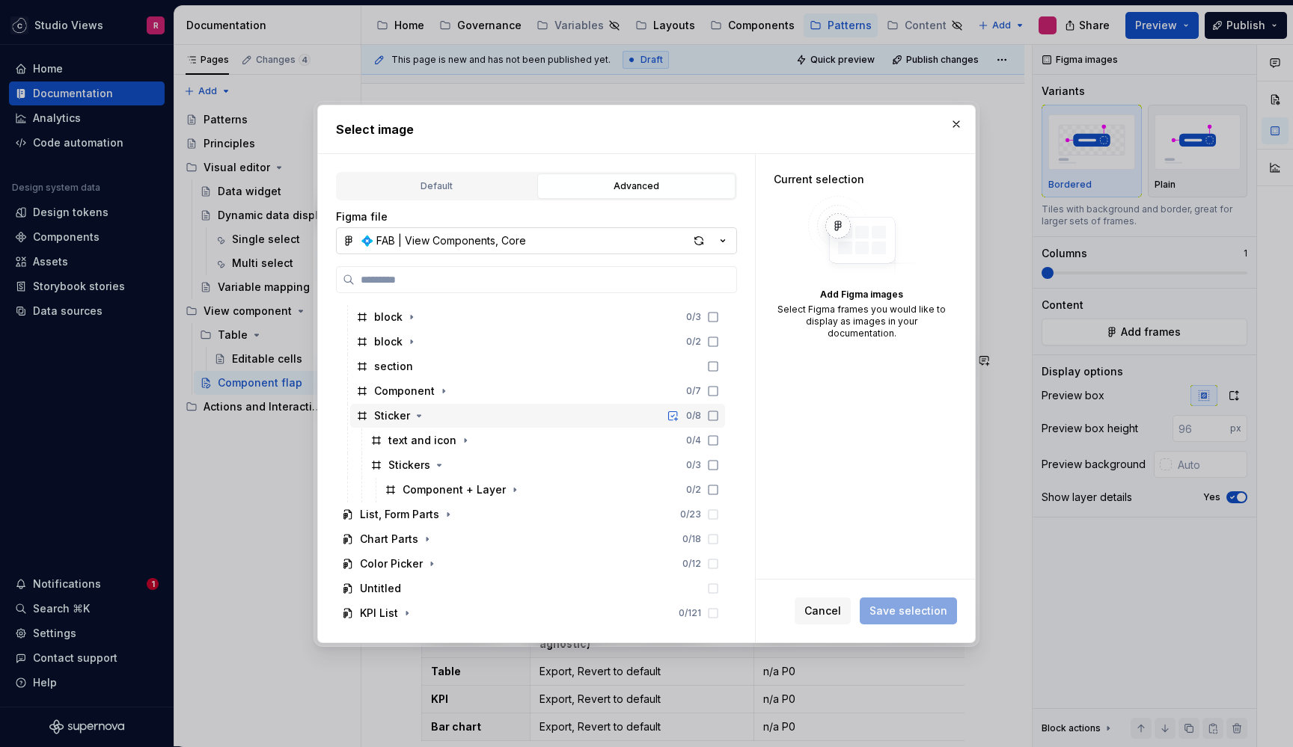
scroll to position [387, 0]
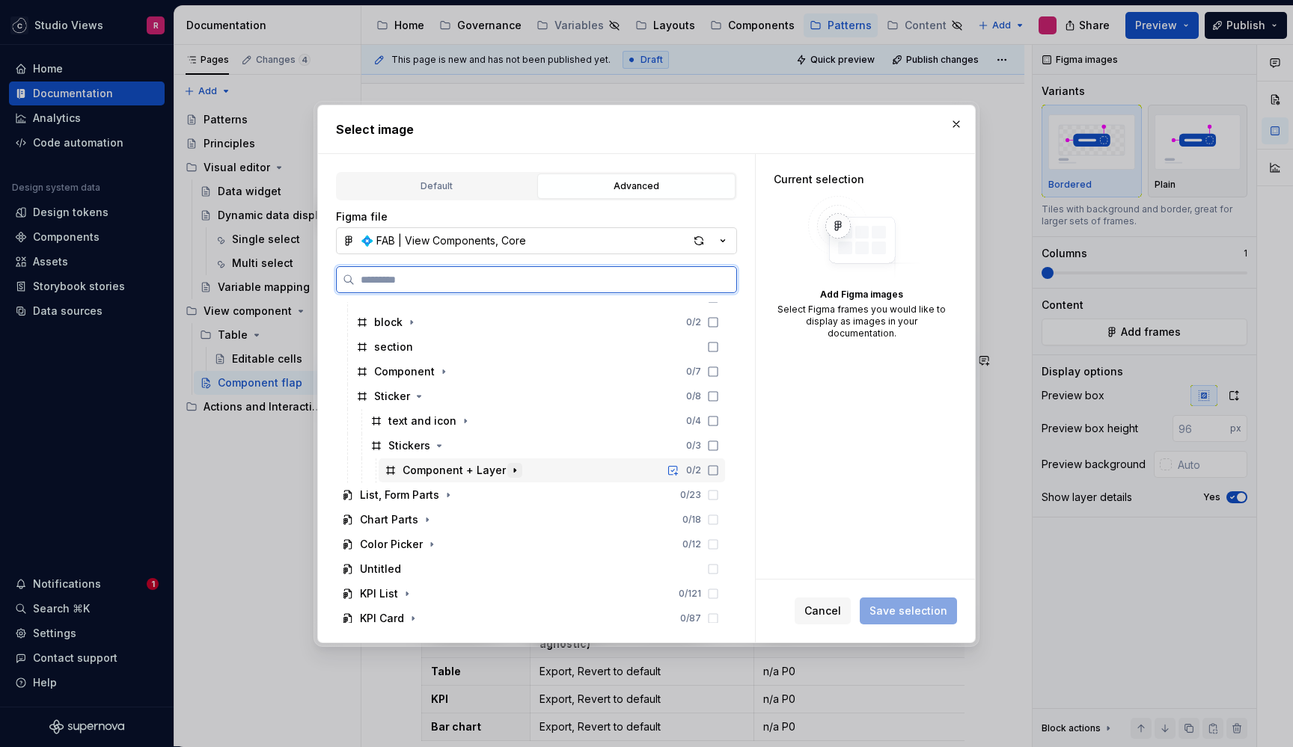
click at [513, 467] on icon "button" at bounding box center [515, 471] width 12 height 12
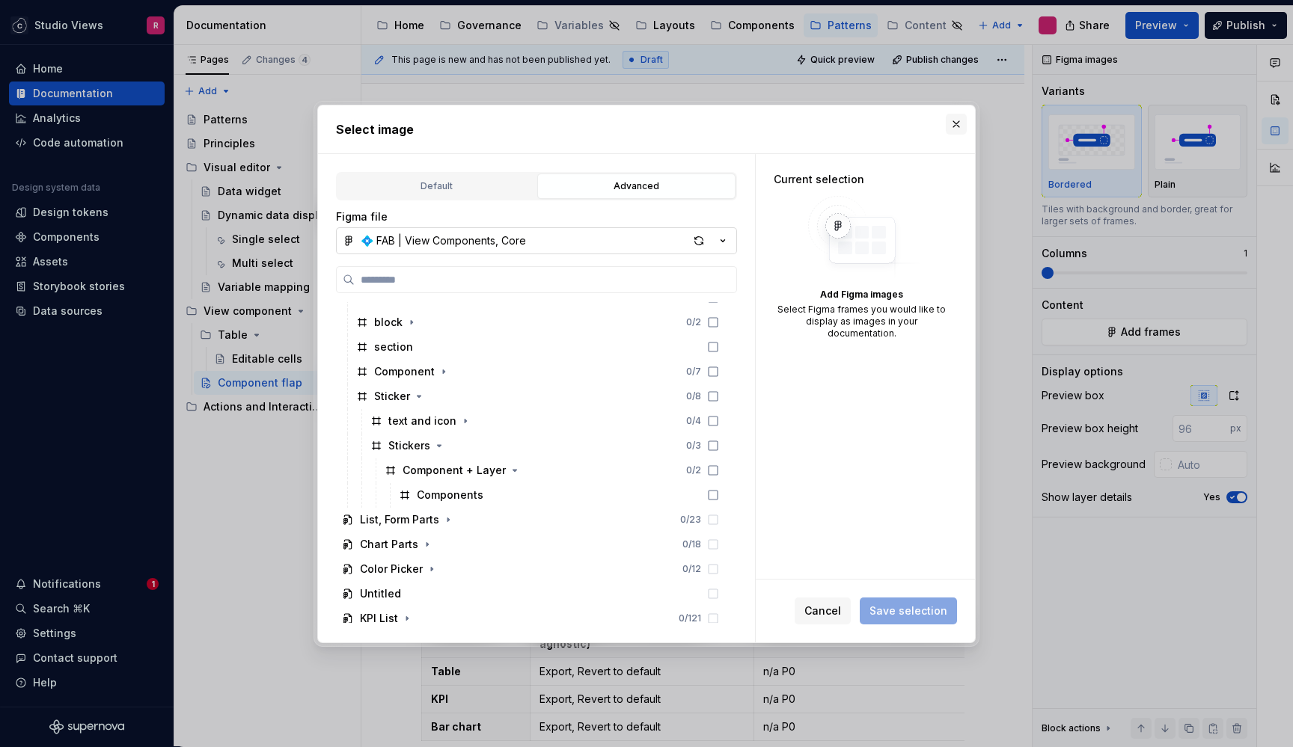
click at [956, 117] on button "button" at bounding box center [956, 124] width 21 height 21
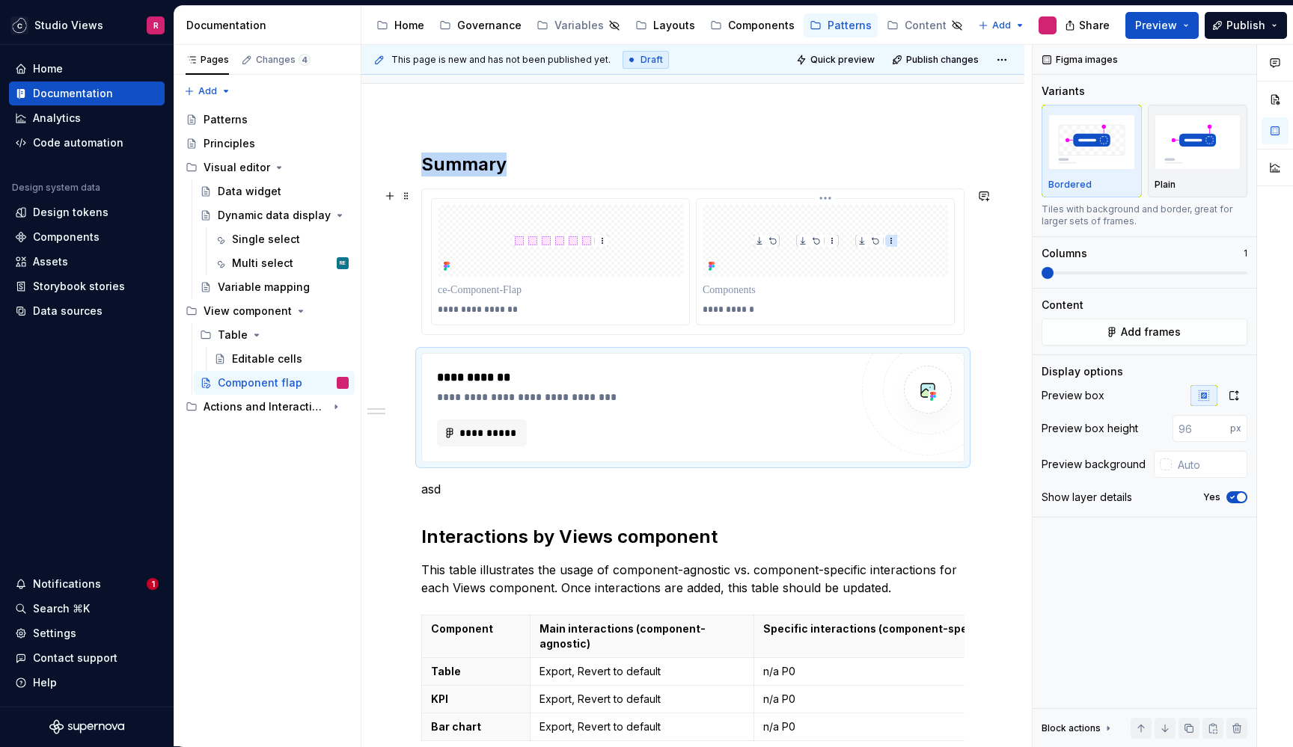
click at [808, 266] on div at bounding box center [825, 241] width 245 height 72
click at [1101, 339] on button "Change selection" at bounding box center [1145, 332] width 206 height 27
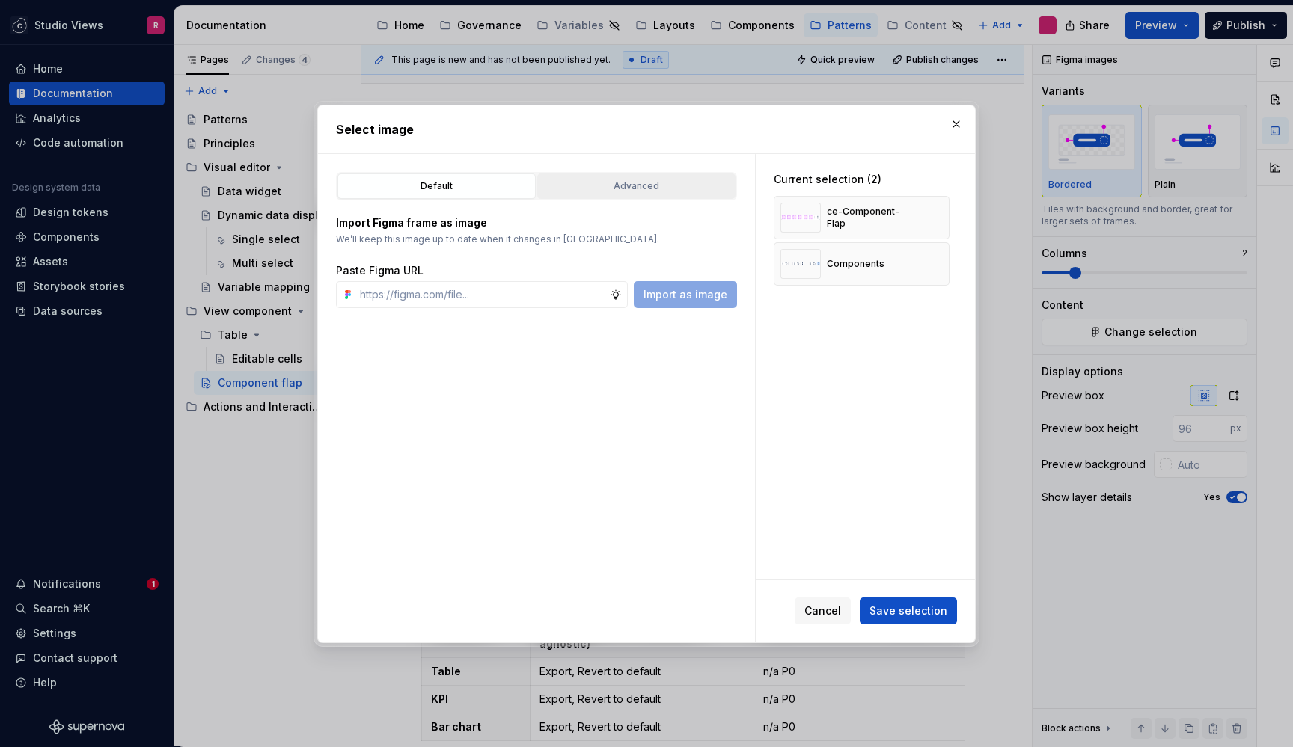
click at [616, 183] on div "Advanced" at bounding box center [636, 186] width 188 height 15
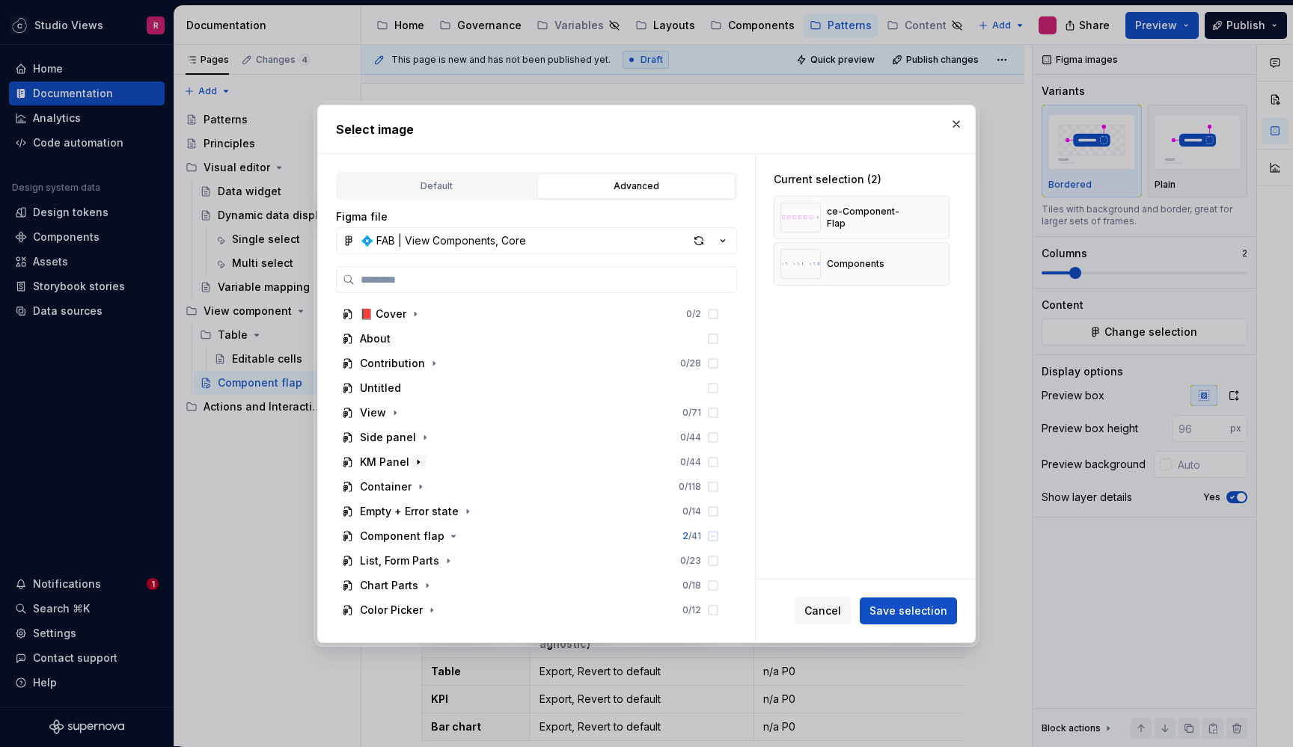
scroll to position [0, 0]
click at [450, 533] on icon "button" at bounding box center [453, 536] width 12 height 12
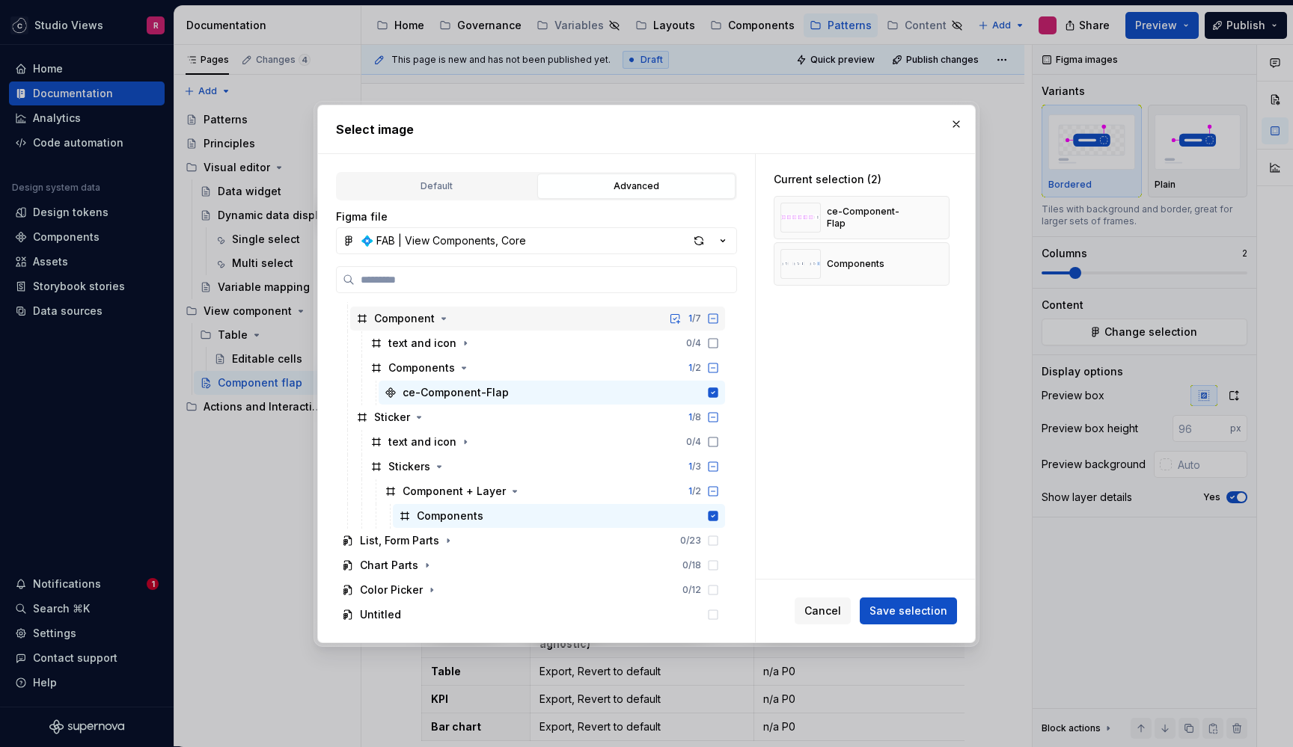
scroll to position [441, 0]
click at [841, 609] on span "Cancel" at bounding box center [822, 611] width 37 height 15
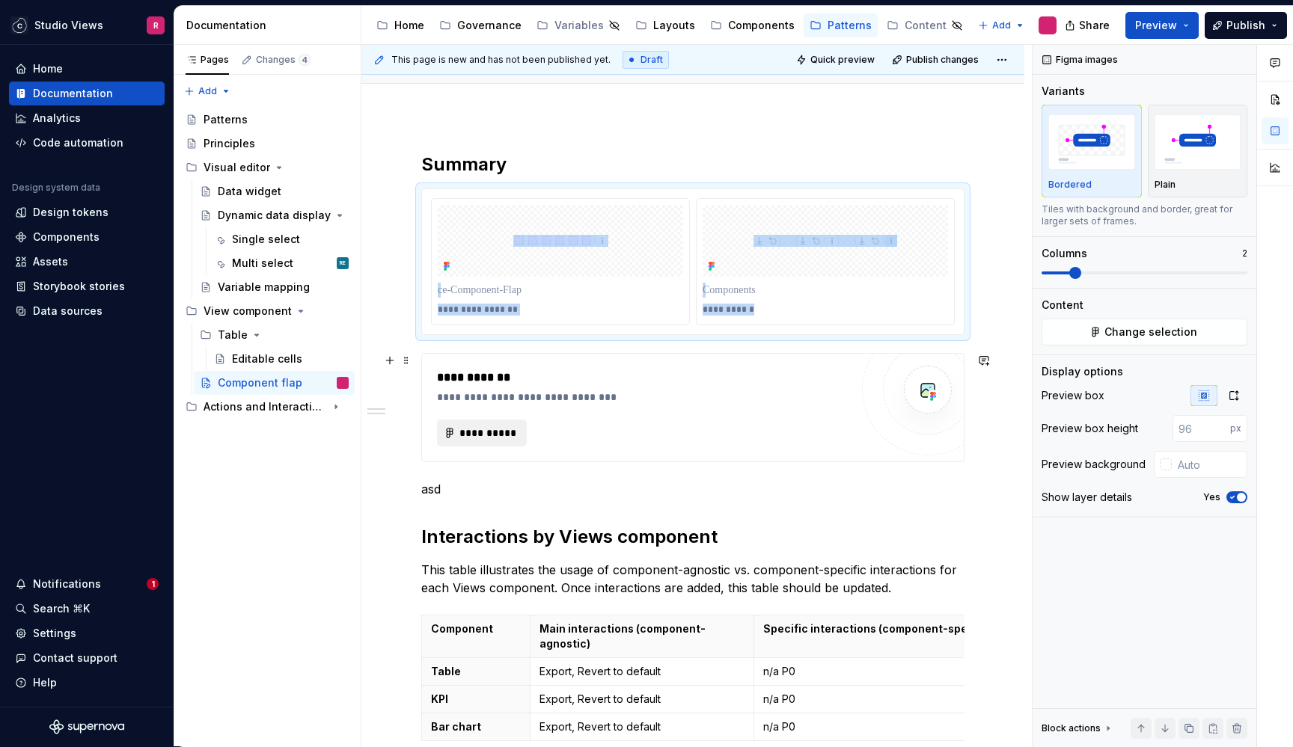
click at [460, 426] on button "**********" at bounding box center [482, 433] width 90 height 27
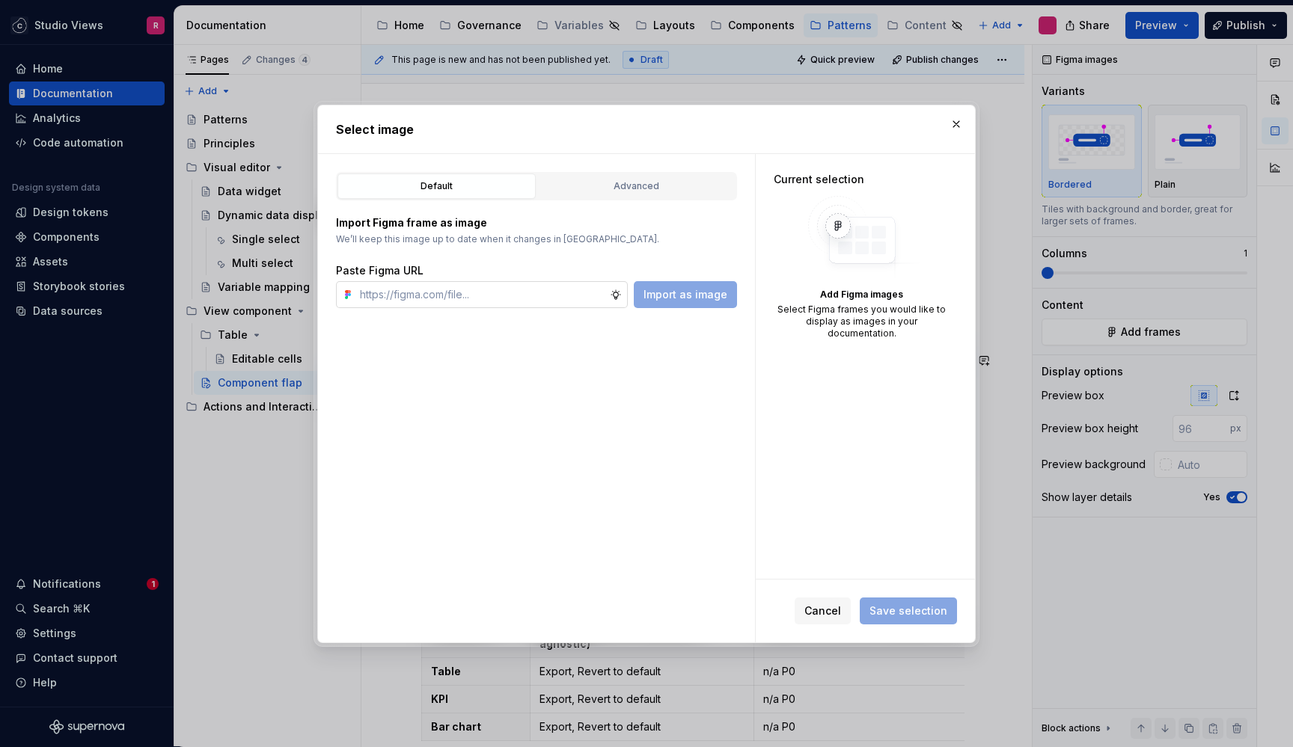
type textarea "*"
click at [956, 122] on button "button" at bounding box center [956, 124] width 21 height 21
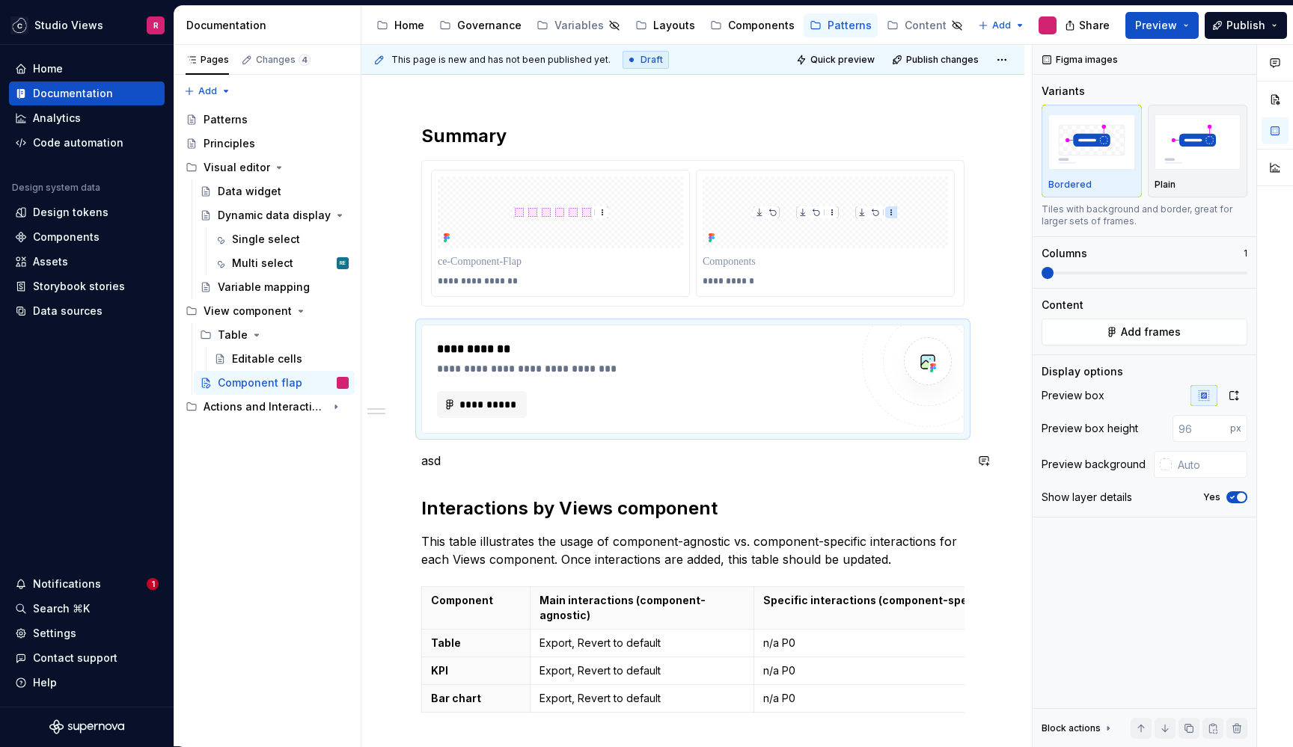
click at [719, 475] on div "**********" at bounding box center [692, 439] width 543 height 631
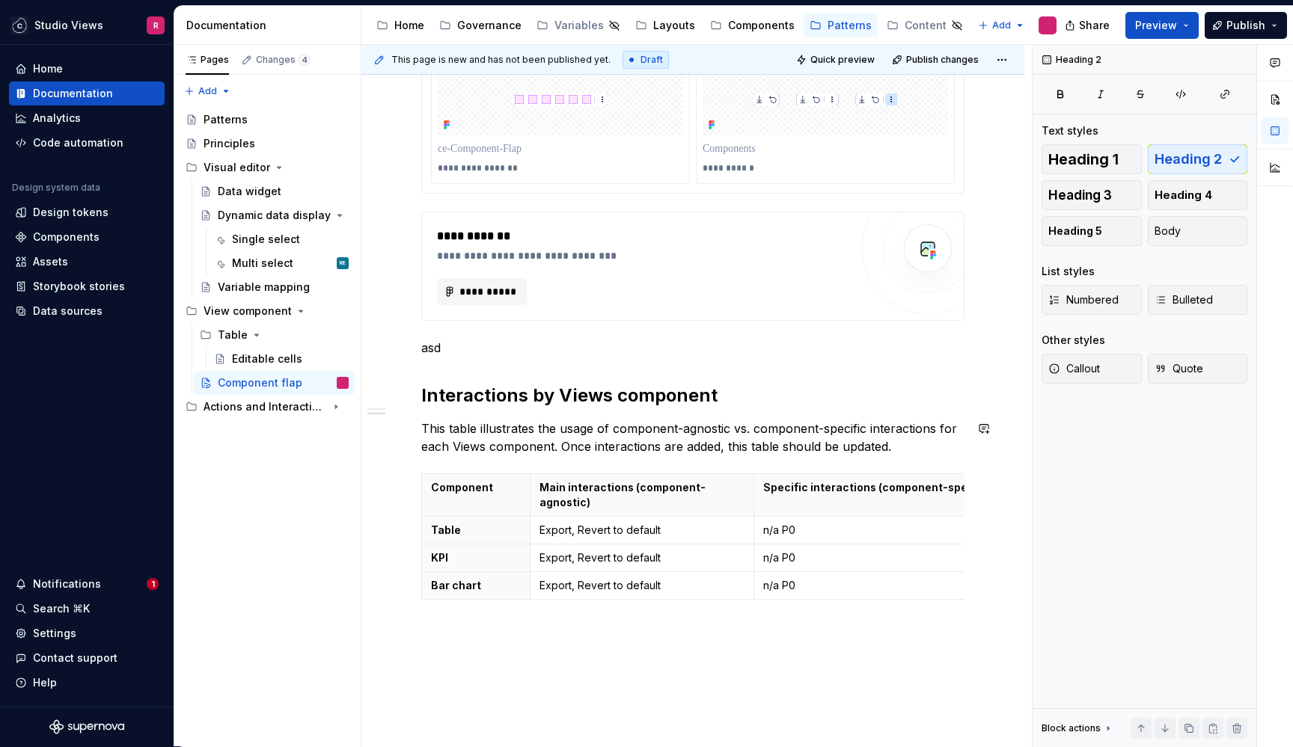
scroll to position [221, 0]
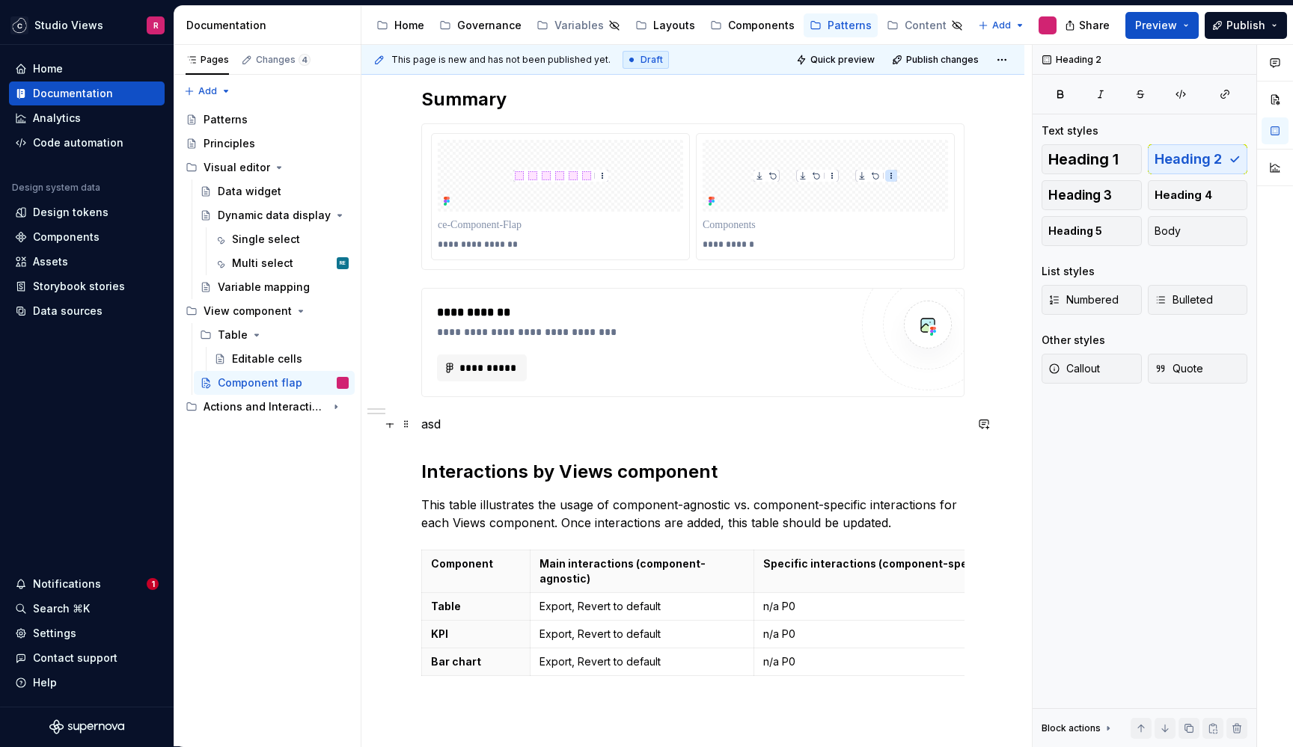
click at [562, 423] on p "asd" at bounding box center [692, 424] width 543 height 18
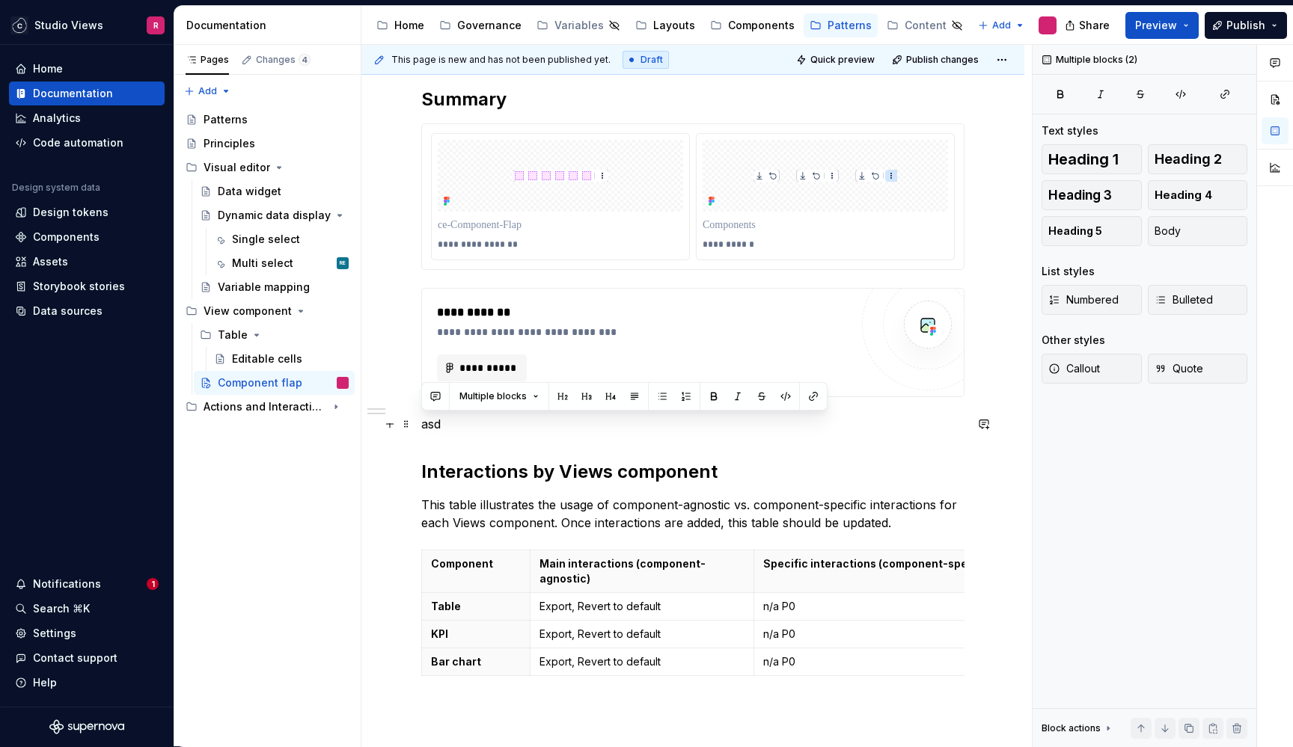
click at [452, 421] on p "asd" at bounding box center [692, 424] width 543 height 18
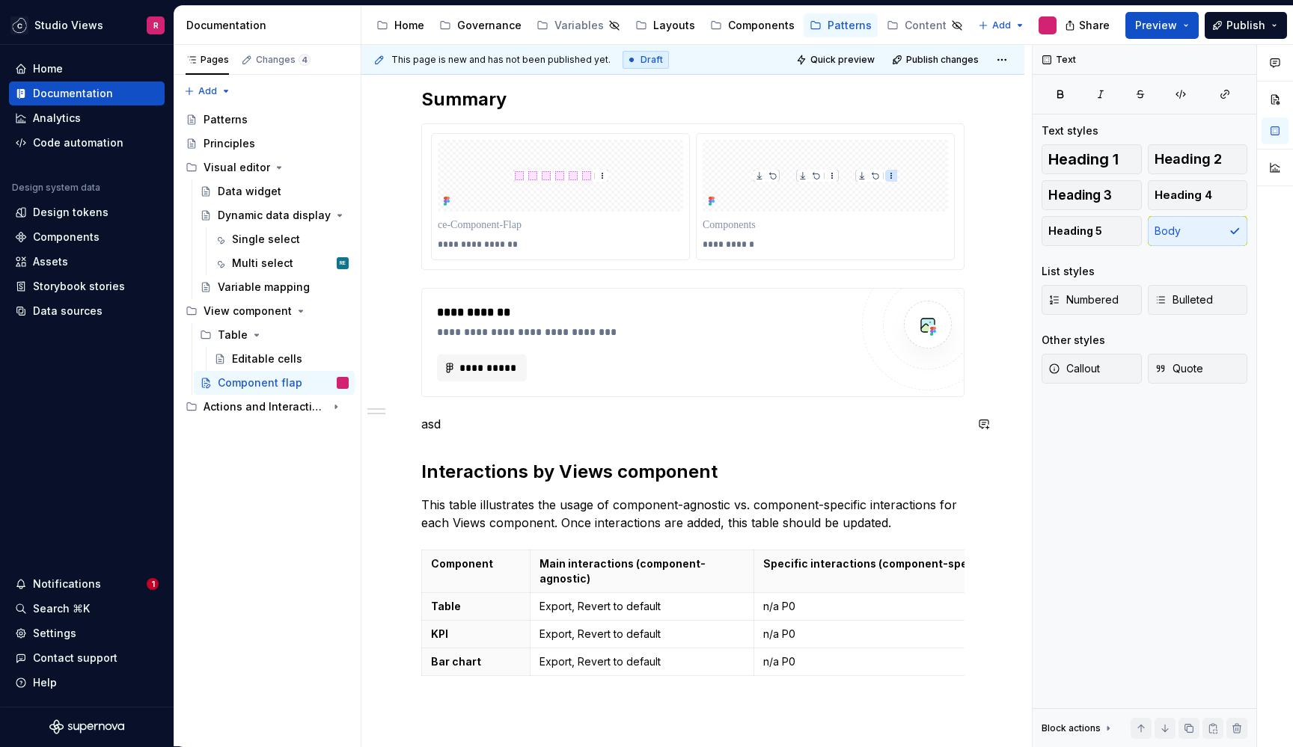
click at [541, 439] on div "**********" at bounding box center [692, 403] width 543 height 631
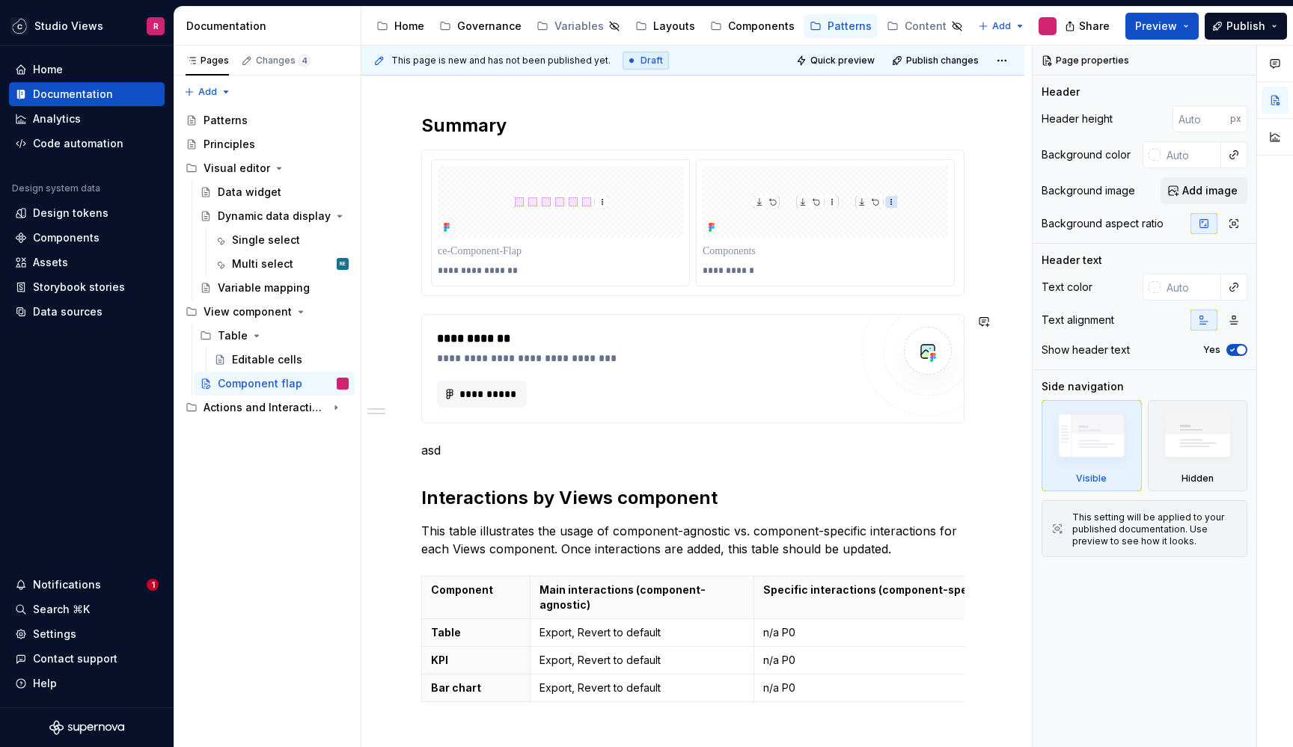
scroll to position [202, 0]
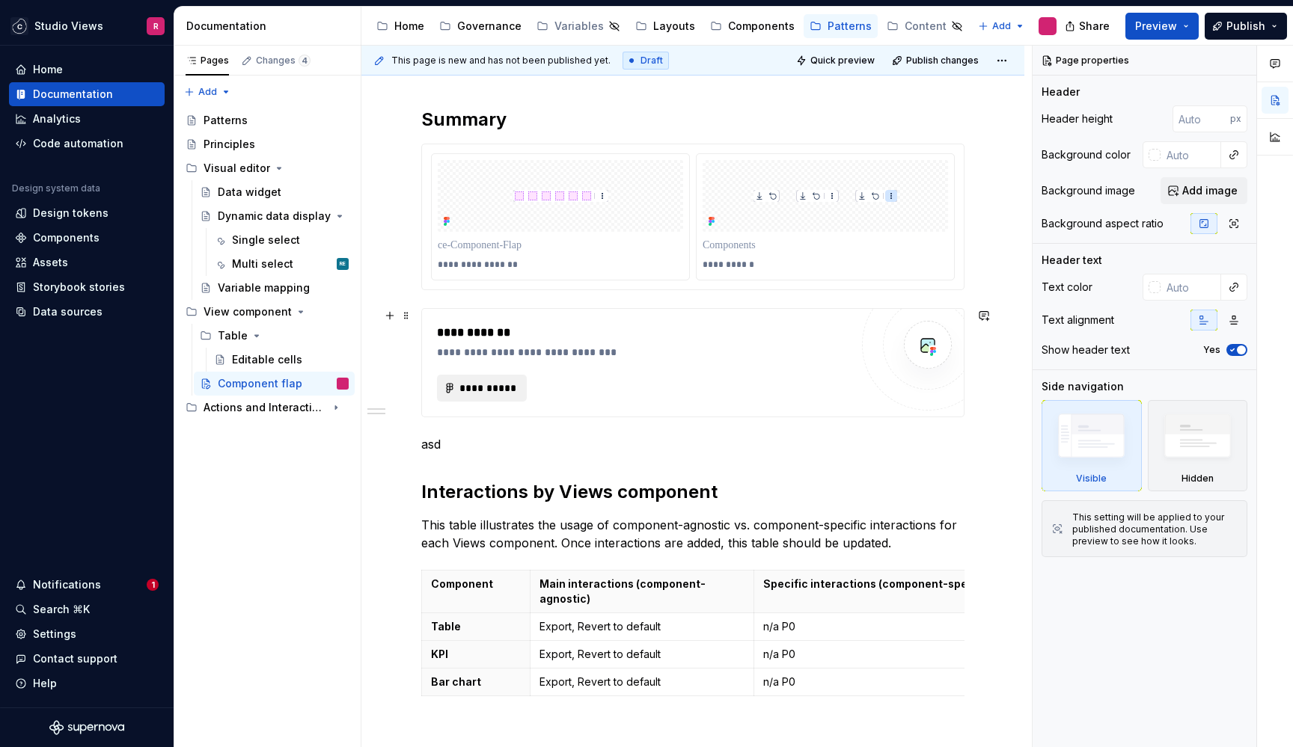
click at [490, 381] on button "**********" at bounding box center [482, 388] width 90 height 27
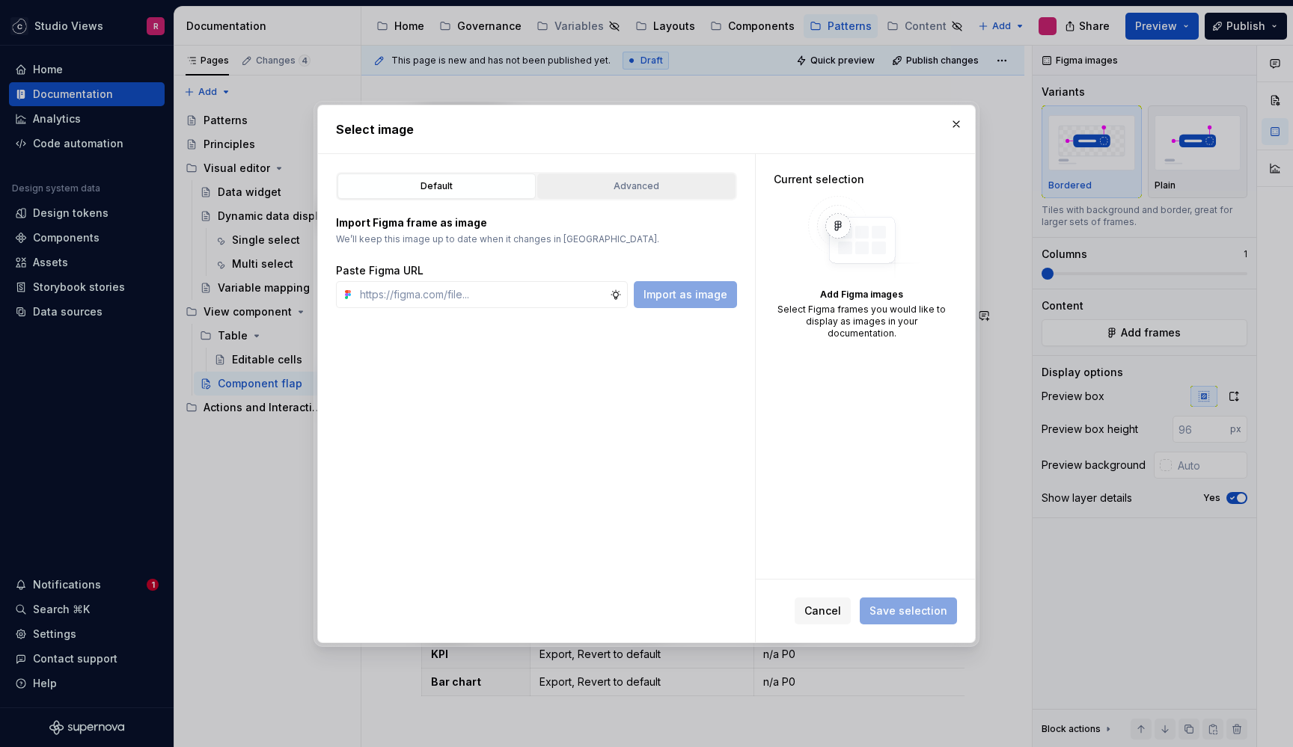
click at [687, 184] on div "Advanced" at bounding box center [636, 186] width 188 height 15
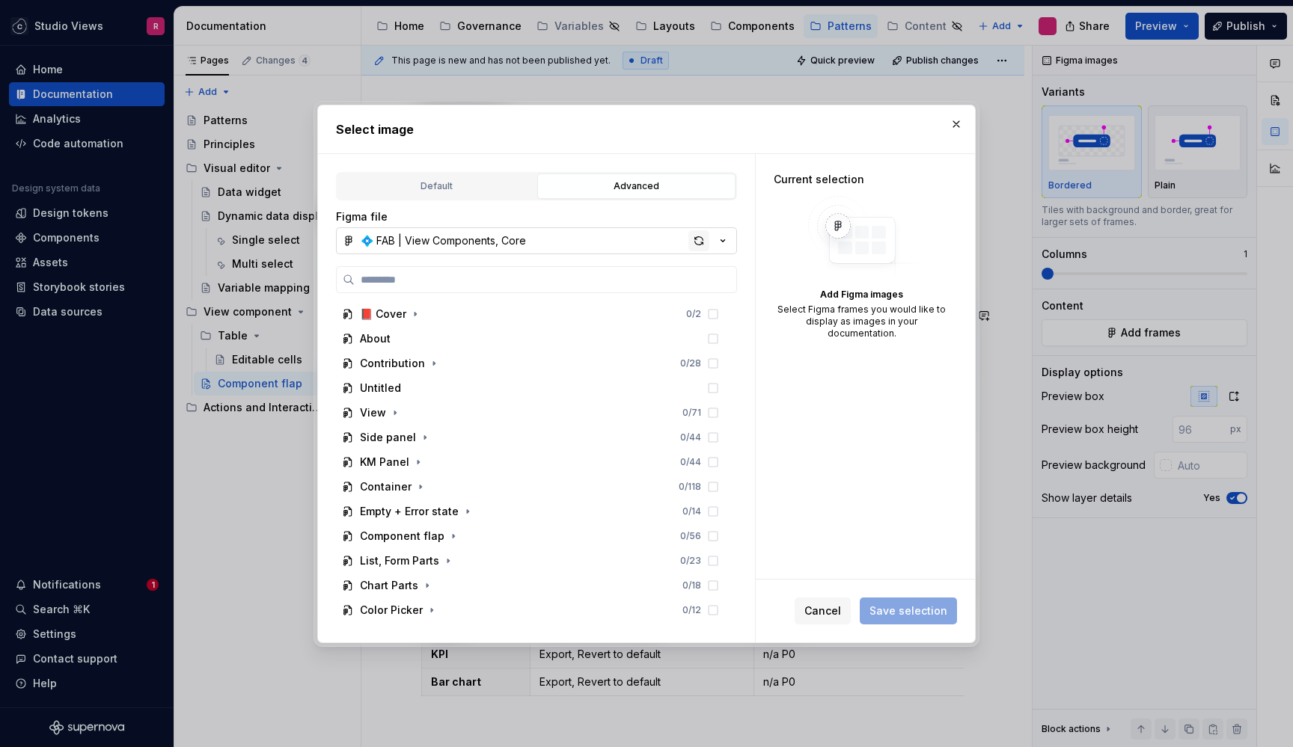
click at [698, 234] on div "button" at bounding box center [698, 240] width 21 height 21
click at [952, 118] on button "button" at bounding box center [956, 124] width 21 height 21
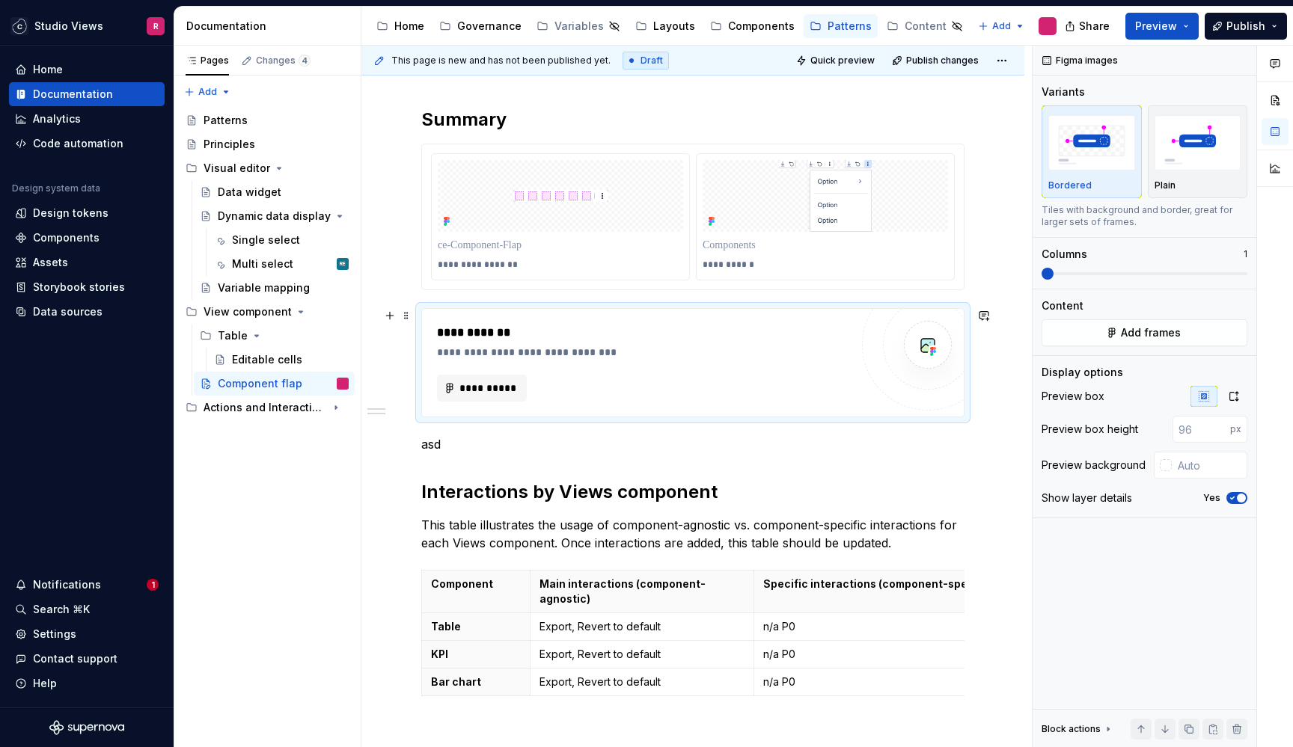
click at [761, 343] on div "**********" at bounding box center [643, 342] width 413 height 36
click at [517, 388] on button "**********" at bounding box center [482, 388] width 90 height 27
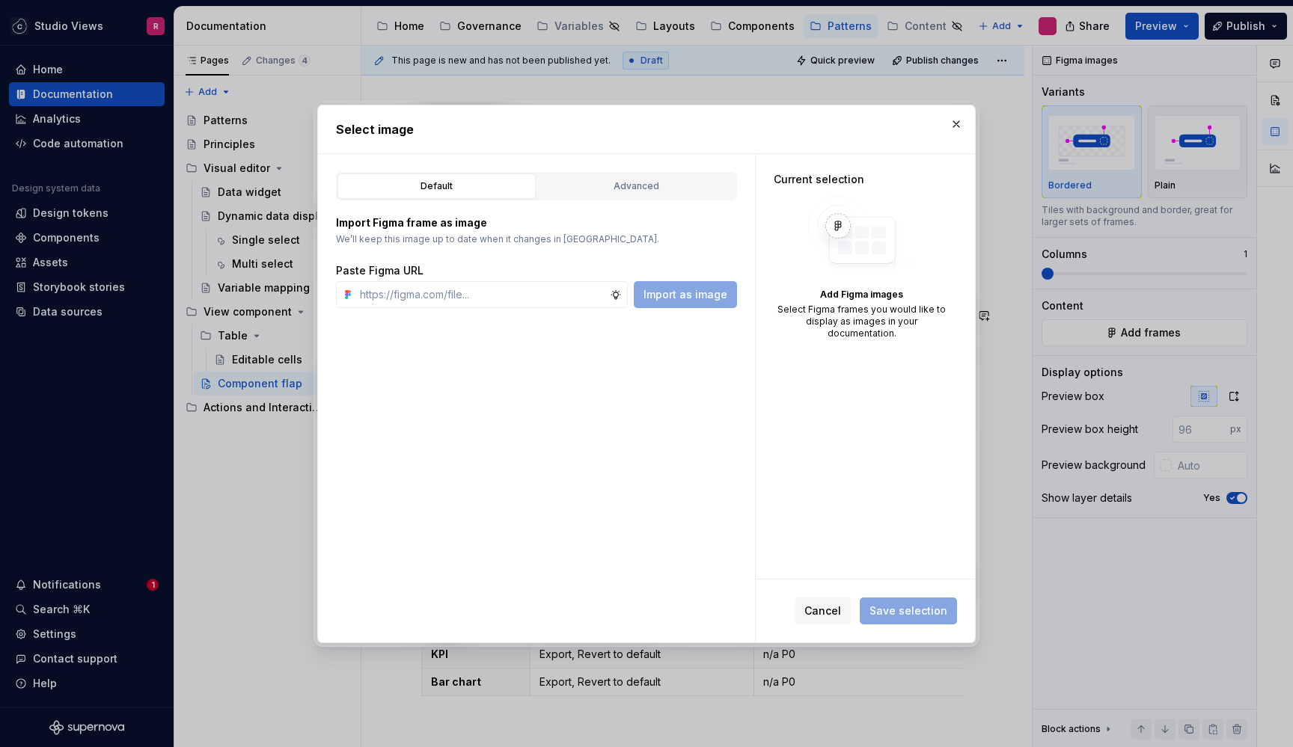
type textarea "*"
click at [663, 177] on button "Advanced" at bounding box center [636, 186] width 198 height 25
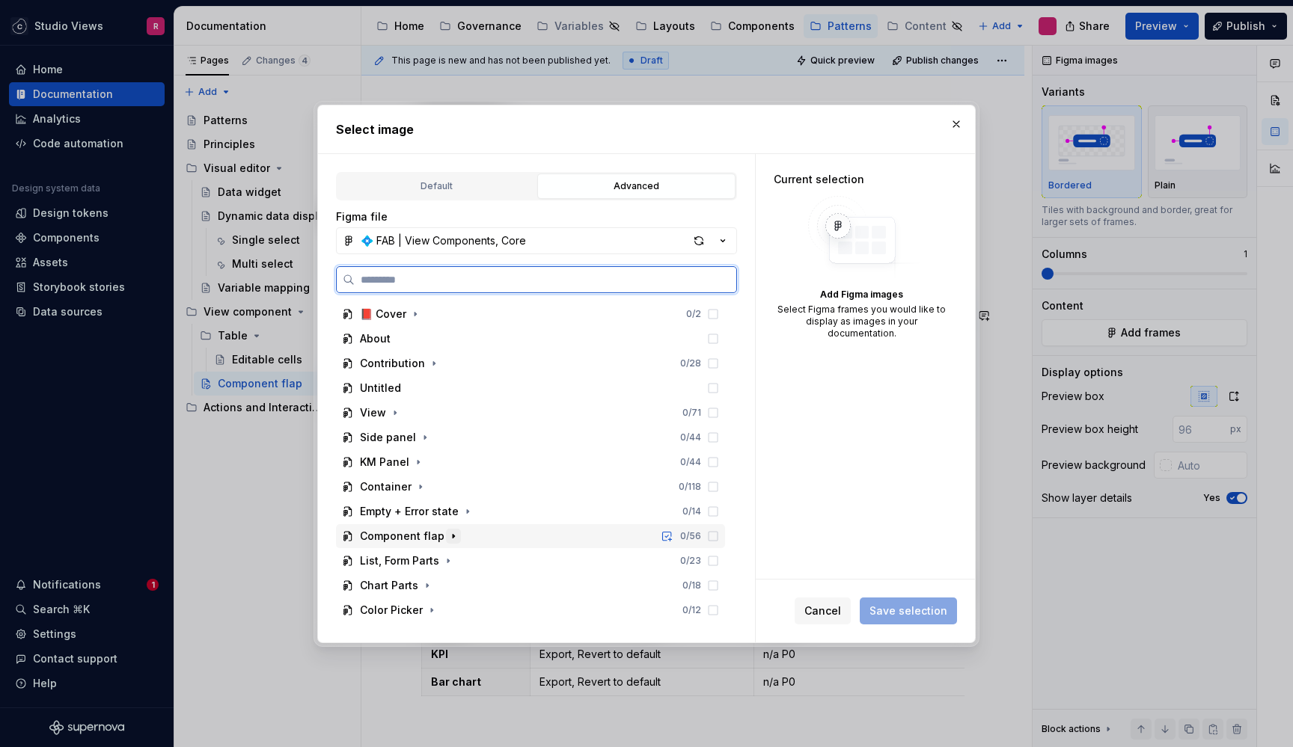
click at [453, 535] on icon "button" at bounding box center [453, 536] width 1 height 4
click at [422, 535] on icon "button" at bounding box center [419, 536] width 12 height 12
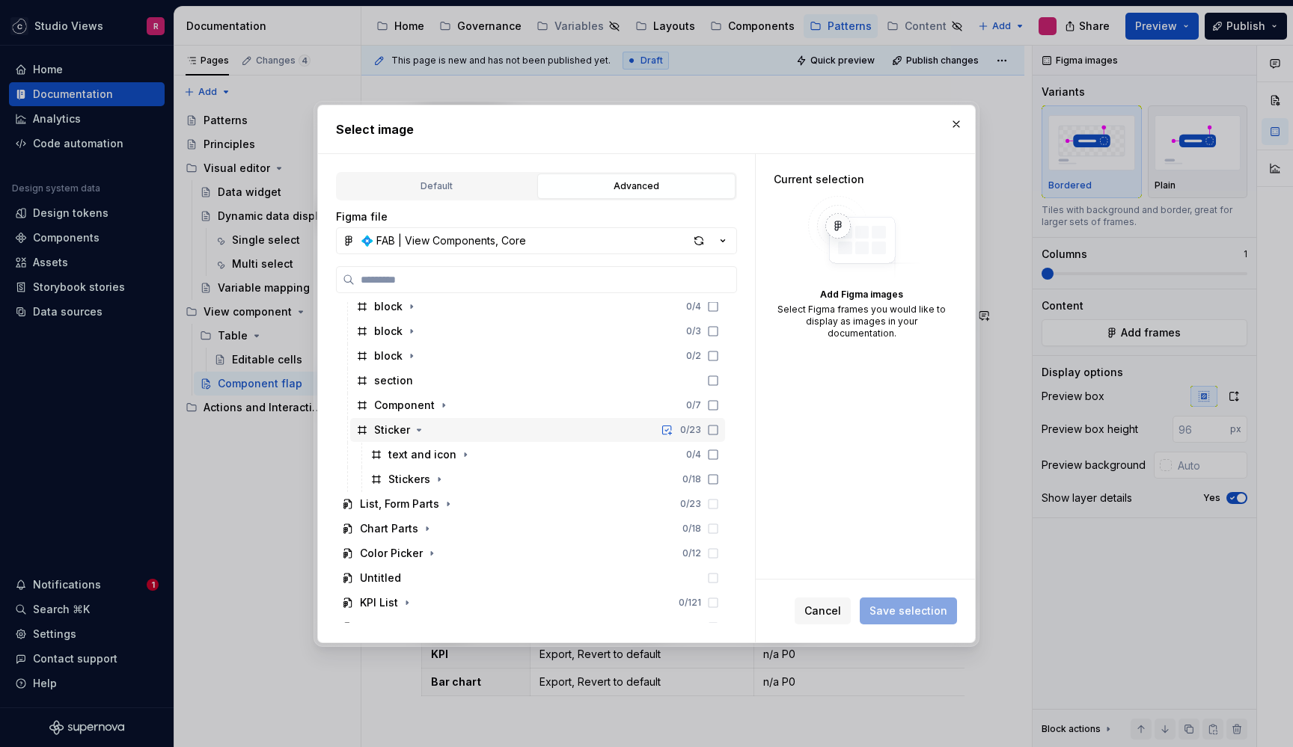
scroll to position [367, 0]
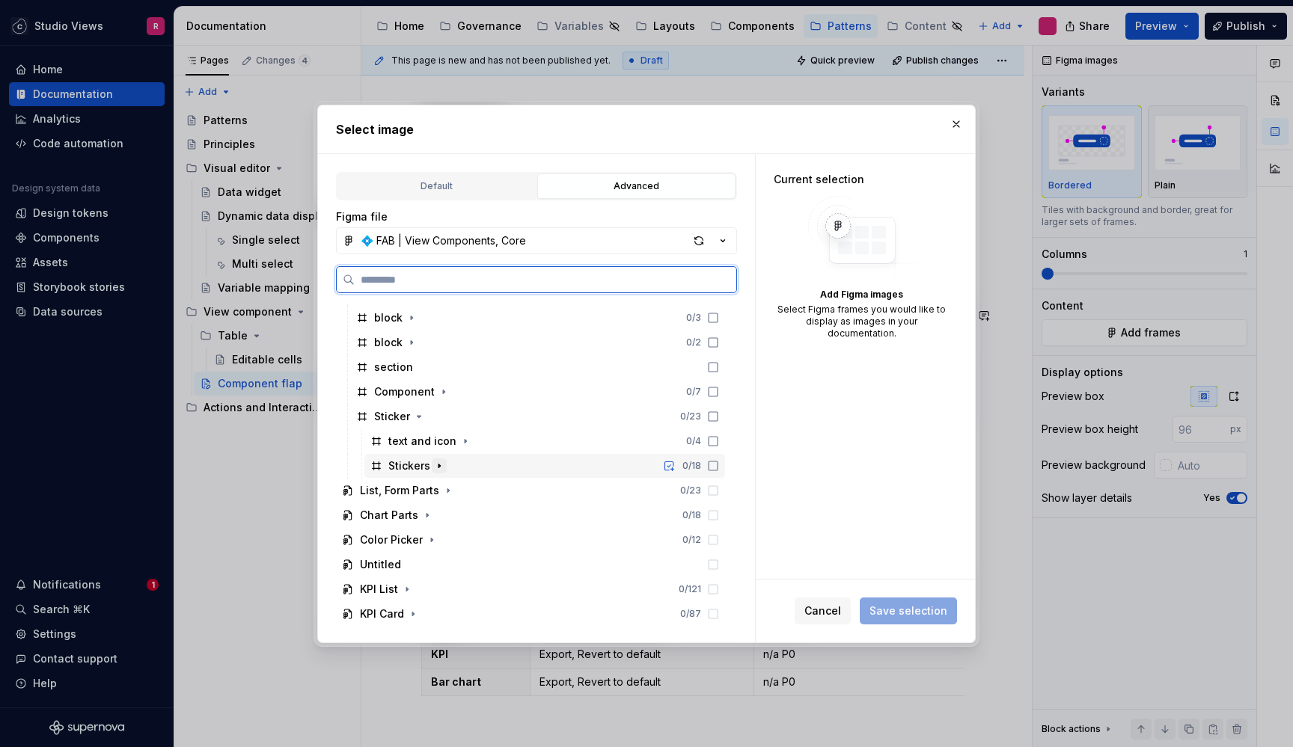
click at [437, 468] on icon "button" at bounding box center [439, 466] width 12 height 12
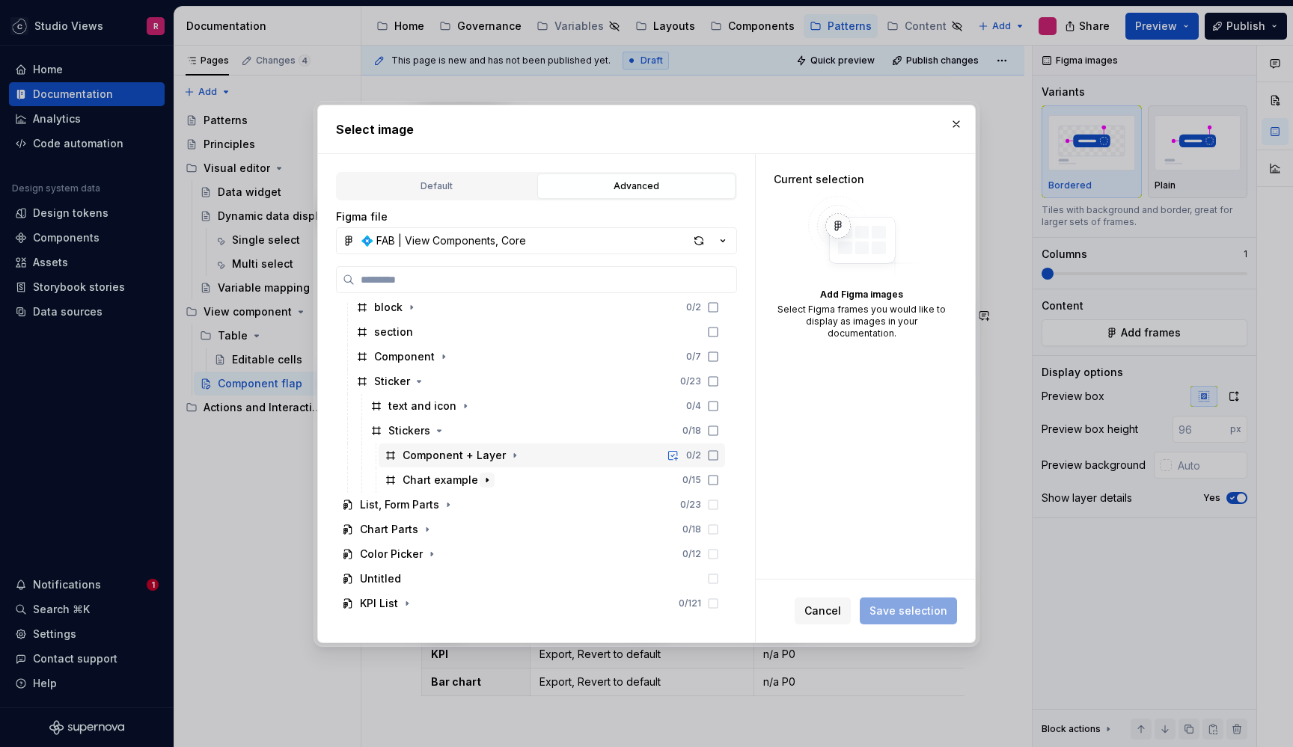
scroll to position [403, 0]
click at [713, 480] on icon at bounding box center [713, 480] width 12 height 12
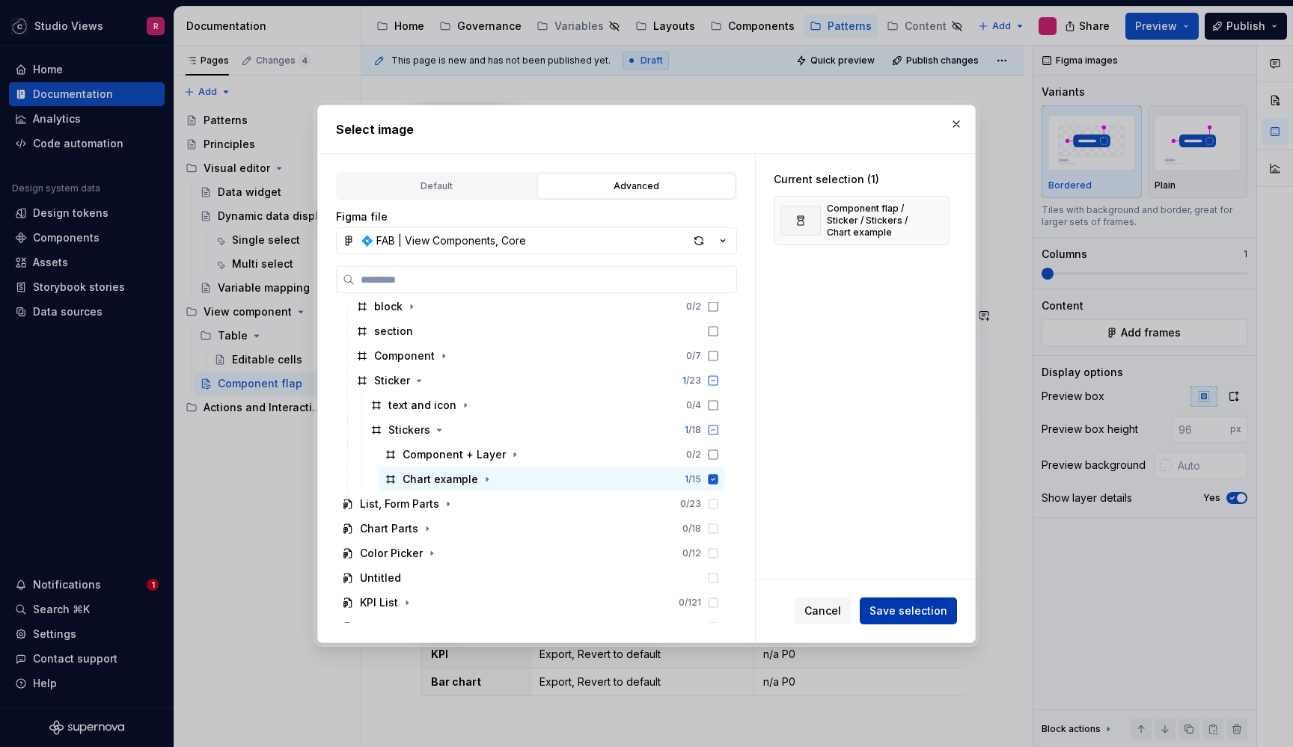
click at [925, 604] on span "Save selection" at bounding box center [908, 611] width 78 height 15
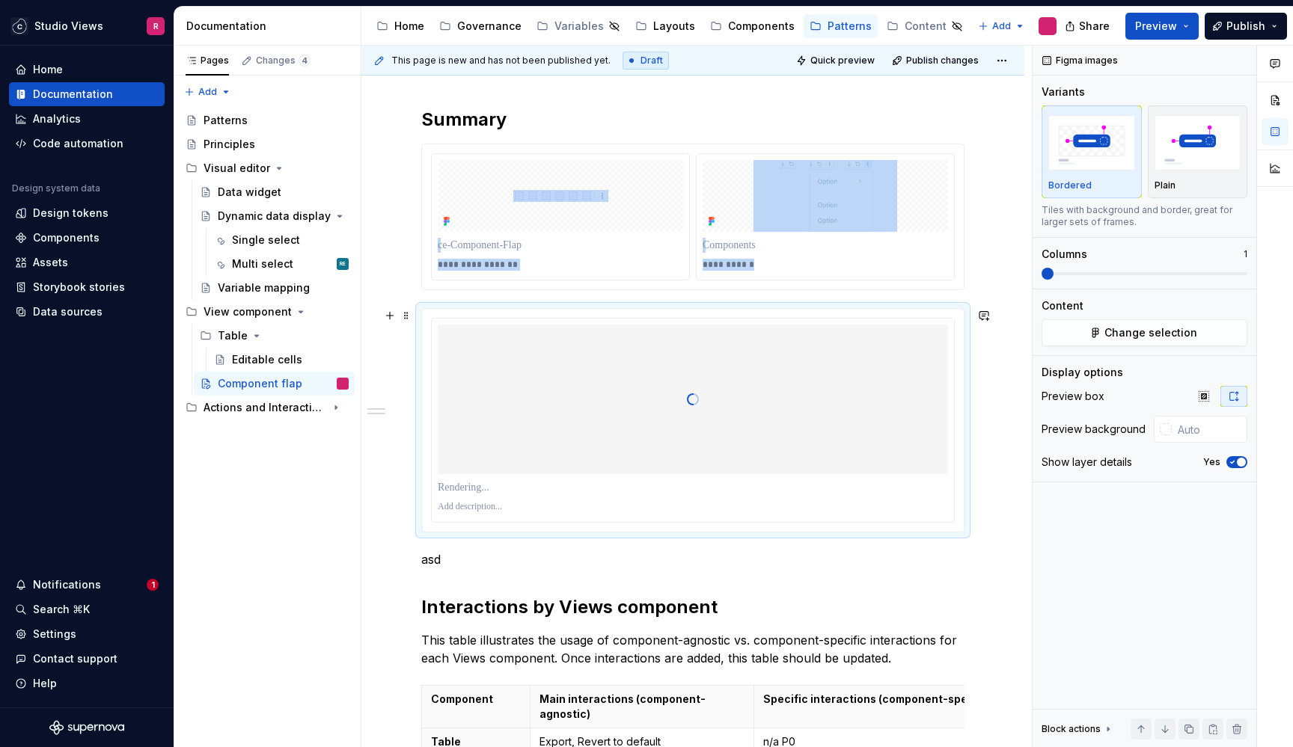
click at [513, 505] on p at bounding box center [693, 507] width 510 height 12
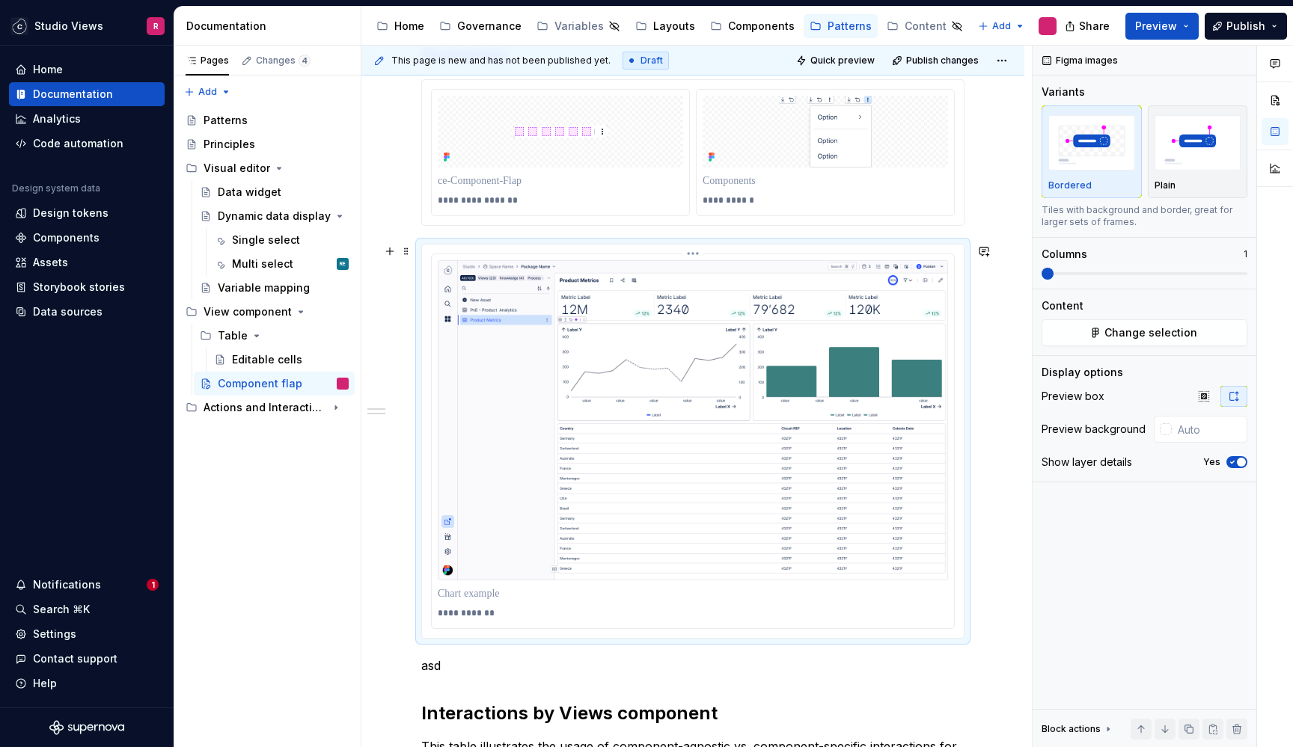
scroll to position [385, 0]
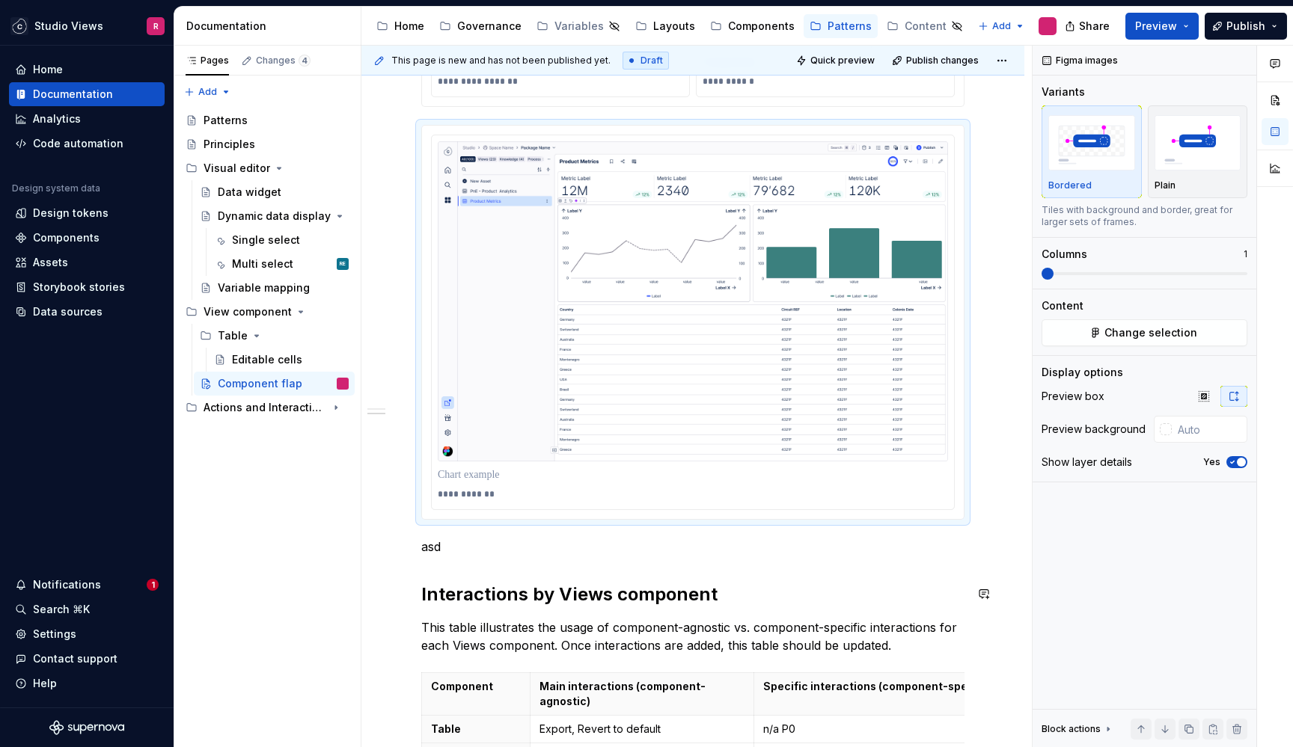
click at [713, 562] on div "**********" at bounding box center [692, 382] width 543 height 917
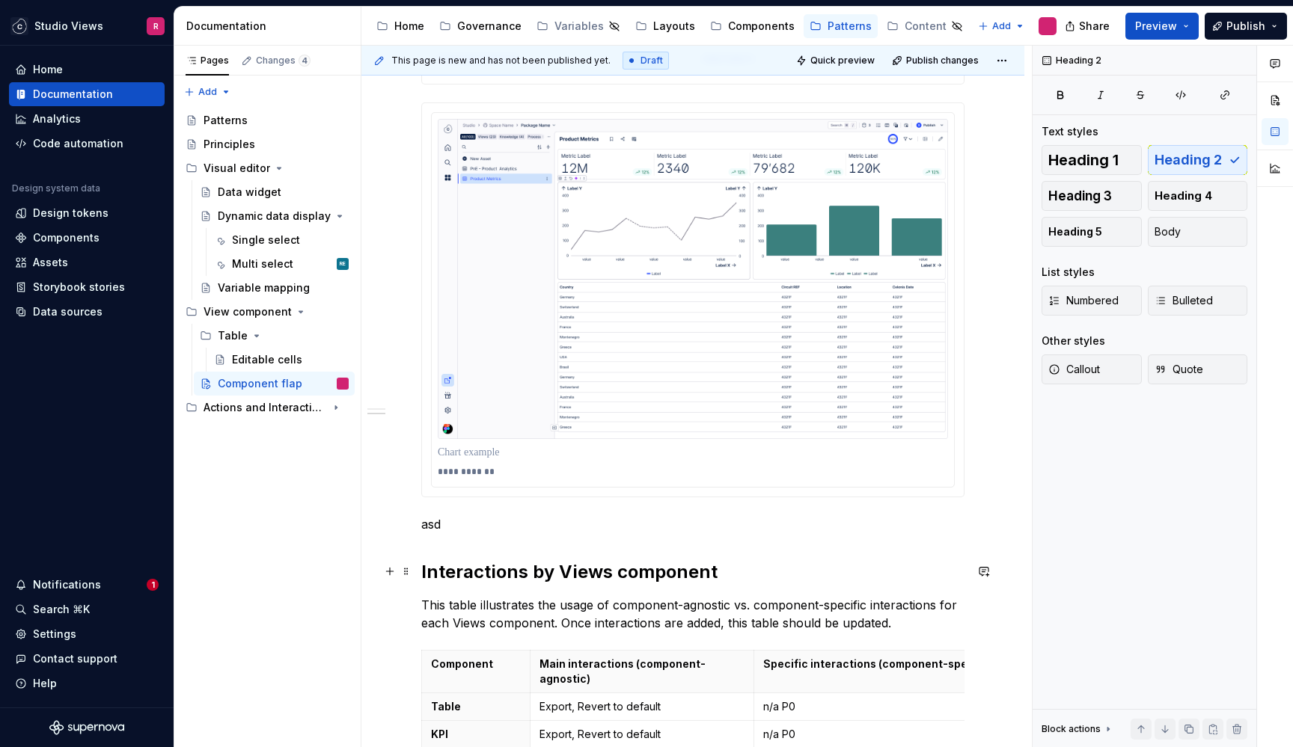
scroll to position [409, 0]
click at [702, 531] on p "asd" at bounding box center [692, 524] width 543 height 18
type textarea "*"
